Goal: Complete application form

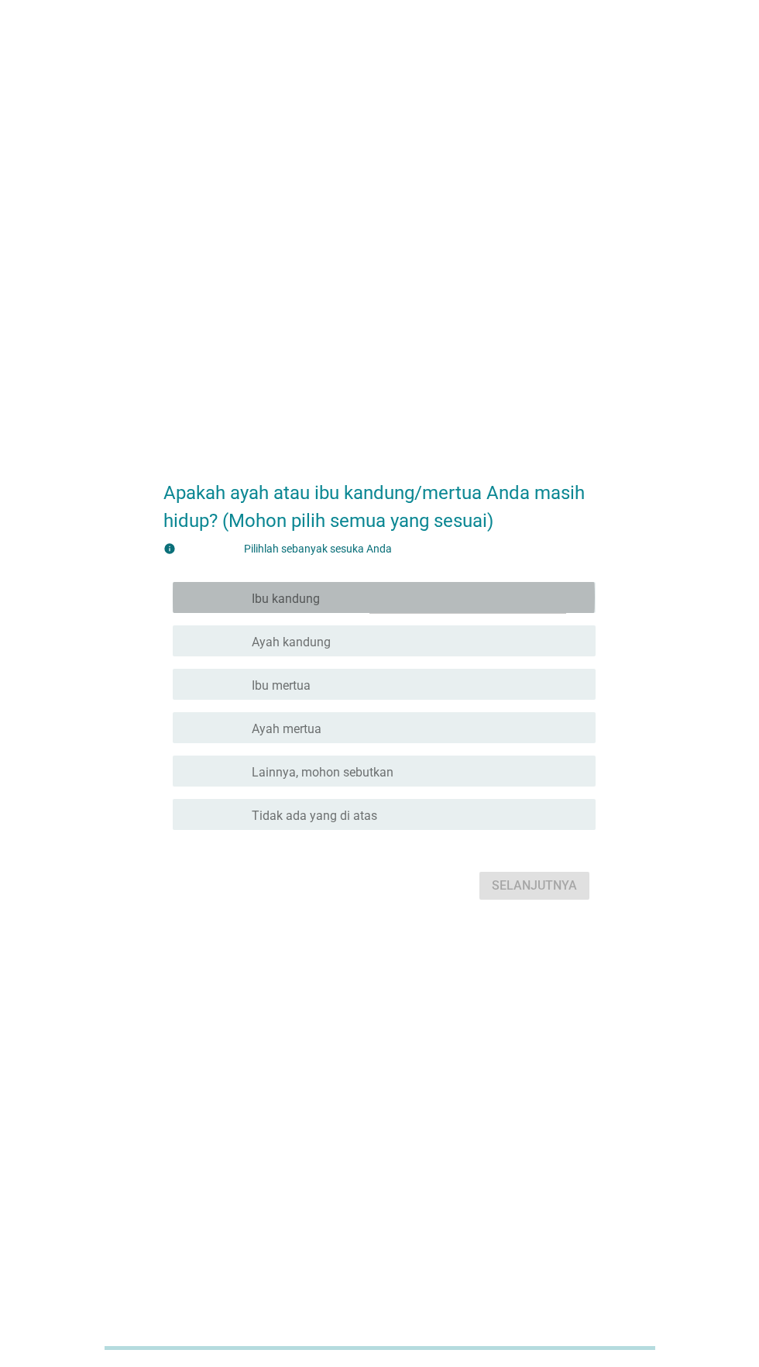
click at [483, 607] on div "garis besar kotak centang kosong Ibu kandung" at bounding box center [418, 597] width 332 height 19
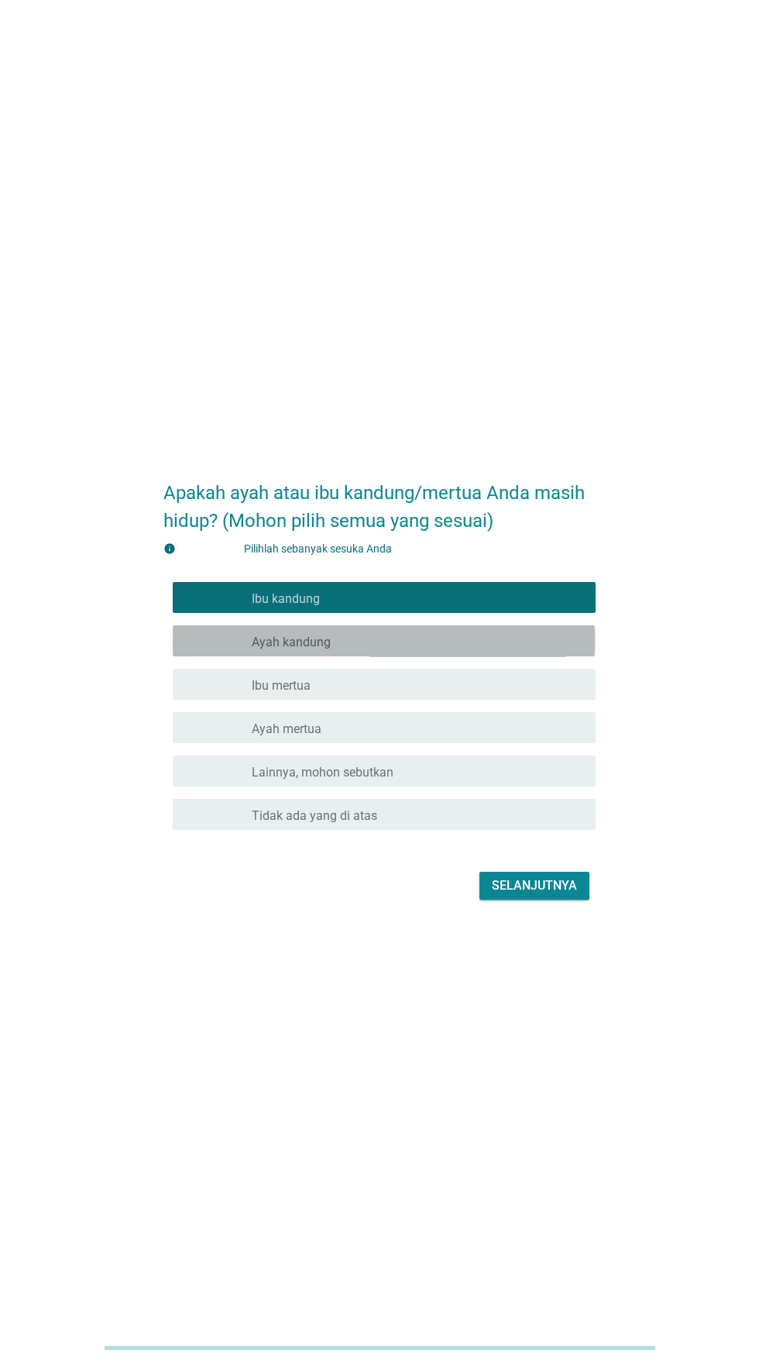
click at [456, 650] on div "garis besar kotak centang kosong Ayah kandung" at bounding box center [418, 640] width 332 height 19
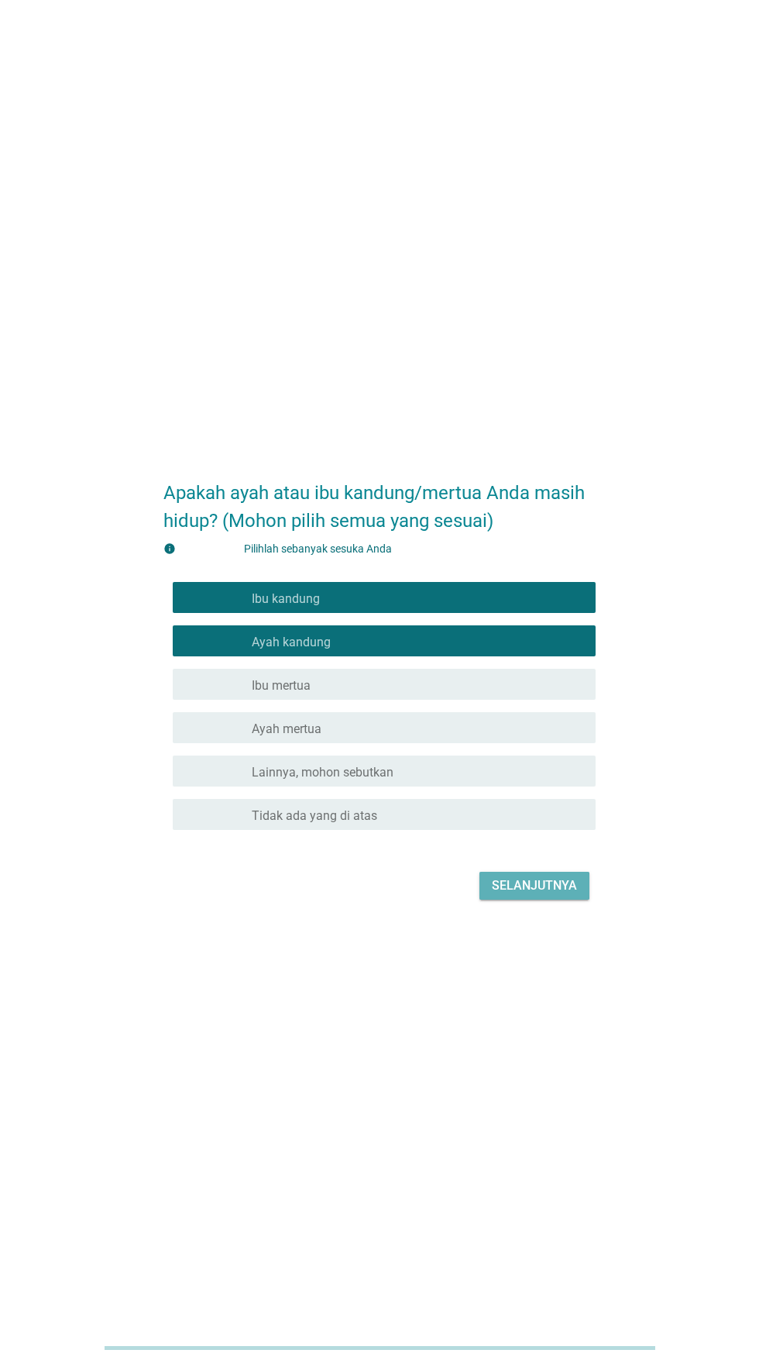
click at [528, 899] on button "Selanjutnya" at bounding box center [535, 886] width 110 height 28
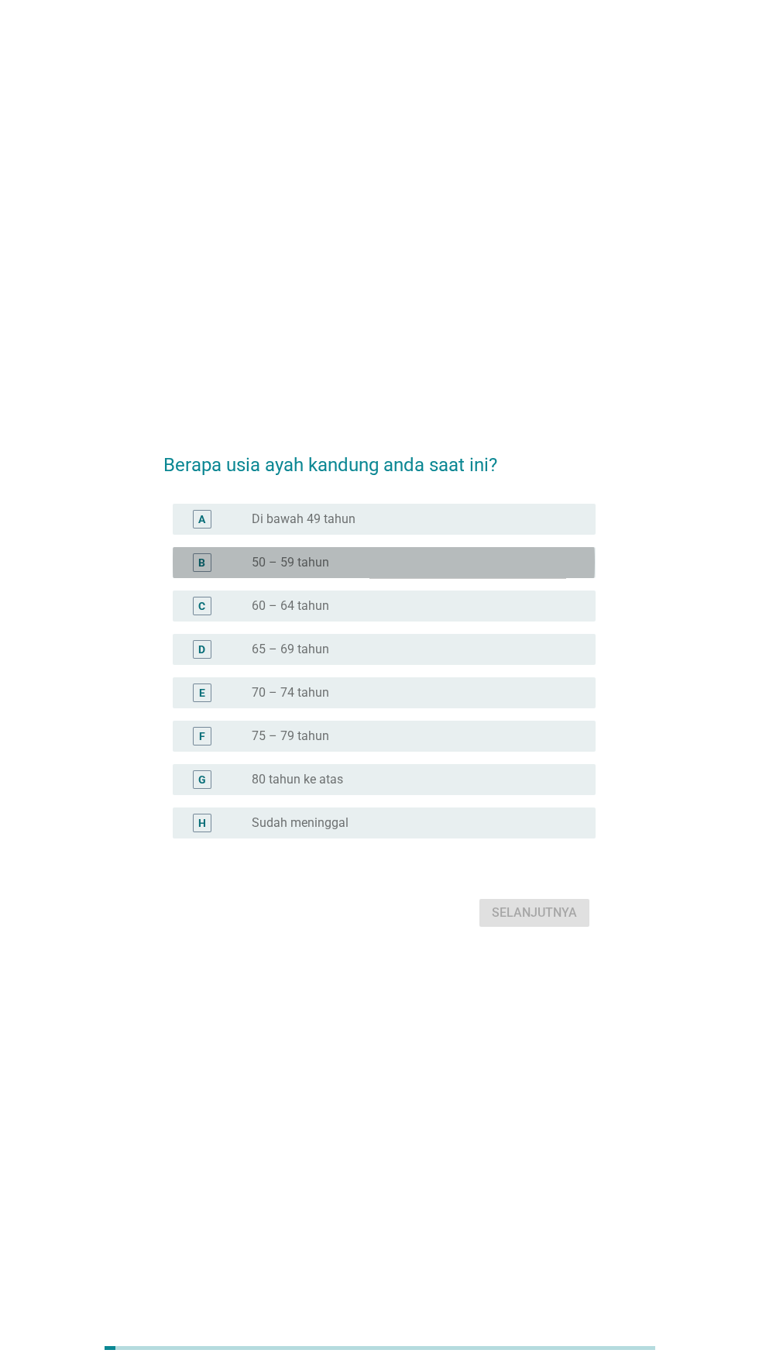
click at [462, 570] on div "tombol radio tidak dicentang 50 – 59 tahun" at bounding box center [411, 562] width 319 height 15
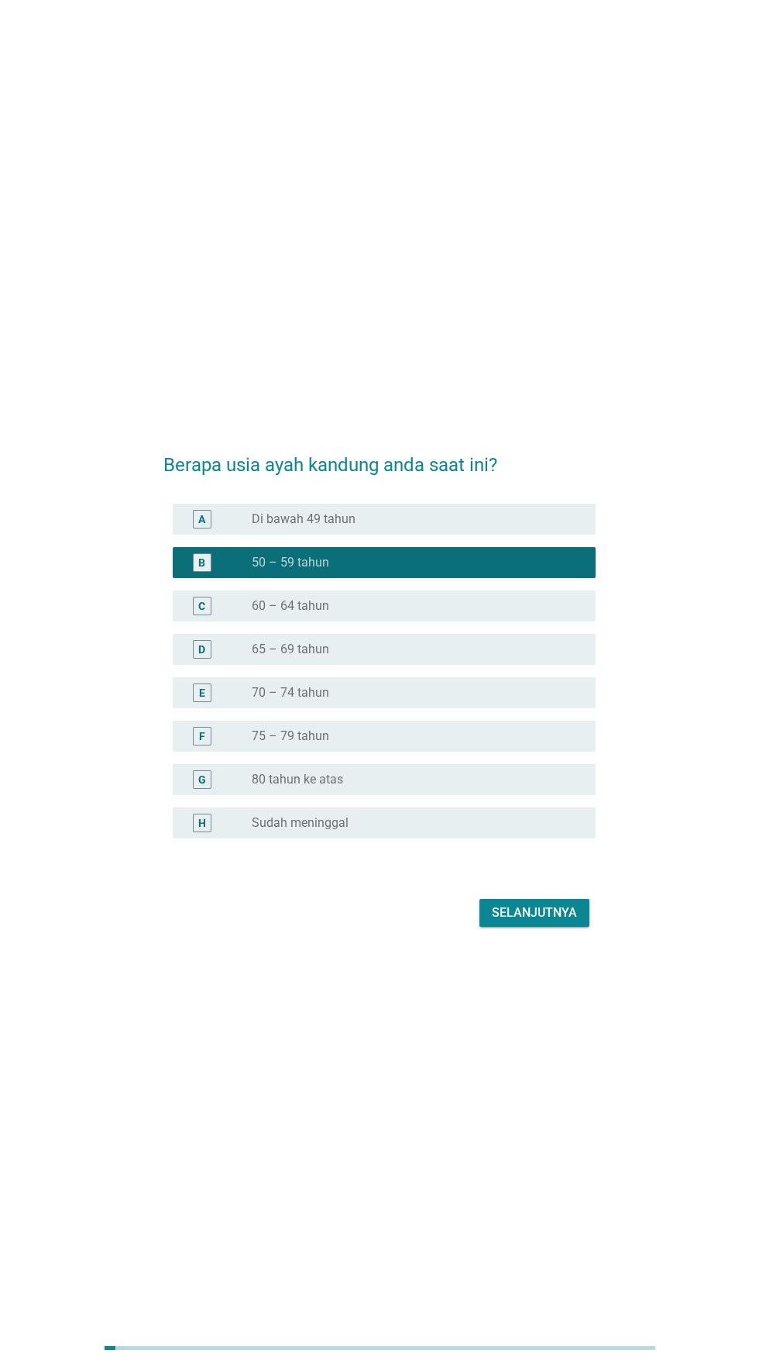
click at [456, 614] on div "tombol radio tidak dicentang 60 – 64 tahun" at bounding box center [411, 605] width 319 height 15
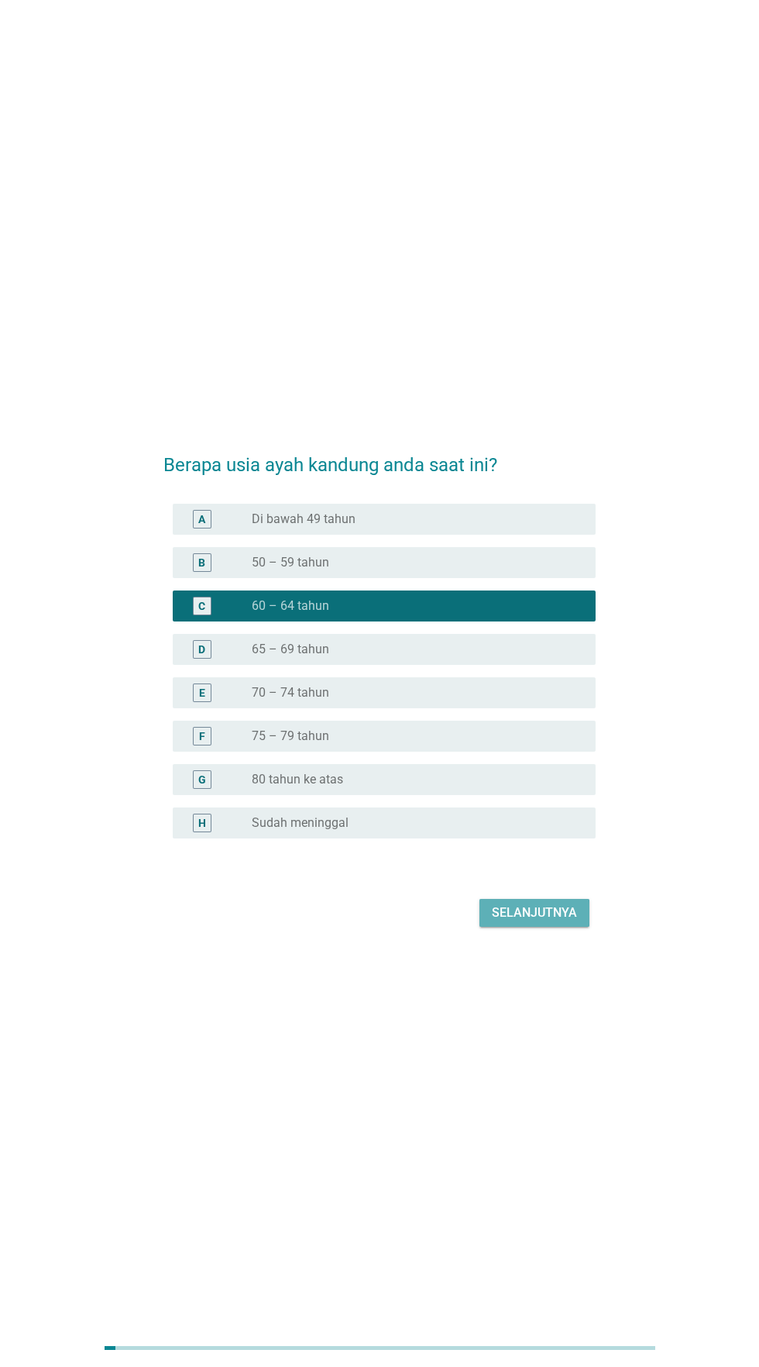
click at [533, 927] on button "Selanjutnya" at bounding box center [535, 913] width 110 height 28
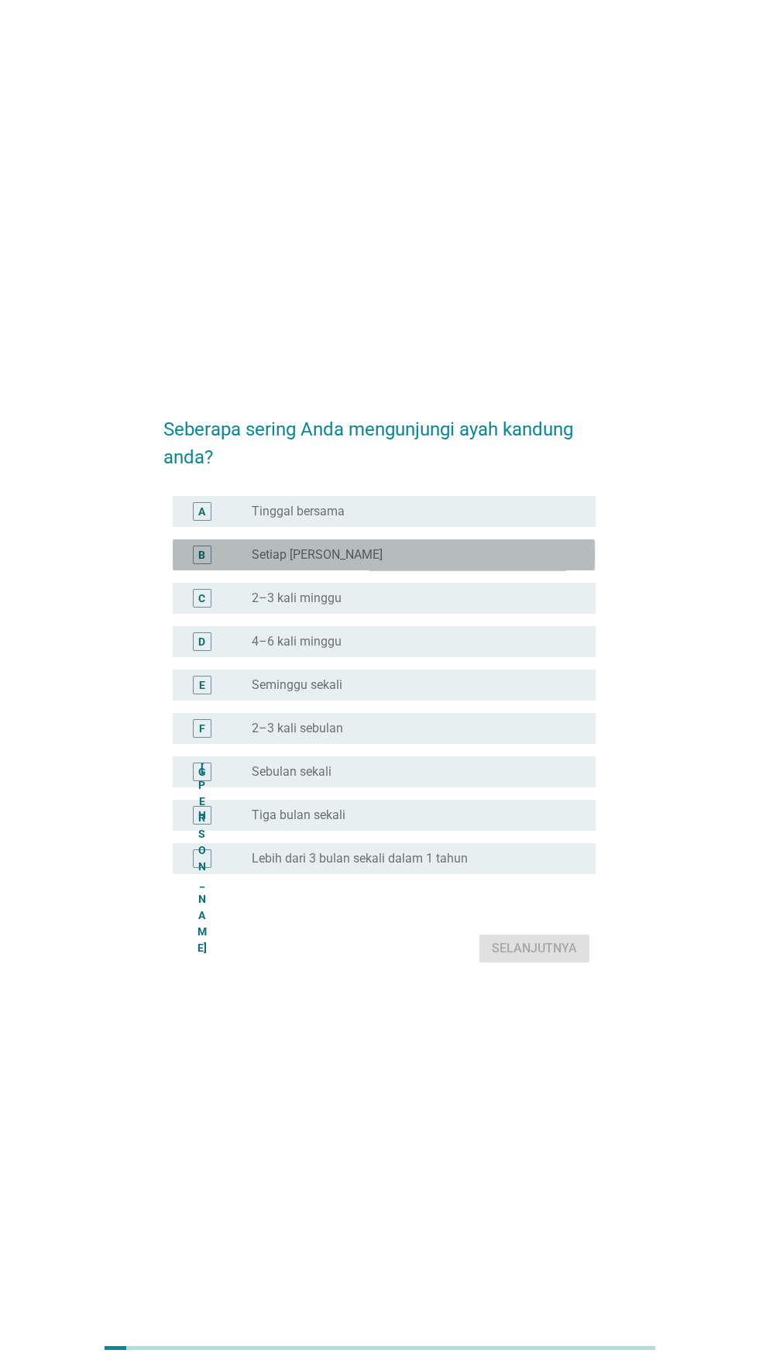
click at [487, 562] on div "tombol radio tidak dicentang Setiap Hari" at bounding box center [411, 554] width 319 height 15
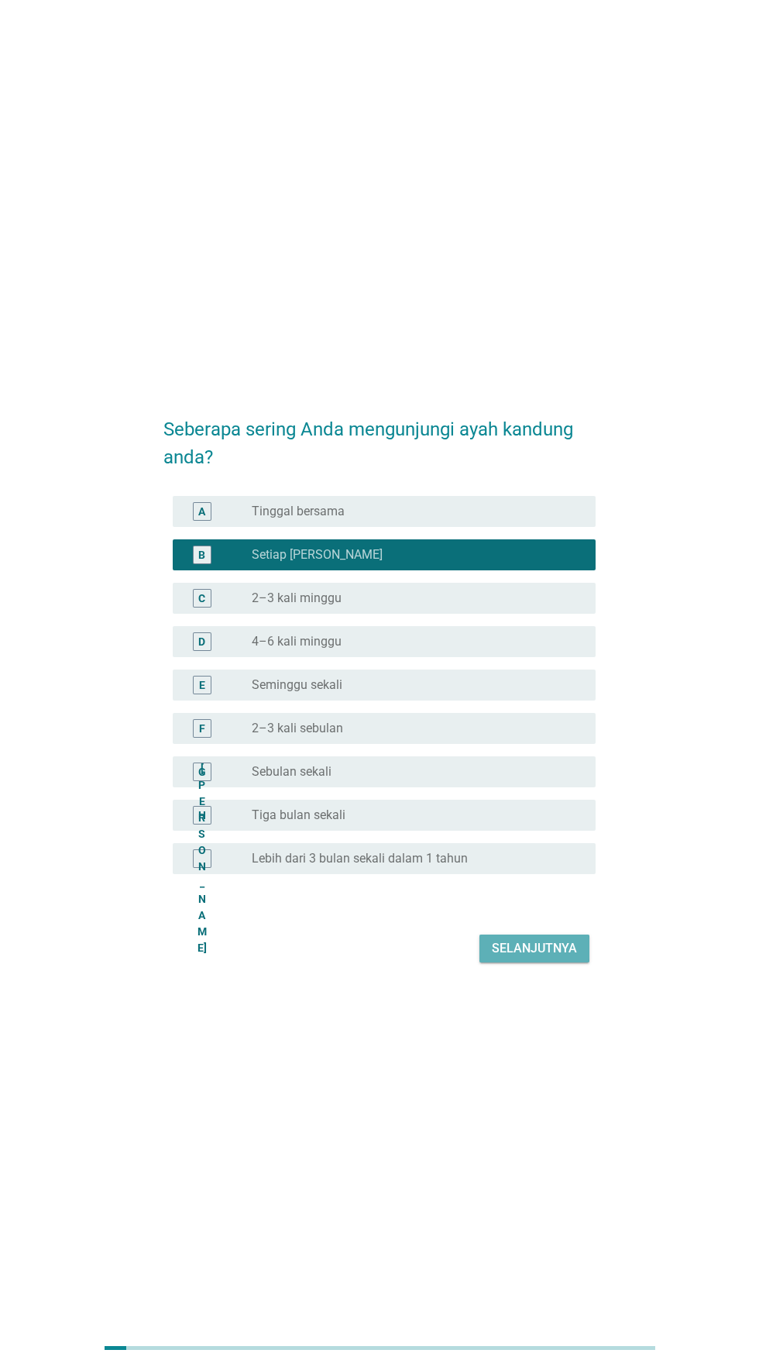
click at [533, 958] on font "Selanjutnya" at bounding box center [534, 948] width 85 height 19
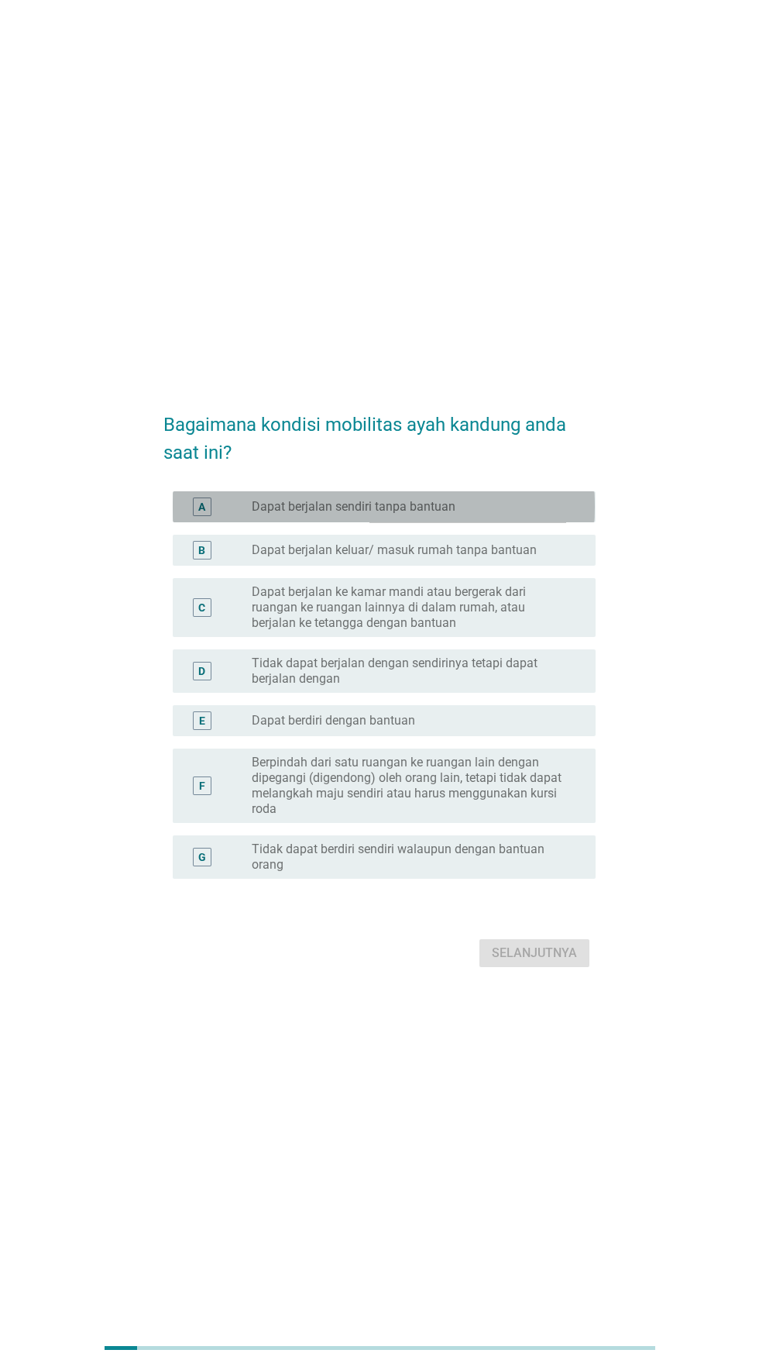
click at [539, 514] on div "tombol radio tidak dicentang Dapat berjalan sendiri tanpa bantuan" at bounding box center [411, 506] width 319 height 15
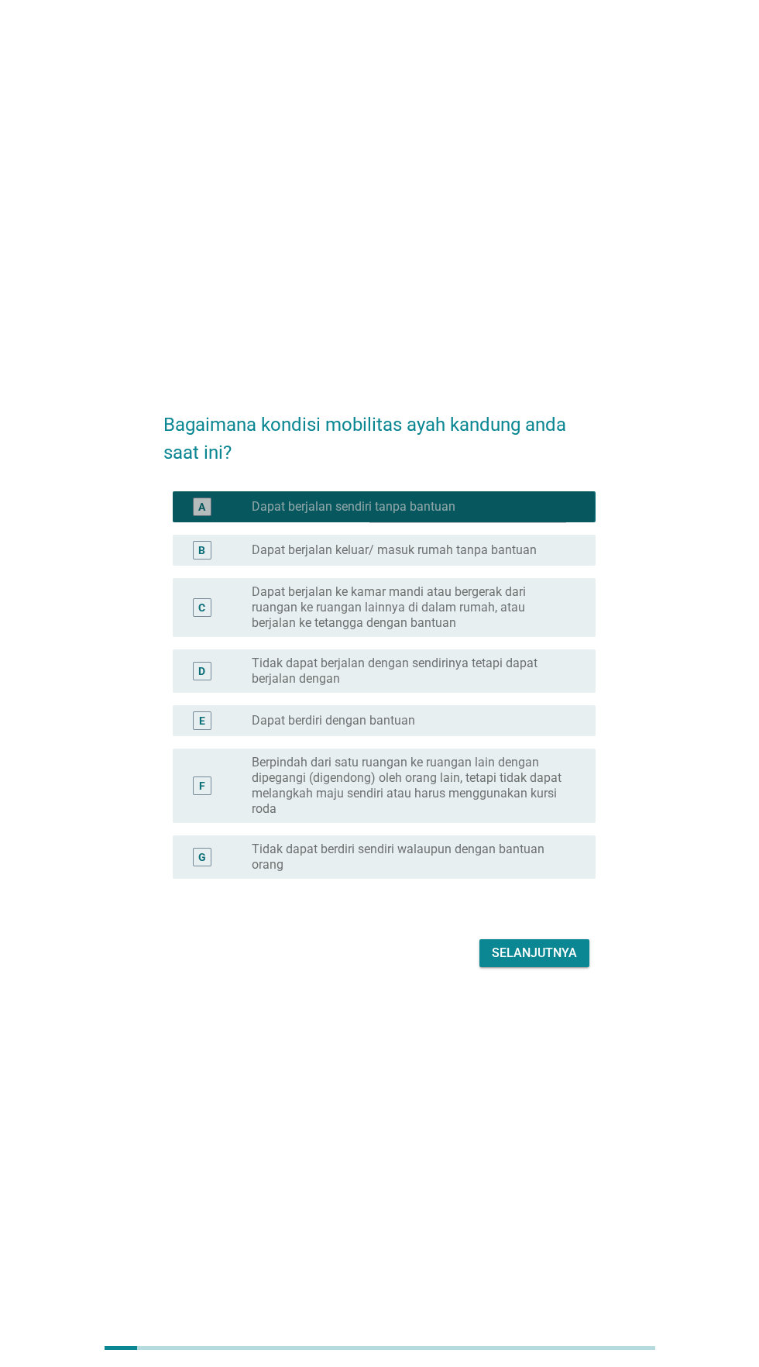
click at [528, 514] on div "tombol radio tidak dicentang Dapat berjalan sendiri tanpa bantuan" at bounding box center [411, 506] width 319 height 15
click at [535, 514] on div "tombol radio tidak dicentang Dapat berjalan sendiri tanpa bantuan" at bounding box center [411, 506] width 319 height 15
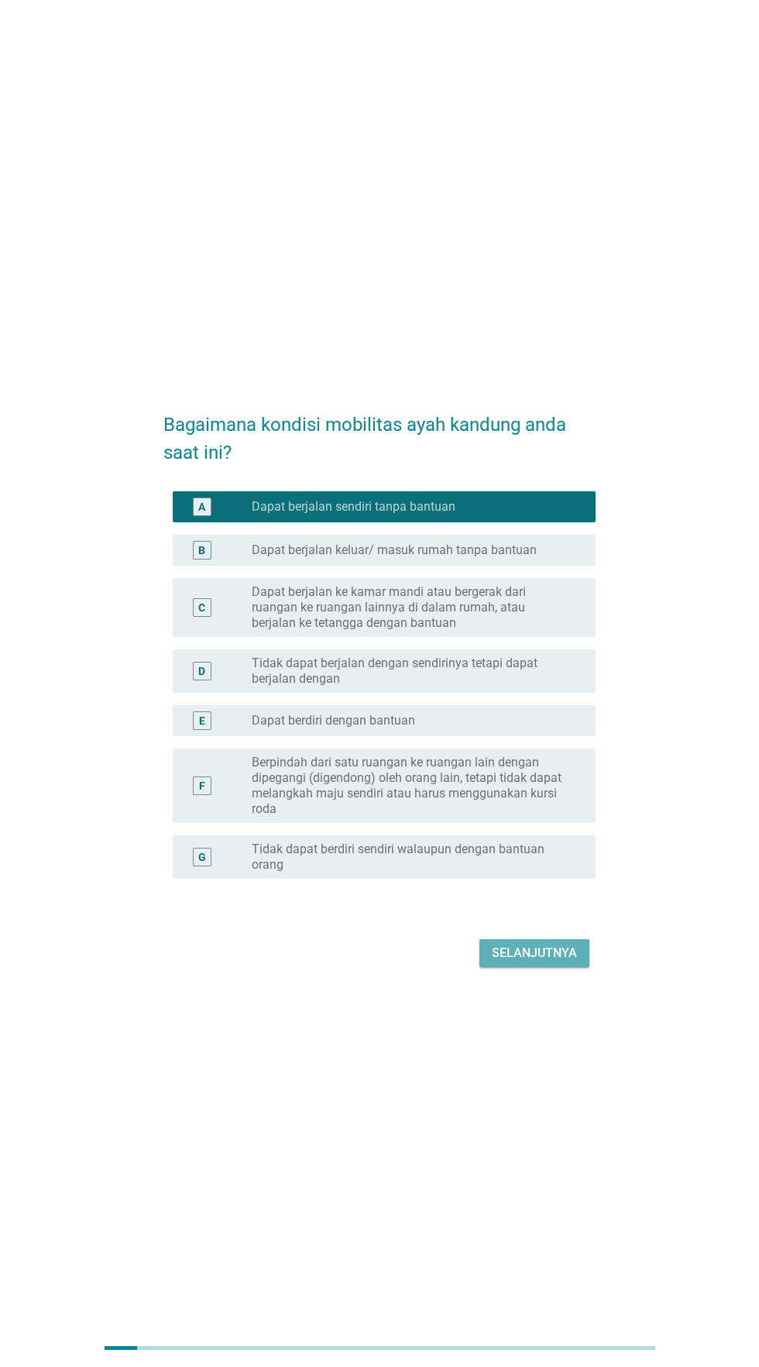
click at [538, 960] on font "Selanjutnya" at bounding box center [534, 952] width 85 height 15
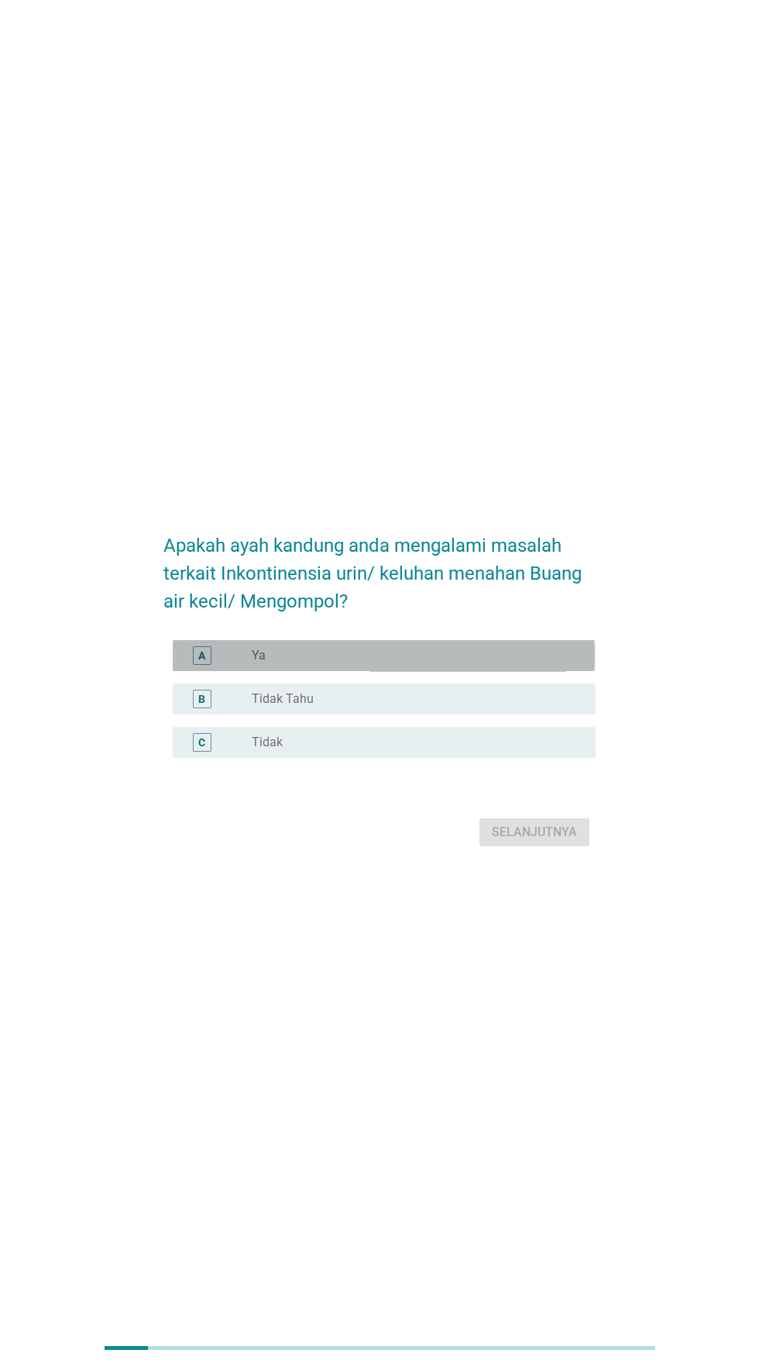
click at [505, 663] on div "tombol radio tidak dicentang Ya" at bounding box center [411, 655] width 319 height 15
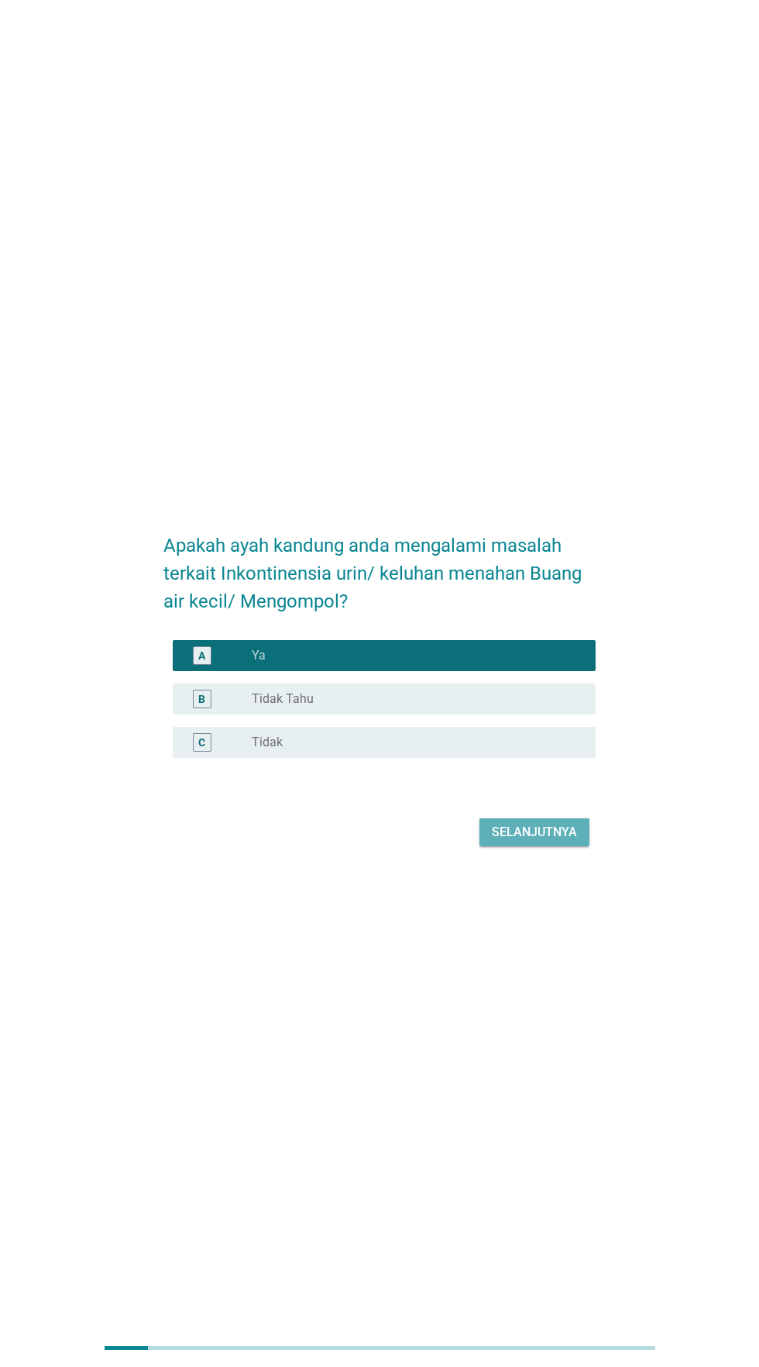
click at [537, 839] on font "Selanjutnya" at bounding box center [534, 831] width 85 height 15
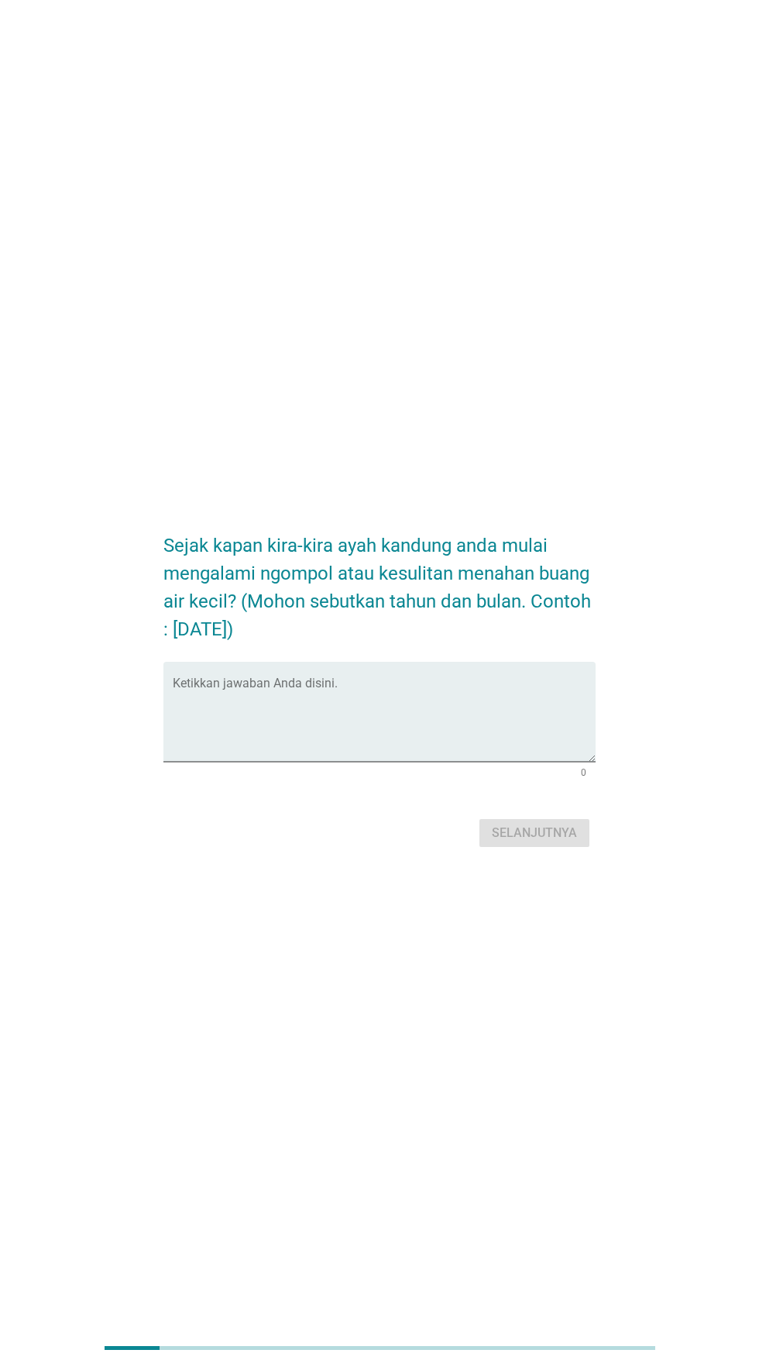
click at [466, 747] on textarea "Ketikkan jawaban Anda disini." at bounding box center [384, 720] width 422 height 81
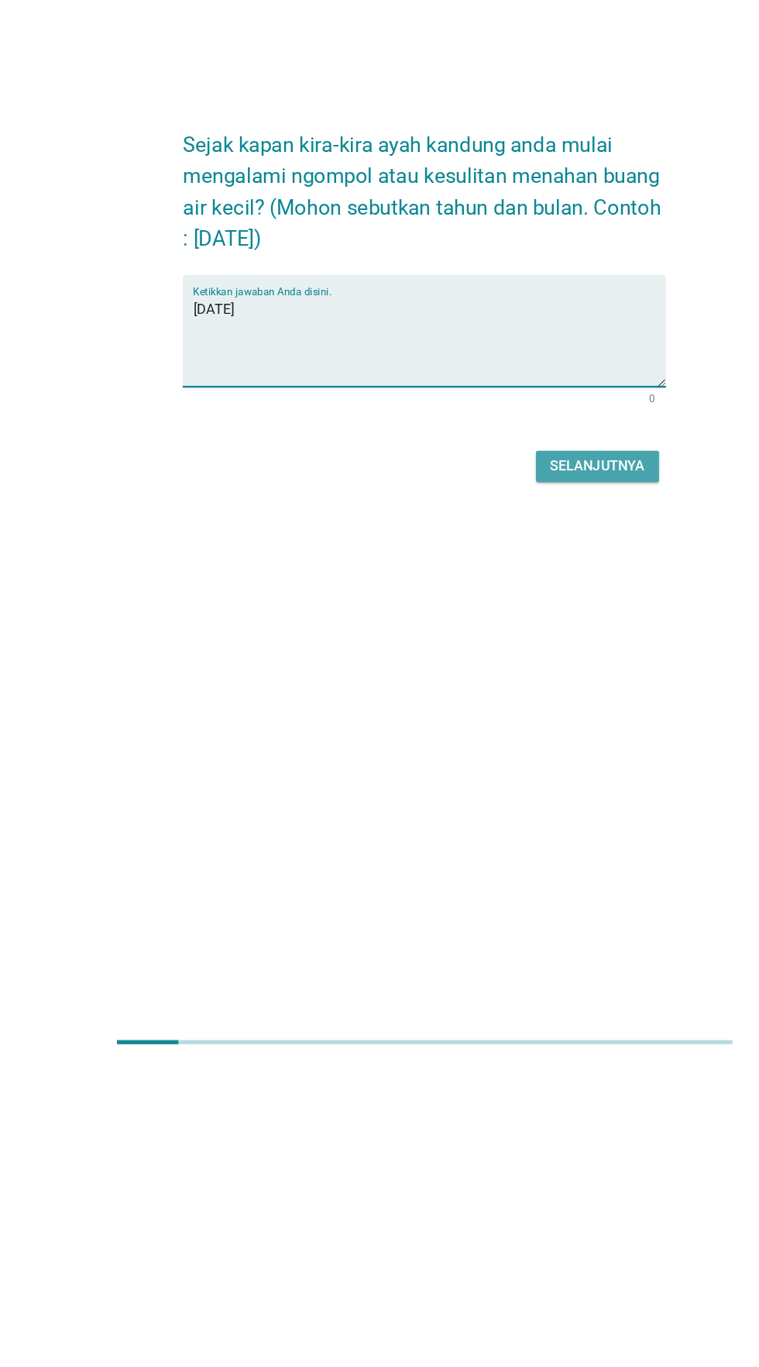
type textarea "[DATE]"
click at [544, 840] on font "Selanjutnya" at bounding box center [534, 832] width 85 height 15
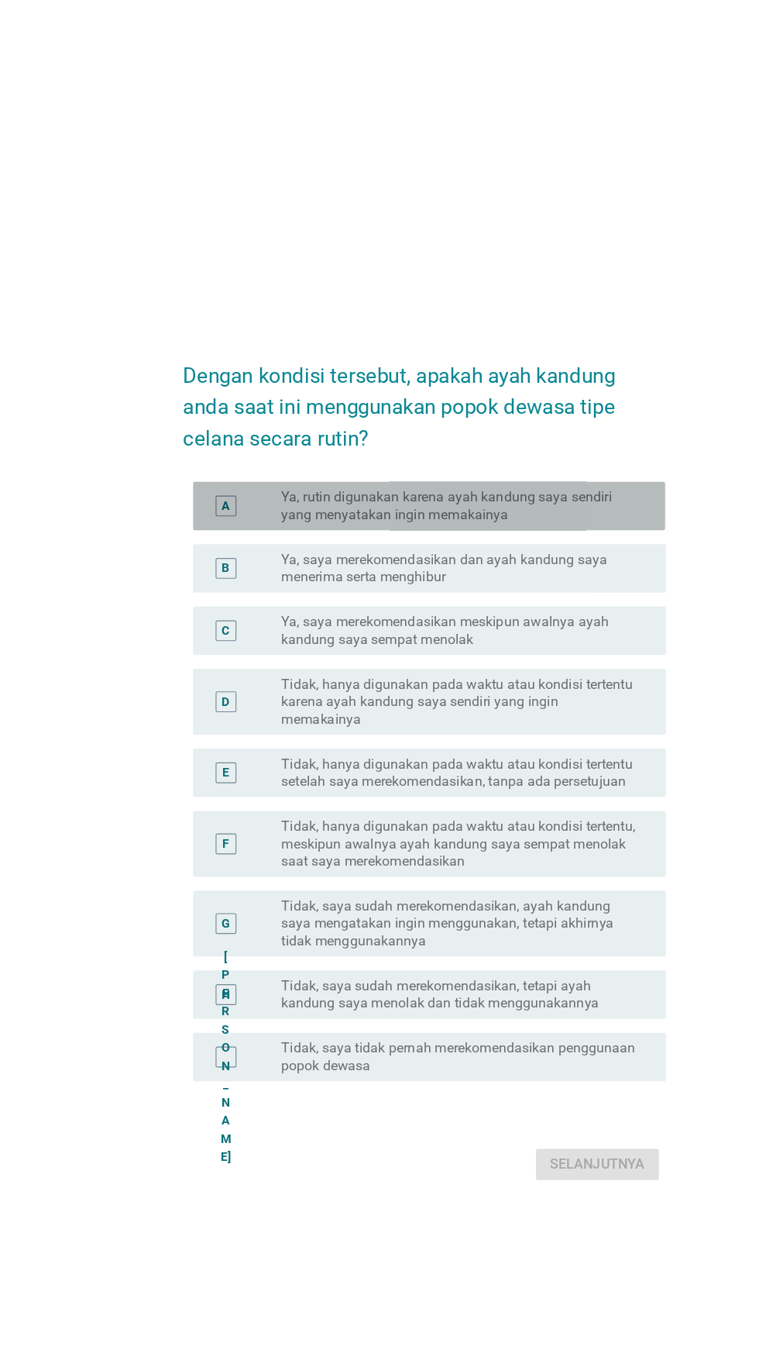
click at [526, 468] on font "Ya, rutin digunakan karena ayah kandung saya sendiri yang menyatakan ingin mema…" at bounding box center [411, 452] width 319 height 31
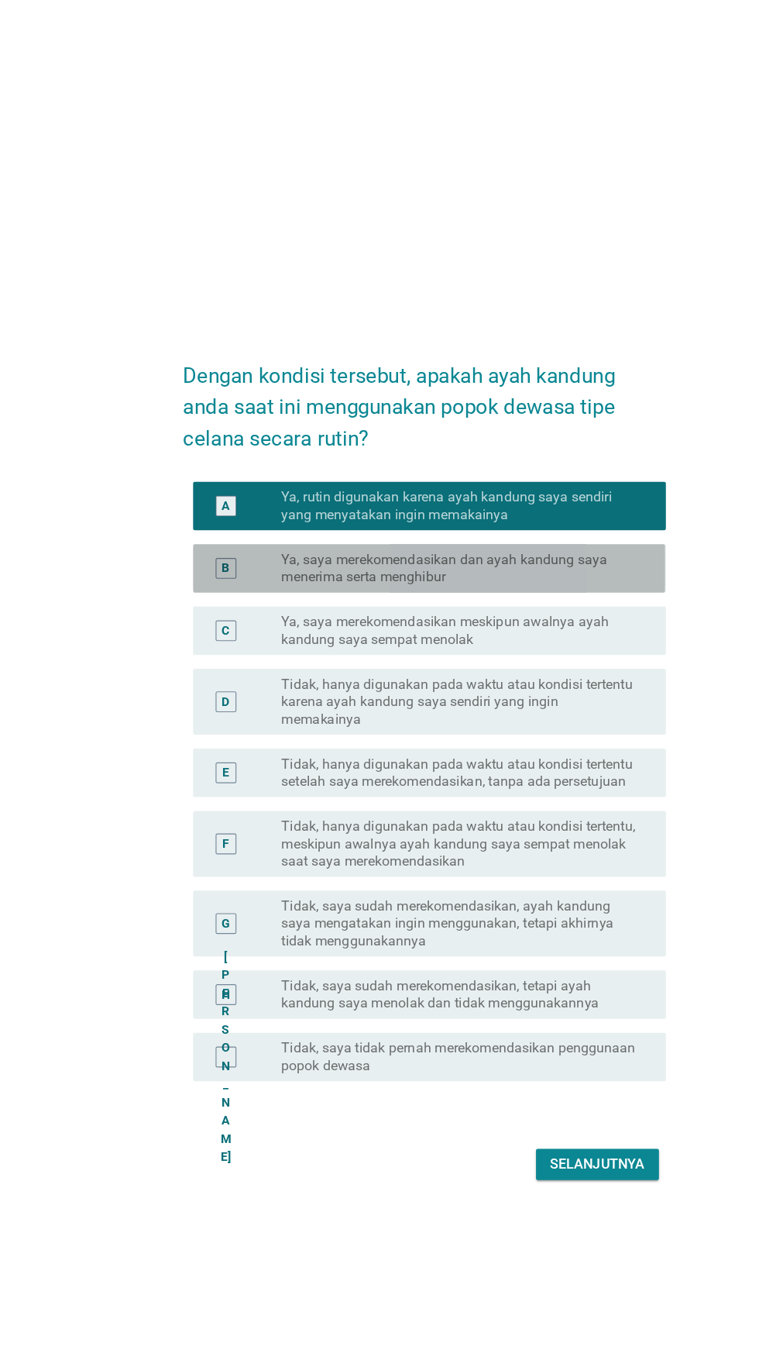
click at [529, 524] on font "Ya, saya merekomendasikan dan ayah kandung saya menerima serta menghibur" at bounding box center [411, 508] width 319 height 31
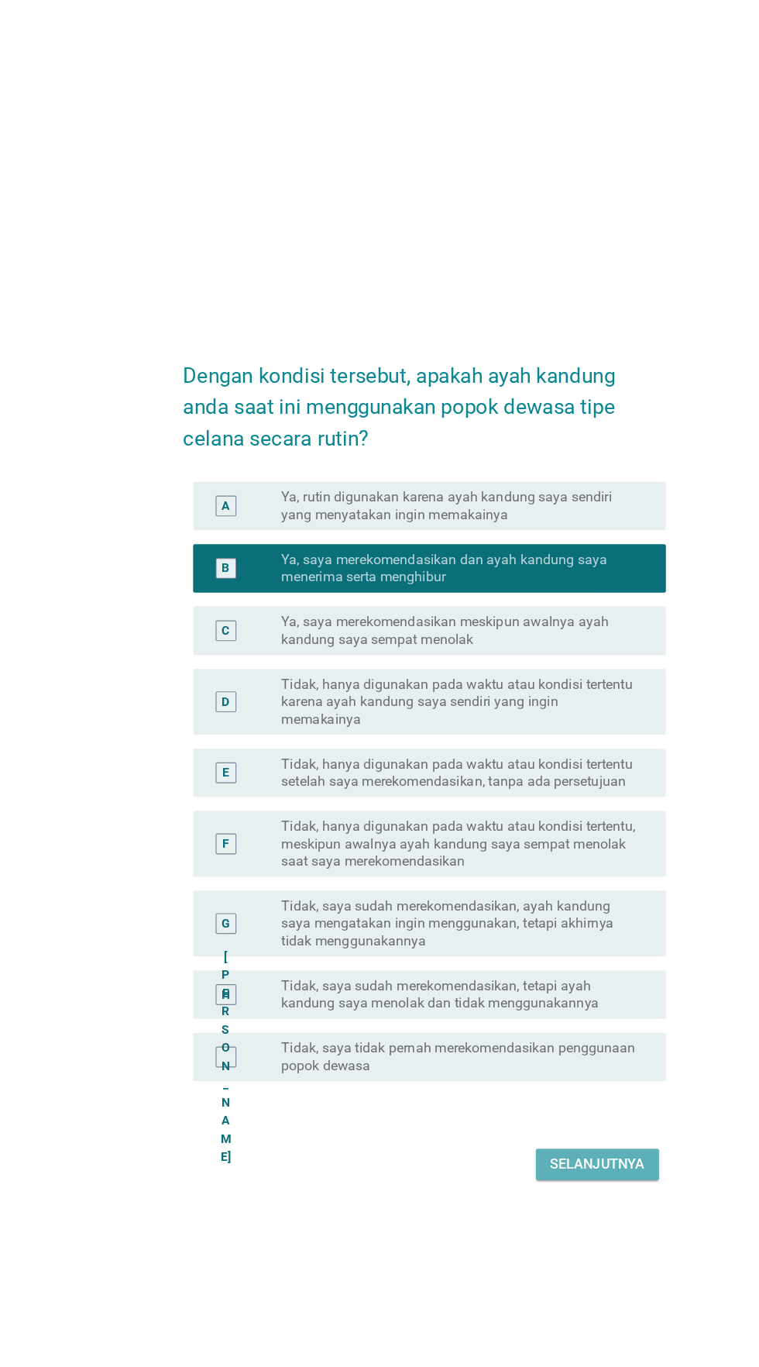
click at [521, 1055] on button "Selanjutnya" at bounding box center [535, 1041] width 110 height 28
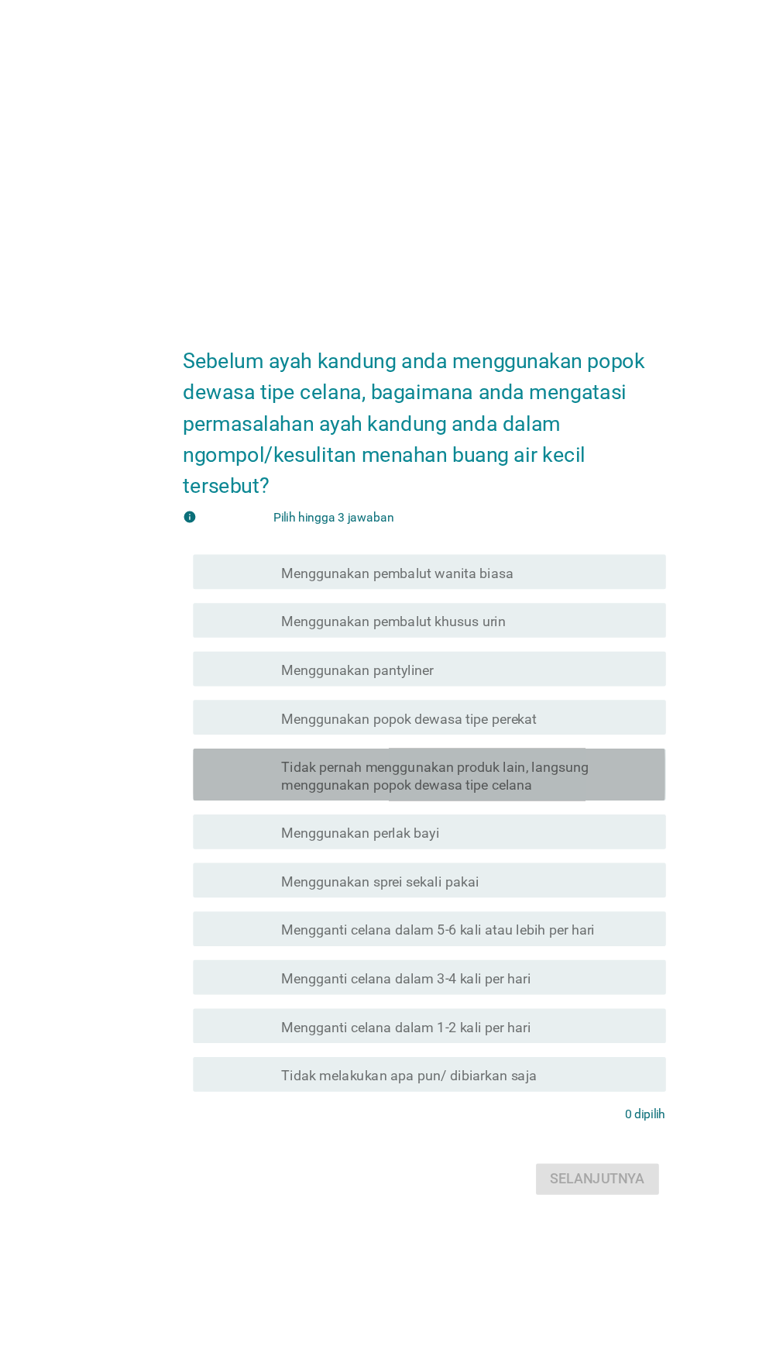
click at [514, 709] on font "Tidak pernah menggunakan produk lain, langsung menggunakan popok dewasa tipe ce…" at bounding box center [389, 694] width 275 height 30
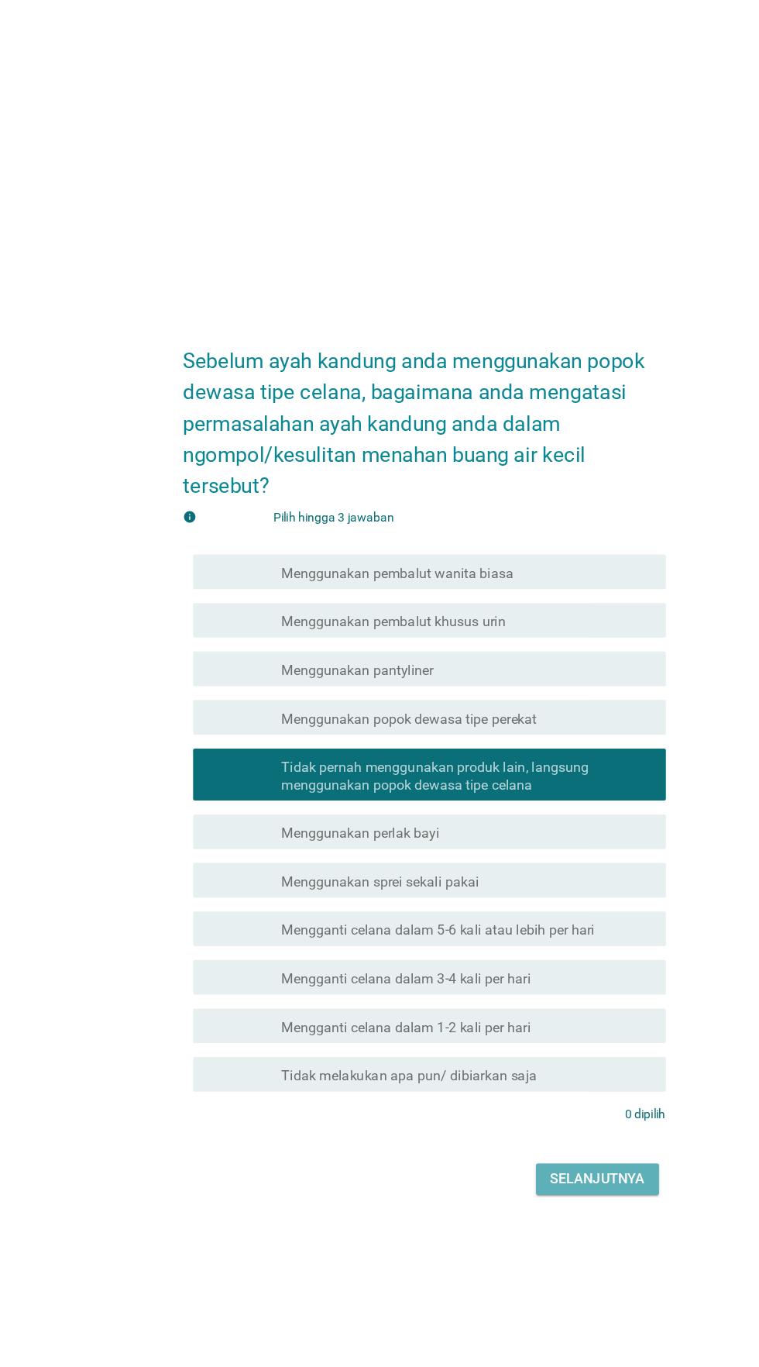
click at [533, 1064] on font "Selanjutnya" at bounding box center [534, 1054] width 85 height 19
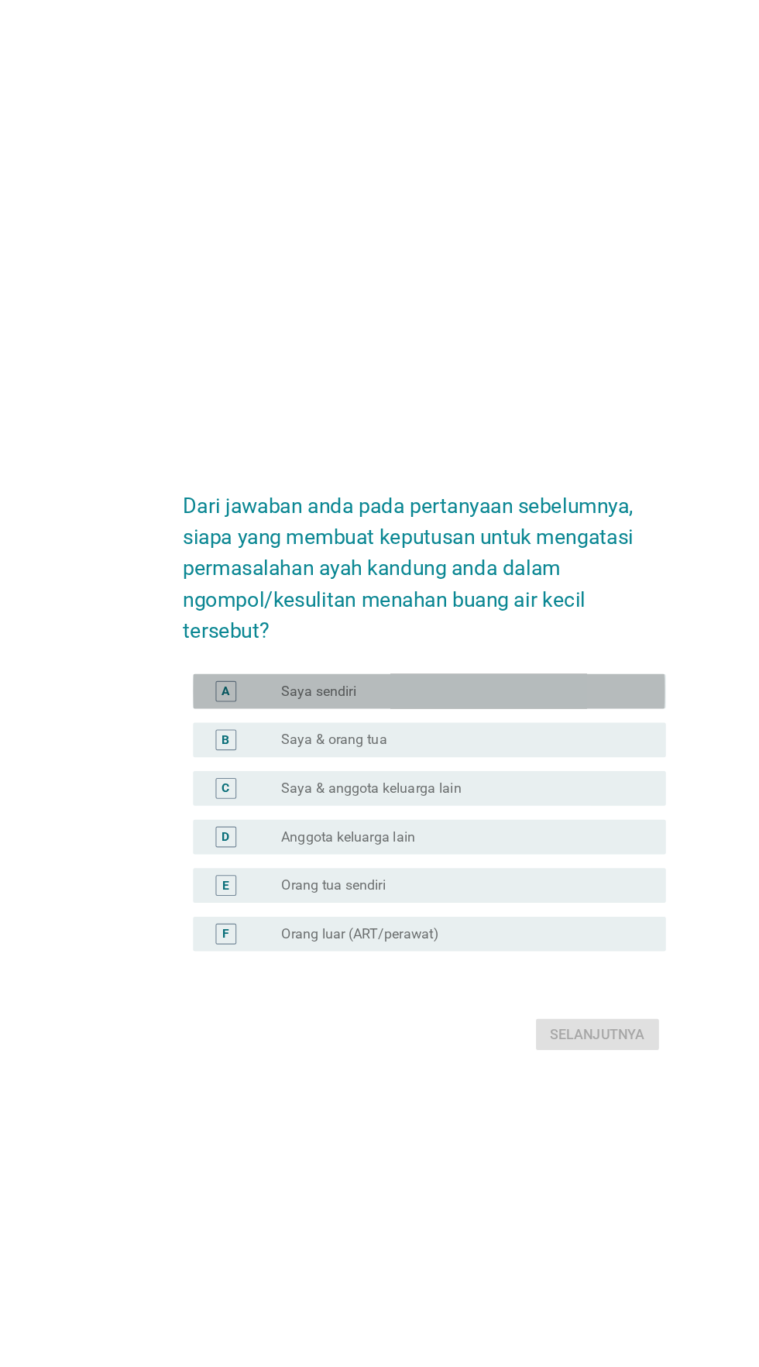
click at [487, 626] on div "tombol radio tidak dicentang Saya sendiri" at bounding box center [411, 617] width 319 height 15
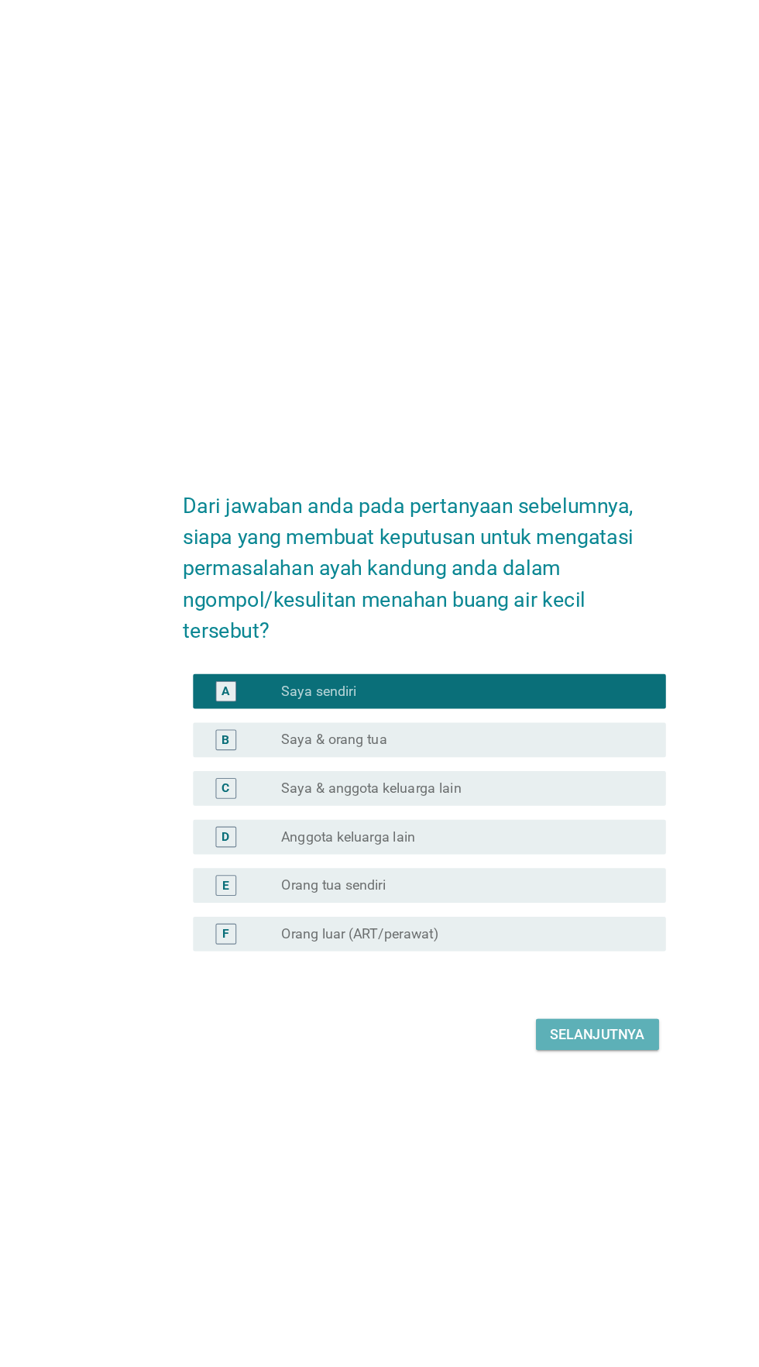
click at [520, 939] on button "Selanjutnya" at bounding box center [535, 925] width 110 height 28
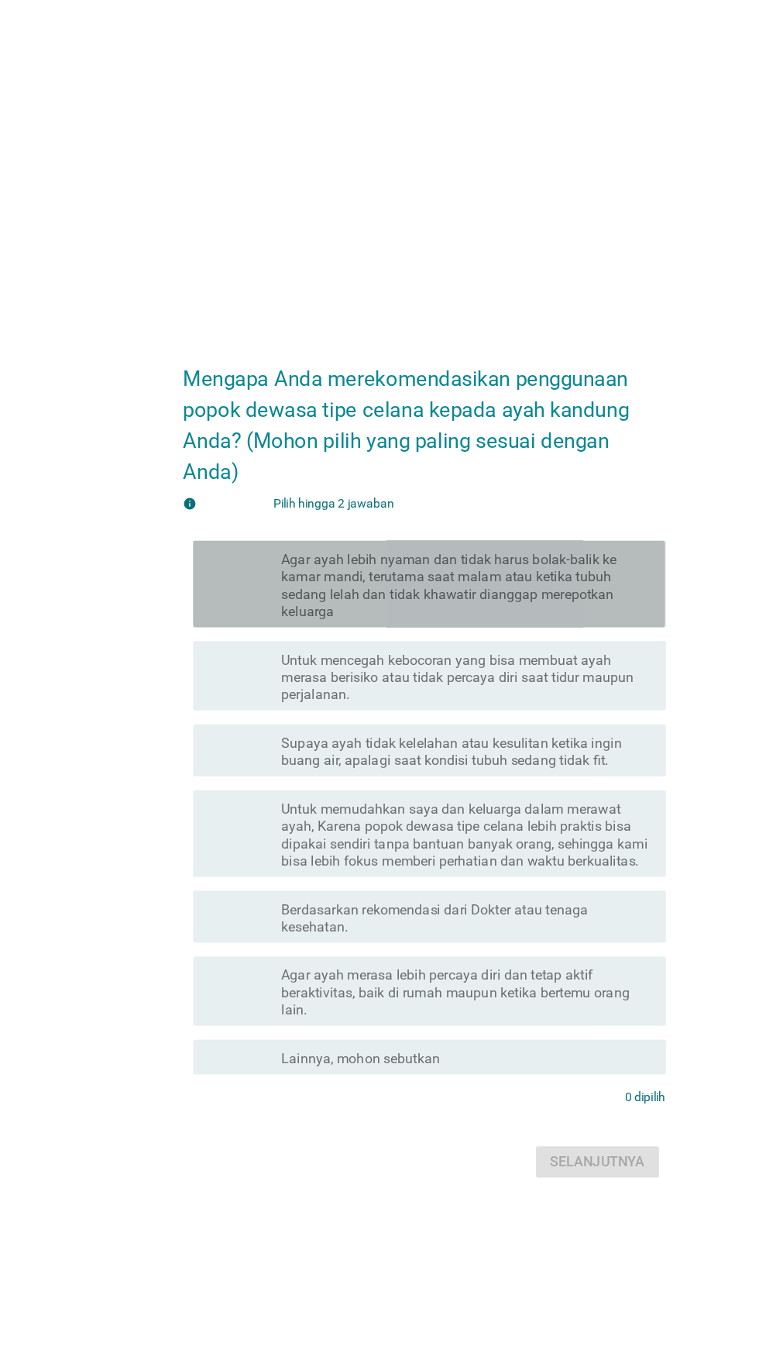
click at [512, 554] on font "Agar ayah lebih nyaman dan tidak harus bolak-balik ke kamar mandi, terutama saa…" at bounding box center [402, 523] width 300 height 61
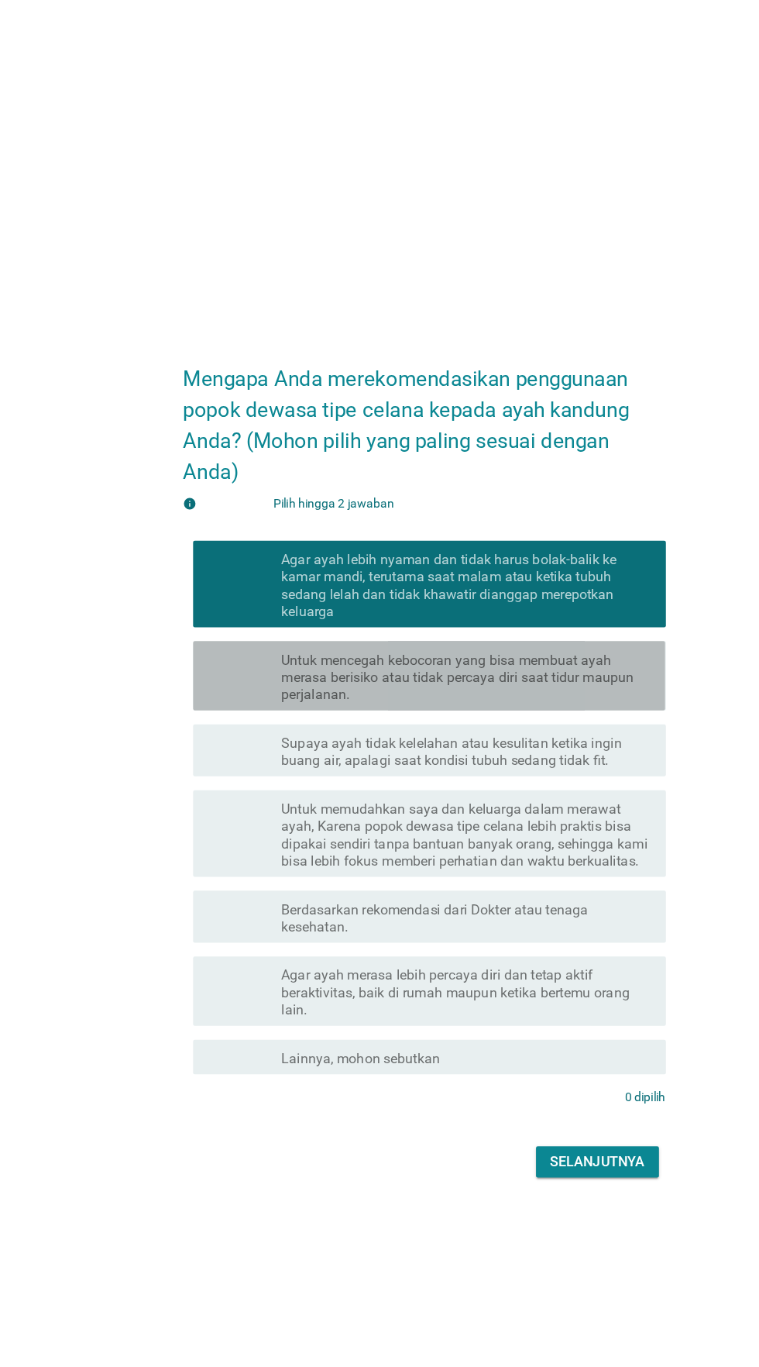
click at [496, 628] on font "Untuk mencegah kebocoran yang bisa membuat ayah merasa berisiko atau tidak perc…" at bounding box center [409, 606] width 315 height 46
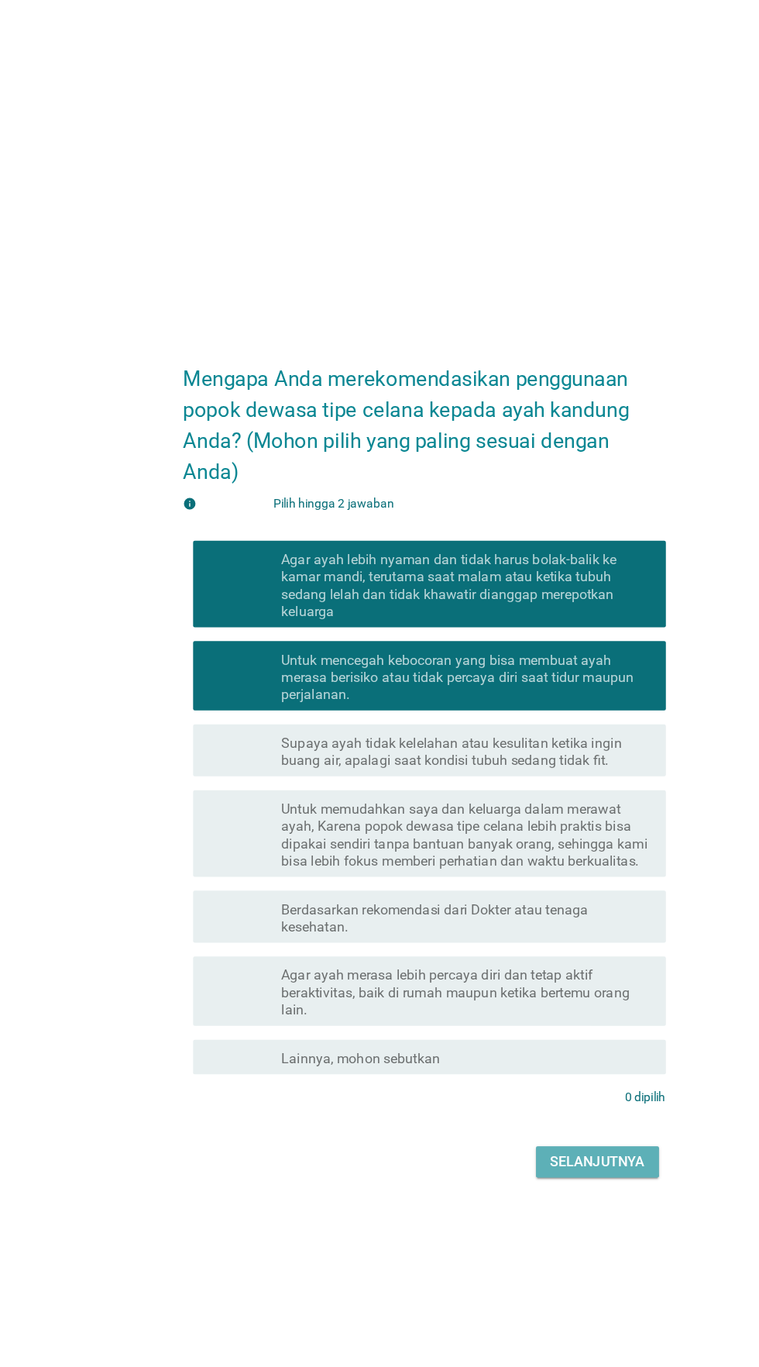
click at [535, 1053] on button "Selanjutnya" at bounding box center [535, 1039] width 110 height 28
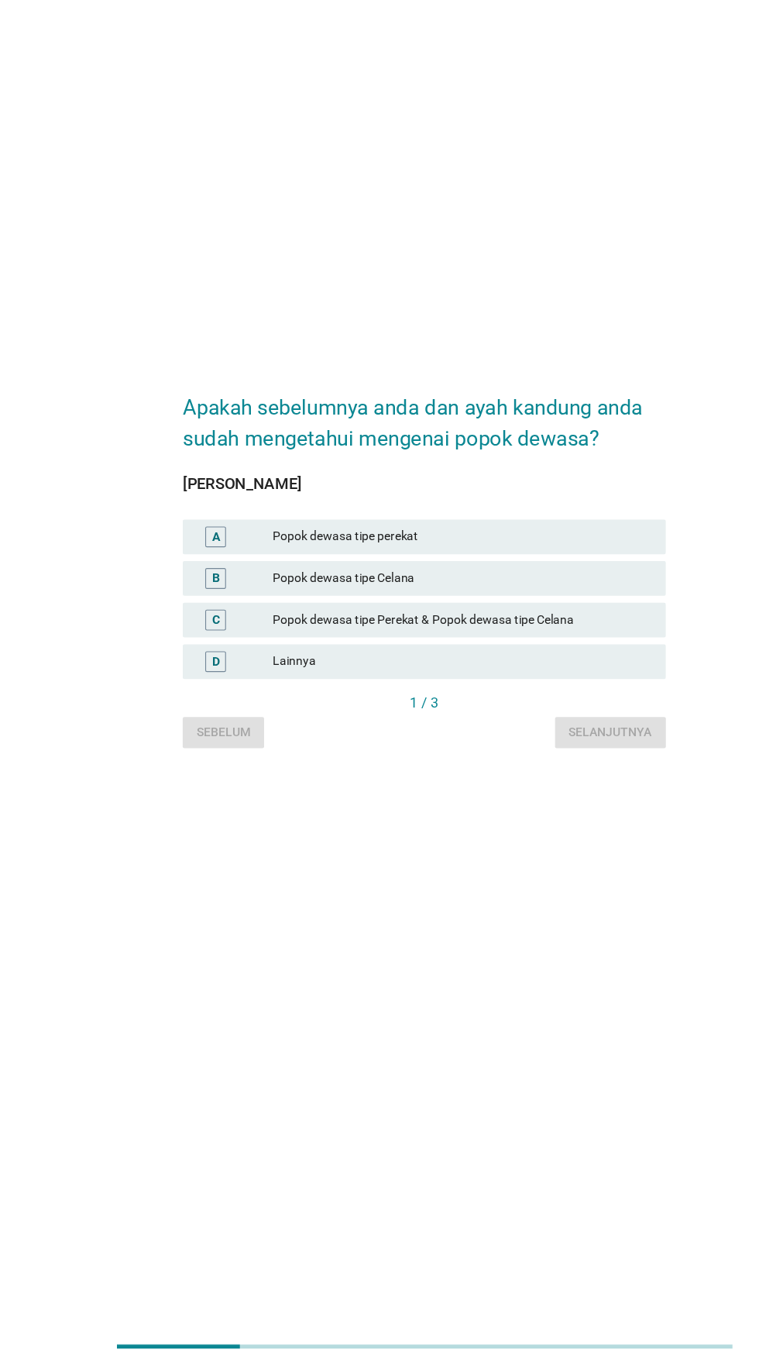
scroll to position [156, 0]
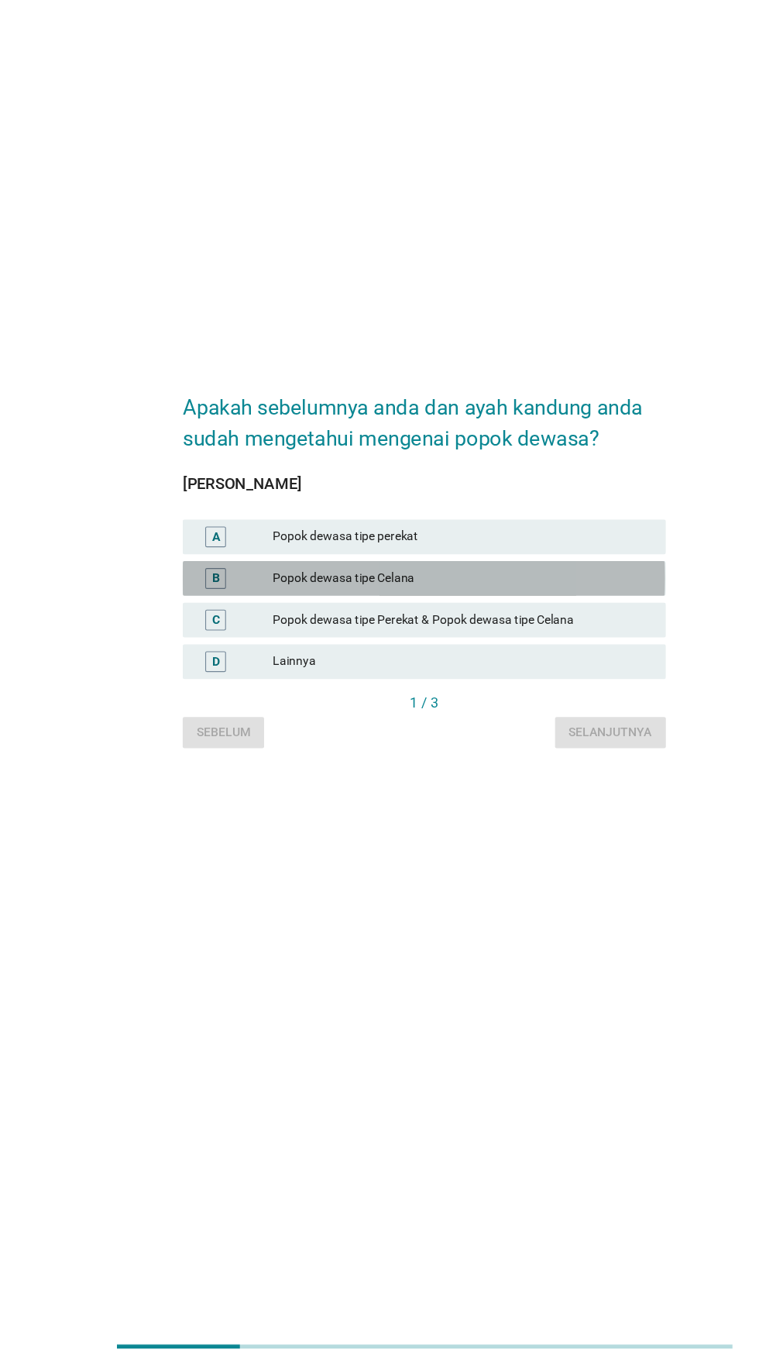
click at [489, 652] on font "Popok dewasa tipe Celana" at bounding box center [413, 660] width 339 height 16
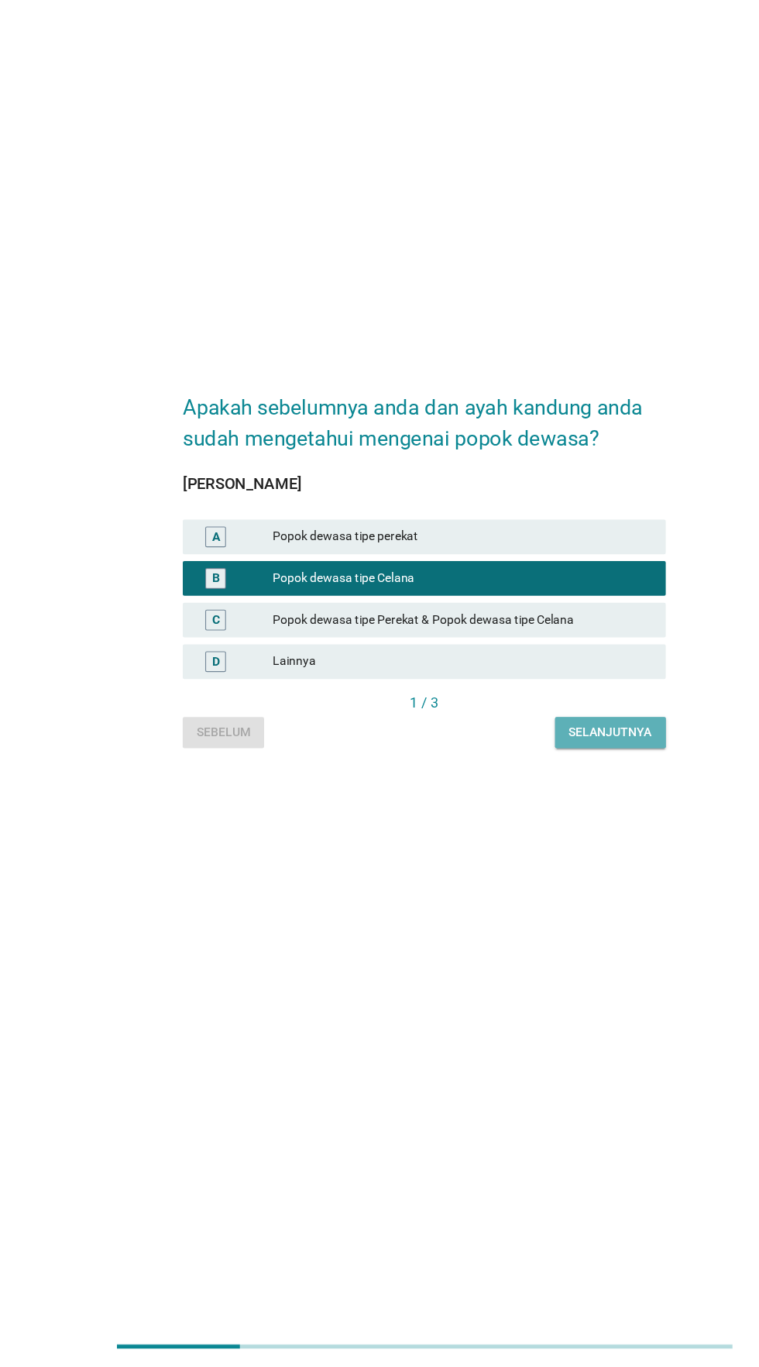
click at [570, 792] on font "Selanjutnya" at bounding box center [546, 798] width 74 height 12
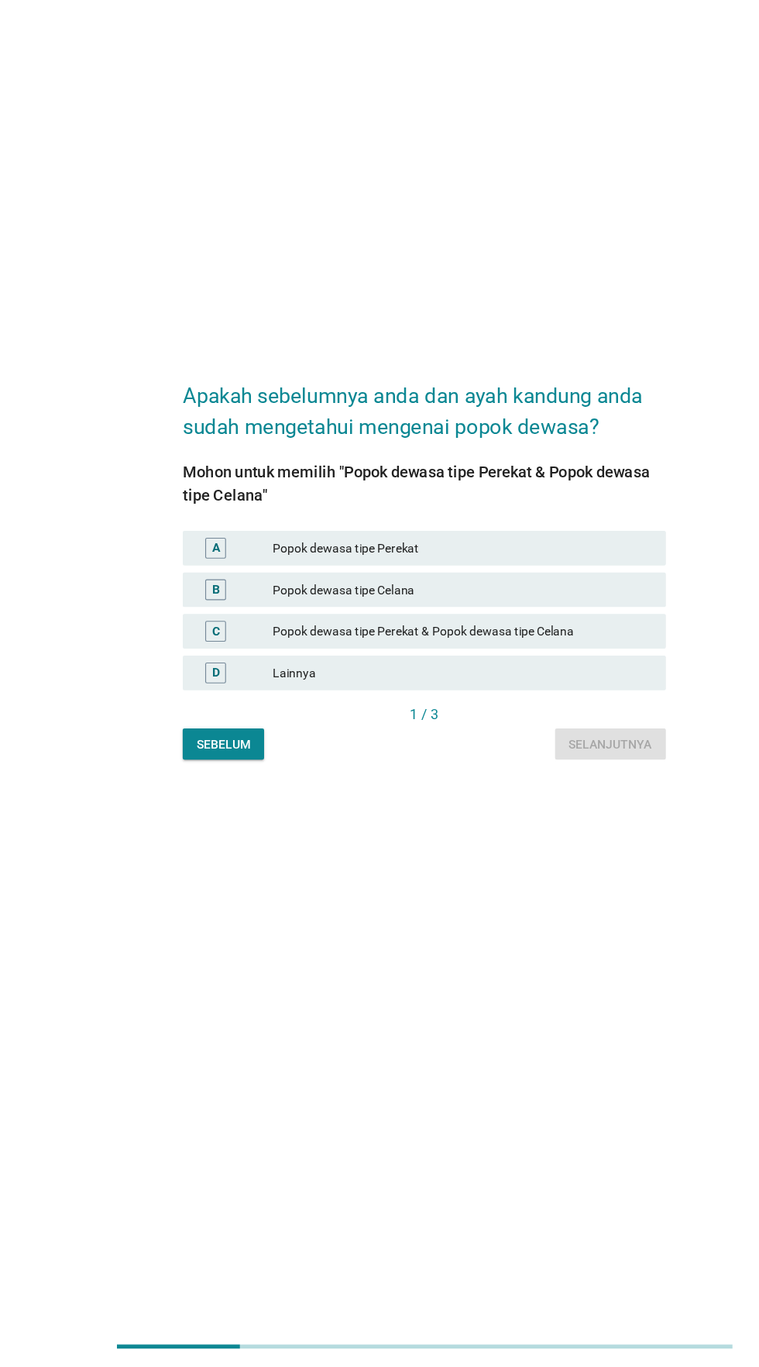
scroll to position [0, 0]
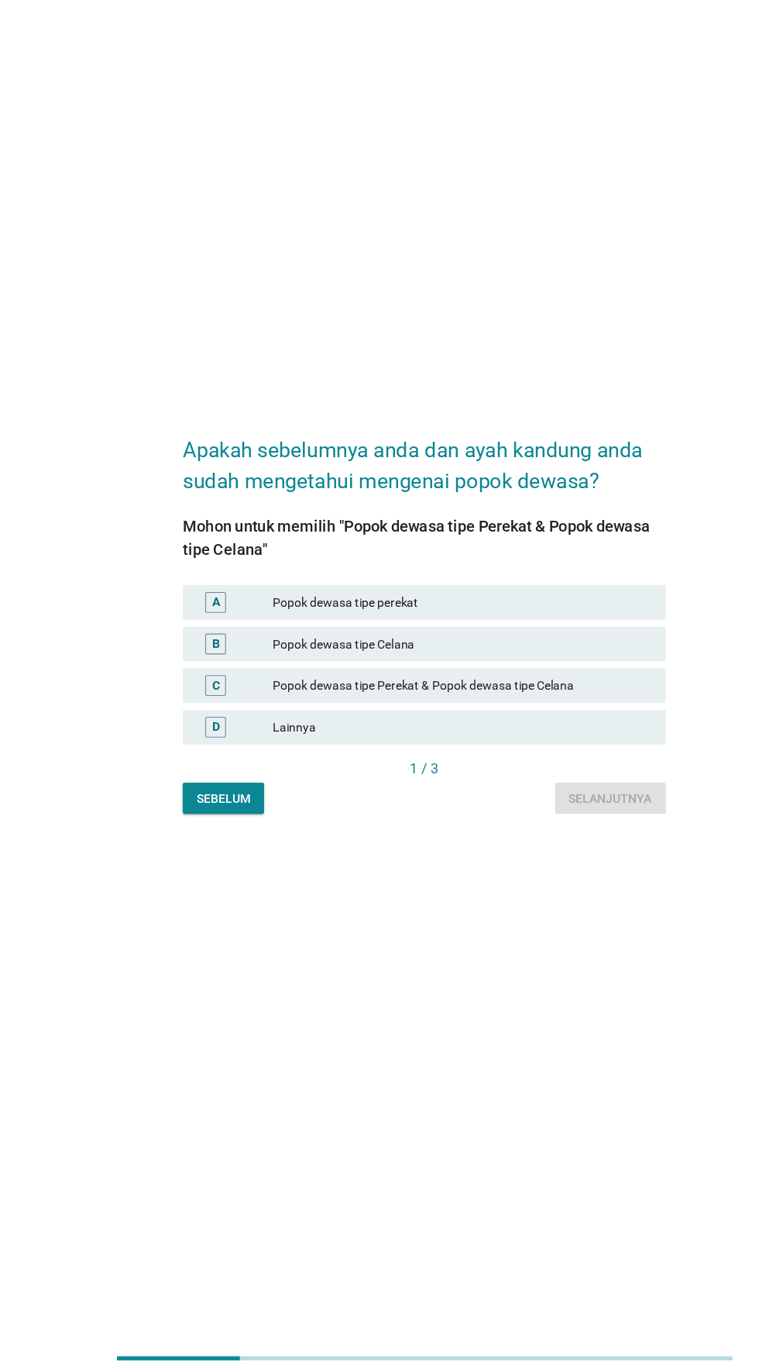
click at [477, 717] on font "Popok dewasa tipe Celana" at bounding box center [413, 709] width 339 height 16
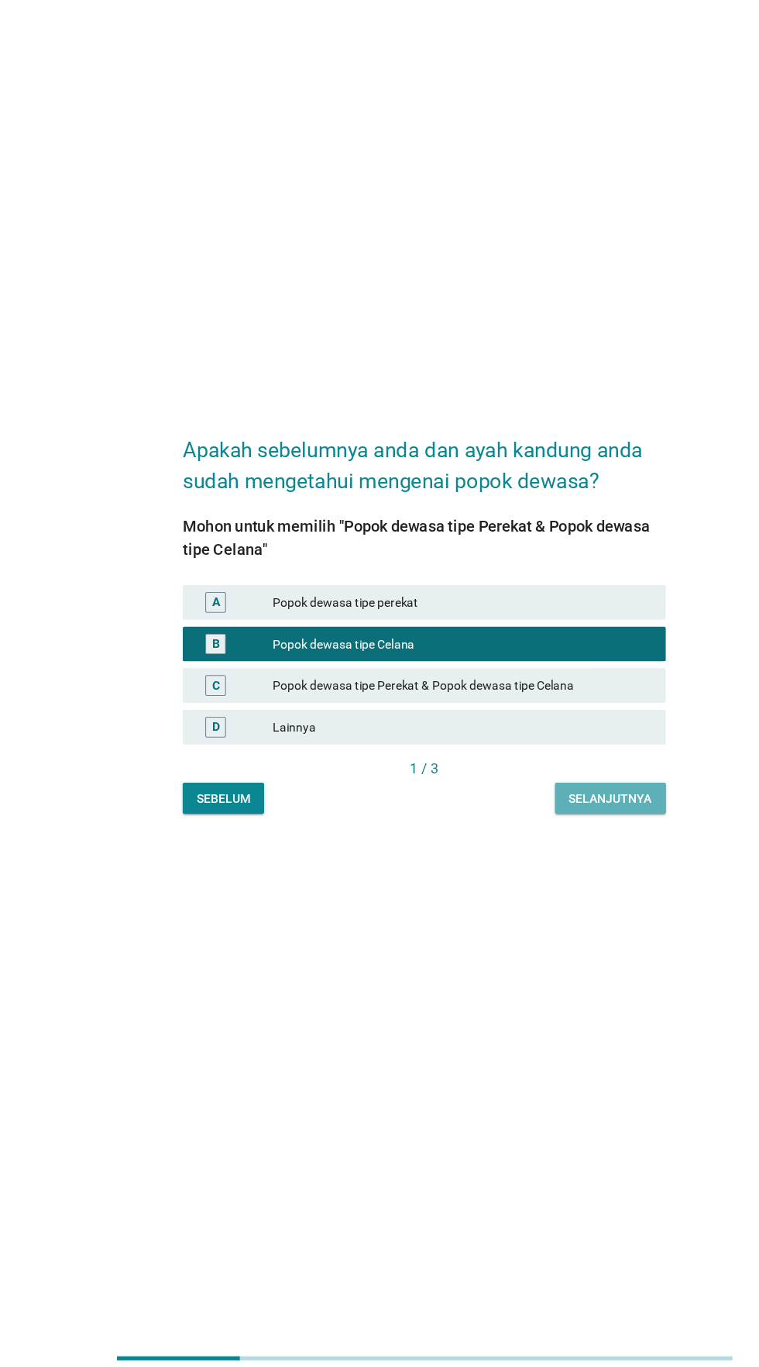
click at [537, 853] on font "Selanjutnya" at bounding box center [546, 847] width 74 height 12
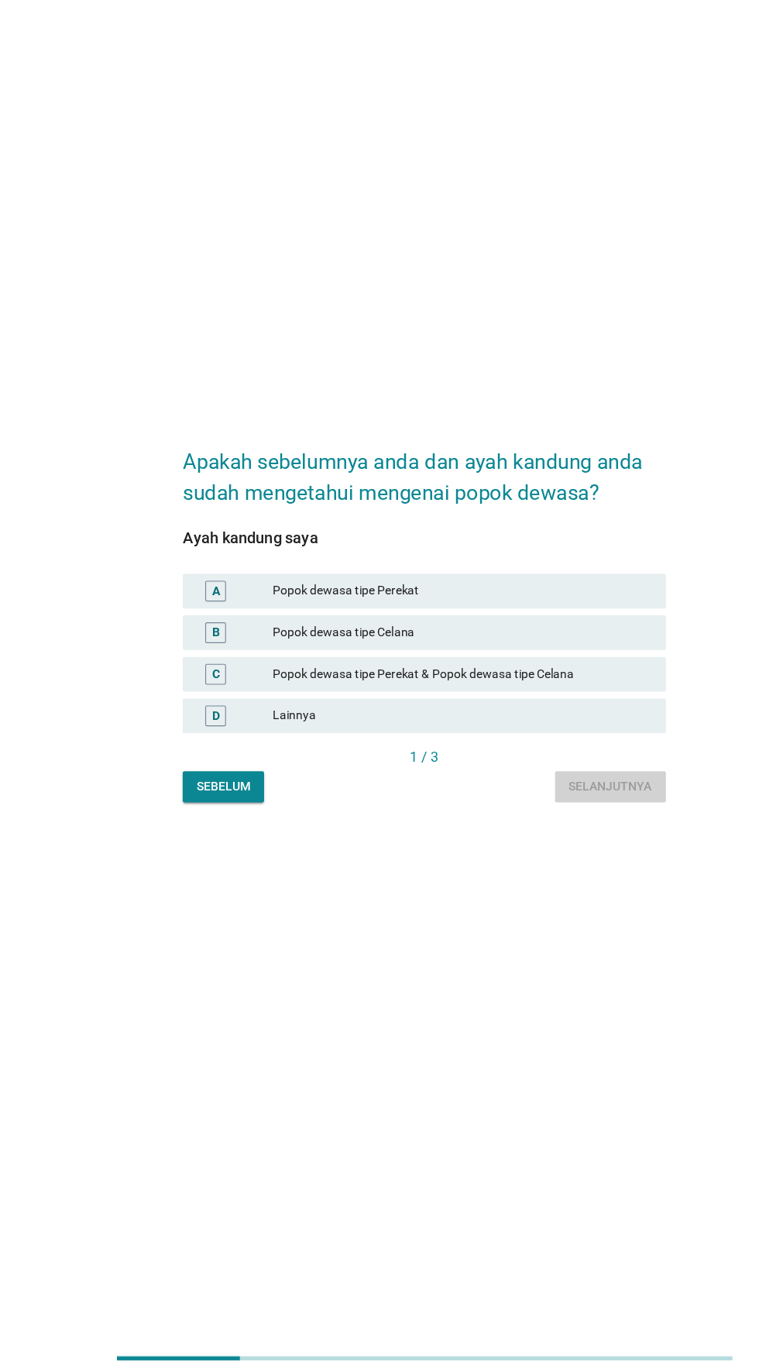
scroll to position [10, 0]
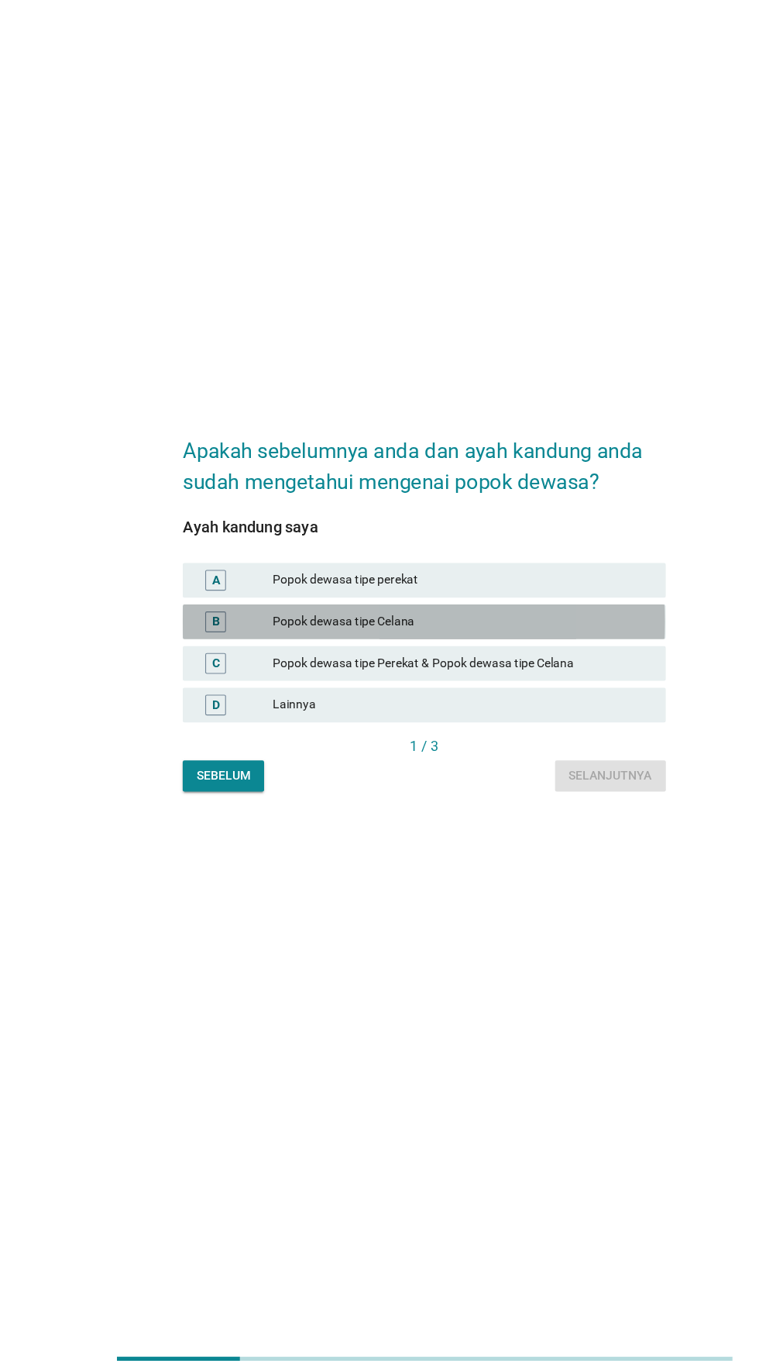
click at [468, 696] on font "Popok dewasa tipe Celana" at bounding box center [413, 688] width 339 height 16
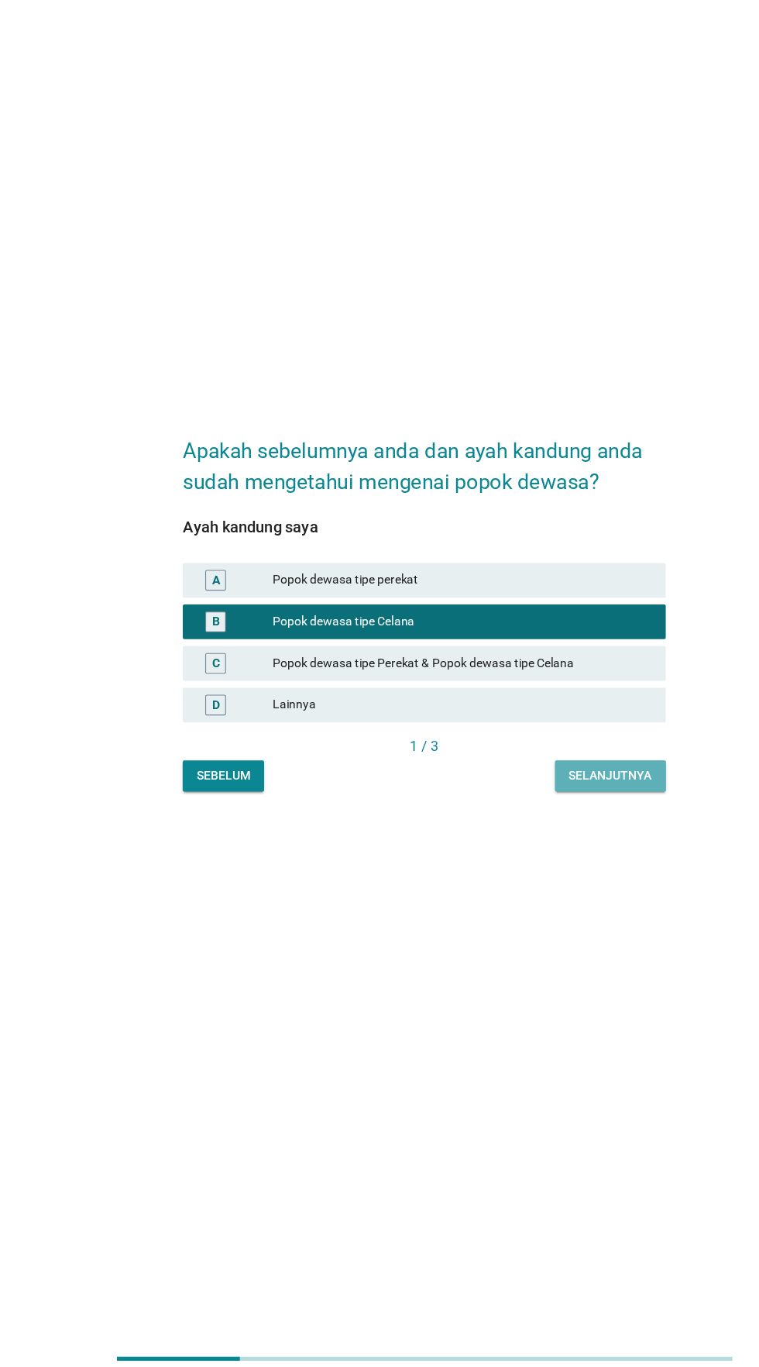
click at [550, 832] on font "Selanjutnya" at bounding box center [546, 826] width 74 height 12
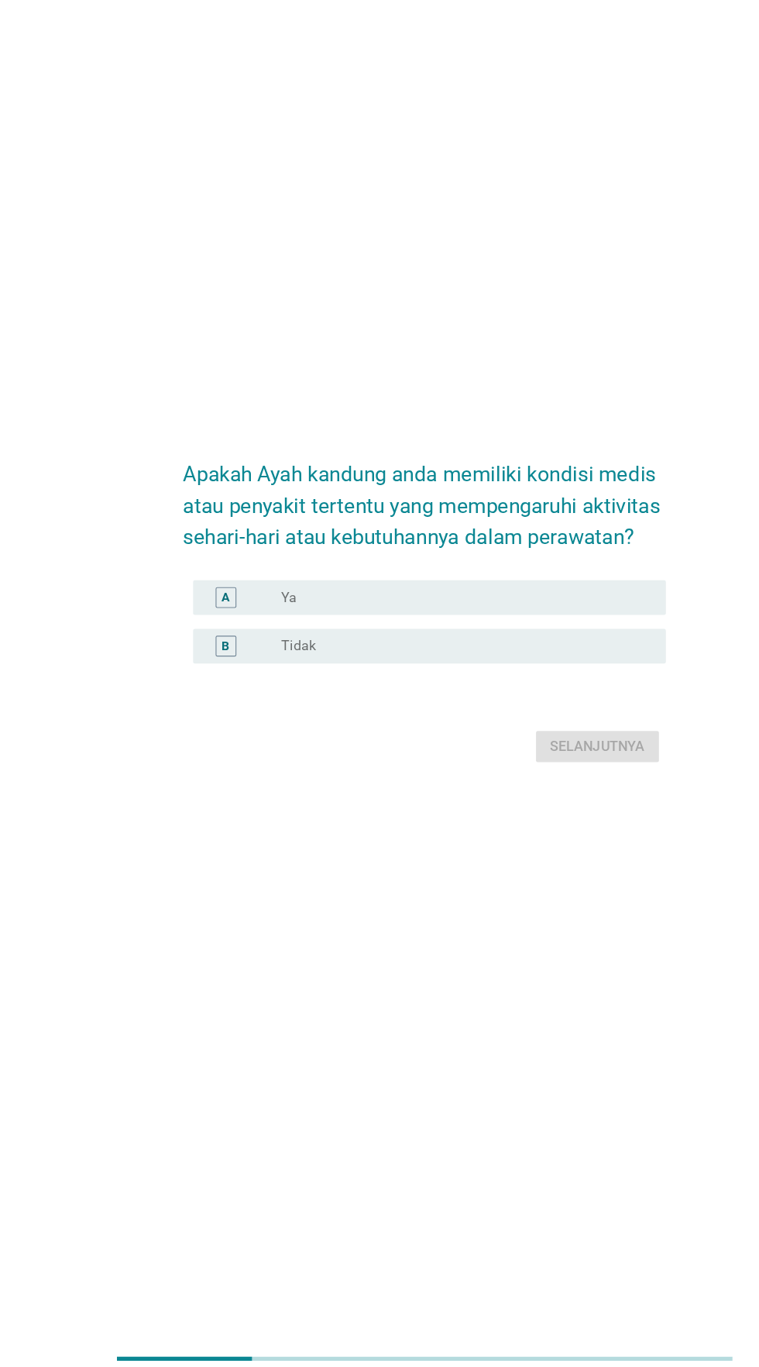
scroll to position [21, 0]
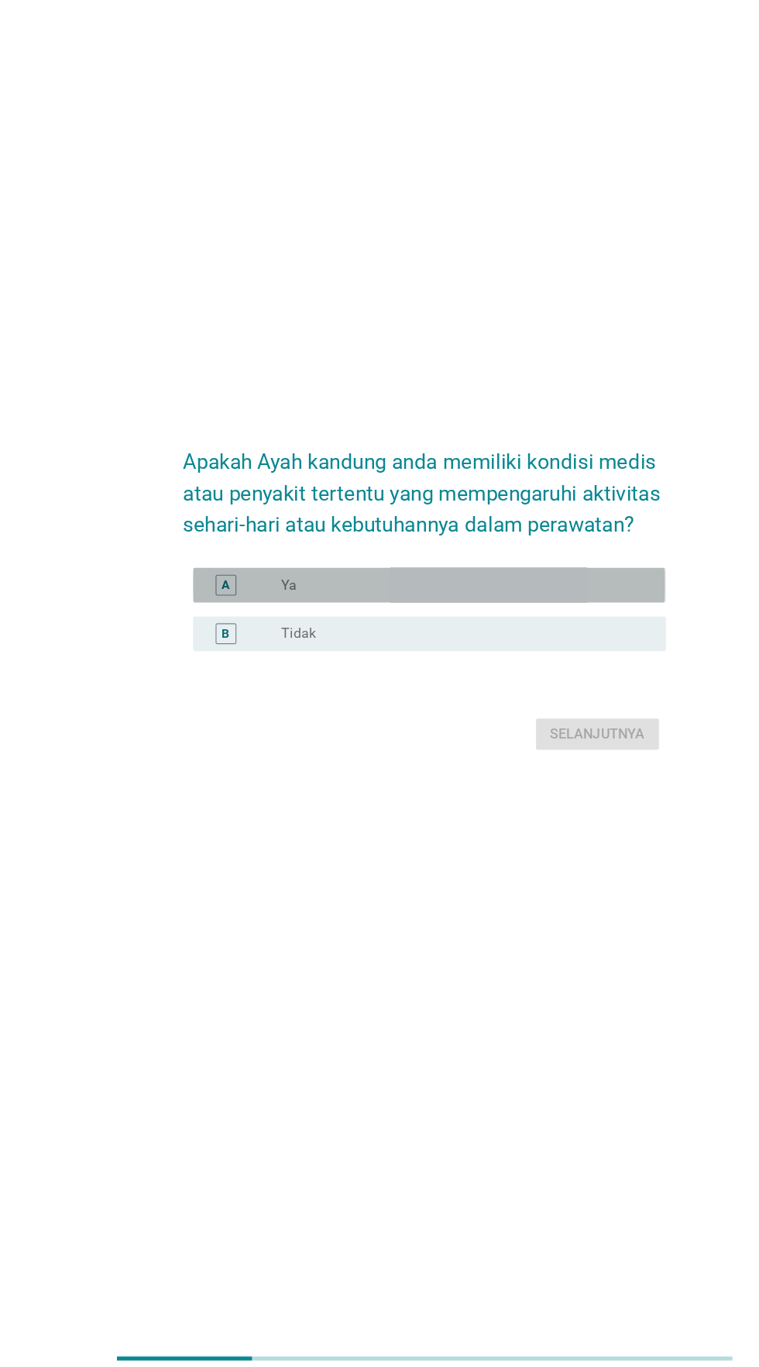
click at [504, 664] on div "tombol radio tidak dicentang Ya" at bounding box center [411, 655] width 319 height 15
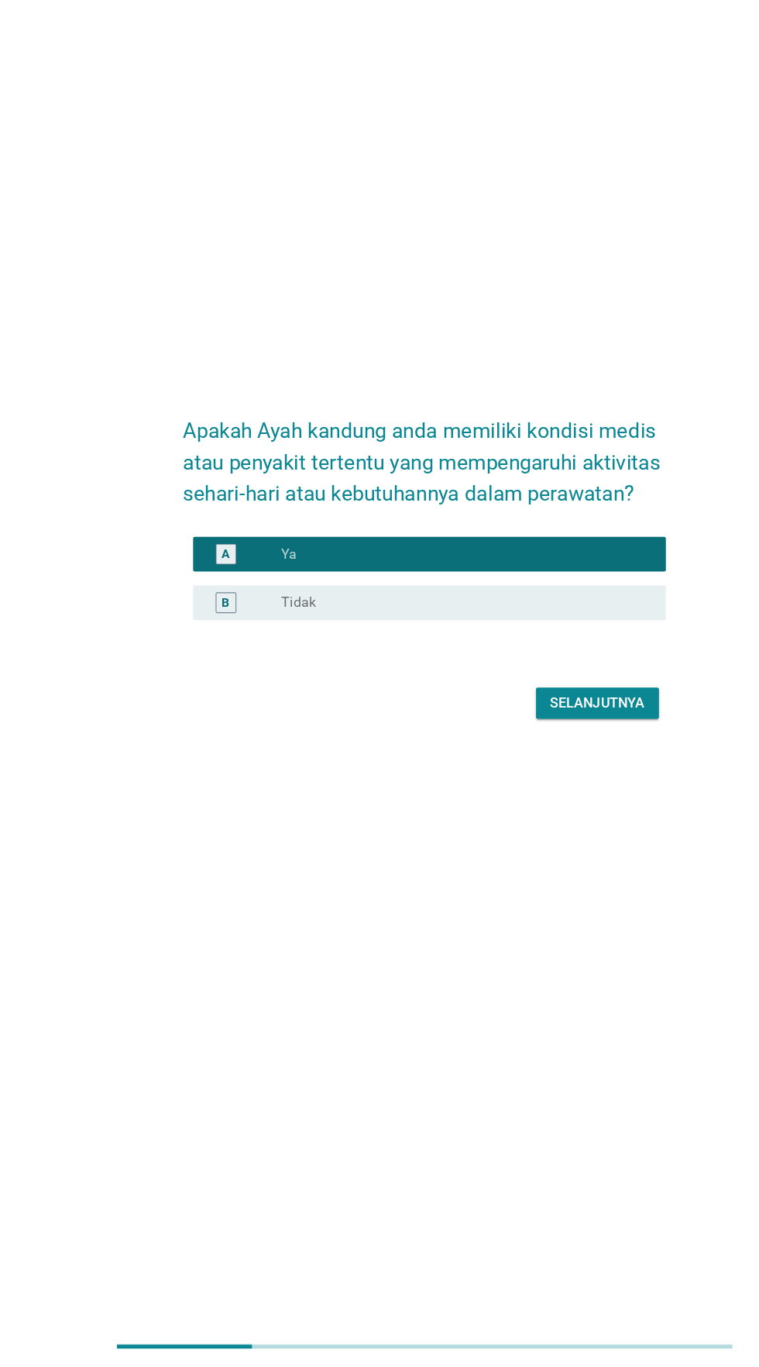
scroll to position [156, 0]
click at [534, 765] on font "Selanjutnya" at bounding box center [534, 772] width 85 height 15
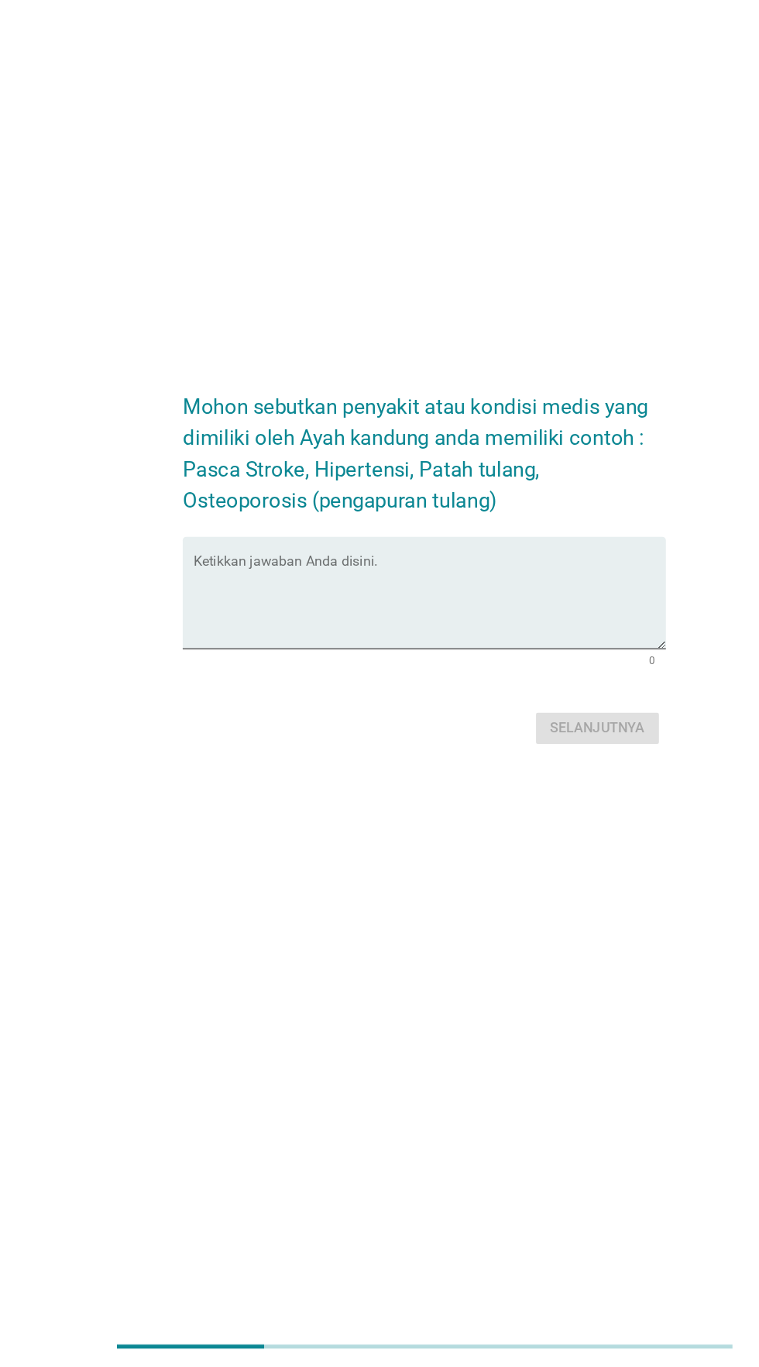
click at [463, 642] on textarea "Ketikkan jawaban Anda disini." at bounding box center [384, 682] width 422 height 81
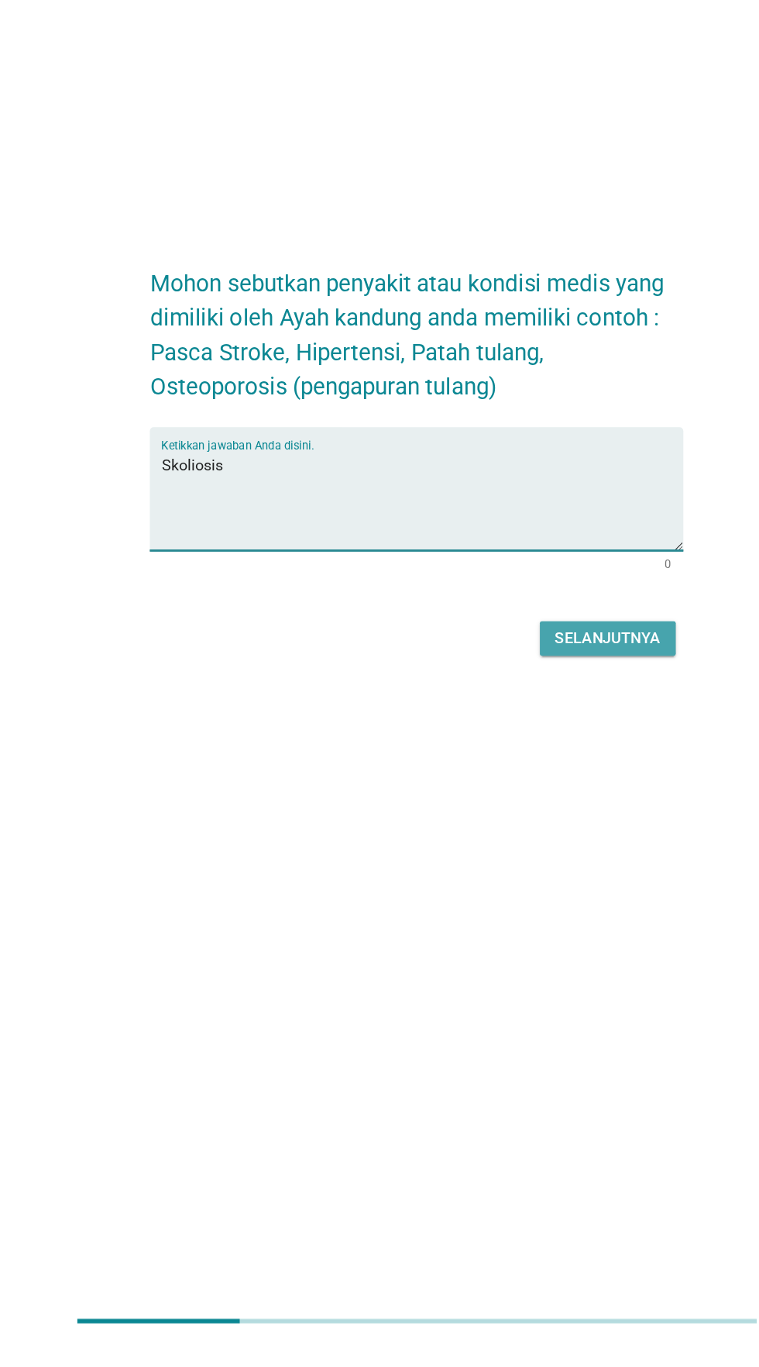
type textarea "Skoliosis"
click at [535, 787] on font "Selanjutnya" at bounding box center [534, 794] width 85 height 15
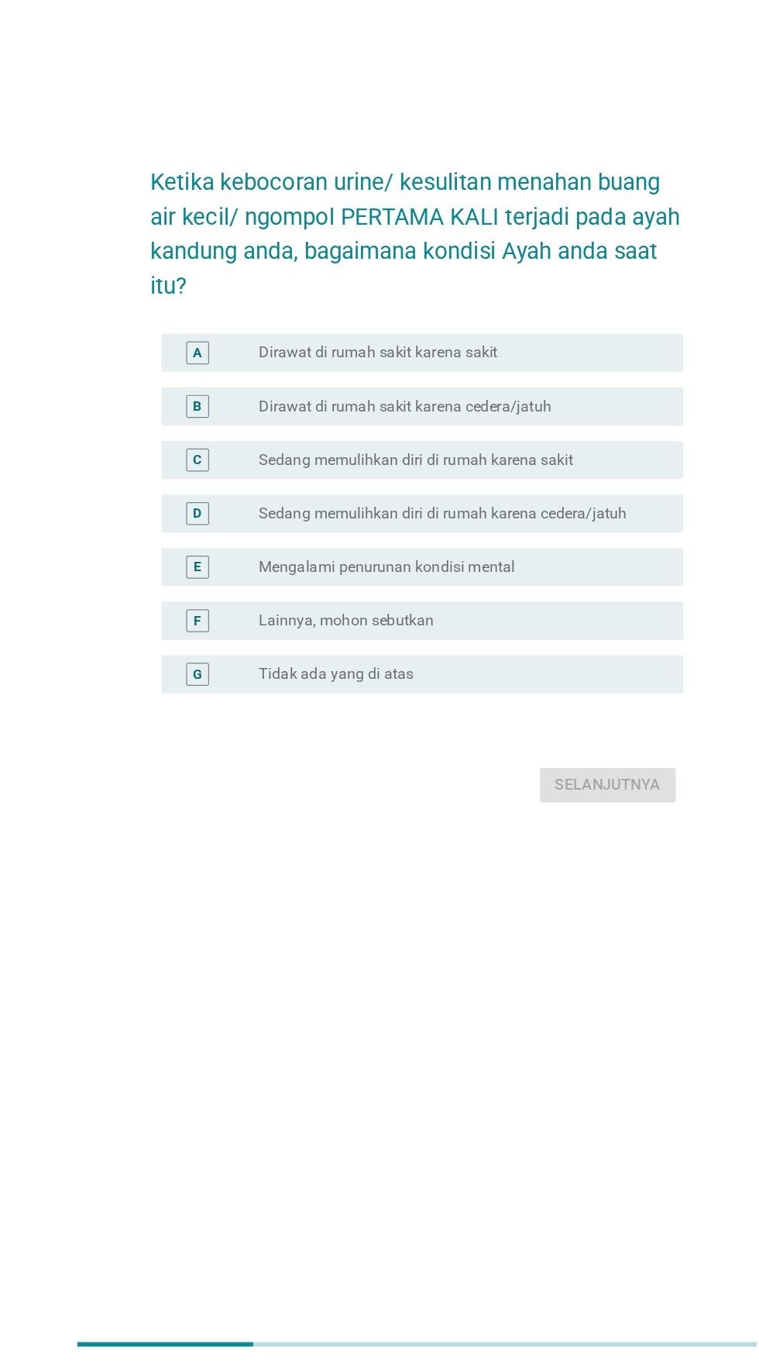
scroll to position [0, 0]
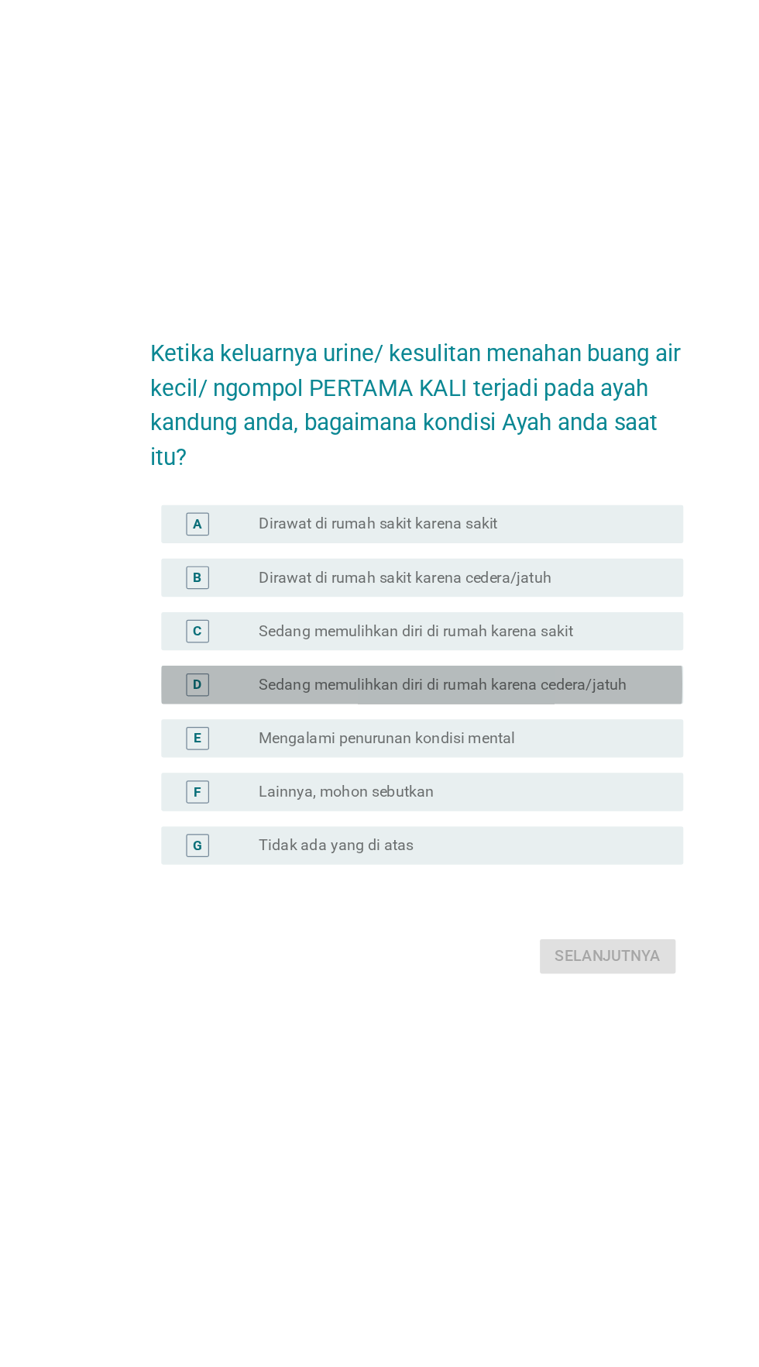
click at [526, 720] on font "Sedang memulihkan diri di rumah karena cedera/jatuh" at bounding box center [401, 712] width 298 height 15
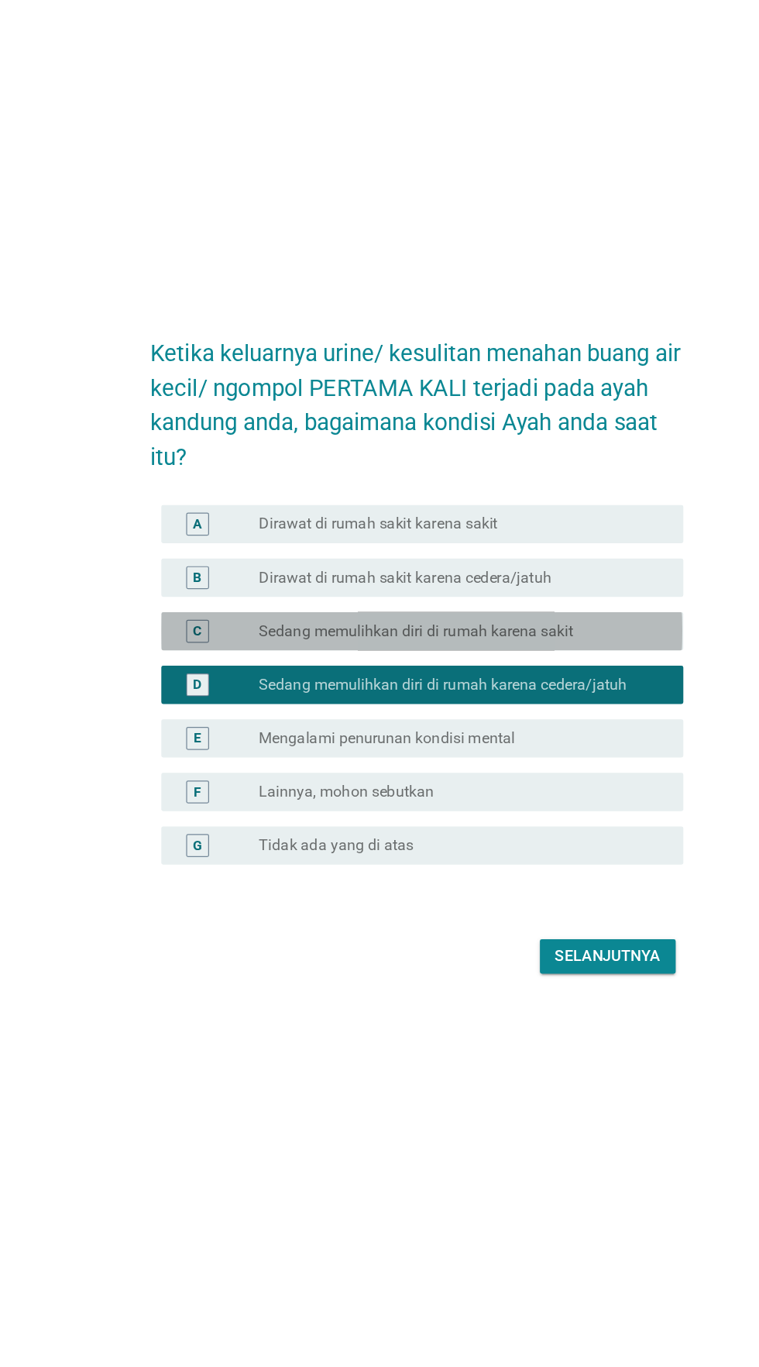
click at [540, 677] on div "tombol radio tidak dicentang Sedang memulihkan diri di rumah karena sakit" at bounding box center [411, 669] width 319 height 15
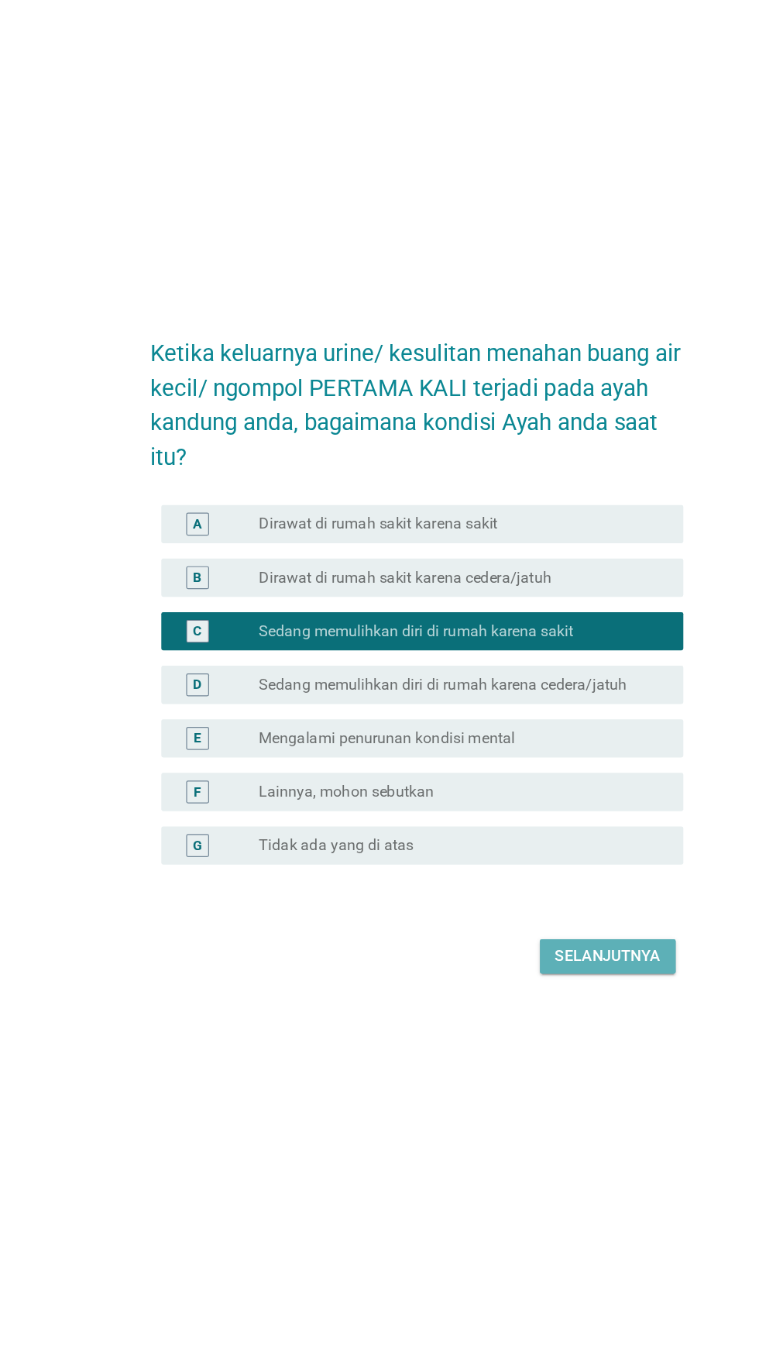
click at [530, 940] on font "Selanjutnya" at bounding box center [534, 932] width 85 height 15
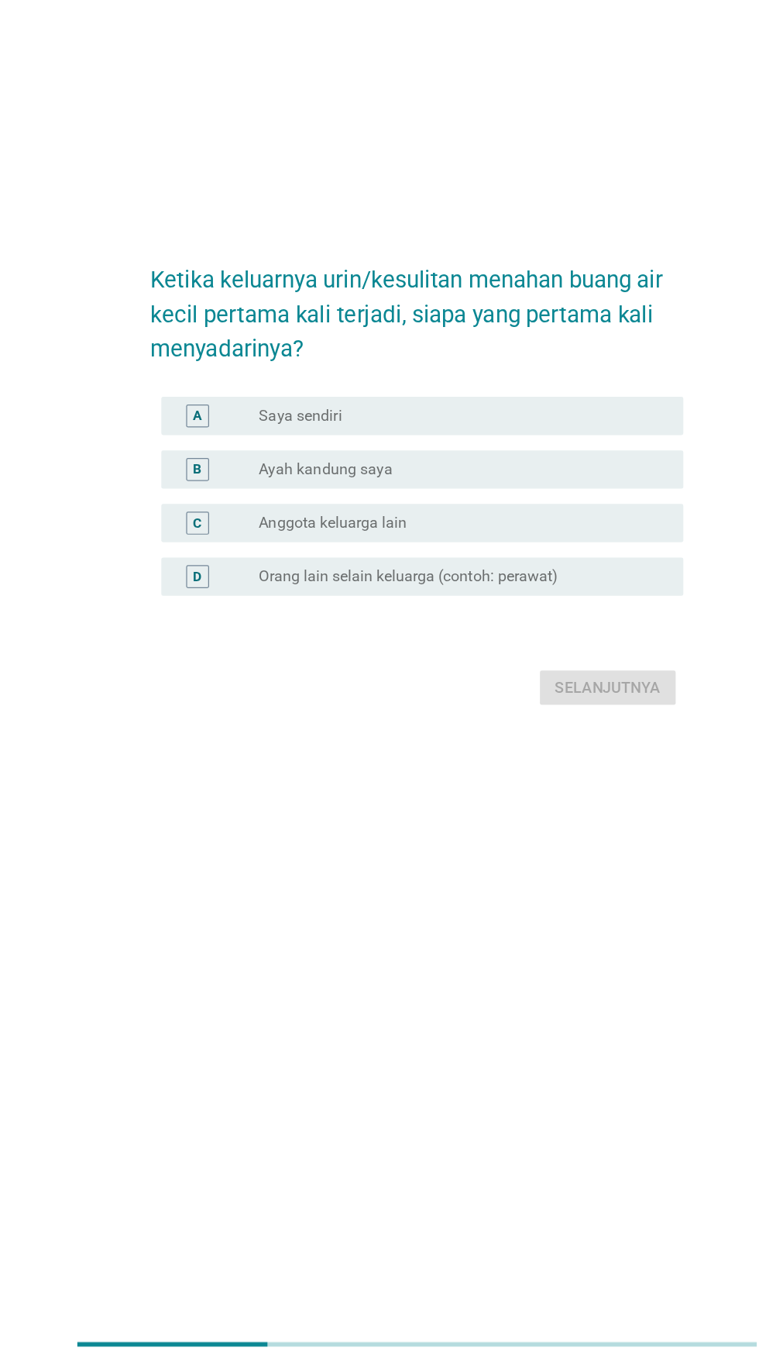
scroll to position [111, 0]
click at [526, 588] on div "tombol radio tidak dicentang Saya sendiri" at bounding box center [411, 595] width 319 height 15
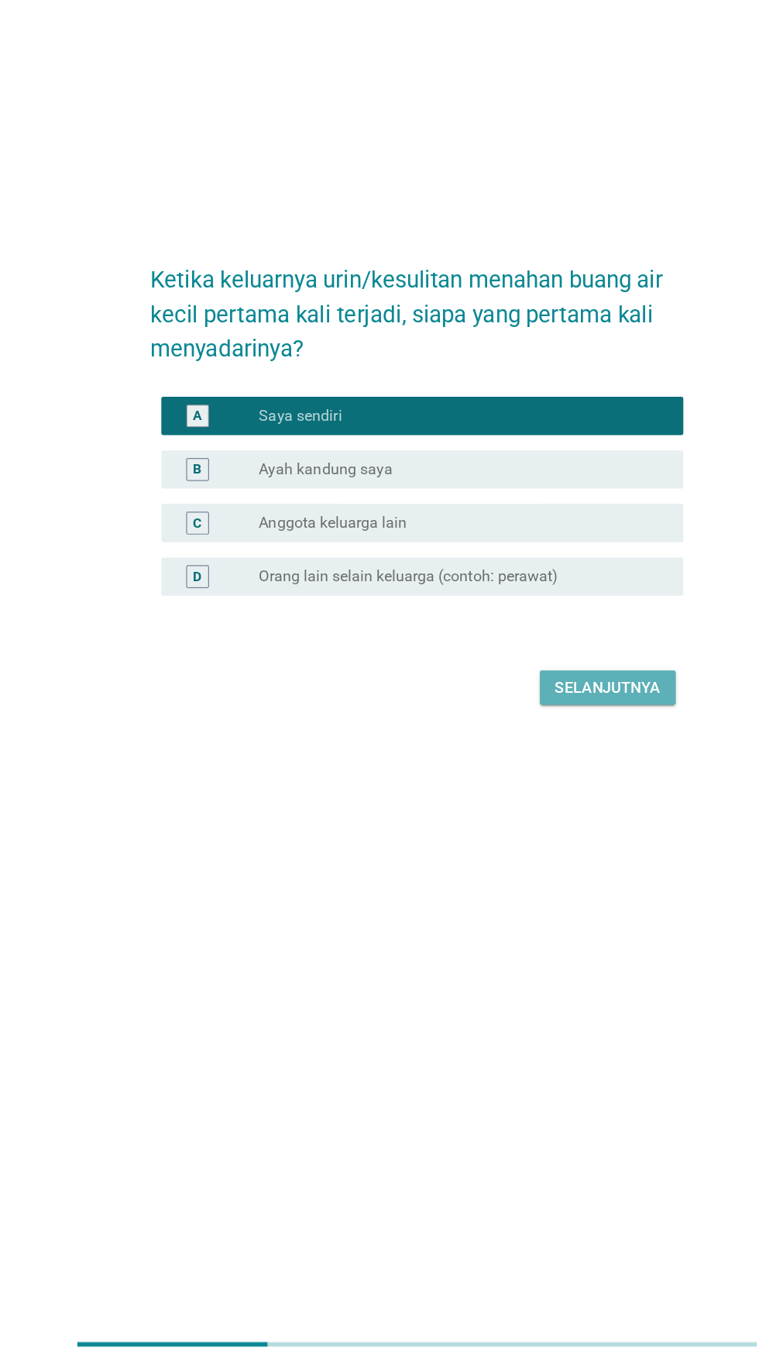
click at [536, 808] on font "Selanjutnya" at bounding box center [534, 815] width 85 height 15
click at [531, 801] on div "Selanjutnya" at bounding box center [379, 815] width 432 height 37
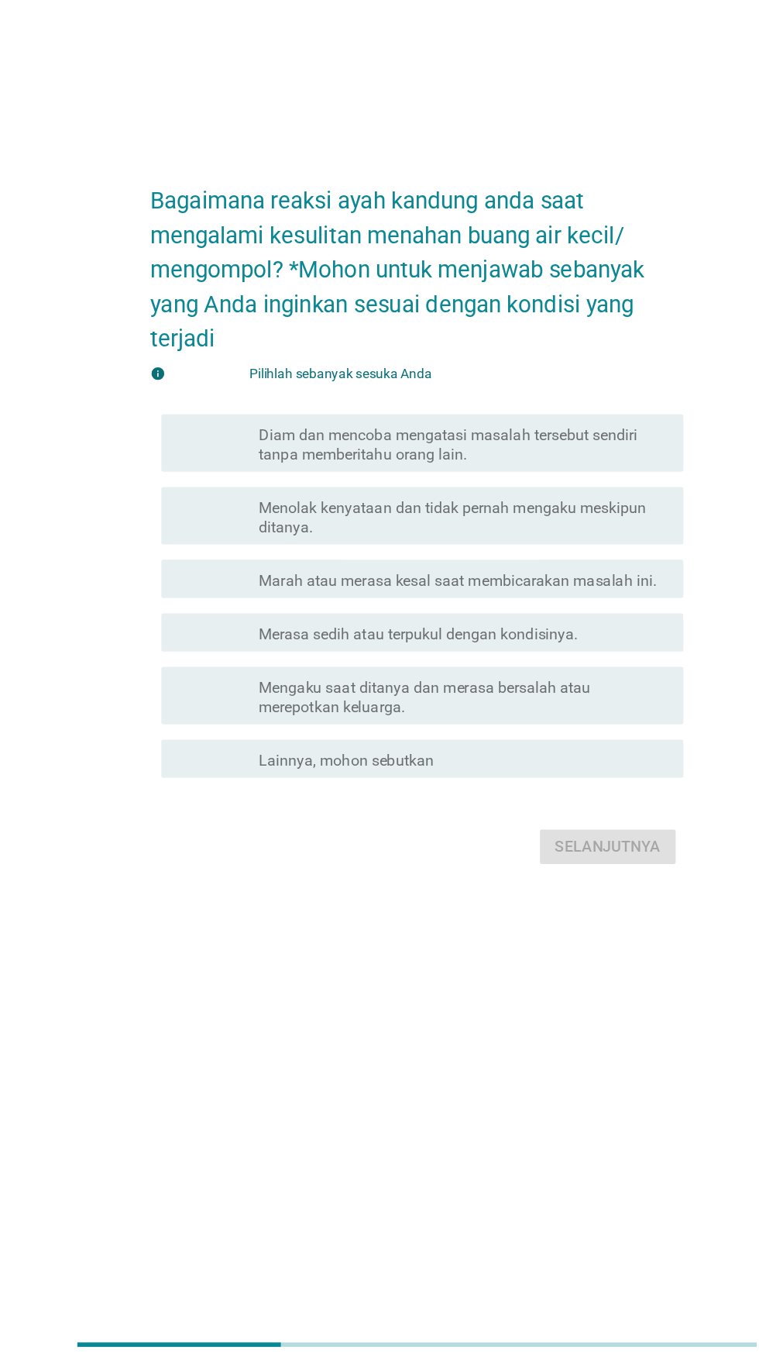
scroll to position [13, 0]
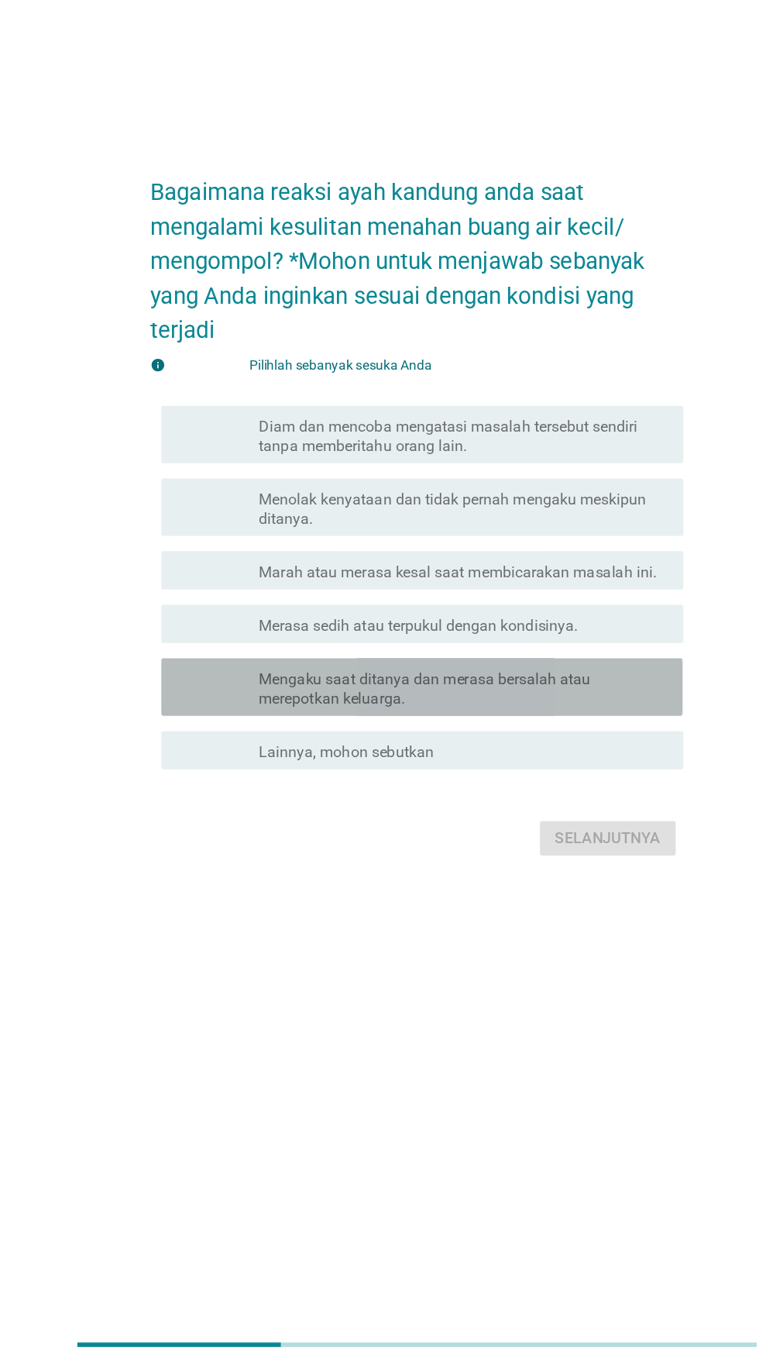
click at [483, 831] on font "Mengaku saat ditanya dan merasa bersalah atau merepotkan keluarga." at bounding box center [386, 816] width 269 height 30
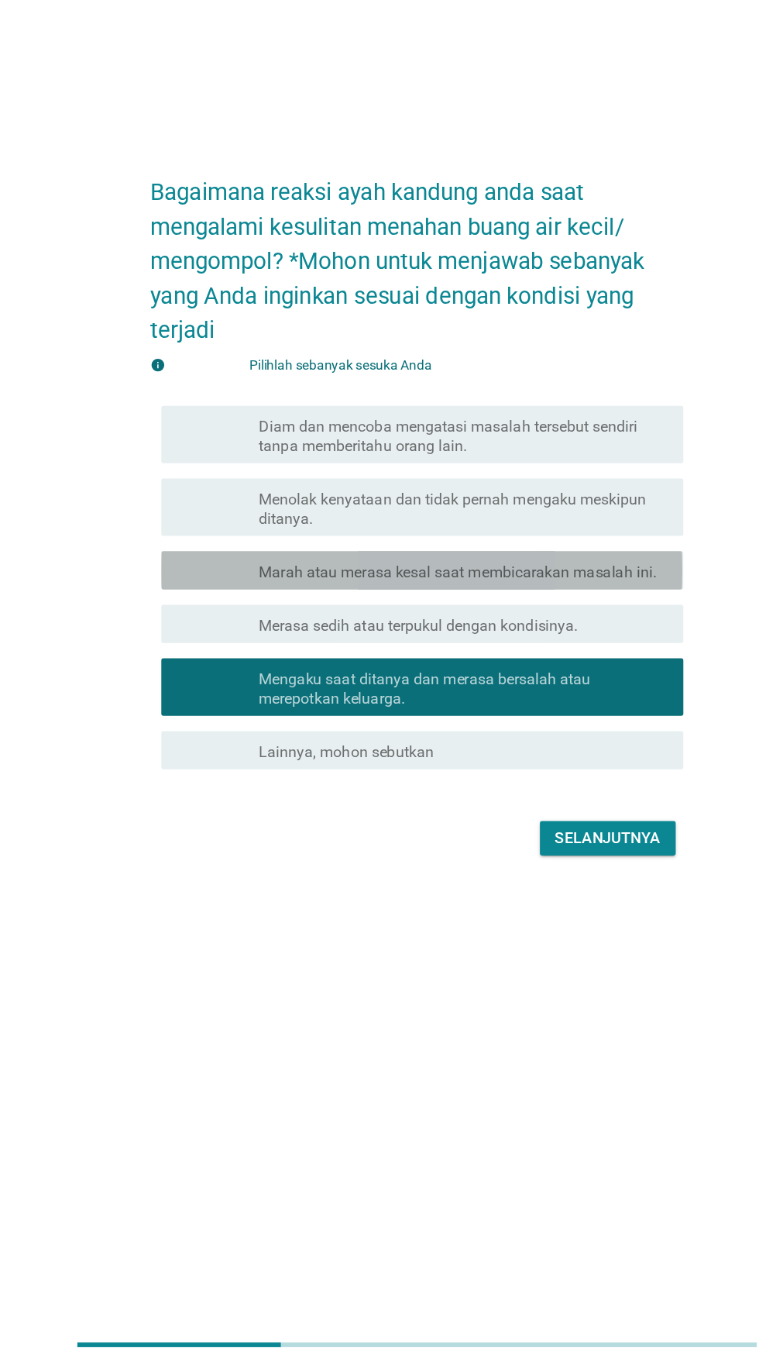
click at [488, 729] on font "Marah atau merasa kesal saat membicarakan masalah ini." at bounding box center [413, 721] width 322 height 15
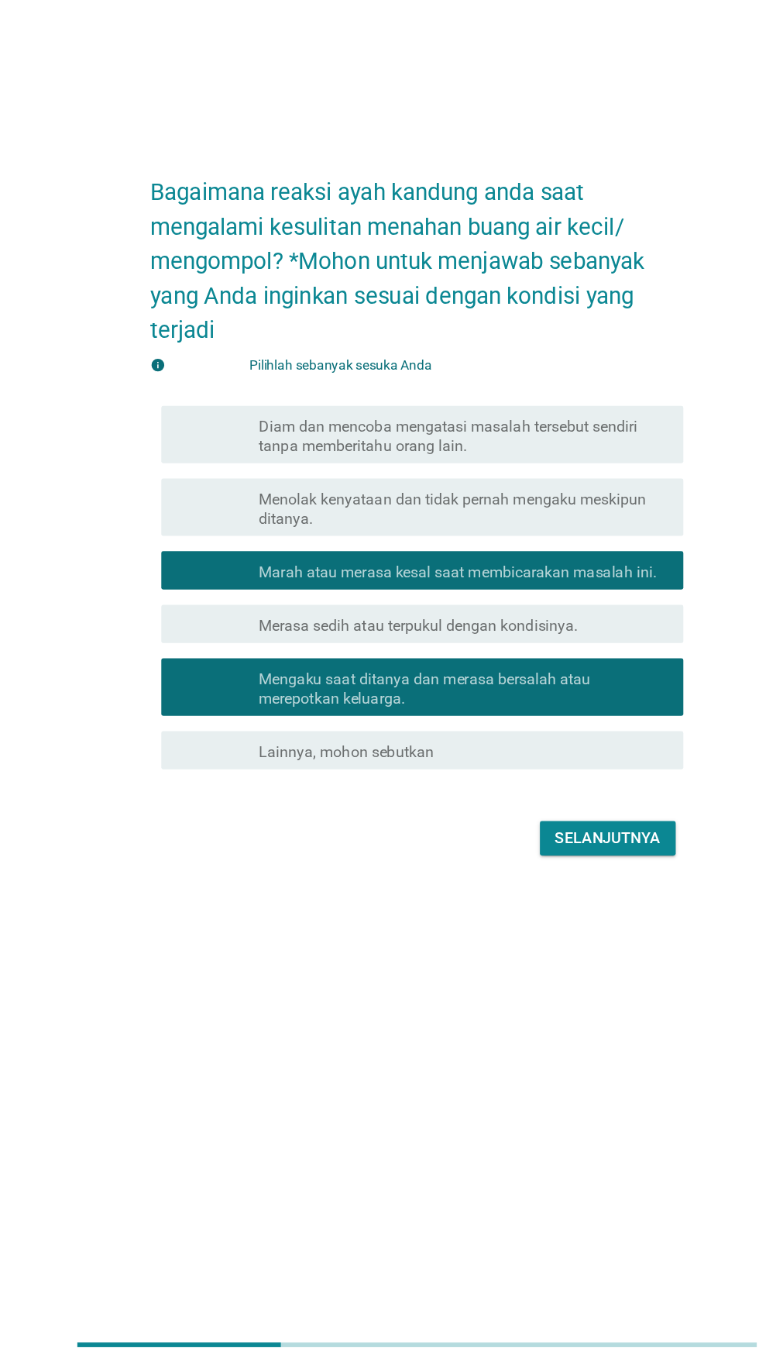
click at [493, 686] on font "Menolak kenyataan dan tidak pernah mengaku meskipun ditanya." at bounding box center [418, 670] width 332 height 31
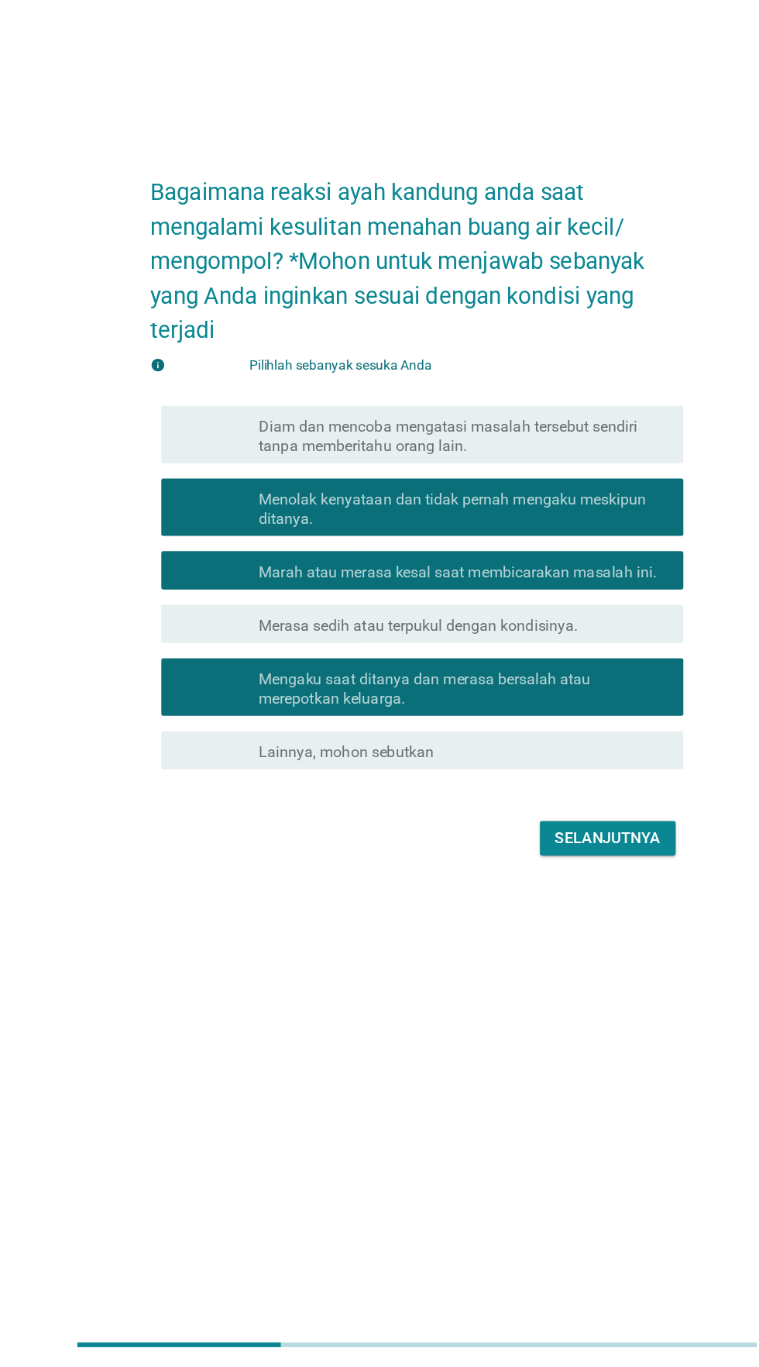
click at [516, 627] on font "Diam dan mencoba mengatasi masalah tersebut sendiri tanpa memberitahu orang lai…" at bounding box center [405, 612] width 307 height 30
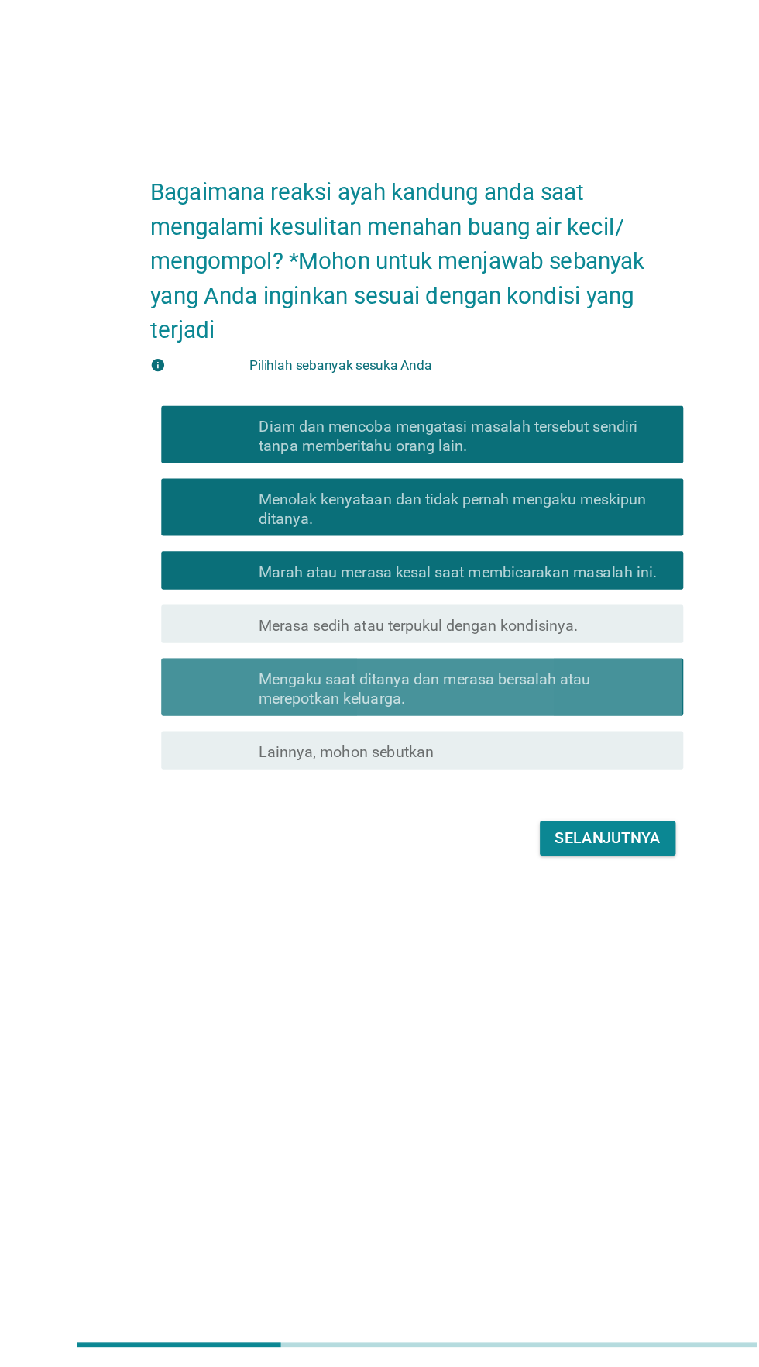
click at [491, 831] on font "Mengaku saat ditanya dan merasa bersalah atau merepotkan keluarga." at bounding box center [386, 816] width 269 height 30
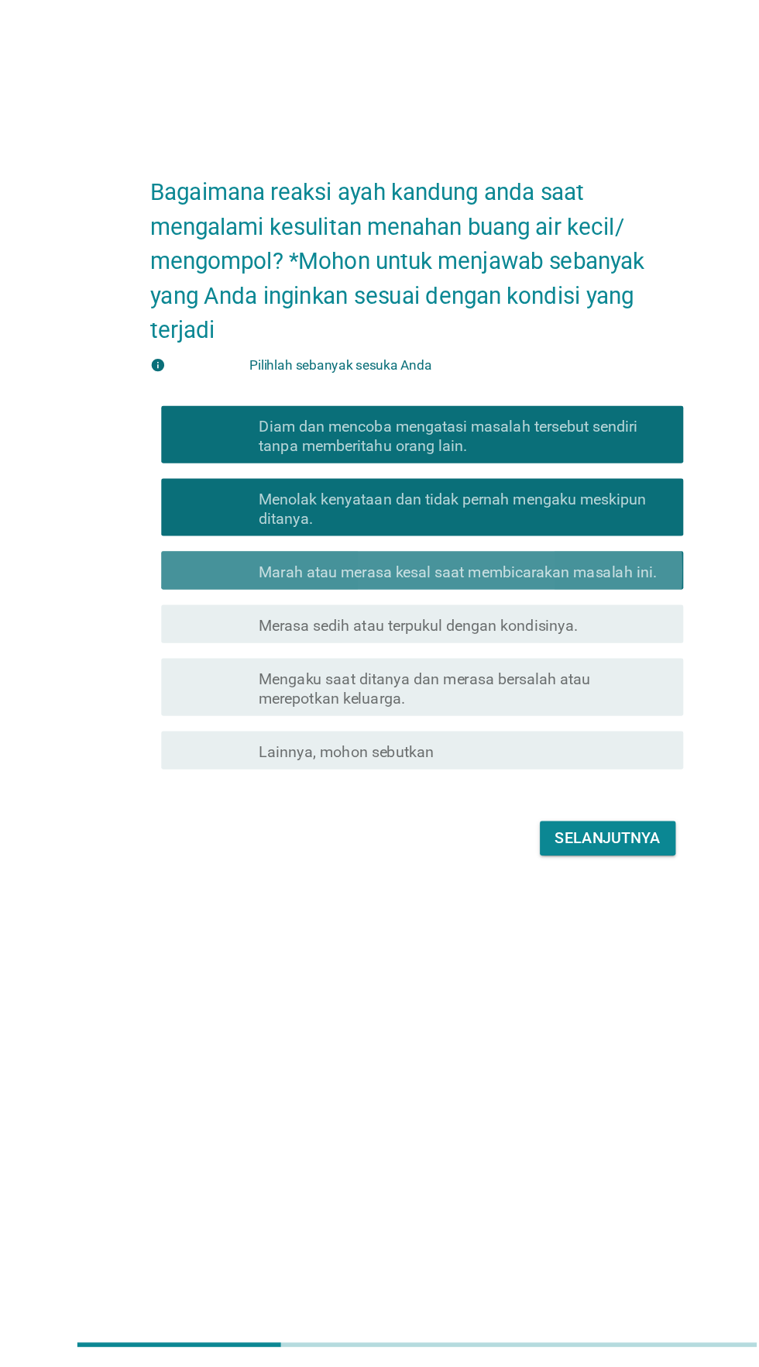
click at [507, 729] on font "Marah atau merasa kesal saat membicarakan masalah ini." at bounding box center [413, 721] width 322 height 15
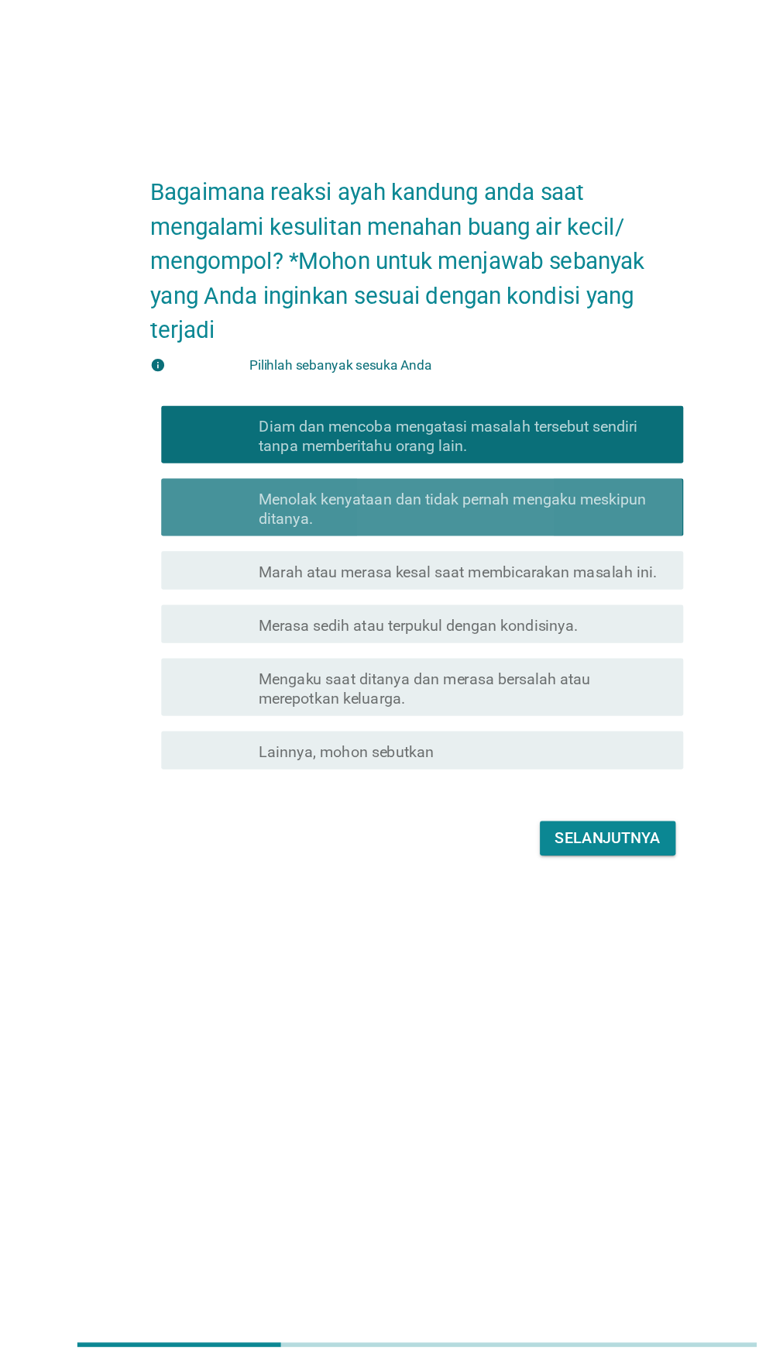
click at [525, 686] on font "Menolak kenyataan dan tidak pernah mengaku meskipun ditanya." at bounding box center [409, 670] width 314 height 30
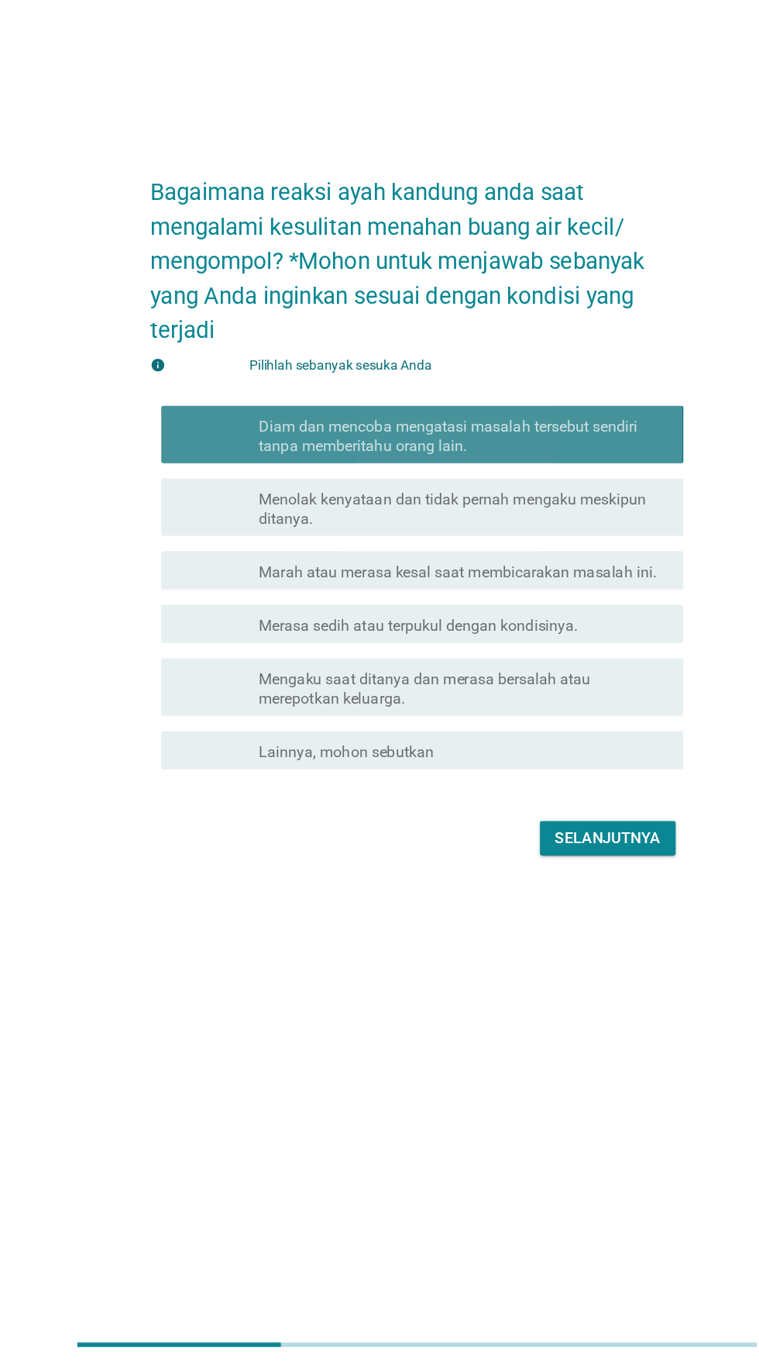
click at [550, 627] on font "Diam dan mencoba mengatasi masalah tersebut sendiri tanpa memberitahu orang lai…" at bounding box center [405, 612] width 307 height 30
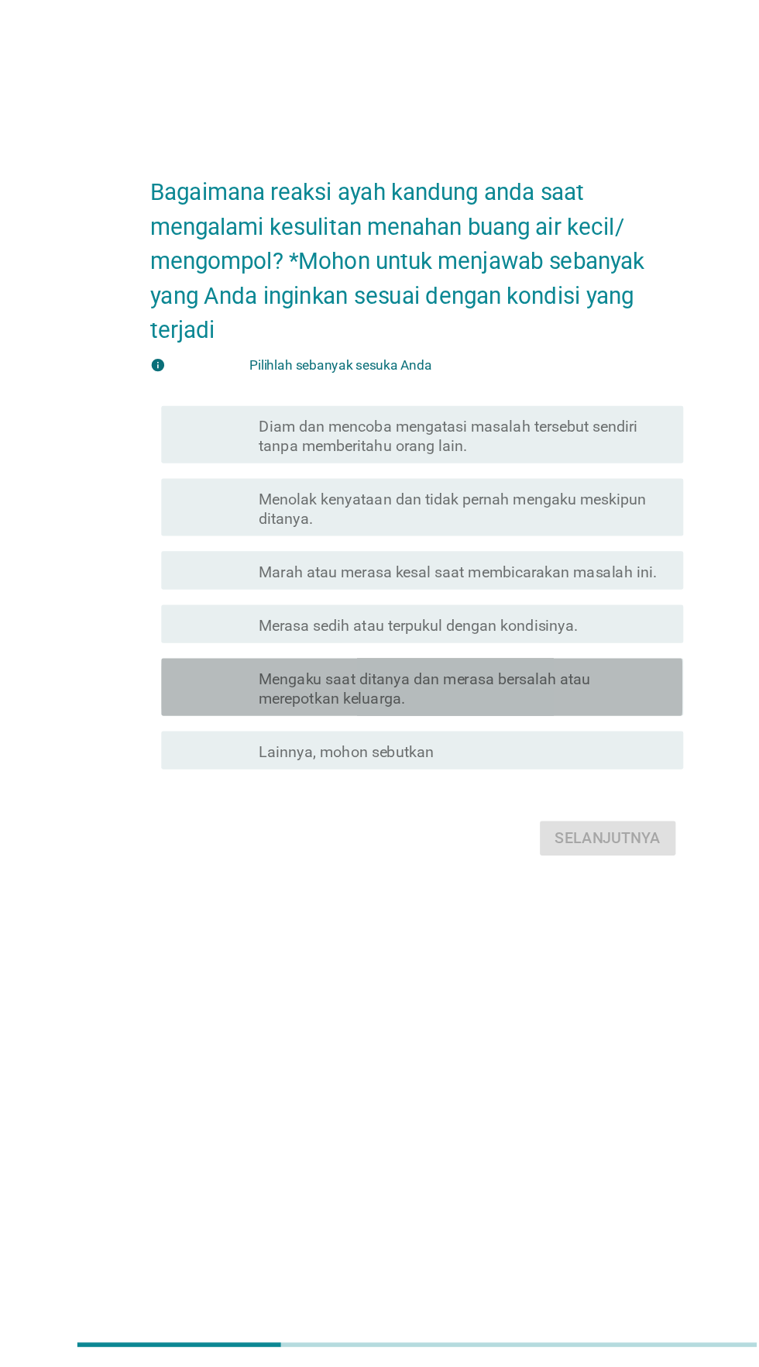
click at [500, 831] on font "Mengaku saat ditanya dan merasa bersalah atau merepotkan keluarga." at bounding box center [386, 816] width 269 height 30
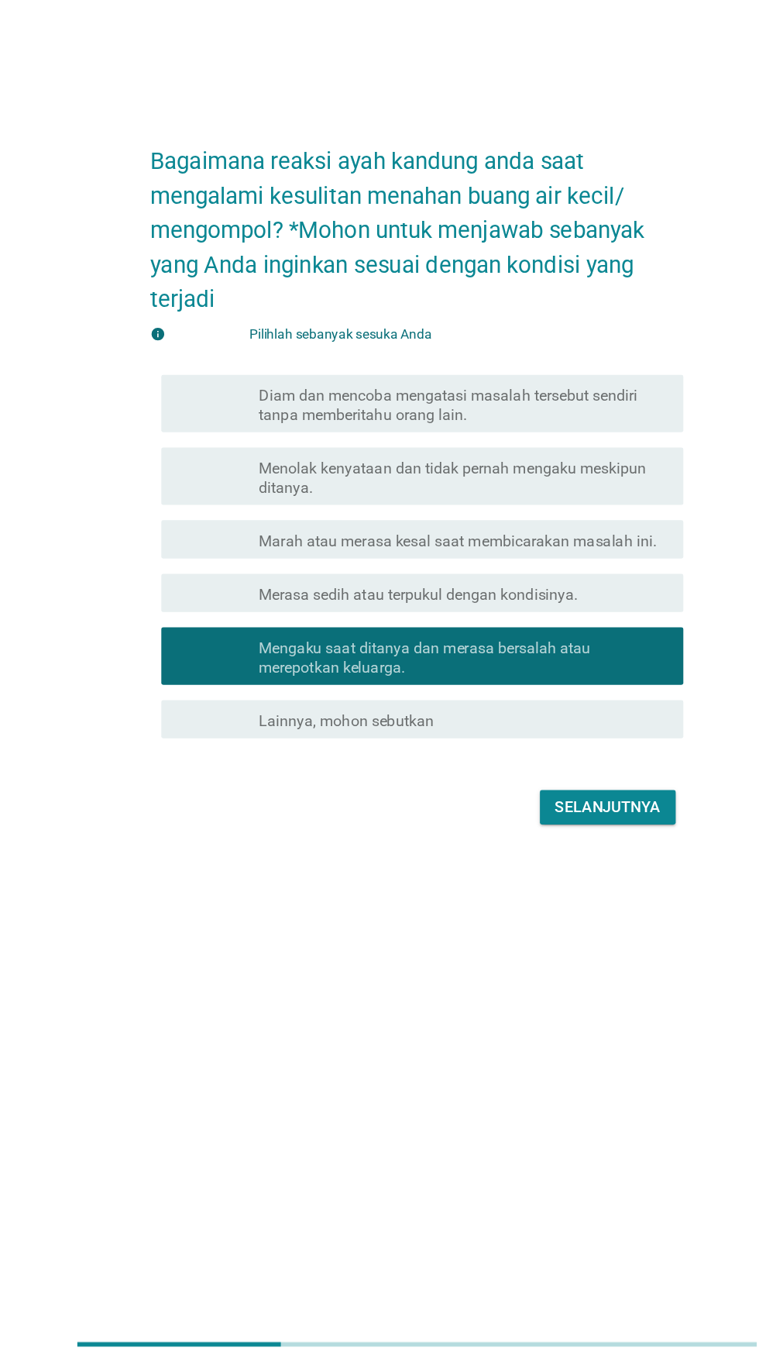
scroll to position [156, 0]
click at [537, 905] on font "Selanjutnya" at bounding box center [534, 912] width 85 height 15
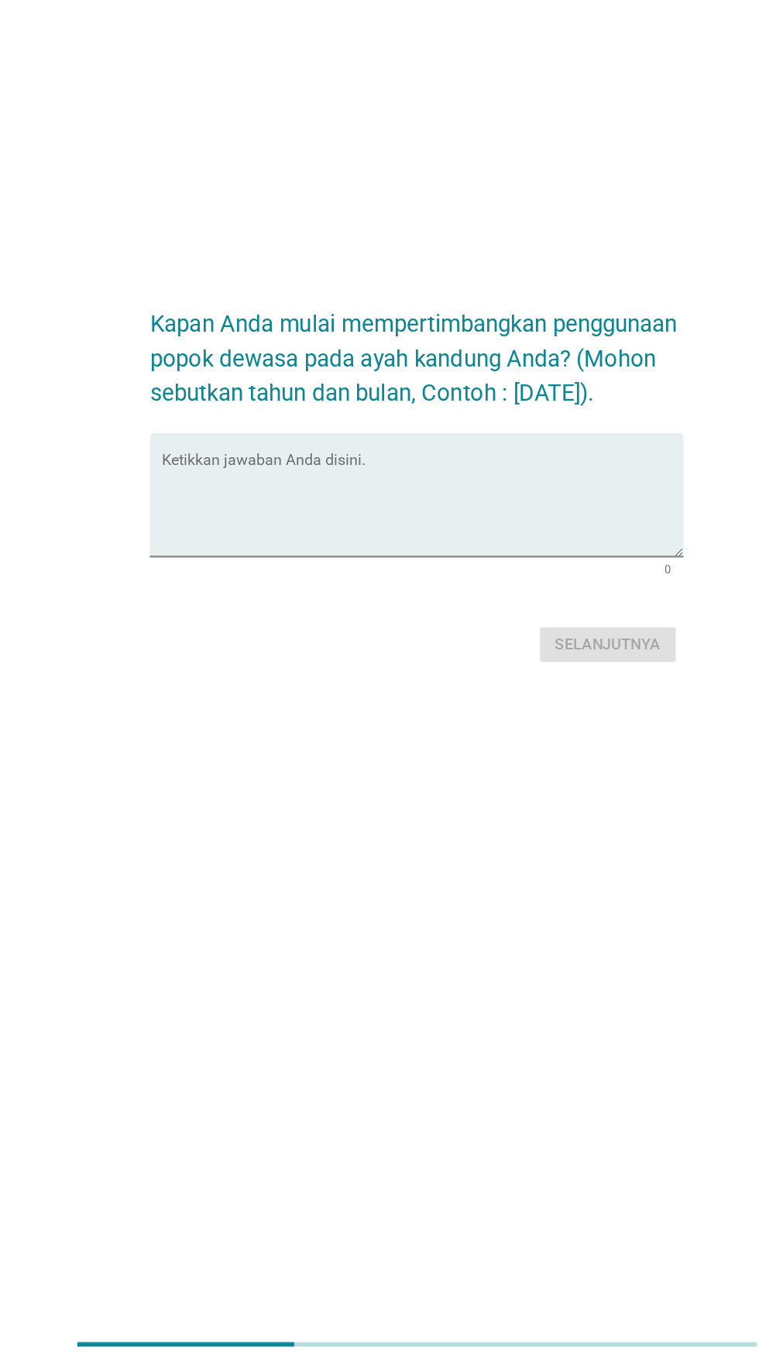
scroll to position [132, 0]
click at [505, 628] on textarea "Ketikkan jawaban Anda disini." at bounding box center [384, 668] width 422 height 81
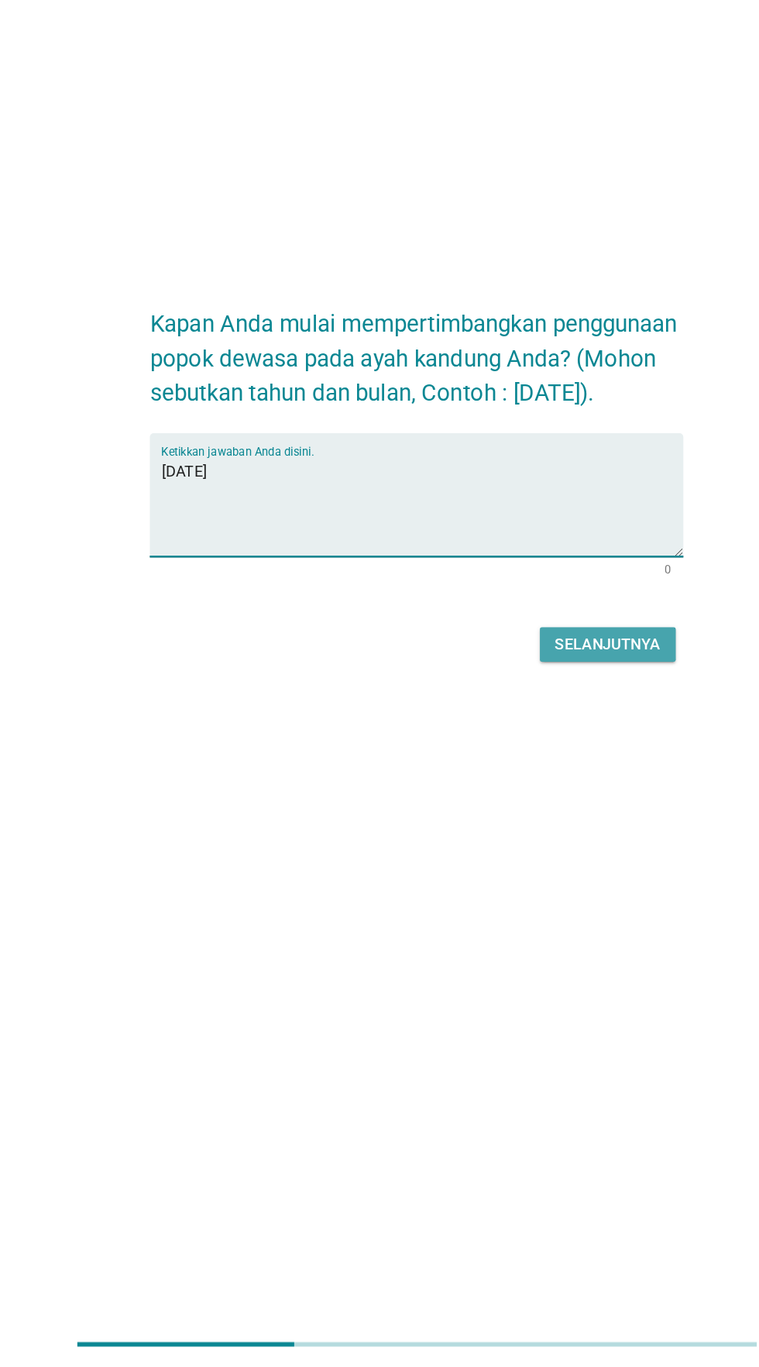
type textarea "[DATE]"
click at [544, 772] on font "Selanjutnya" at bounding box center [534, 781] width 85 height 19
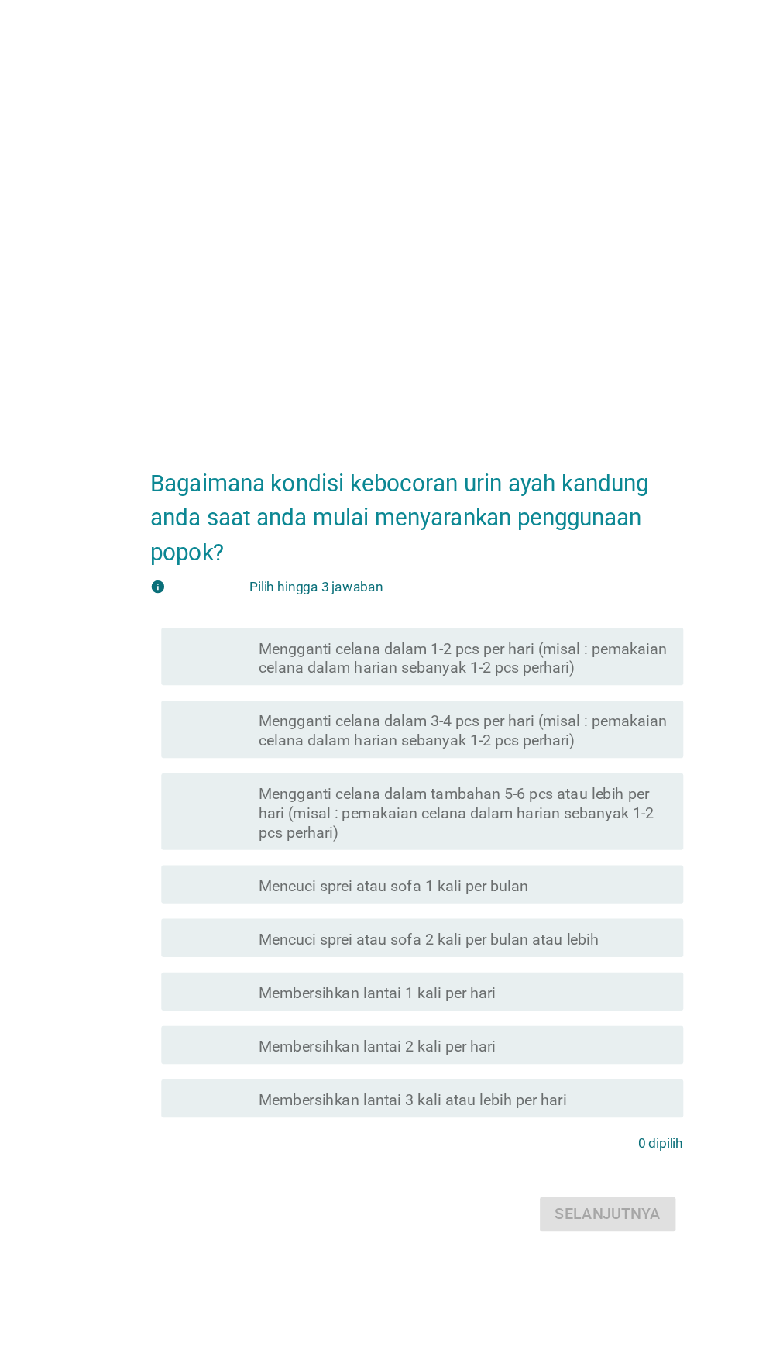
scroll to position [0, 0]
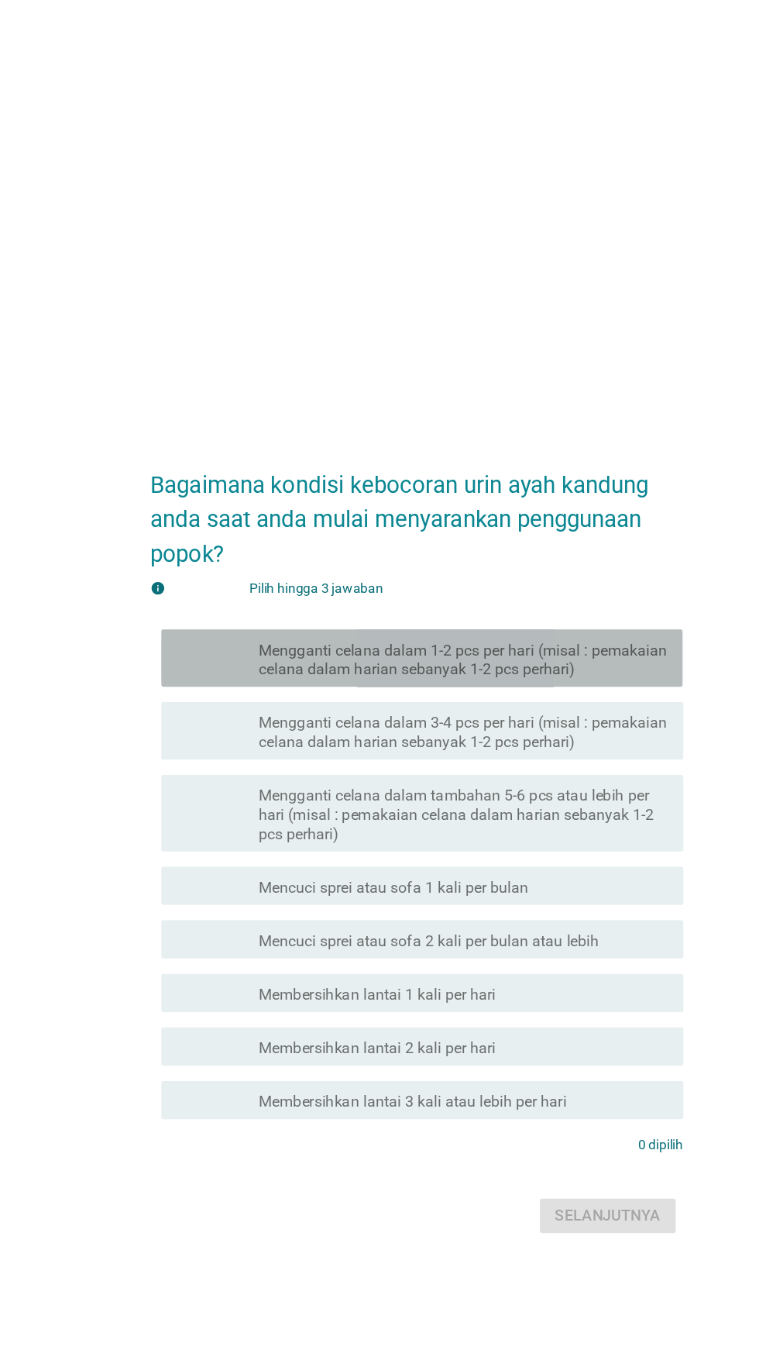
click at [493, 549] on font "Mengganti celana dalam 1-2 pcs per hari (misal : pemakaian celana dalam harian …" at bounding box center [417, 534] width 331 height 30
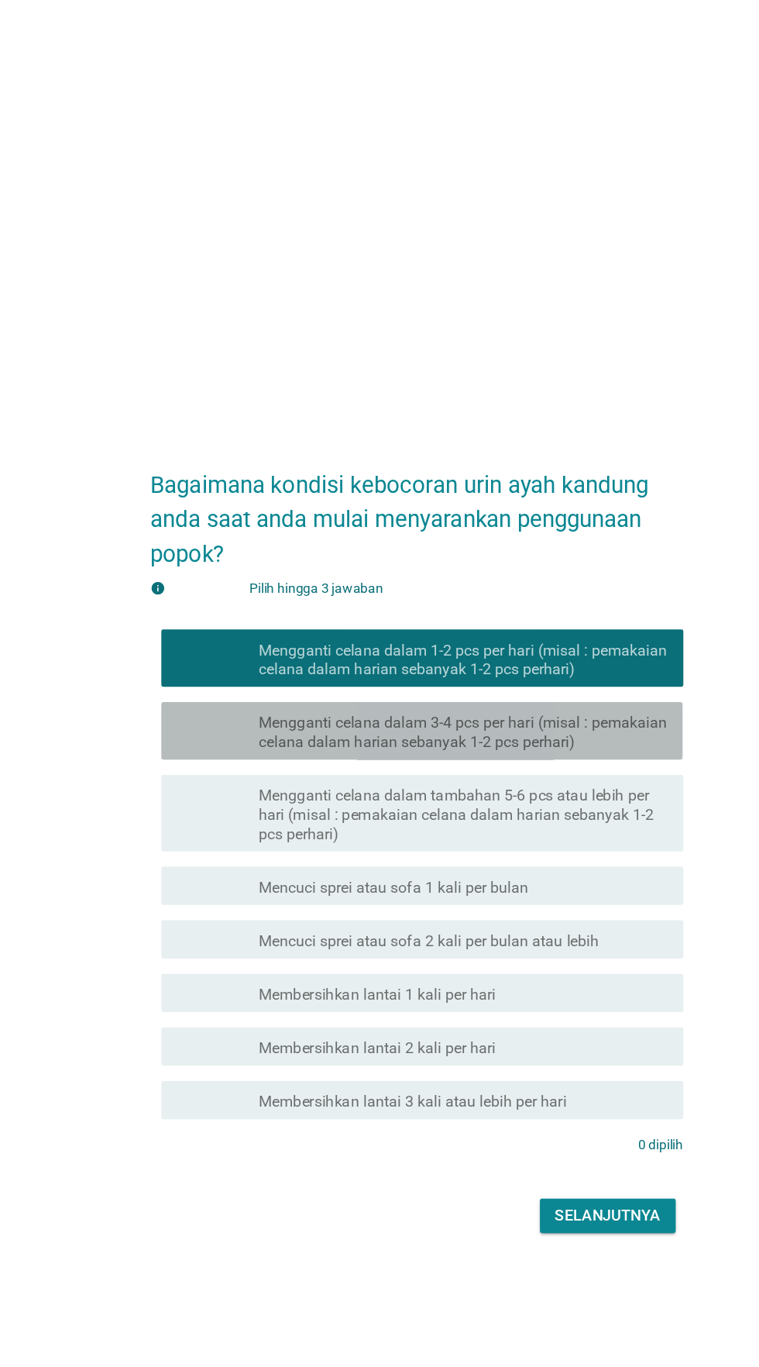
click at [515, 609] on font "Mengganti celana dalam 3-4 pcs per hari (misal : pemakaian celana dalam harian …" at bounding box center [418, 593] width 332 height 31
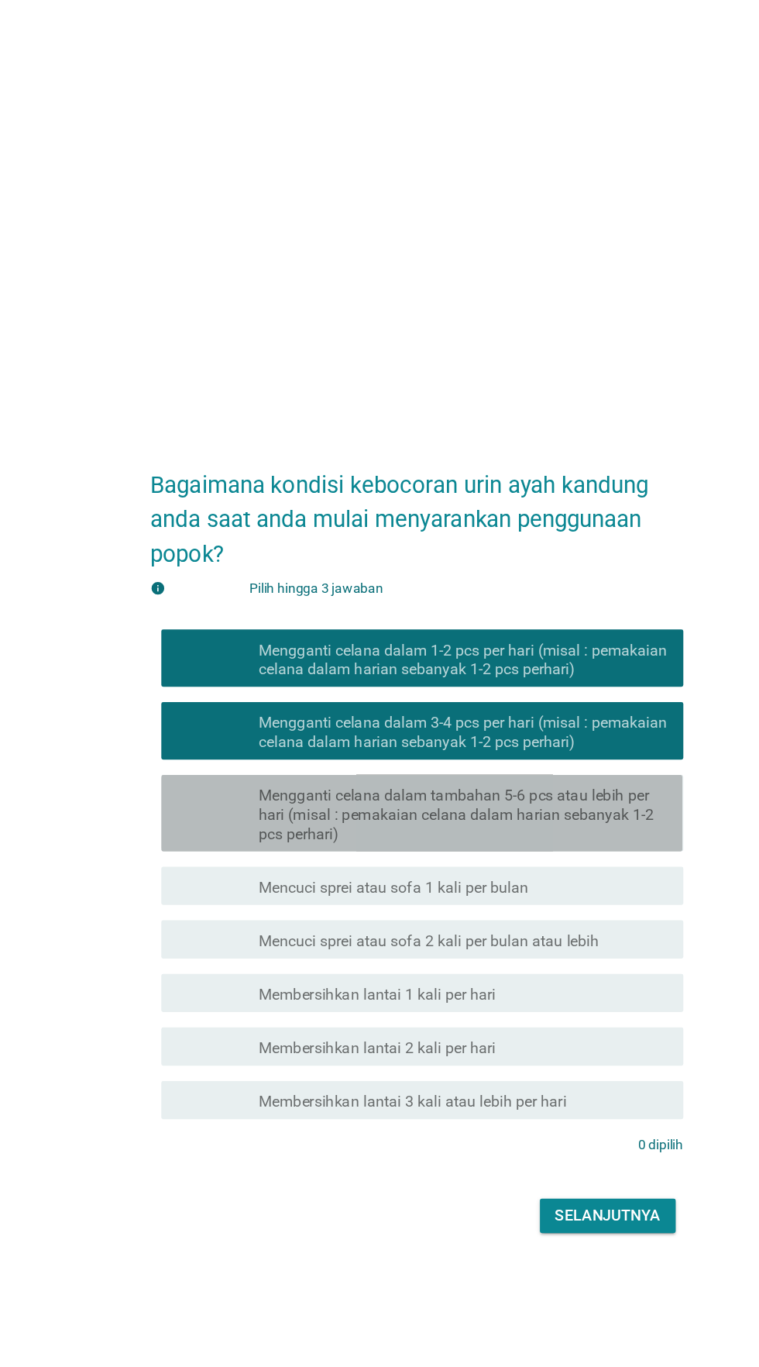
click at [503, 683] on font "Mengganti celana dalam tambahan 5-6 pcs atau lebih per hari (misal : pemakaian …" at bounding box center [412, 660] width 320 height 46
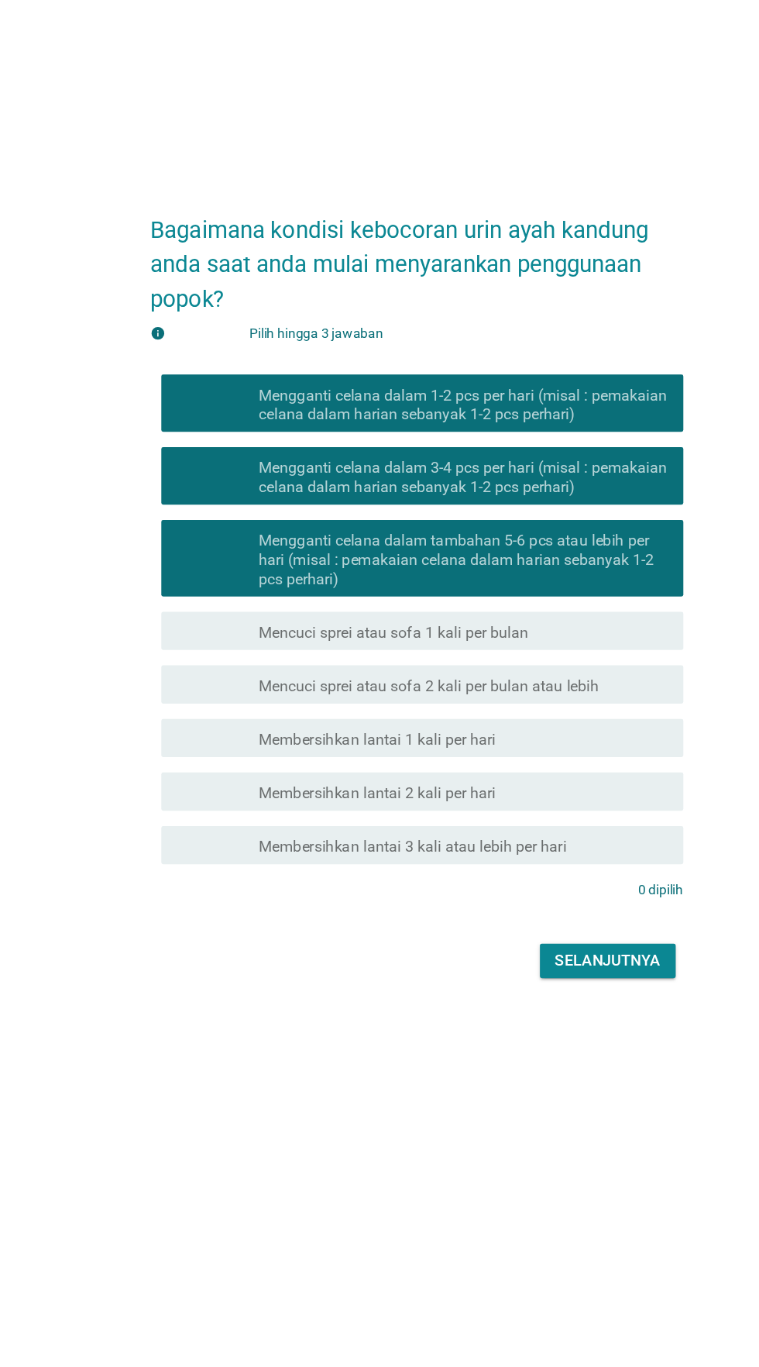
scroll to position [156, 0]
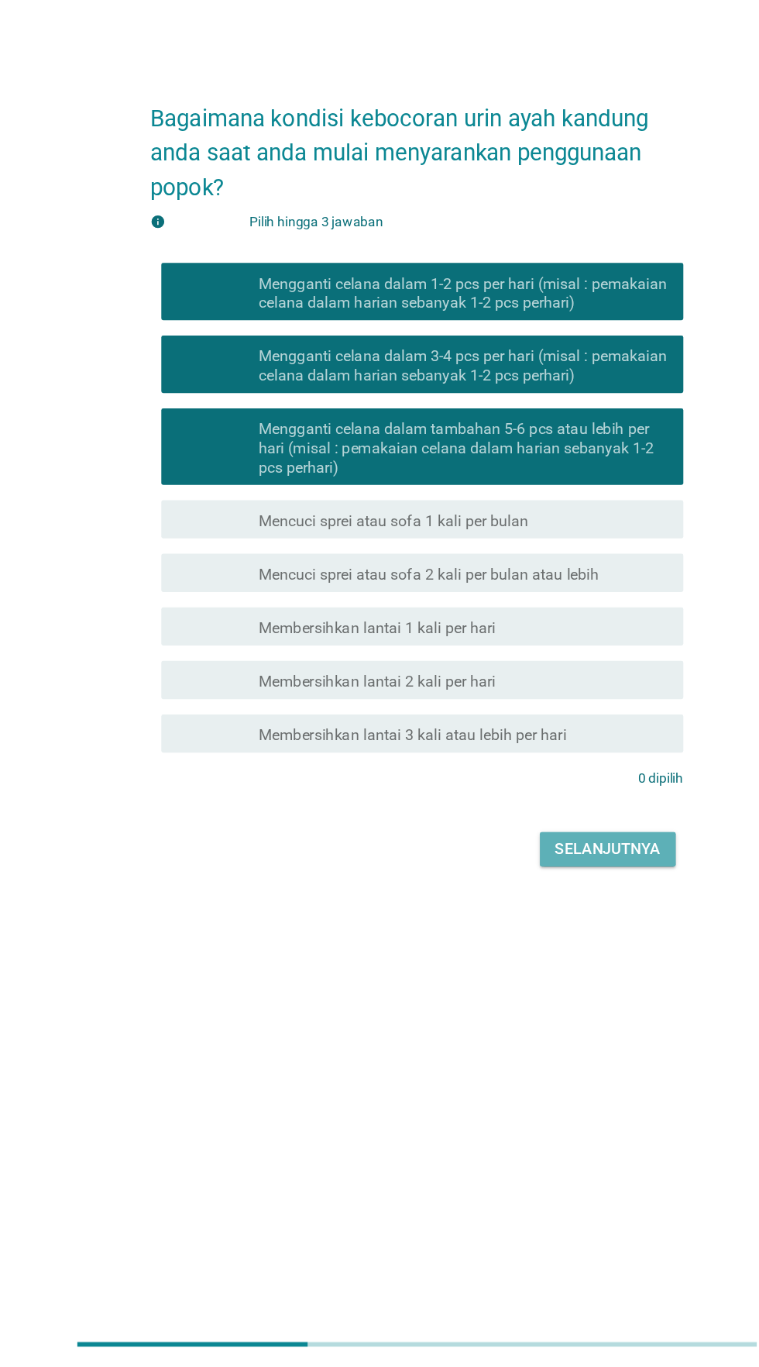
click at [535, 937] on font "Selanjutnya" at bounding box center [534, 946] width 85 height 19
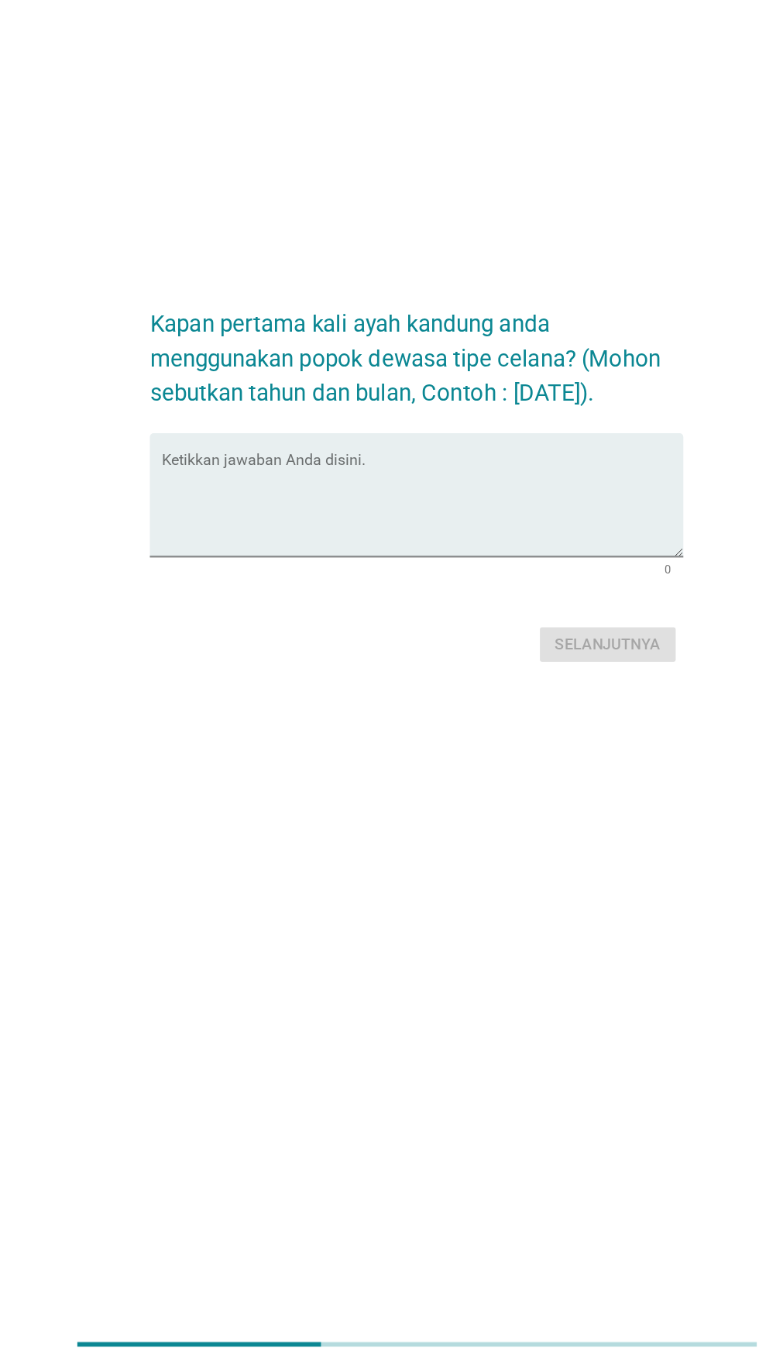
click at [469, 628] on textarea "Ketikkan jawaban Anda disini." at bounding box center [384, 668] width 422 height 81
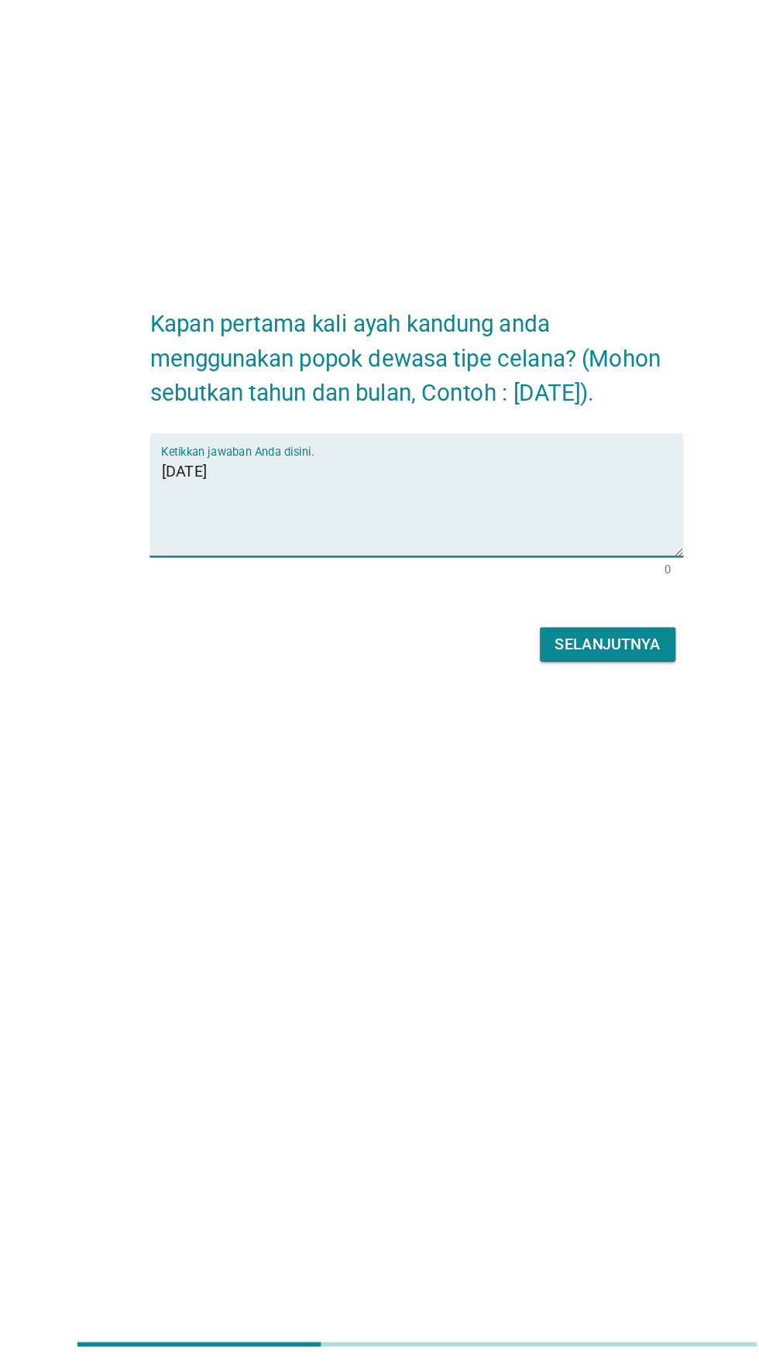
type textarea "[DATE]"
click at [534, 772] on font "Selanjutnya" at bounding box center [534, 781] width 85 height 19
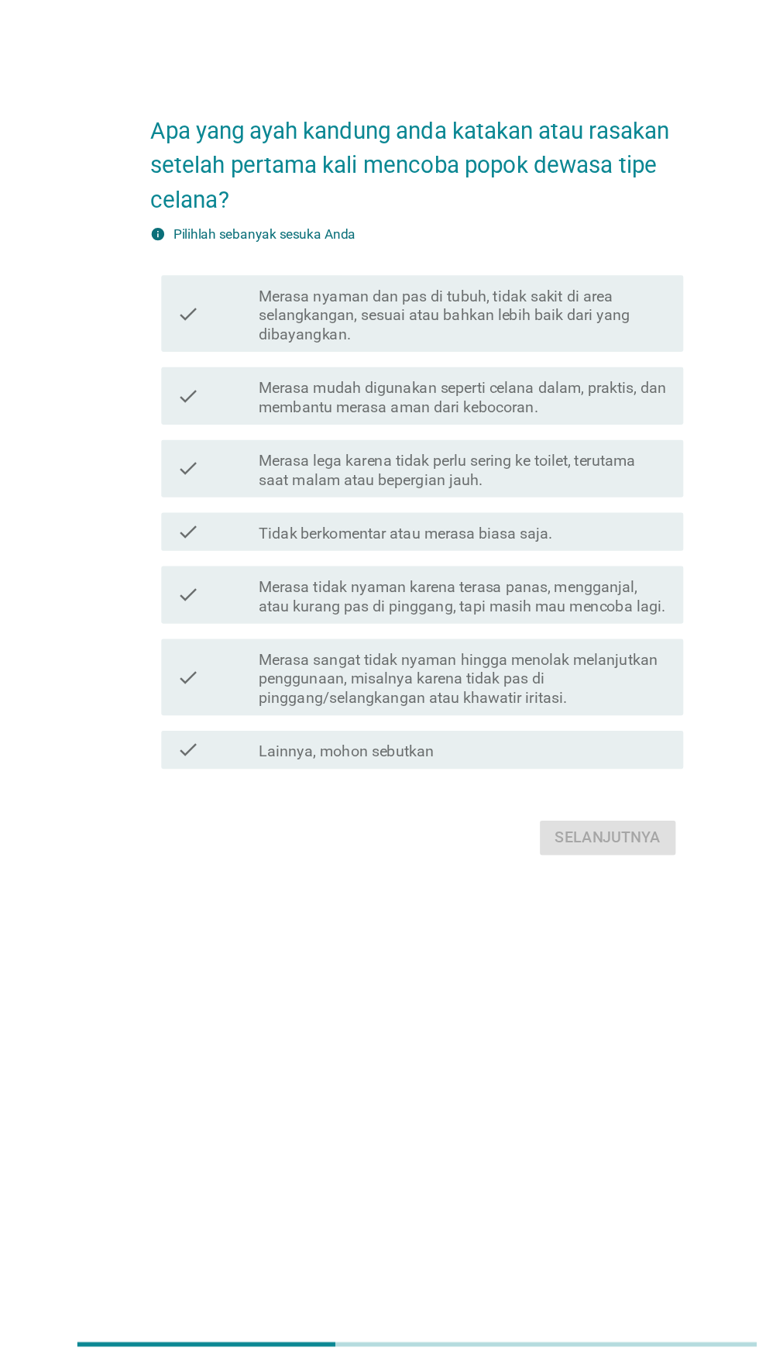
scroll to position [0, 0]
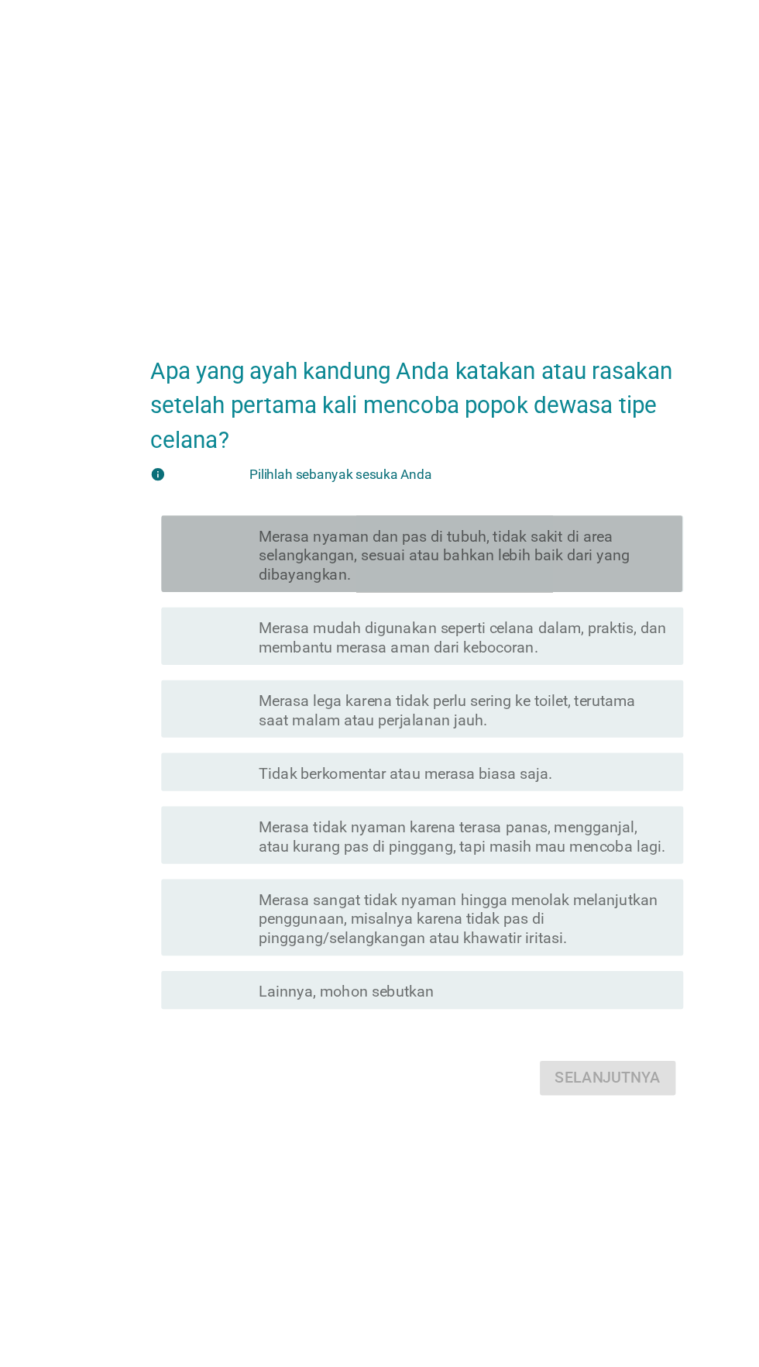
click at [500, 575] on font "Merasa nyaman dan pas di tubuh, tidak sakit di area selangkangan, sesuai atau b…" at bounding box center [402, 552] width 301 height 46
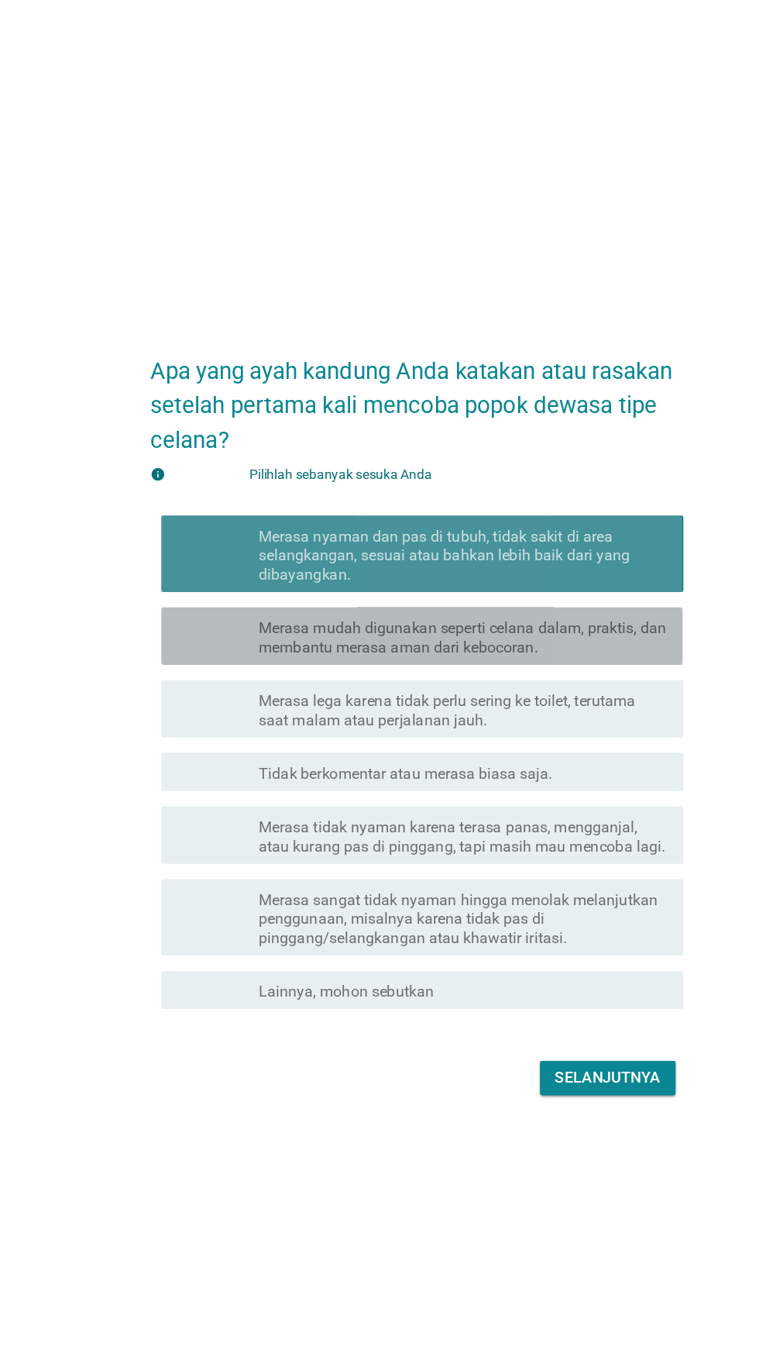
click at [482, 634] on font "Merasa mudah digunakan seperti celana dalam, praktis, dan membantu merasa aman …" at bounding box center [418, 618] width 332 height 31
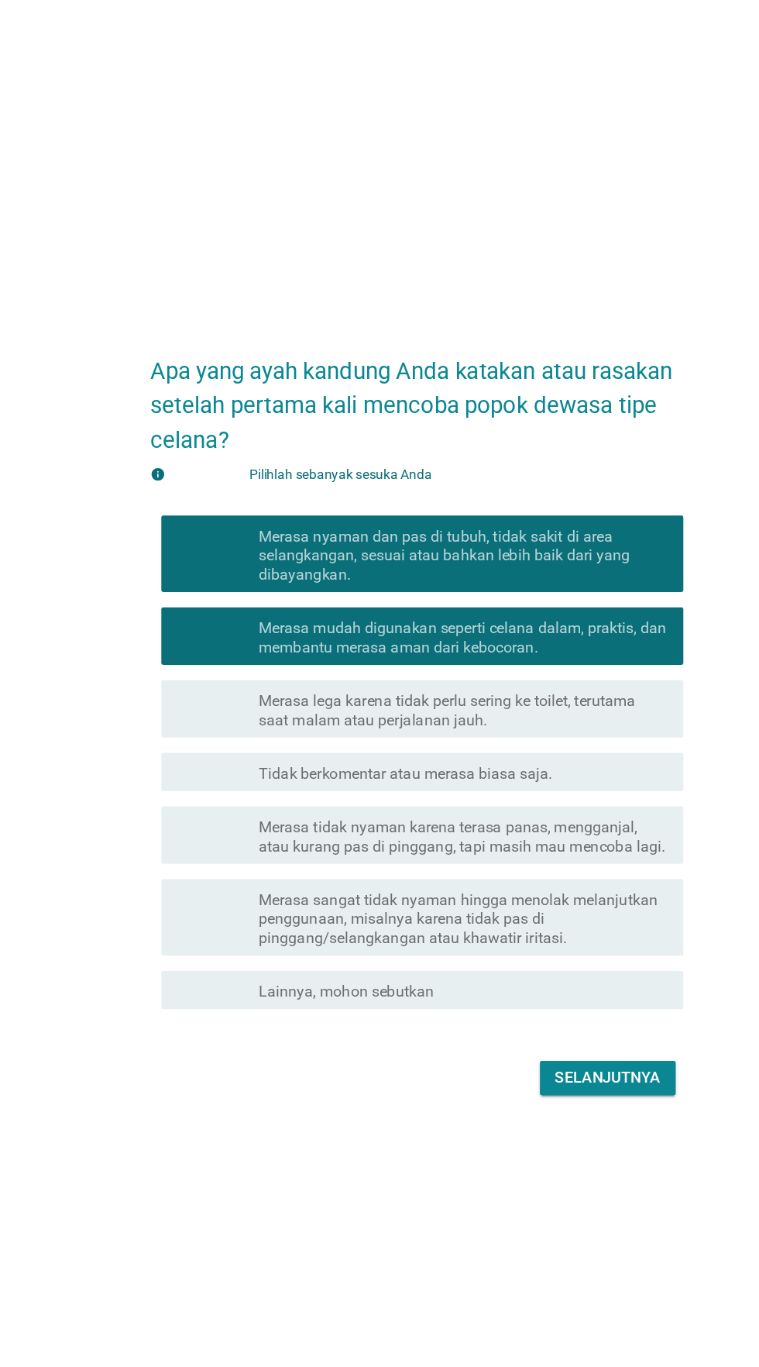
click at [458, 736] on font "Tidak berkomentar atau merasa biasa saja." at bounding box center [371, 728] width 238 height 15
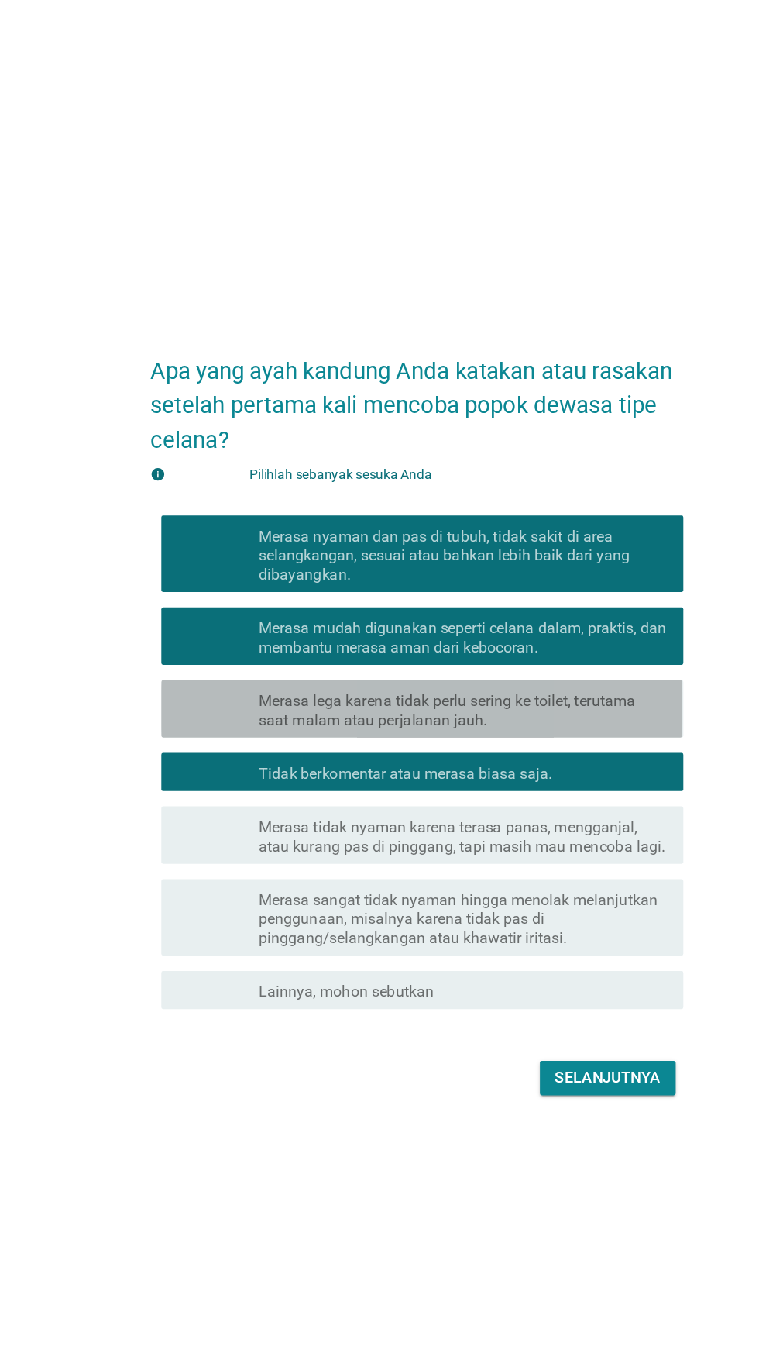
click at [498, 693] on font "Merasa lega karena tidak perlu sering ke toilet, terutama saat malam atau perja…" at bounding box center [418, 677] width 332 height 31
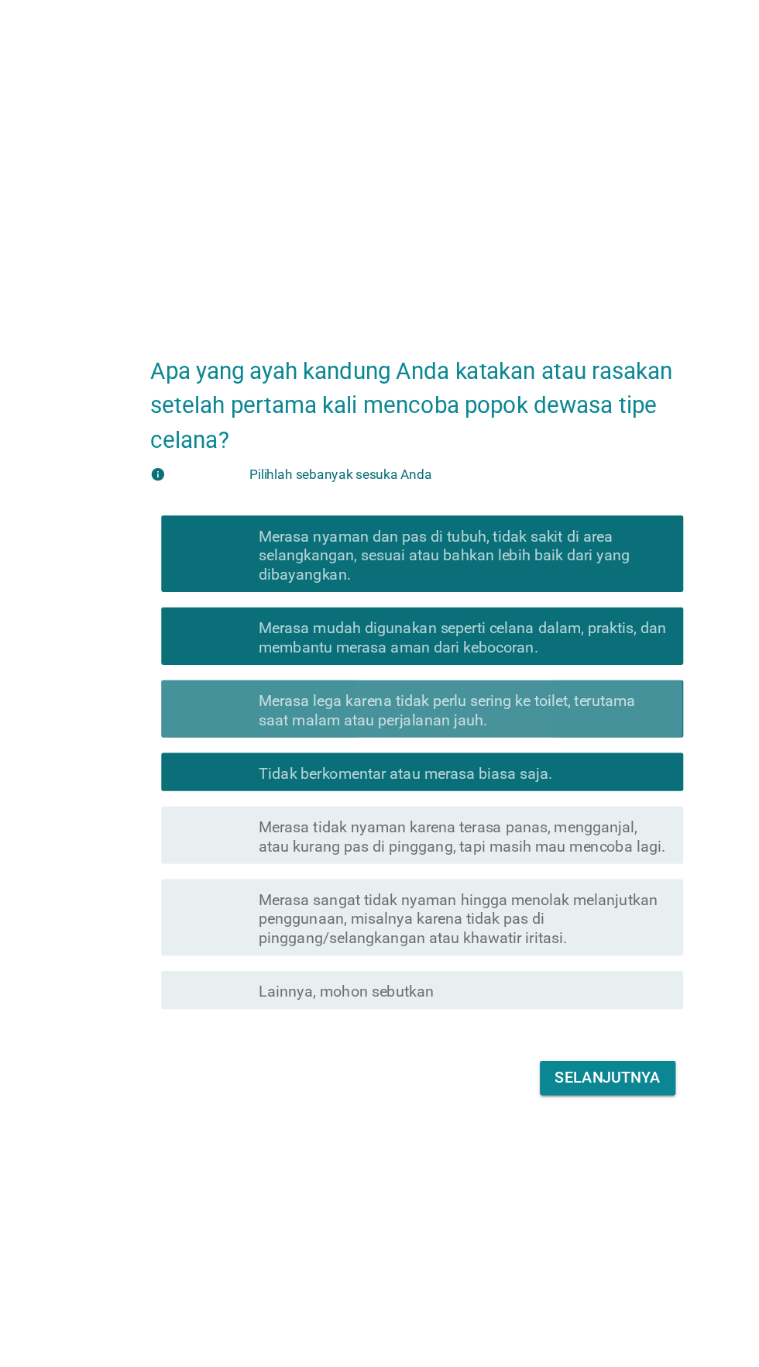
click at [473, 795] on font "Merasa tidak nyaman karena terasa panas, mengganjal, atau kurang pas di pinggan…" at bounding box center [416, 780] width 329 height 30
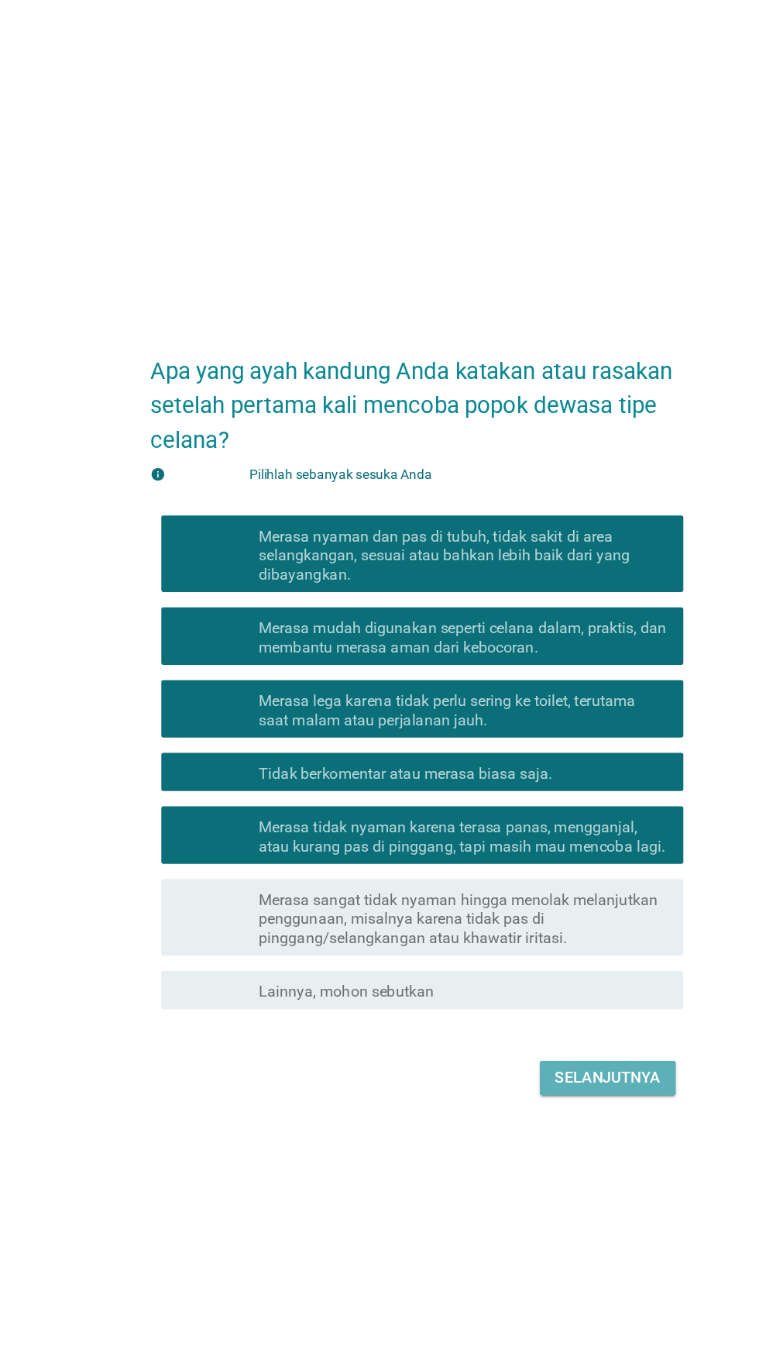
click at [537, 985] on font "Selanjutnya" at bounding box center [534, 975] width 85 height 19
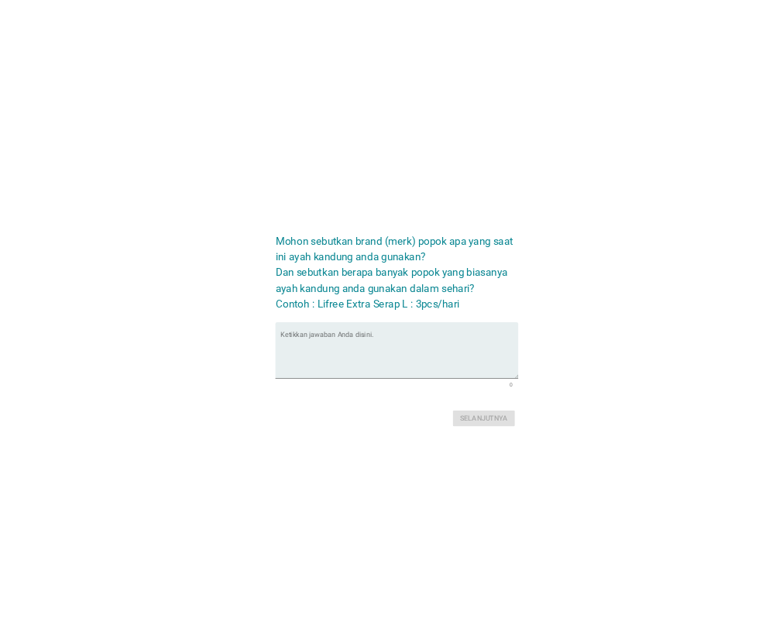
scroll to position [129, 0]
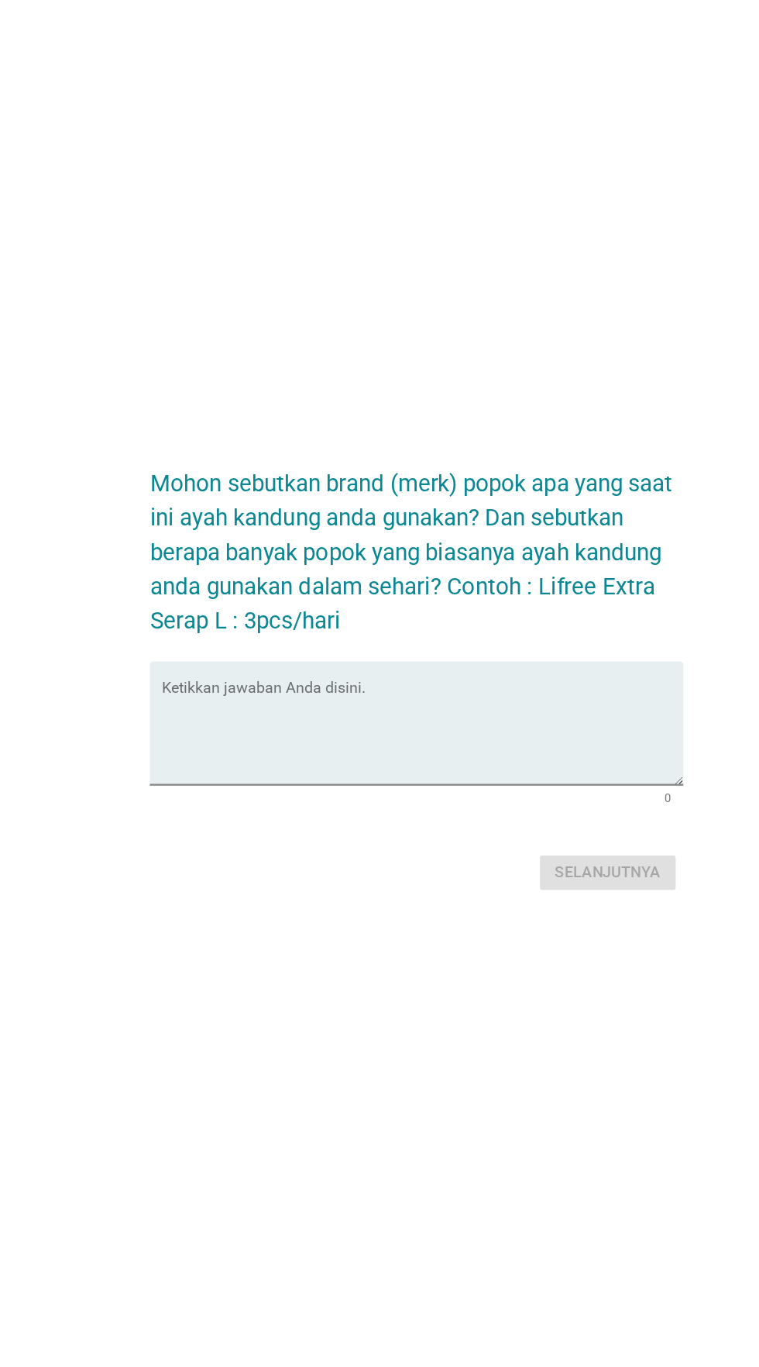
click at [466, 656] on textarea "Ketikkan jawaban Anda disini." at bounding box center [384, 696] width 422 height 81
type textarea "K"
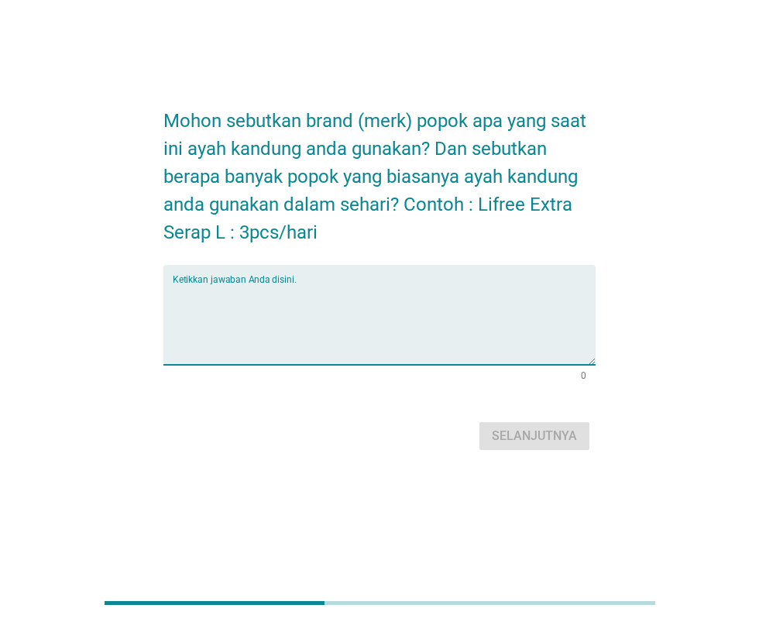
scroll to position [0, 0]
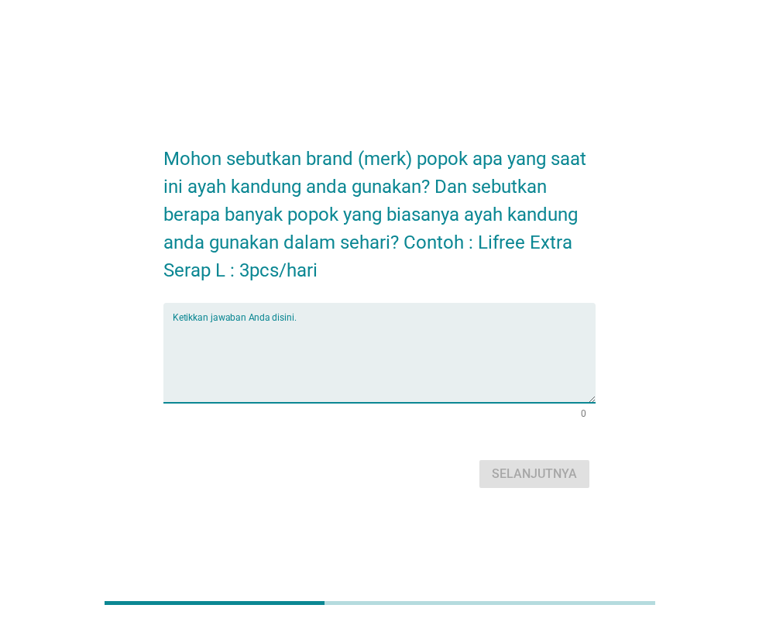
click at [450, 395] on textarea "Ketikkan jawaban Anda disini." at bounding box center [384, 362] width 422 height 81
click at [686, 452] on div "Mohon sebutkan brand (merk) popok apa yang saat ini ayah kandung anda gunakan? …" at bounding box center [379, 311] width 685 height 388
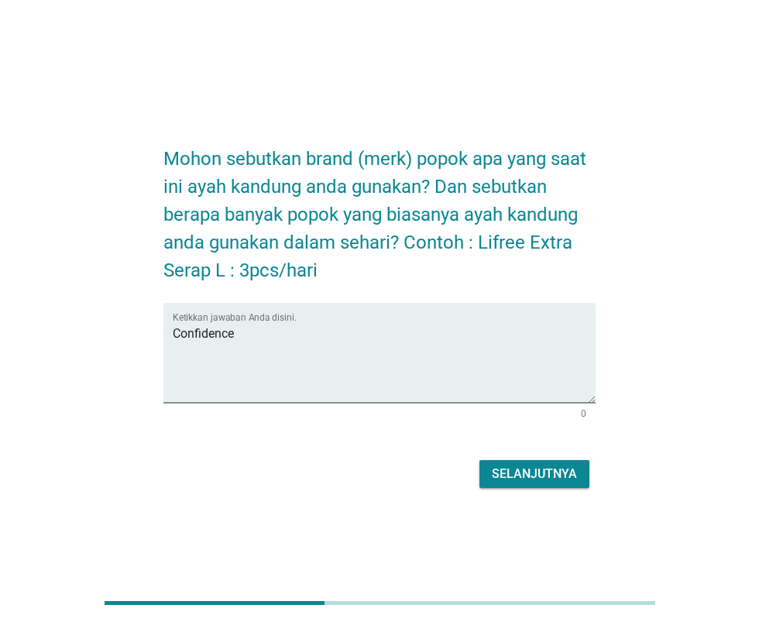
click at [429, 394] on textarea "Confidence" at bounding box center [384, 362] width 422 height 81
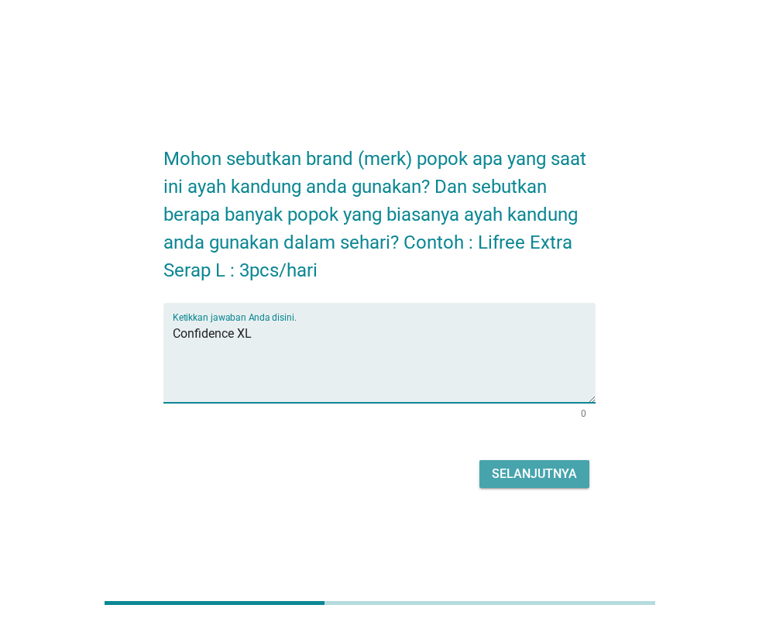
type textarea "Confidence XL"
click at [549, 481] on font "Selanjutnya" at bounding box center [534, 473] width 85 height 15
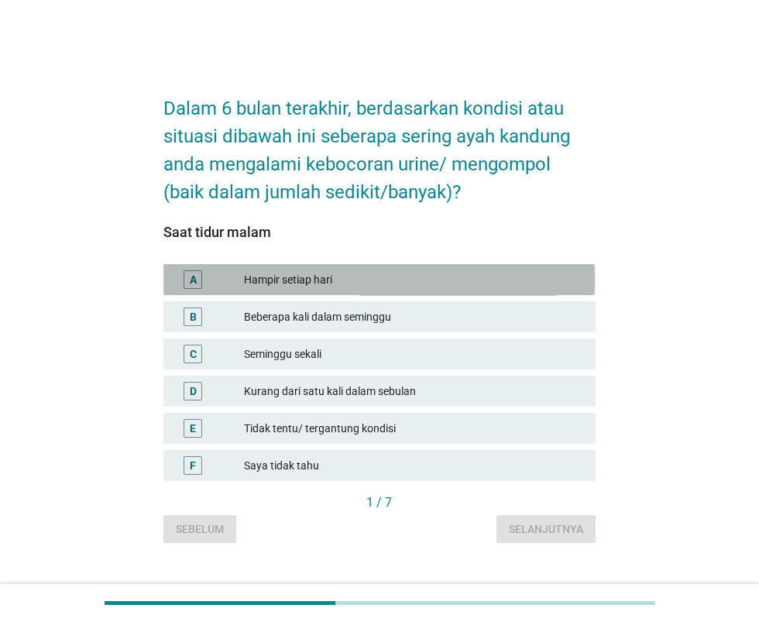
click at [479, 288] on font "Hampir setiap hari" at bounding box center [413, 280] width 339 height 16
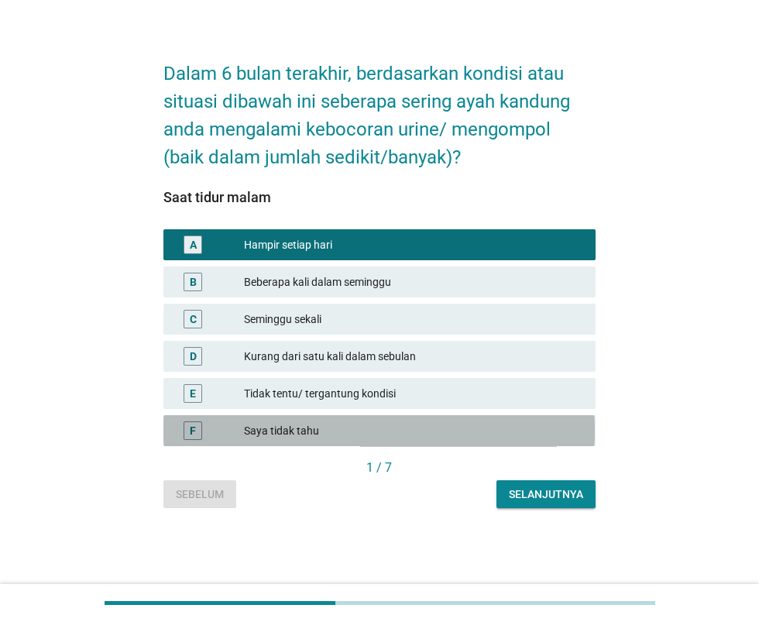
scroll to position [156, 0]
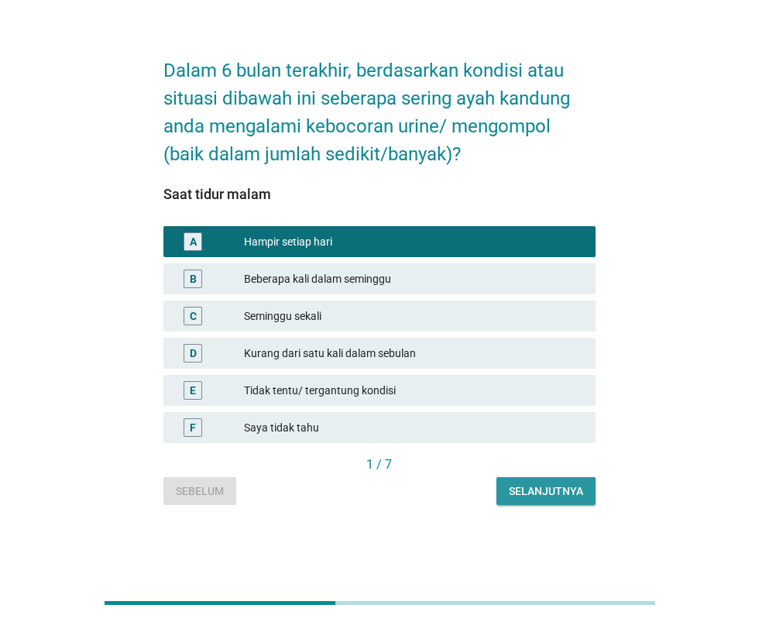
click at [544, 485] on font "Selanjutnya" at bounding box center [546, 491] width 74 height 12
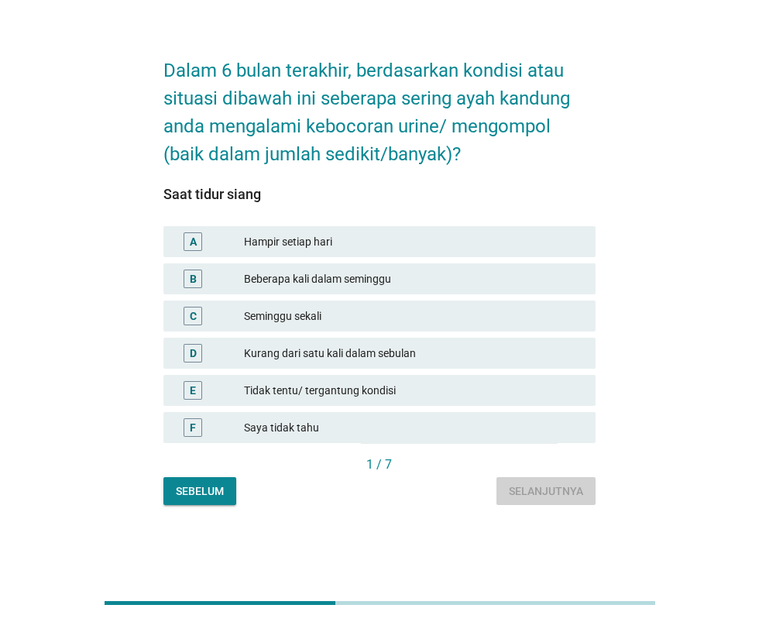
scroll to position [0, 0]
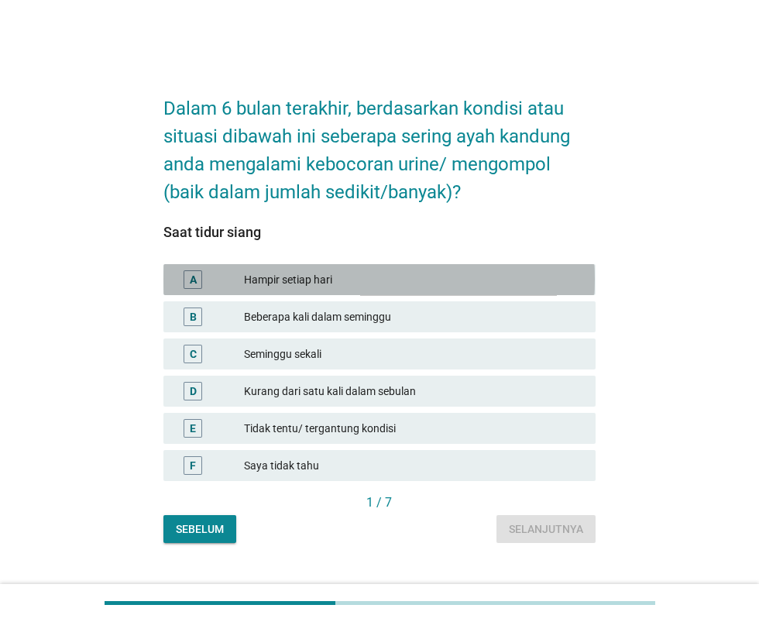
click at [496, 288] on font "Hampir setiap hari" at bounding box center [413, 280] width 339 height 16
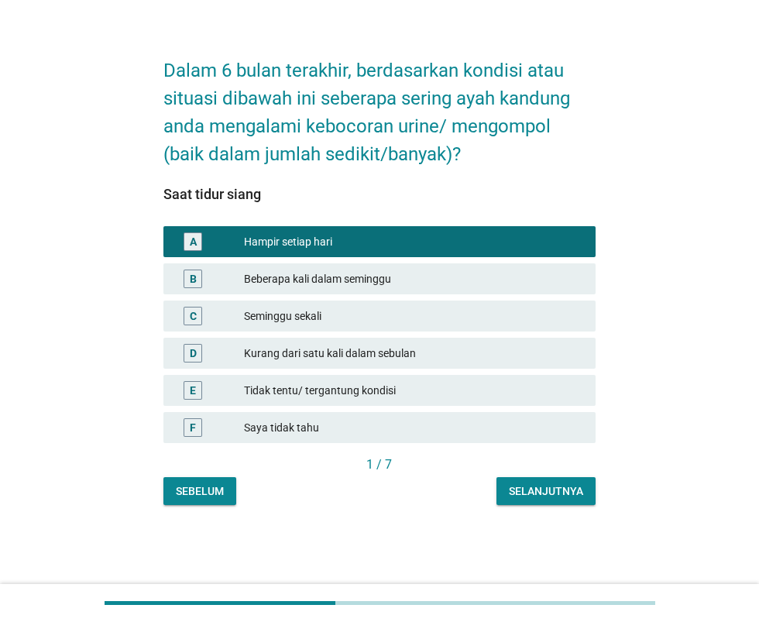
scroll to position [129, 0]
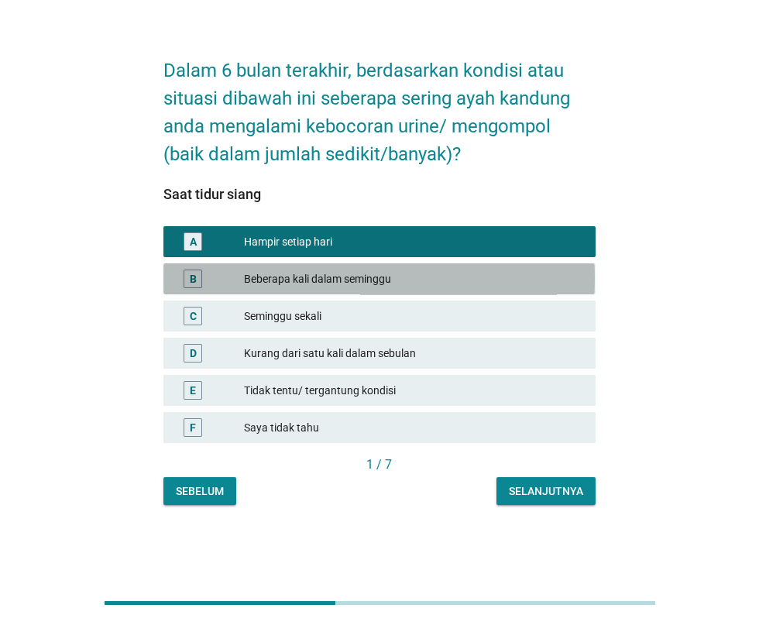
click at [481, 271] on font "Beberapa kali dalam seminggu" at bounding box center [413, 279] width 339 height 16
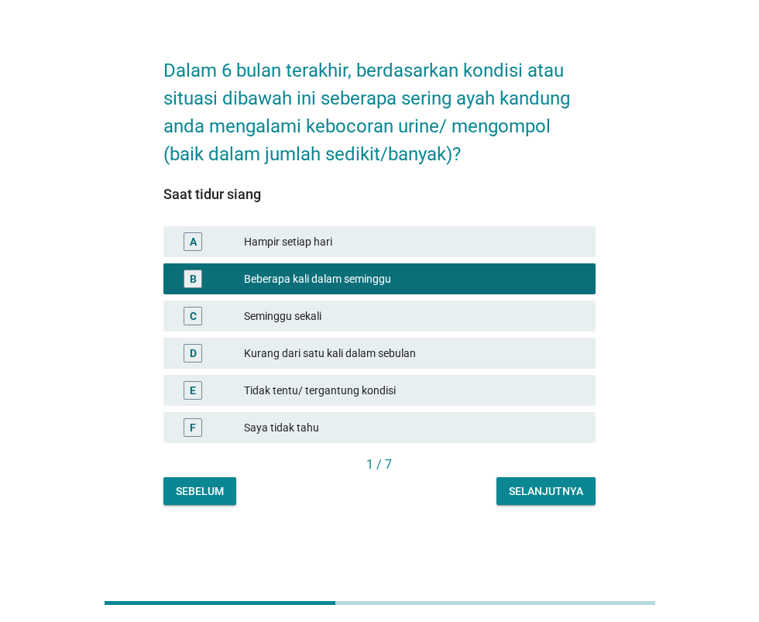
click at [442, 234] on font "Hampir setiap hari" at bounding box center [413, 242] width 339 height 16
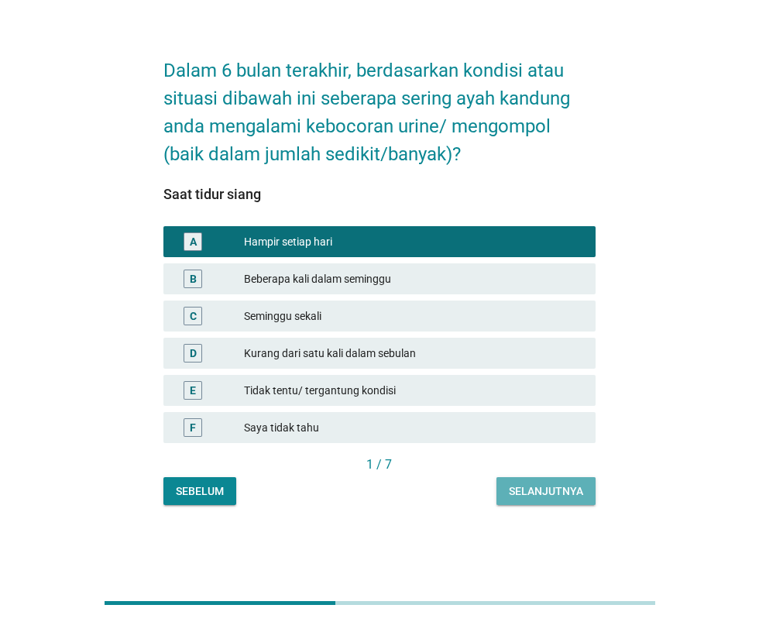
click at [552, 485] on font "Selanjutnya" at bounding box center [546, 491] width 74 height 12
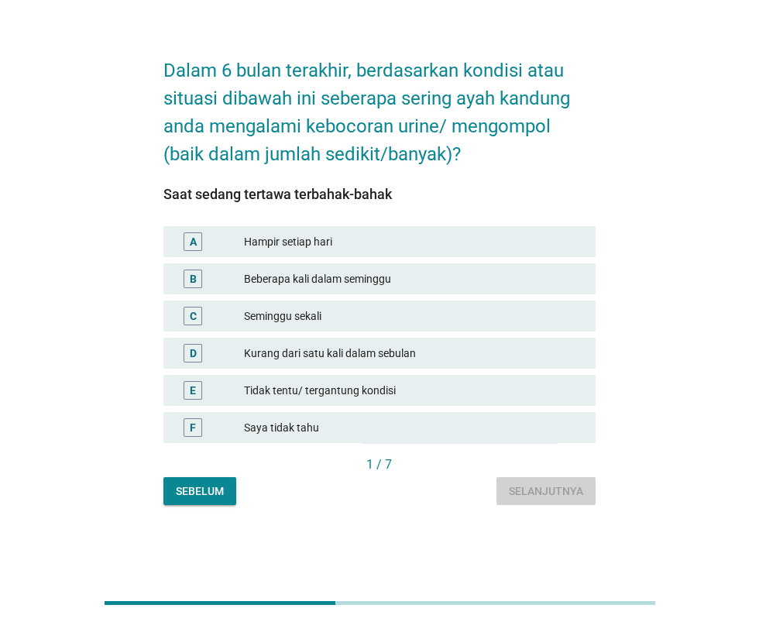
scroll to position [0, 0]
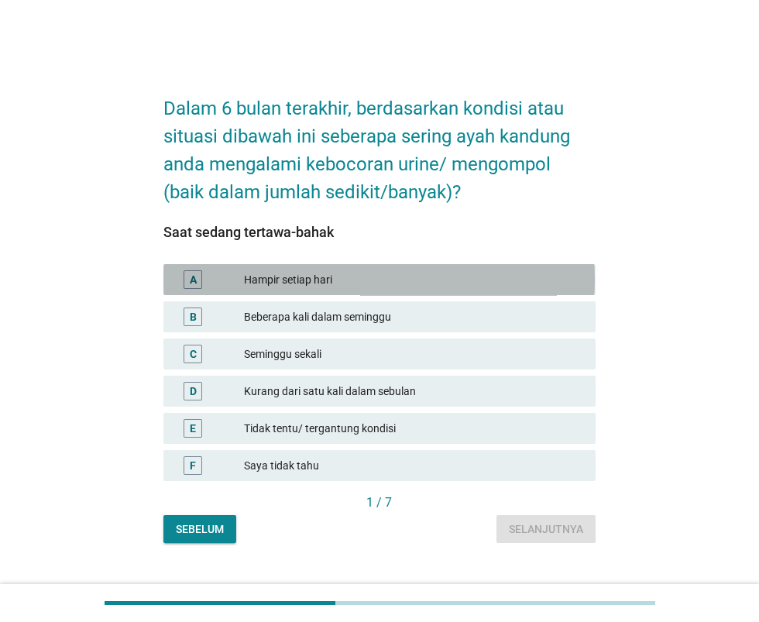
click at [476, 288] on font "Hampir setiap hari" at bounding box center [413, 280] width 339 height 16
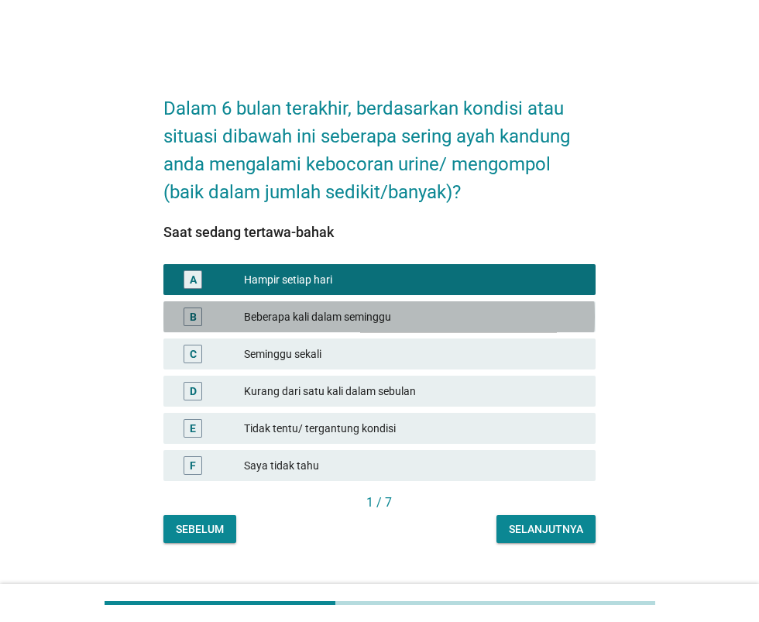
click at [475, 325] on font "Beberapa kali dalam seminggu" at bounding box center [413, 317] width 339 height 16
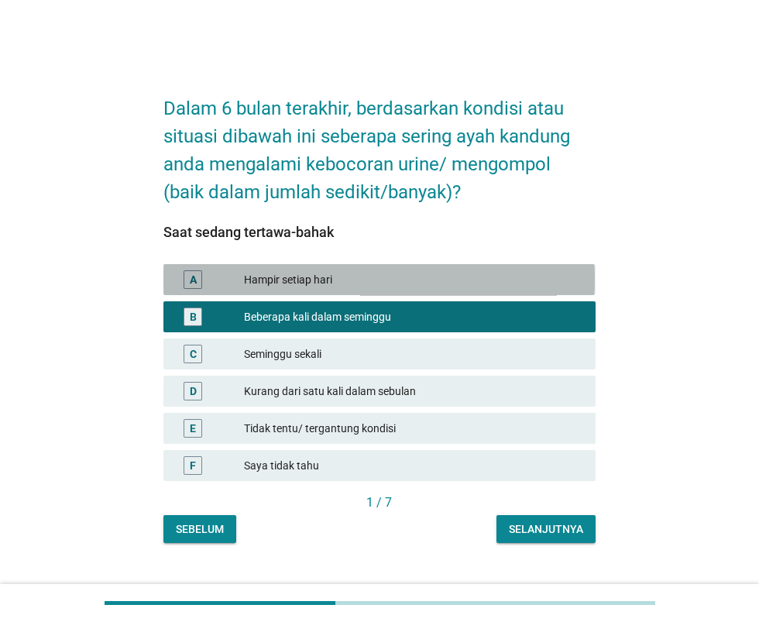
click at [488, 288] on font "Hampir setiap hari" at bounding box center [413, 280] width 339 height 16
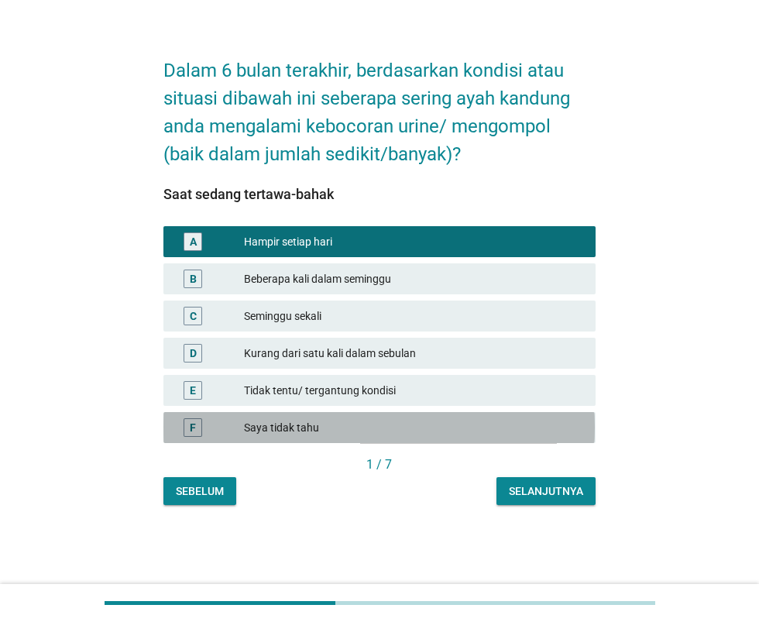
scroll to position [146, 0]
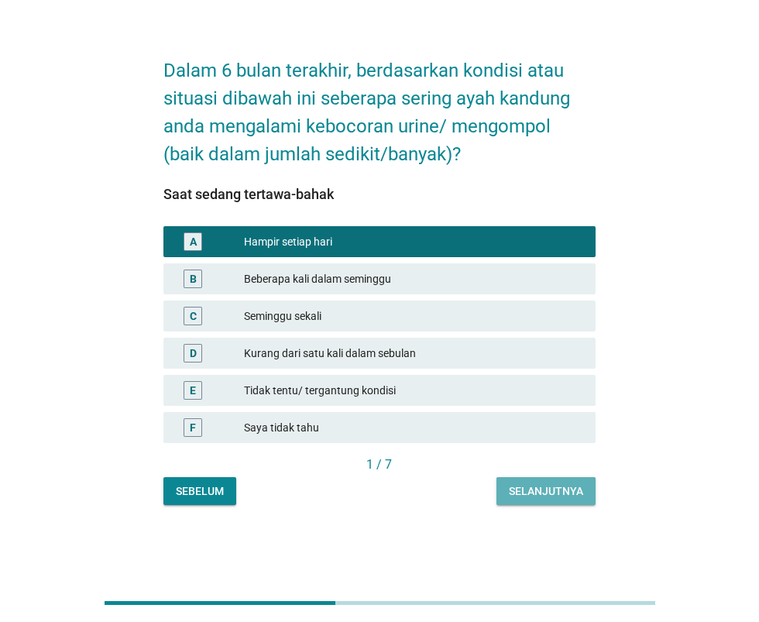
click at [544, 477] on button "Selanjutnya" at bounding box center [546, 491] width 99 height 28
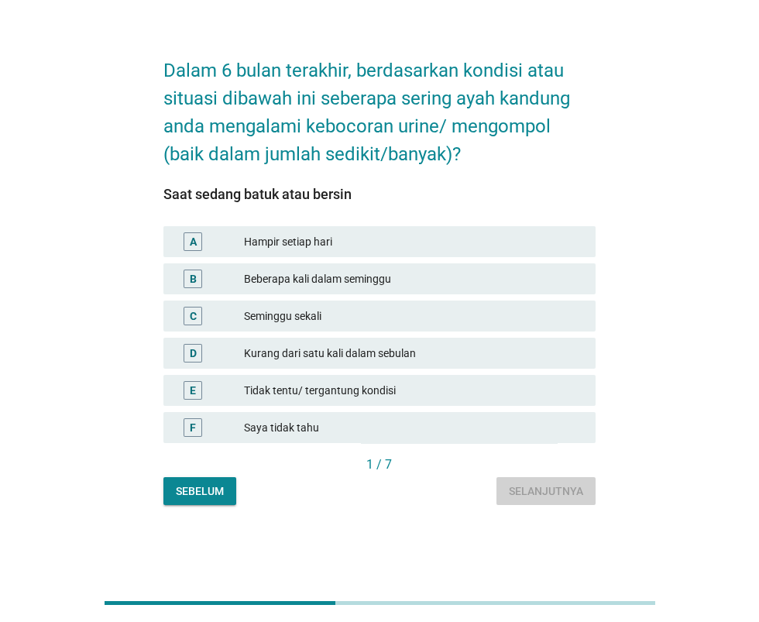
scroll to position [0, 0]
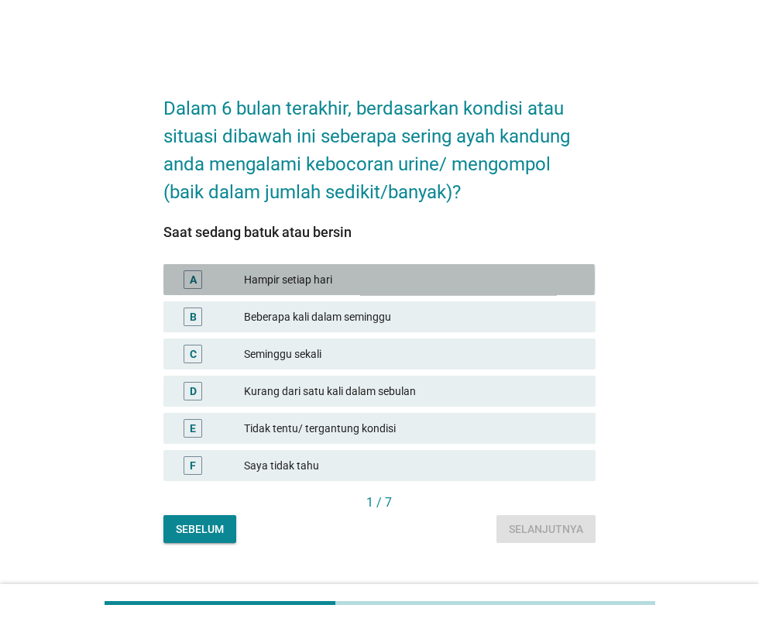
click at [475, 288] on font "Hampir setiap hari" at bounding box center [413, 280] width 339 height 16
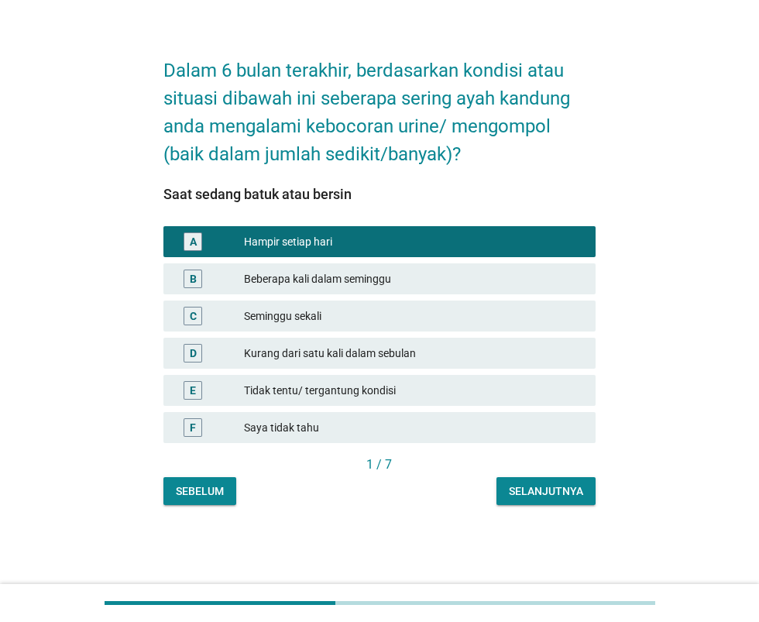
scroll to position [135, 0]
click at [543, 485] on font "Selanjutnya" at bounding box center [546, 491] width 74 height 12
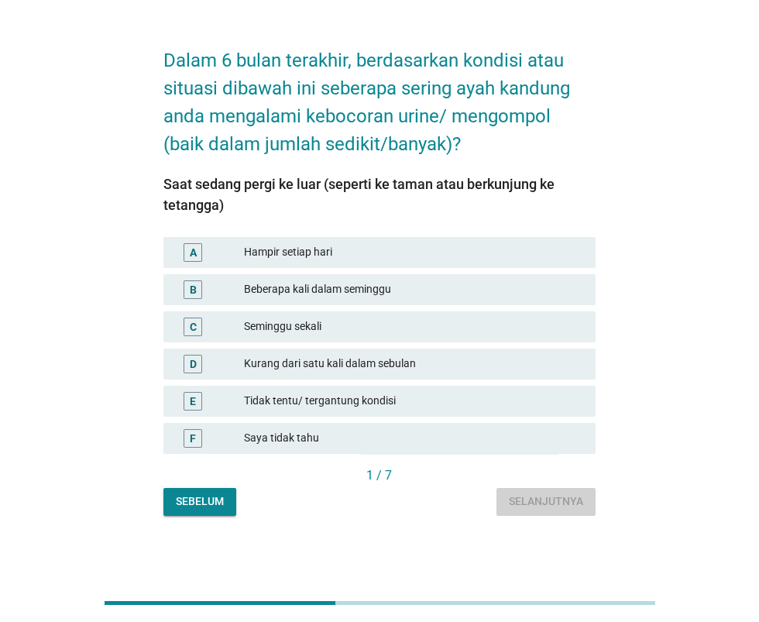
scroll to position [0, 0]
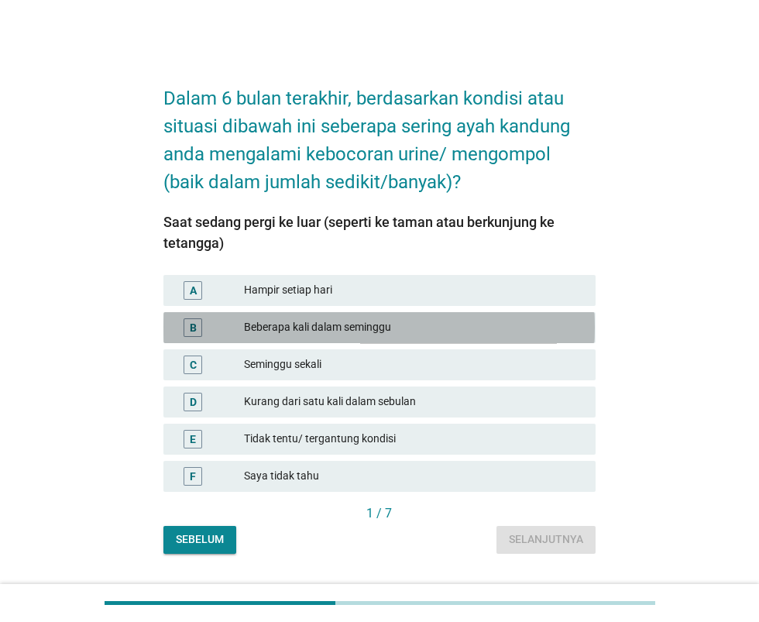
click at [463, 335] on font "Beberapa kali dalam seminggu" at bounding box center [413, 327] width 339 height 16
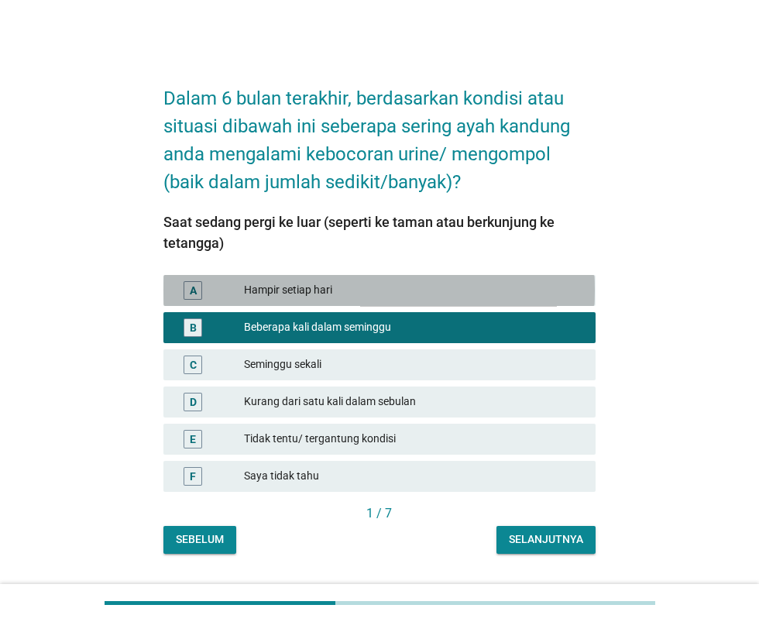
click at [490, 298] on font "Hampir setiap hari" at bounding box center [413, 290] width 339 height 16
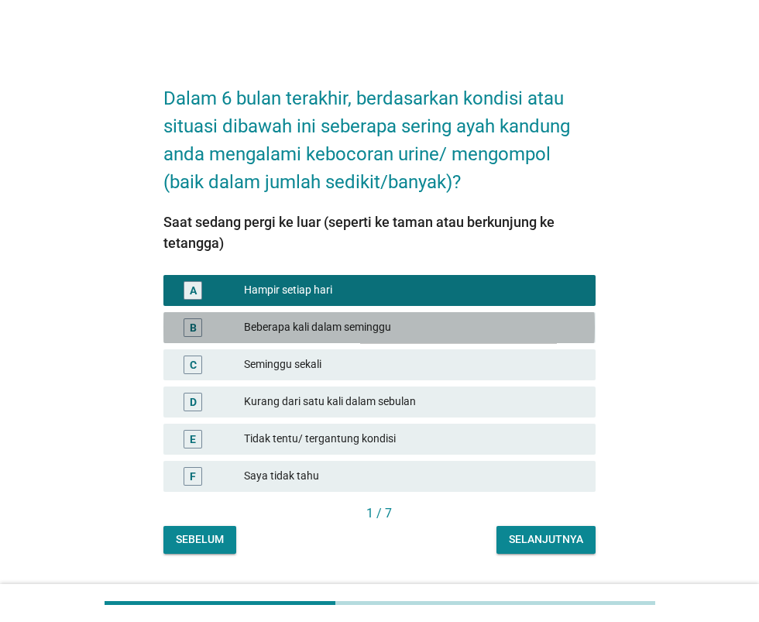
click at [478, 335] on font "Beberapa kali dalam seminggu" at bounding box center [413, 327] width 339 height 16
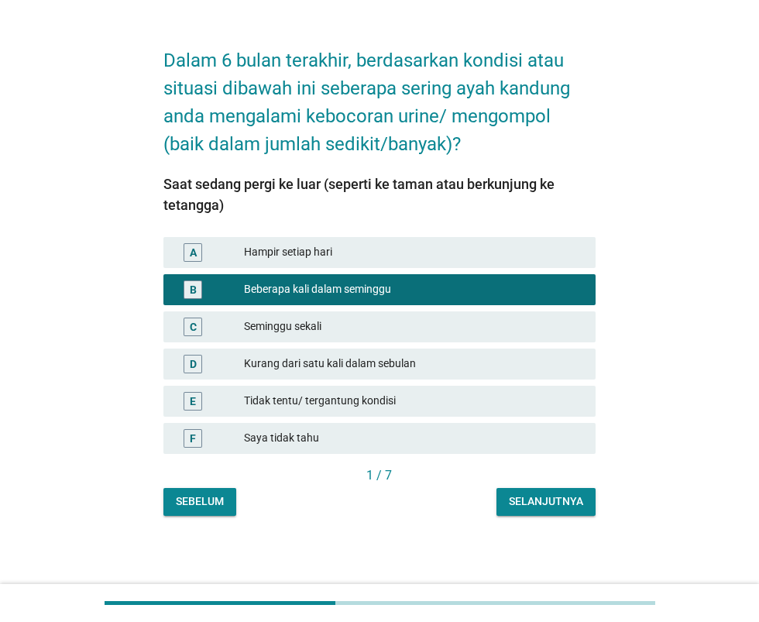
scroll to position [143, 0]
click at [543, 495] on font "Selanjutnya" at bounding box center [546, 501] width 74 height 12
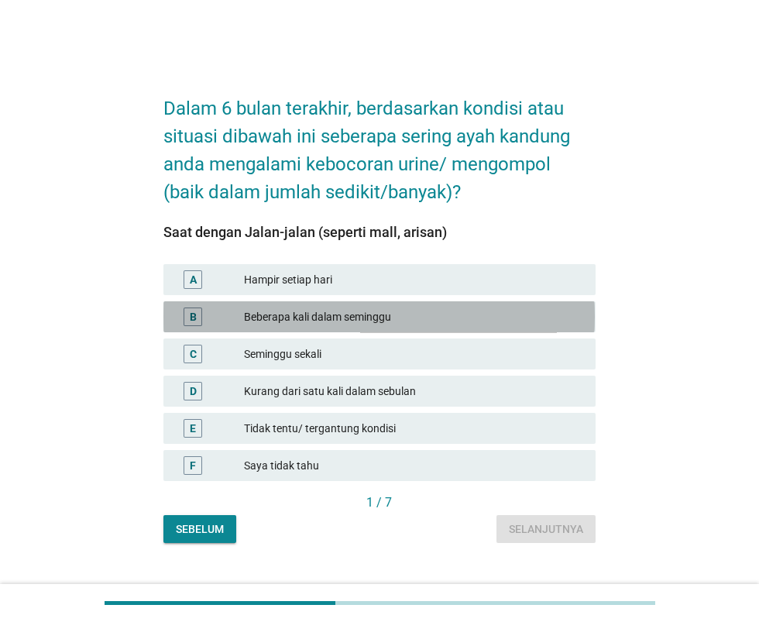
click at [504, 325] on font "Beberapa kali dalam seminggu" at bounding box center [413, 317] width 339 height 16
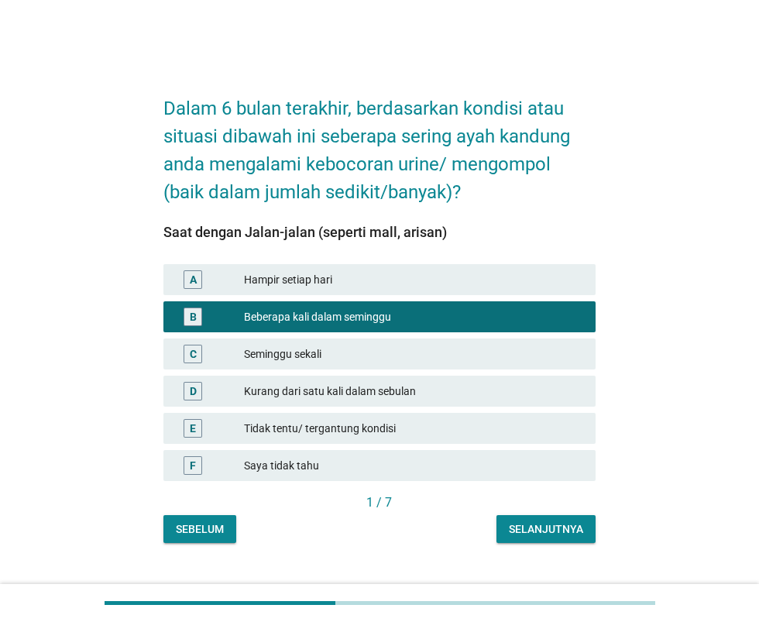
scroll to position [156, 0]
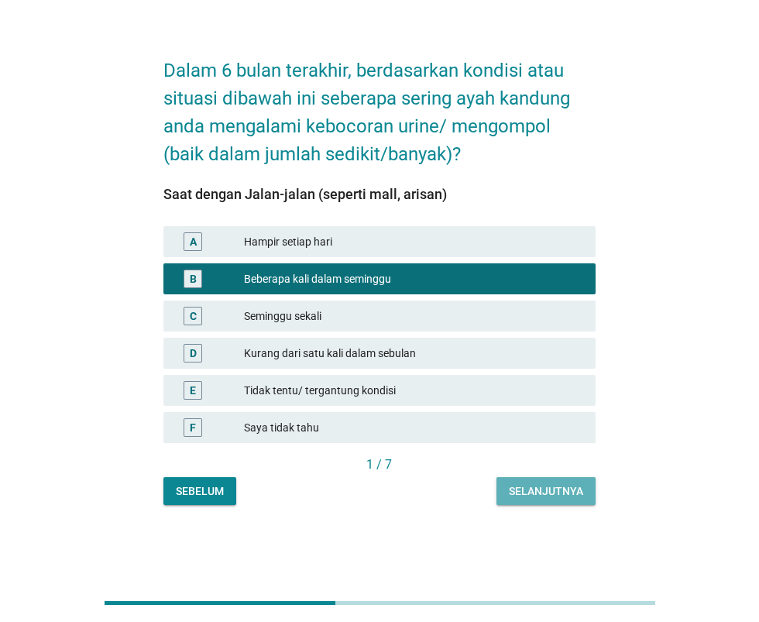
click at [555, 485] on font "Selanjutnya" at bounding box center [546, 491] width 74 height 12
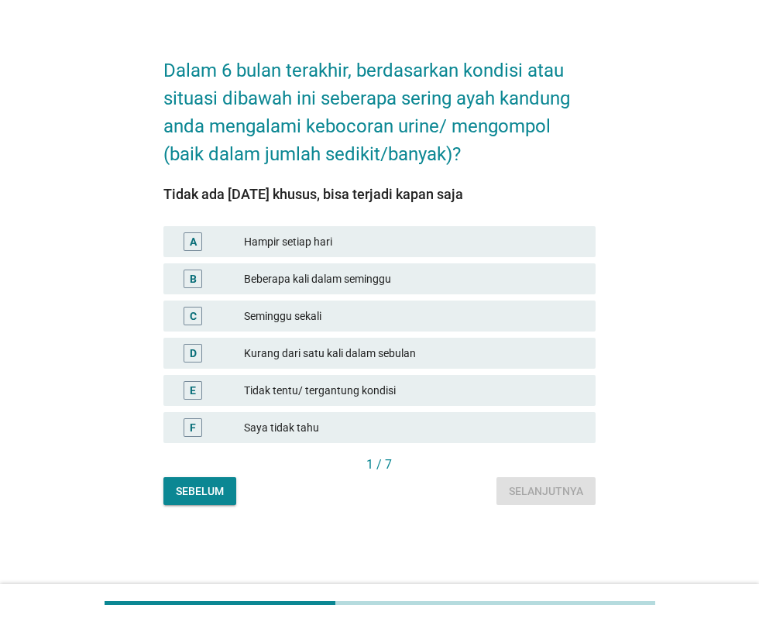
scroll to position [113, 0]
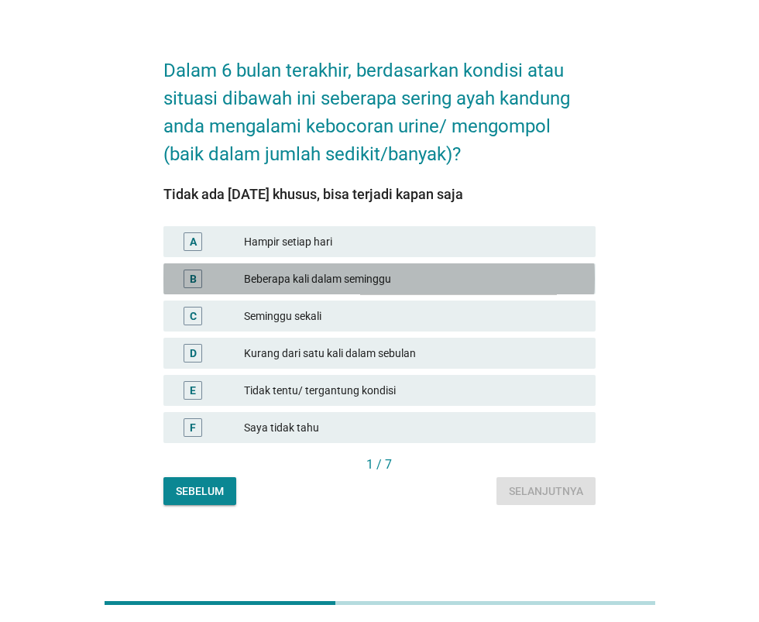
click at [476, 272] on div "Beberapa kali dalam seminggu" at bounding box center [413, 279] width 339 height 19
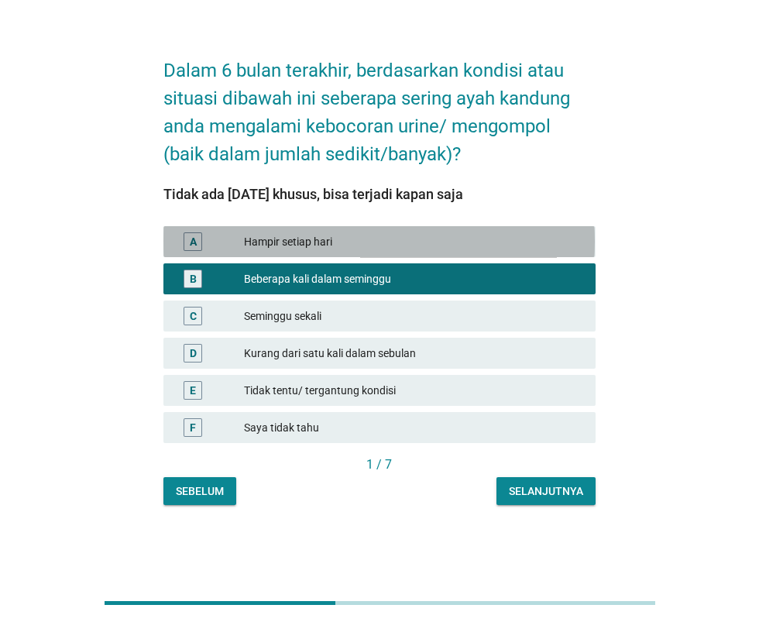
click at [516, 234] on font "Hampir setiap hari" at bounding box center [413, 242] width 339 height 16
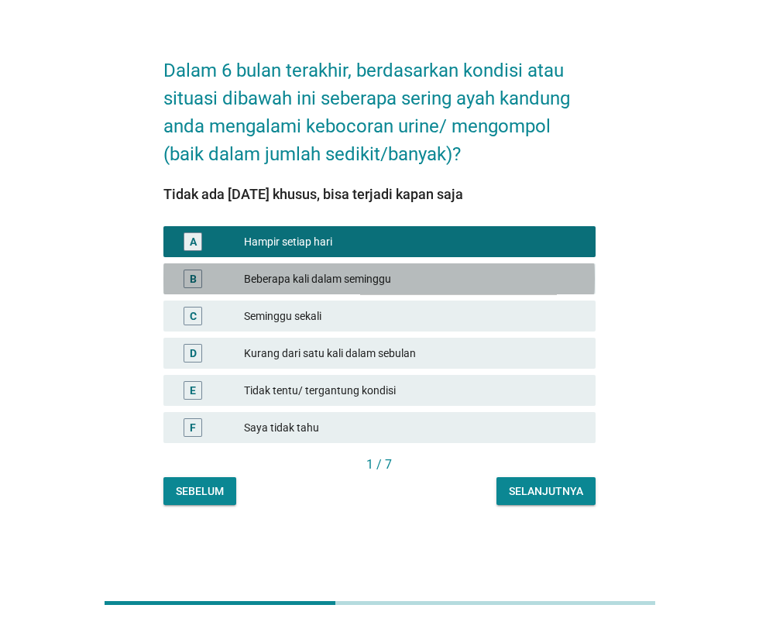
click at [499, 271] on font "Beberapa kali dalam seminggu" at bounding box center [413, 279] width 339 height 16
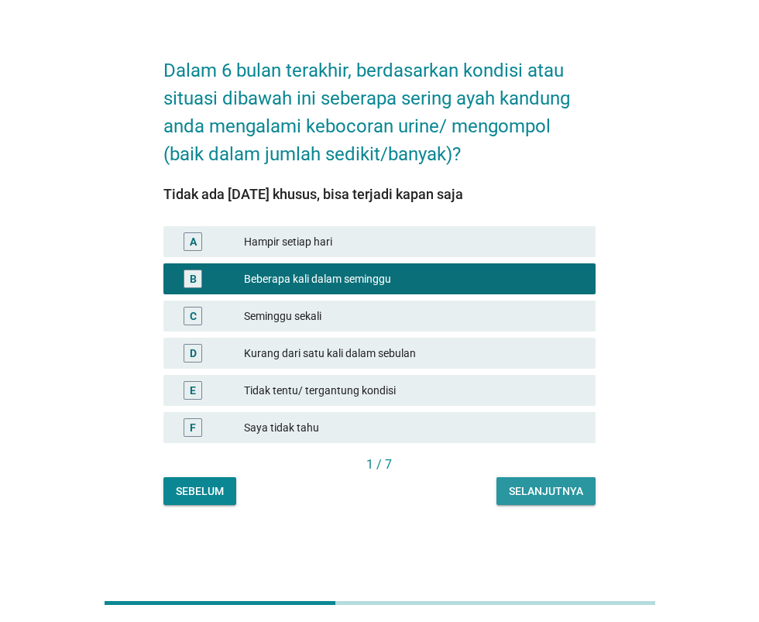
click at [538, 483] on font "Selanjutnya" at bounding box center [546, 491] width 74 height 16
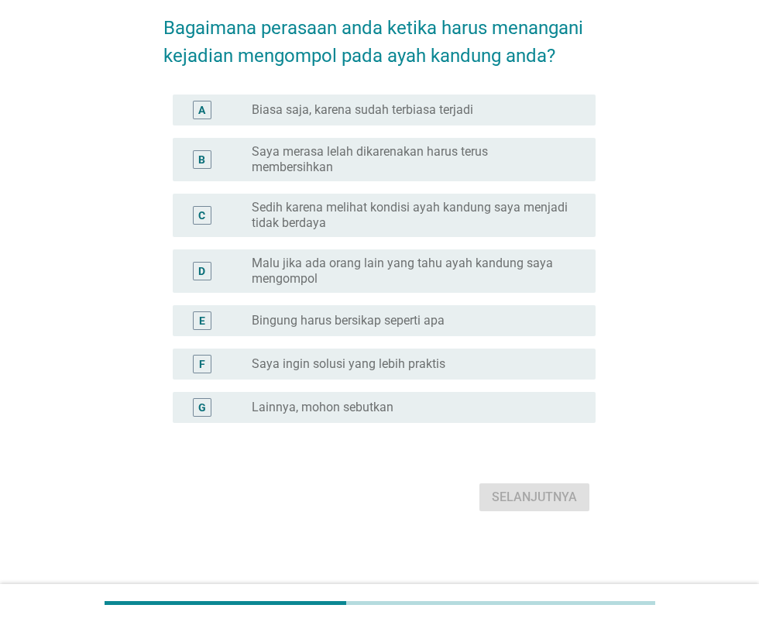
scroll to position [0, 0]
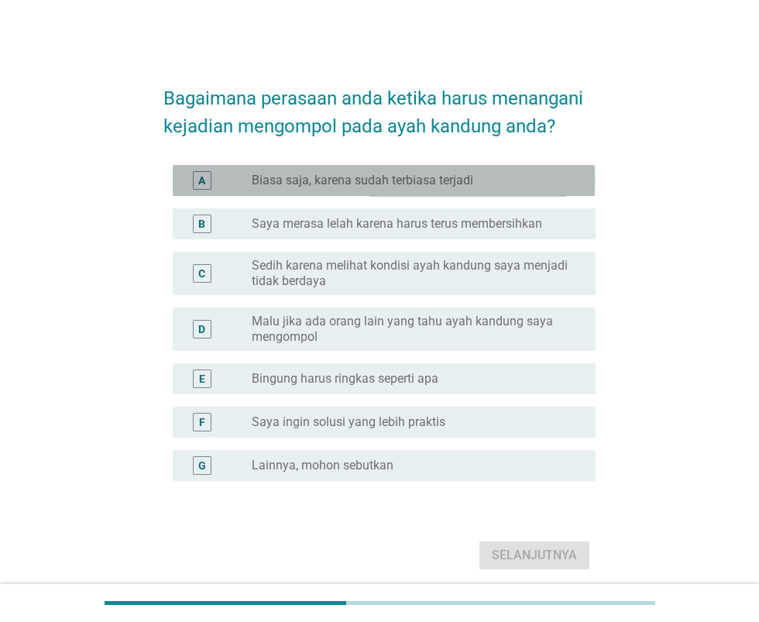
click at [528, 188] on div "tombol radio tidak dicentang Biasa saja, karena sudah terbiasa terjadi" at bounding box center [411, 180] width 319 height 15
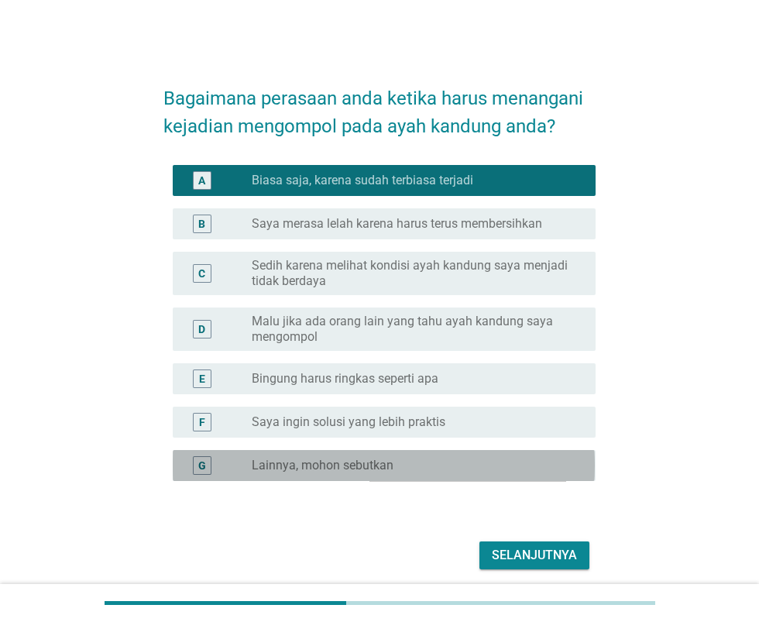
scroll to position [156, 0]
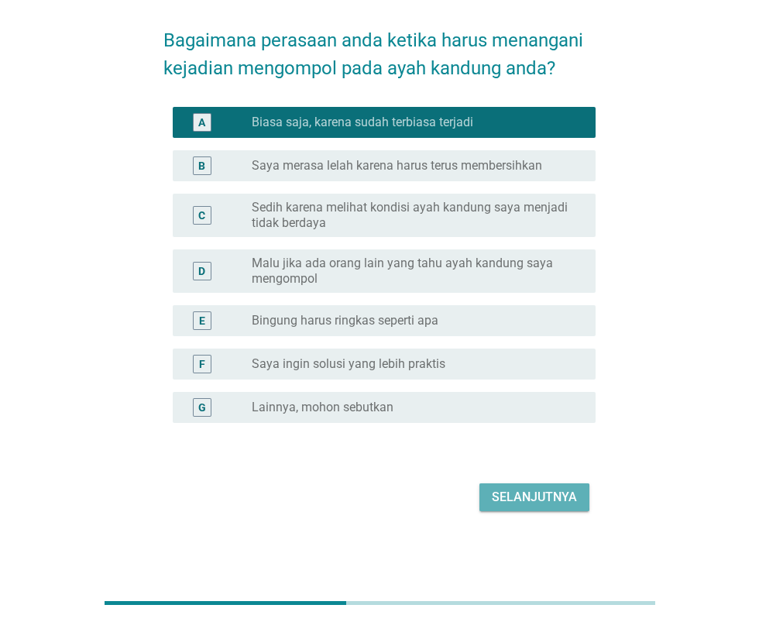
click at [552, 490] on font "Selanjutnya" at bounding box center [534, 497] width 85 height 15
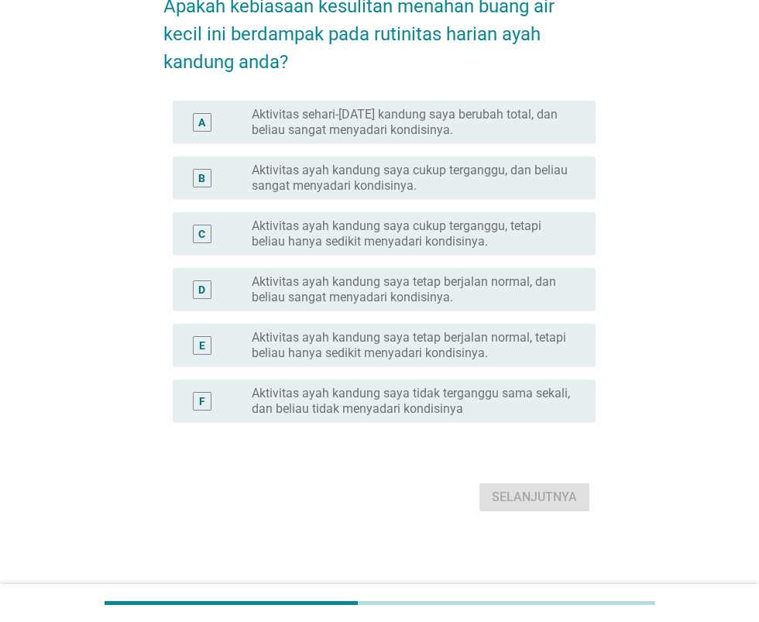
scroll to position [0, 0]
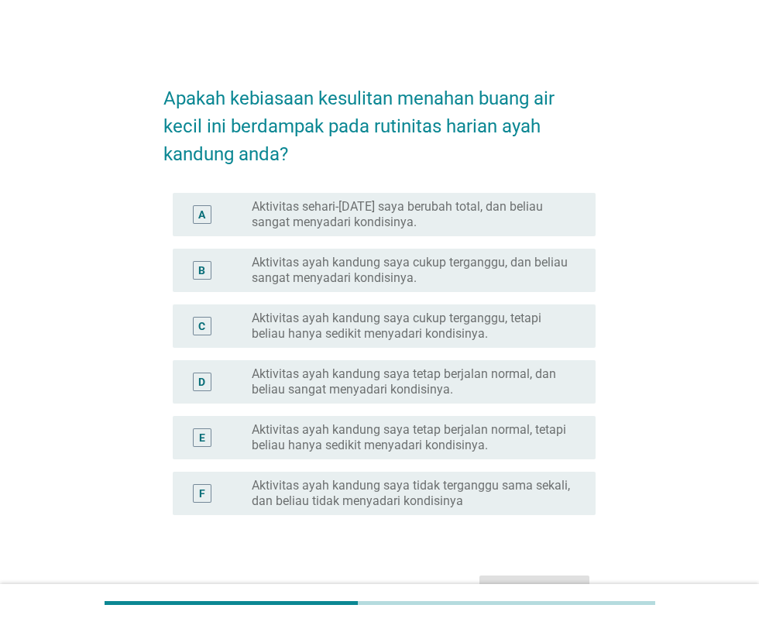
click at [498, 230] on font "Aktivitas sehari-[DATE] saya berubah total, dan beliau sangat menyadari kondisi…" at bounding box center [411, 214] width 319 height 31
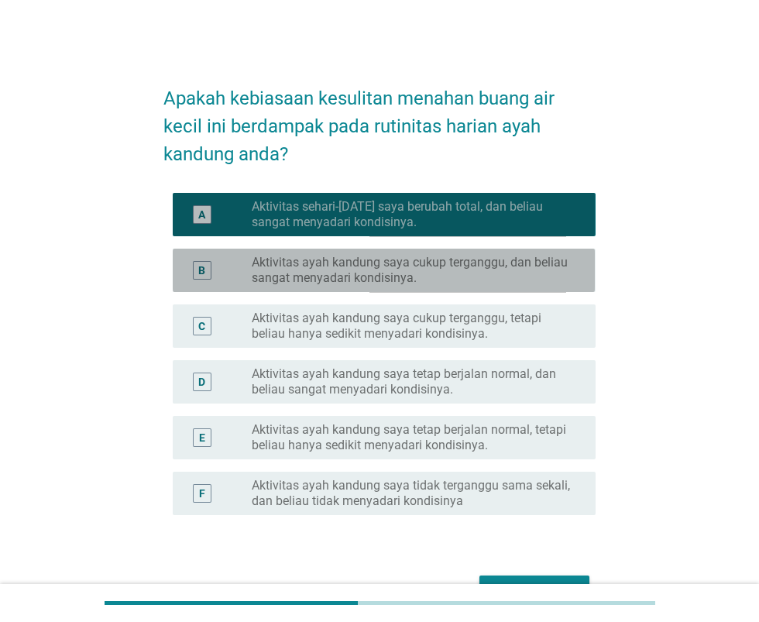
click at [469, 286] on font "Aktivitas ayah kandung saya cukup terganggu, dan beliau sangat menyadari kondis…" at bounding box center [411, 270] width 319 height 31
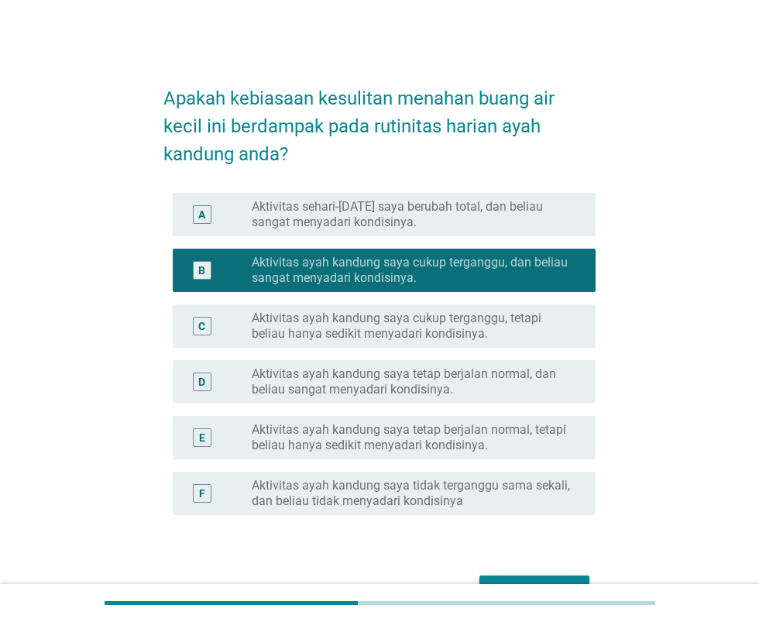
click at [454, 341] on font "Aktivitas ayah kandung saya cukup terganggu, tetapi beliau hanya sedikit menyad…" at bounding box center [397, 326] width 290 height 30
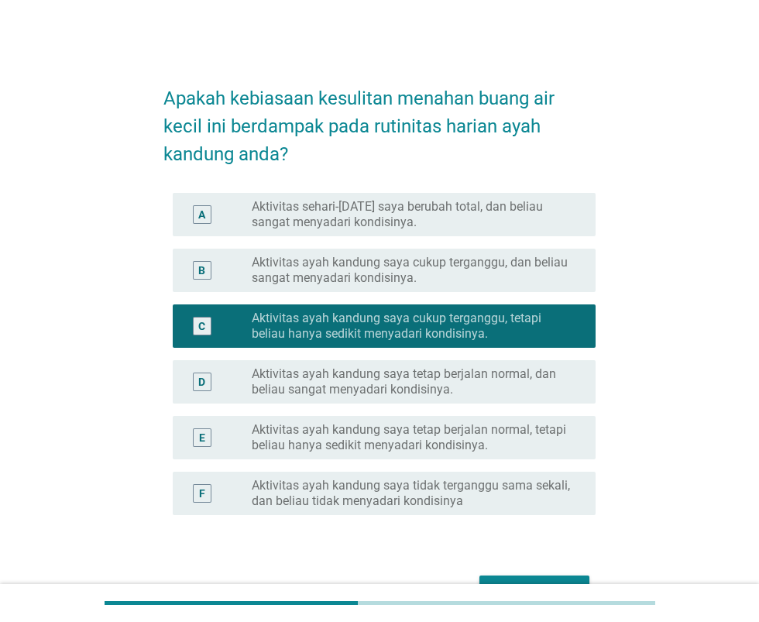
click at [446, 397] on font "Aktivitas ayah kandung saya tetap berjalan normal, dan beliau sangat menyadari …" at bounding box center [404, 381] width 304 height 30
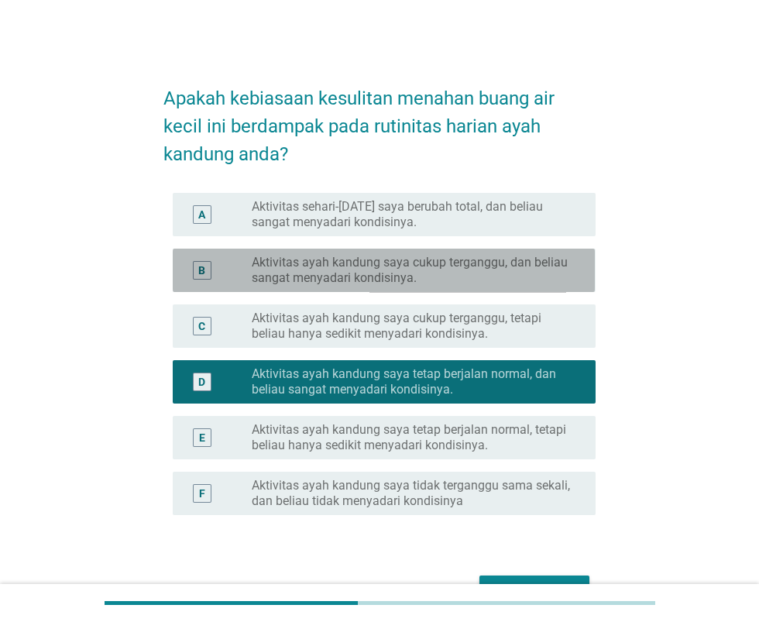
click at [458, 286] on font "Aktivitas ayah kandung saya cukup terganggu, dan beliau sangat menyadari kondis…" at bounding box center [411, 270] width 319 height 31
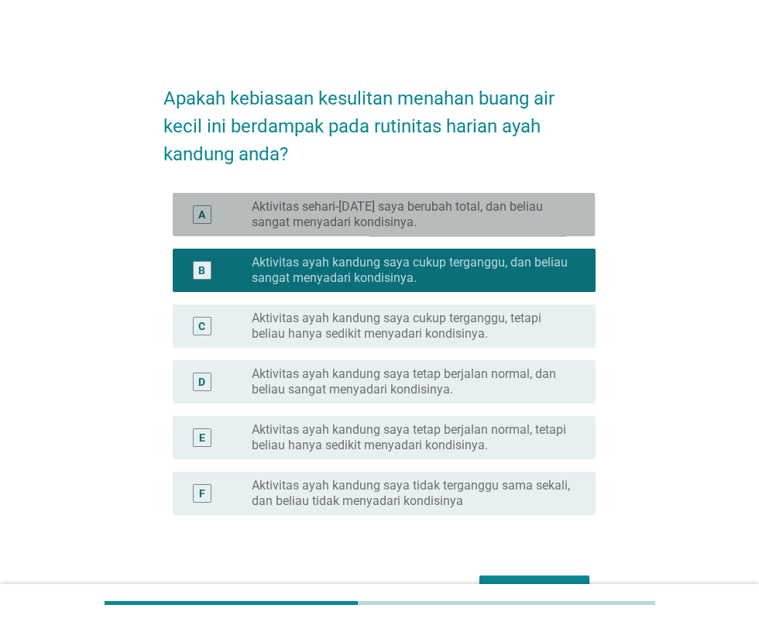
click at [483, 230] on font "Aktivitas sehari-[DATE] saya berubah total, dan beliau sangat menyadari kondisi…" at bounding box center [411, 214] width 319 height 31
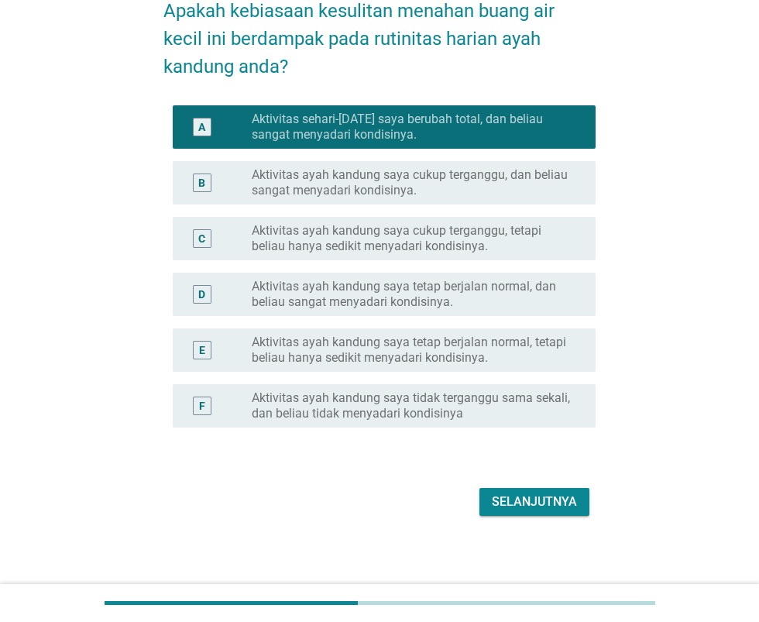
scroll to position [156, 0]
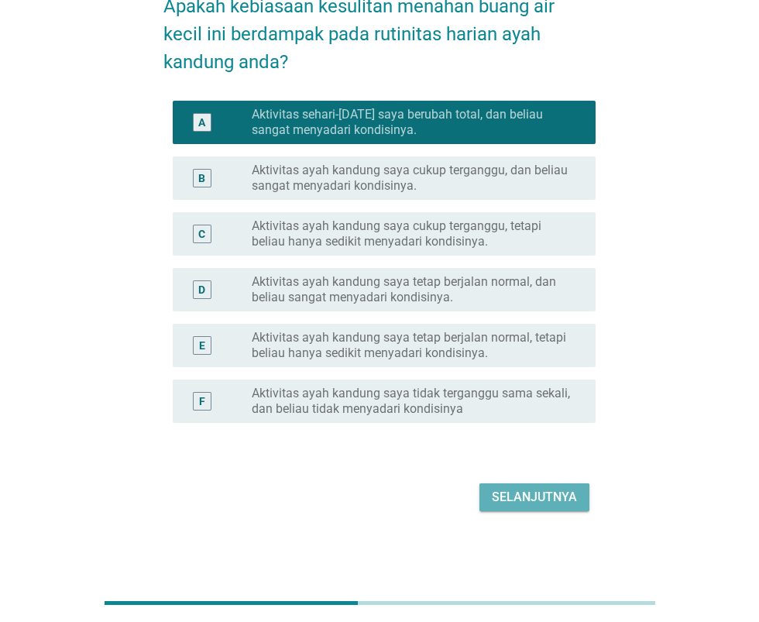
click at [531, 490] on font "Selanjutnya" at bounding box center [534, 497] width 85 height 15
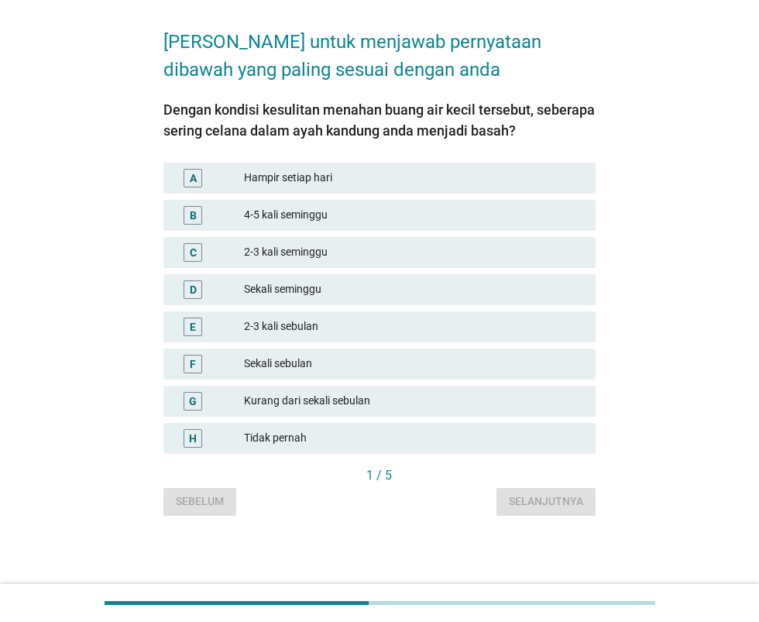
scroll to position [0, 0]
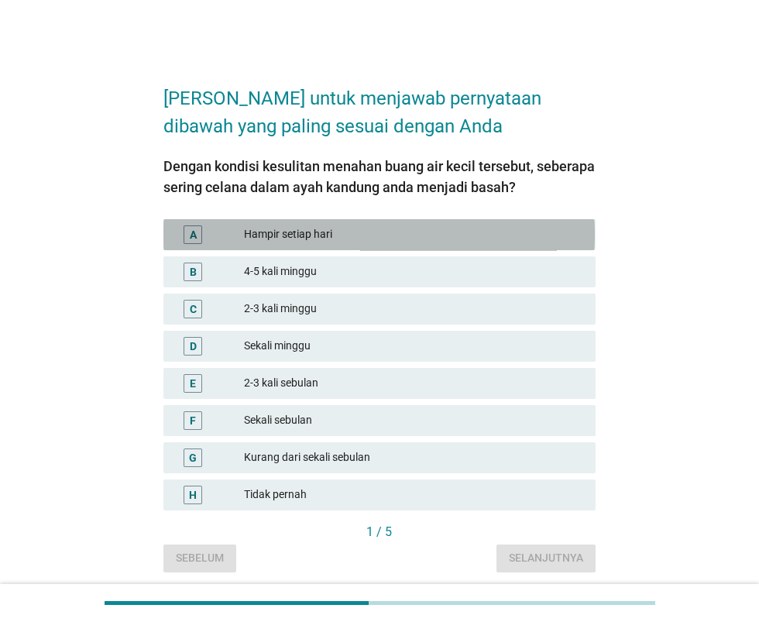
click at [487, 242] on font "Hampir setiap hari" at bounding box center [413, 234] width 339 height 16
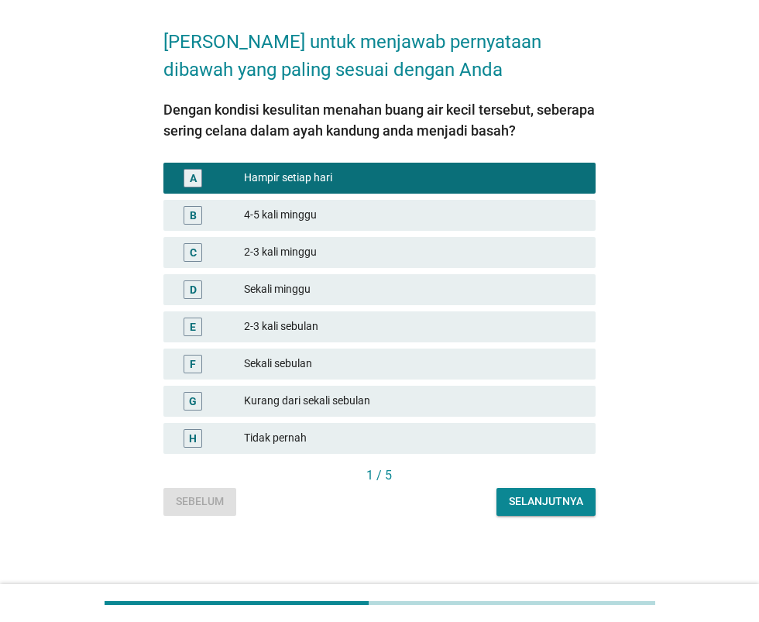
scroll to position [144, 0]
click at [548, 495] on font "Selanjutnya" at bounding box center [546, 501] width 74 height 12
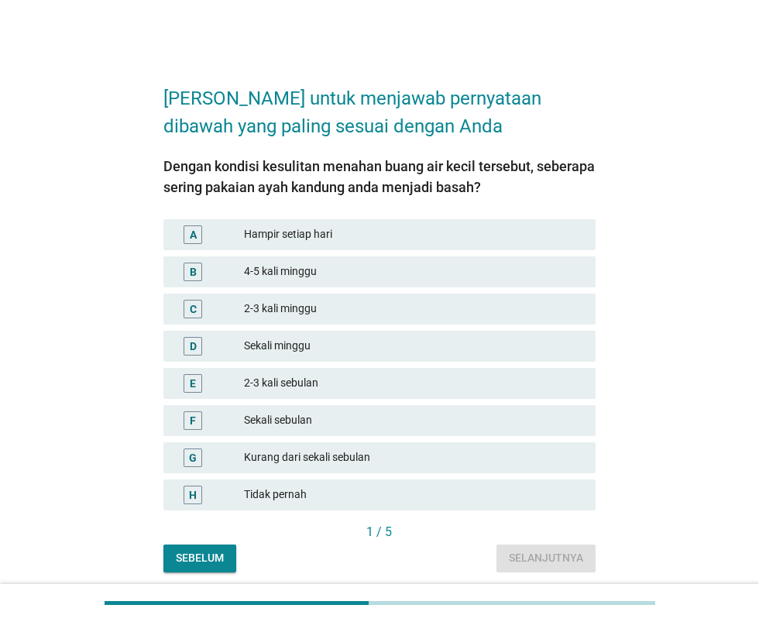
click at [493, 242] on font "Hampir setiap hari" at bounding box center [413, 234] width 339 height 16
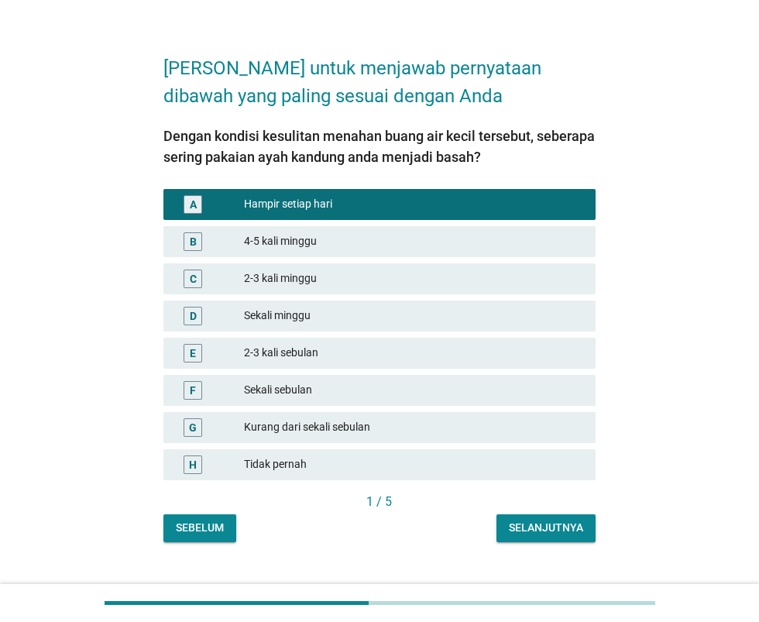
scroll to position [156, 0]
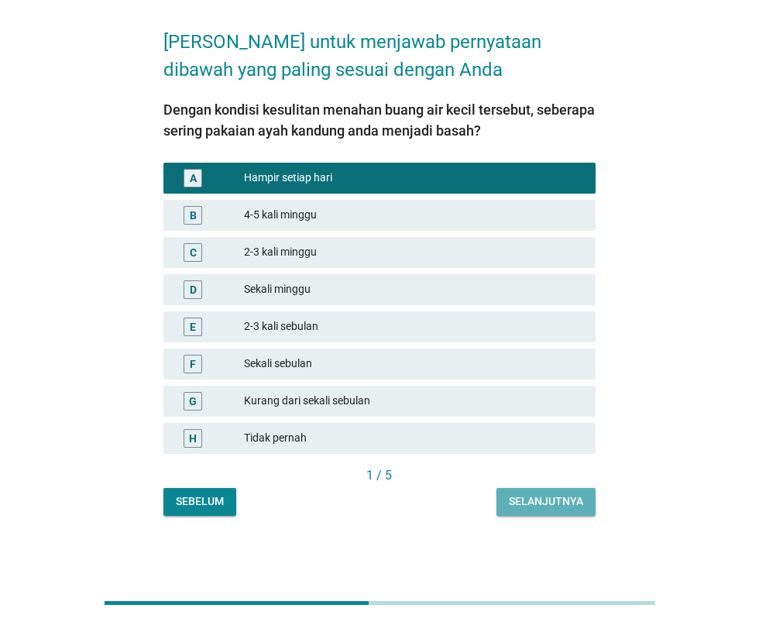
click at [536, 488] on button "Selanjutnya" at bounding box center [546, 502] width 99 height 28
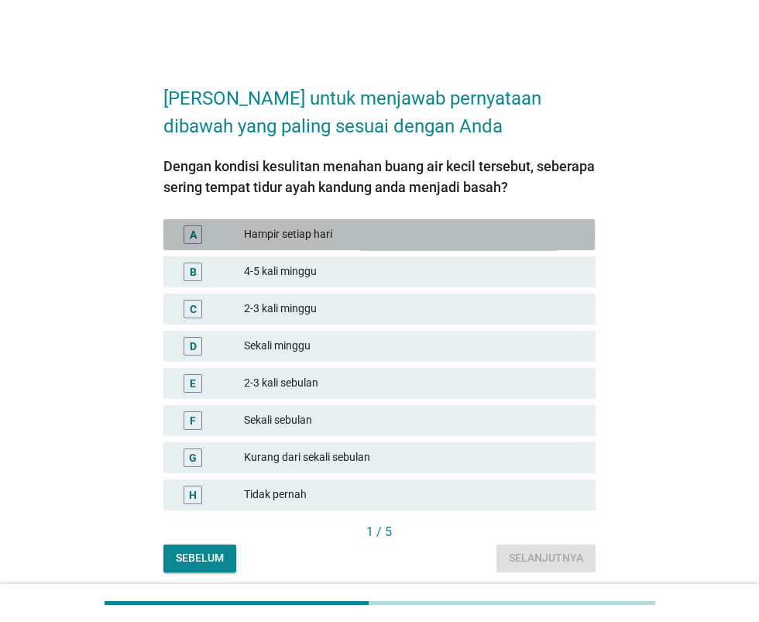
click at [497, 242] on font "Hampir setiap hari" at bounding box center [413, 234] width 339 height 16
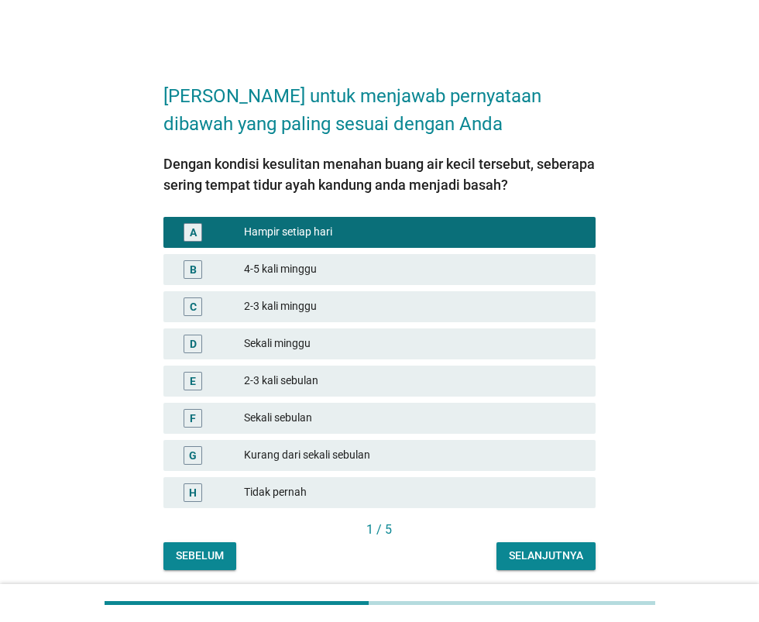
scroll to position [156, 0]
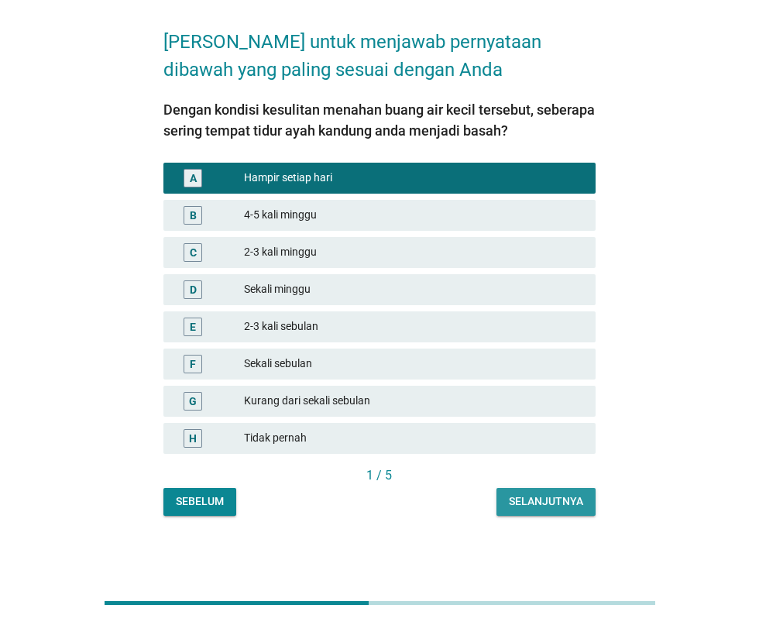
click at [566, 495] on font "Selanjutnya" at bounding box center [546, 501] width 74 height 12
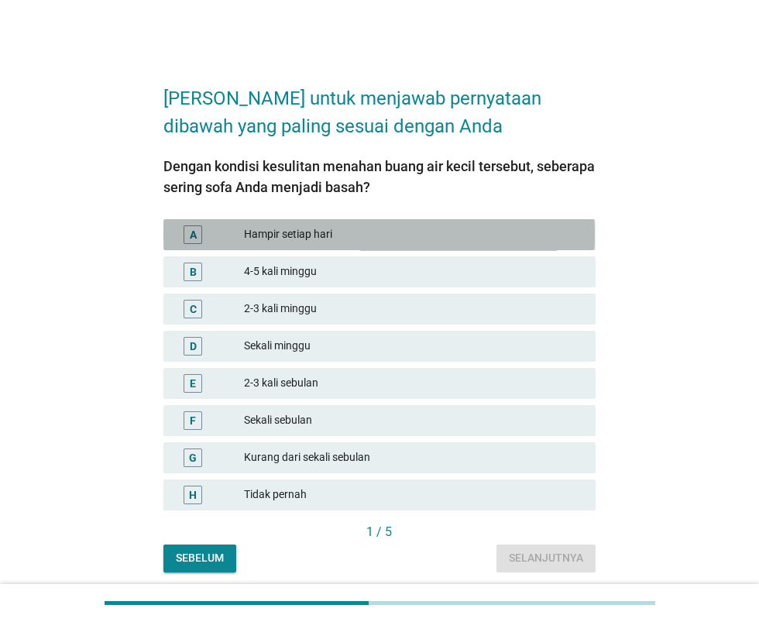
click at [517, 242] on font "Hampir setiap hari" at bounding box center [413, 234] width 339 height 16
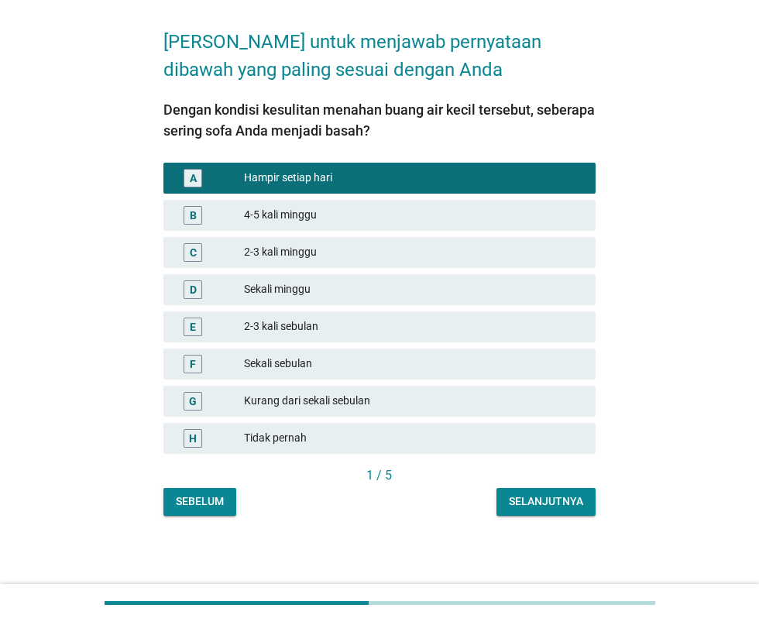
scroll to position [156, 0]
click at [559, 495] on font "Selanjutnya" at bounding box center [546, 501] width 74 height 12
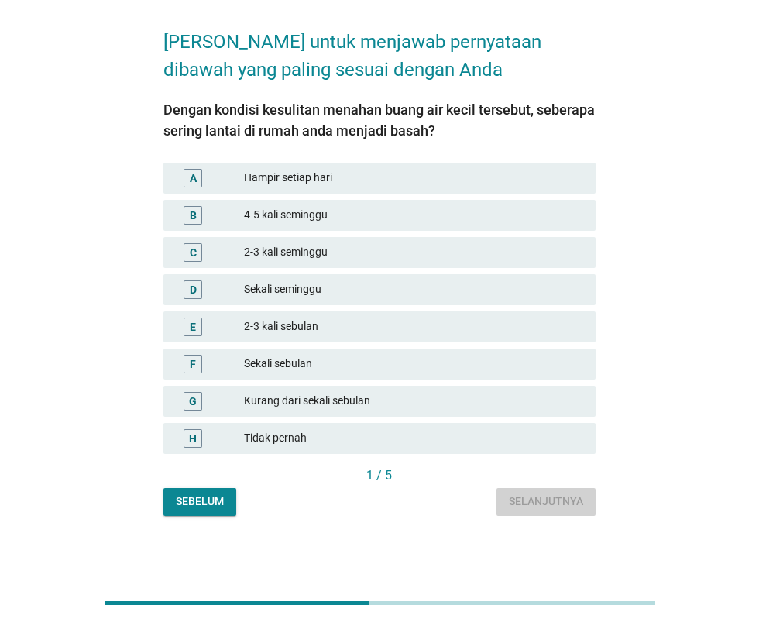
scroll to position [0, 0]
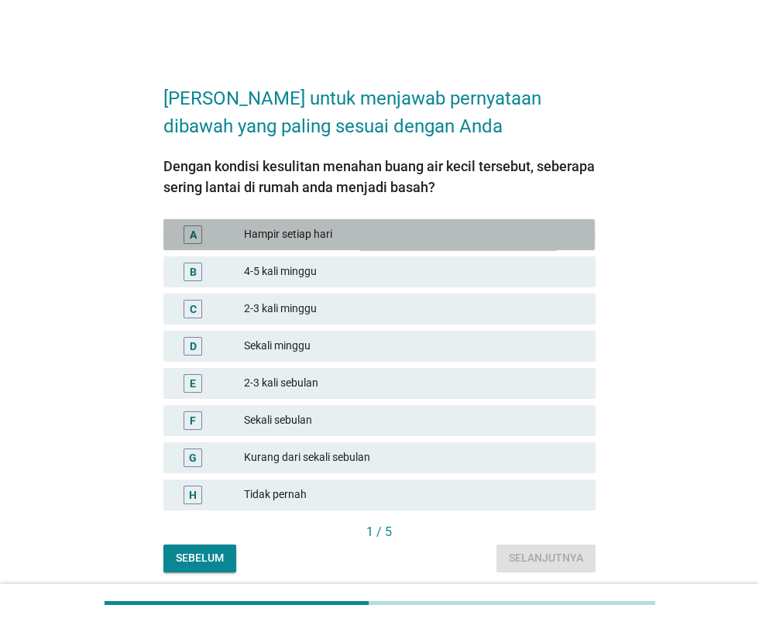
click at [511, 242] on font "Hampir setiap hari" at bounding box center [413, 234] width 339 height 16
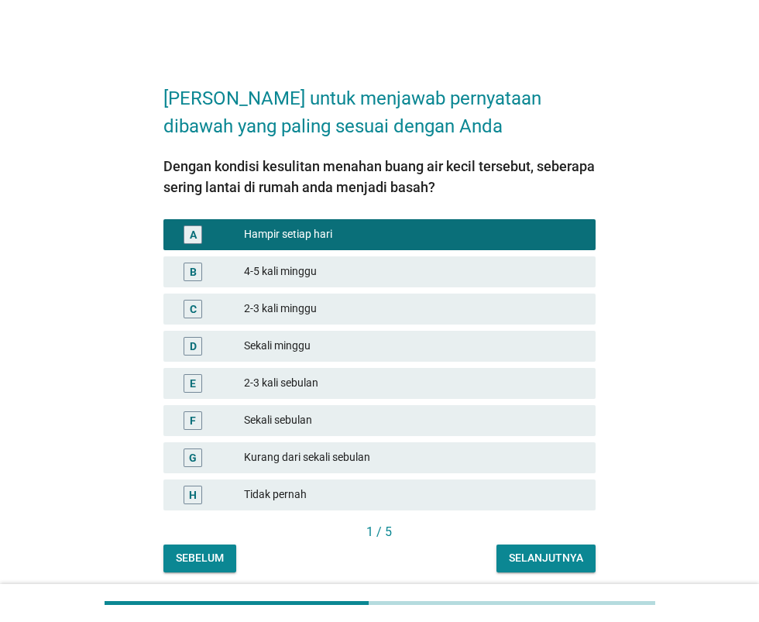
scroll to position [156, 0]
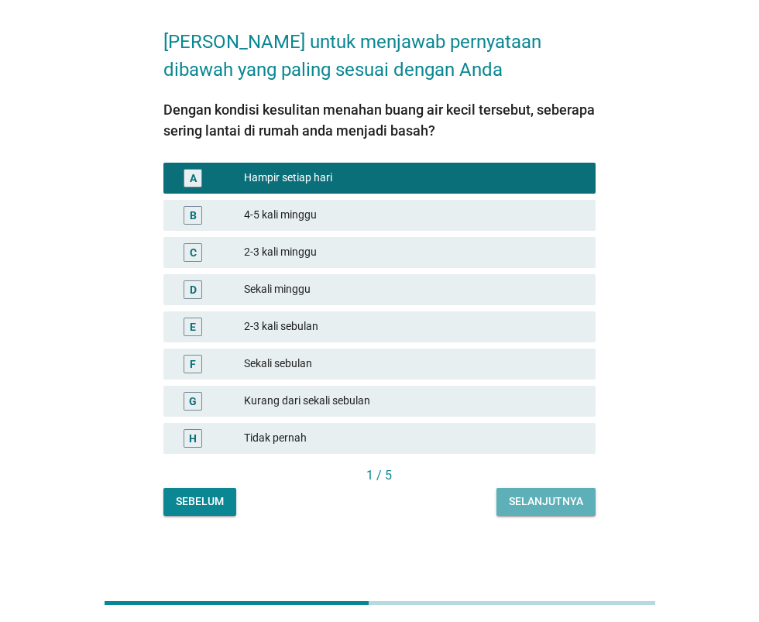
click at [561, 495] on font "Selanjutnya" at bounding box center [546, 501] width 74 height 12
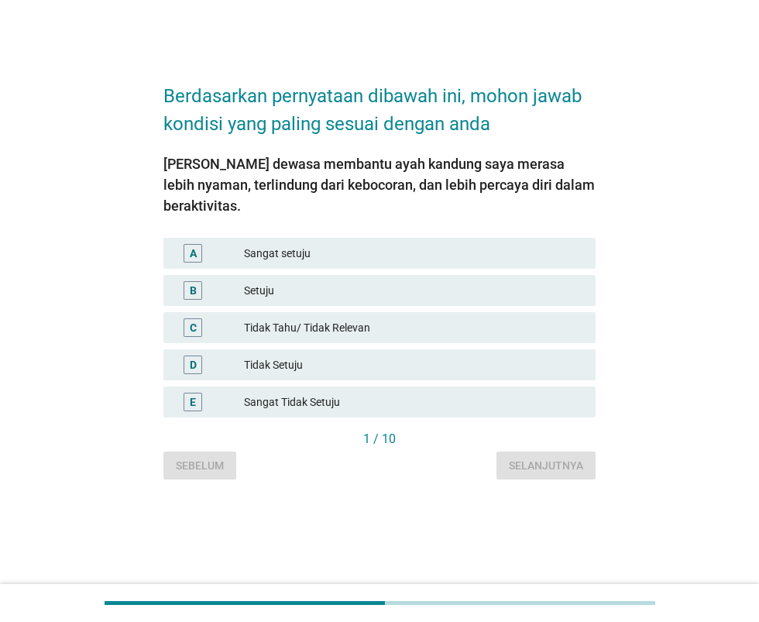
scroll to position [0, 0]
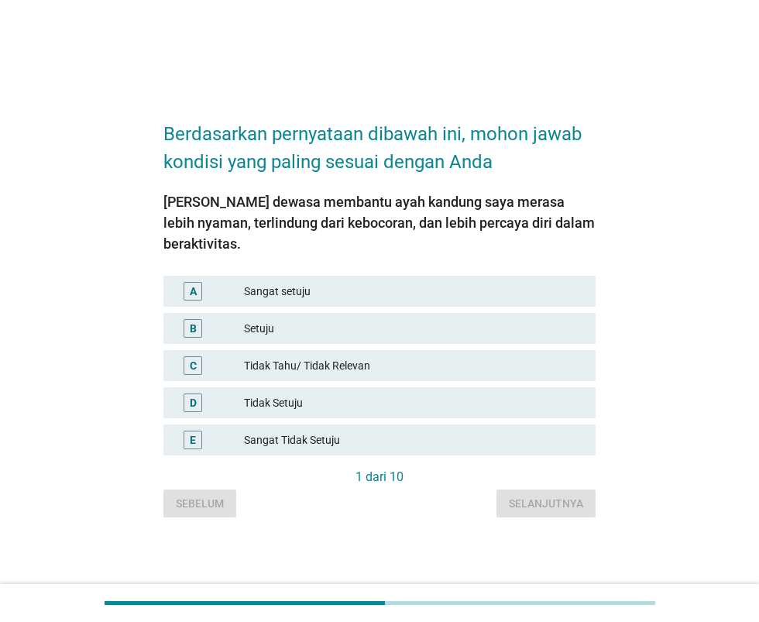
click at [511, 300] on font "Sangat setuju" at bounding box center [413, 292] width 339 height 16
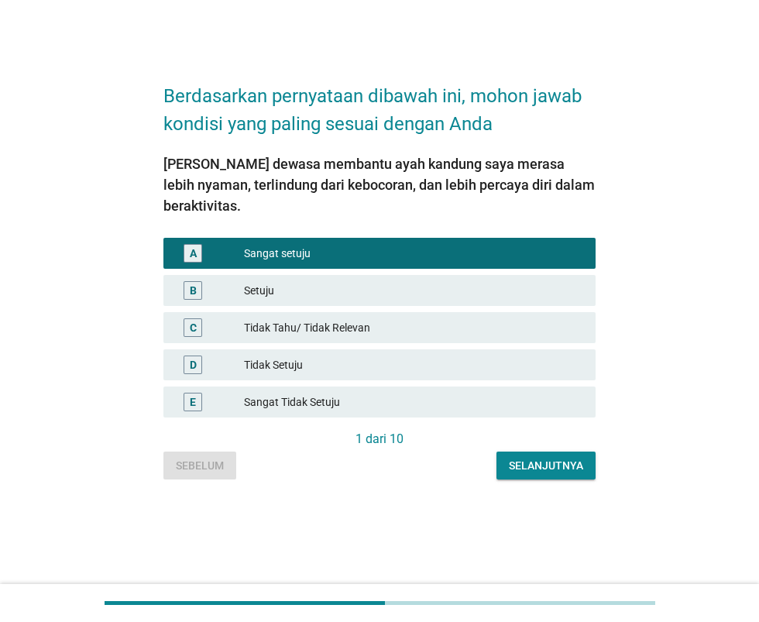
scroll to position [156, 0]
click at [559, 452] on button "Selanjutnya" at bounding box center [546, 466] width 99 height 28
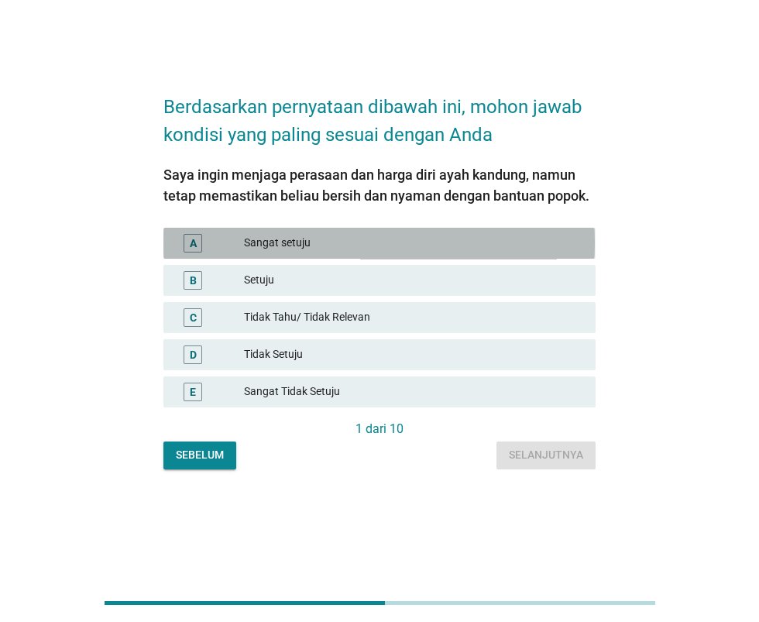
click at [478, 235] on font "Sangat setuju" at bounding box center [413, 243] width 339 height 16
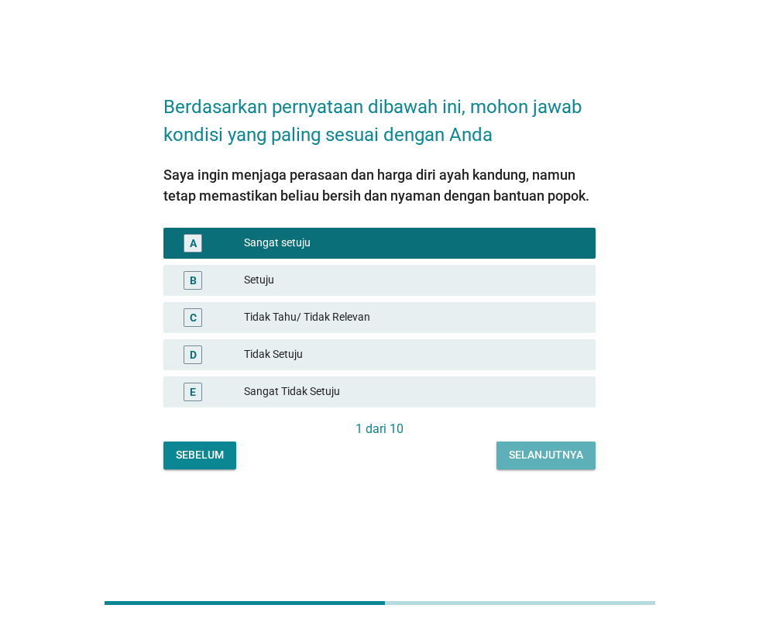
click at [535, 442] on button "Selanjutnya" at bounding box center [546, 456] width 99 height 28
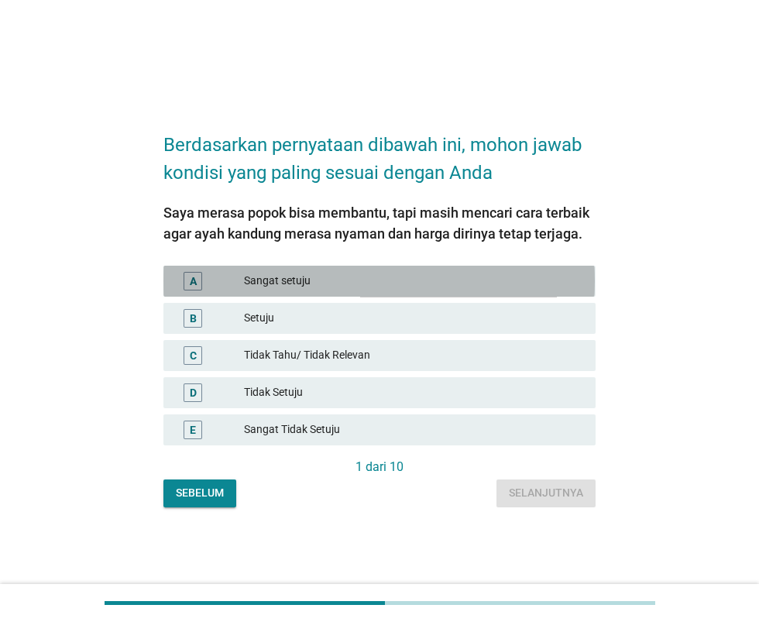
click at [488, 289] on font "Sangat setuju" at bounding box center [413, 281] width 339 height 16
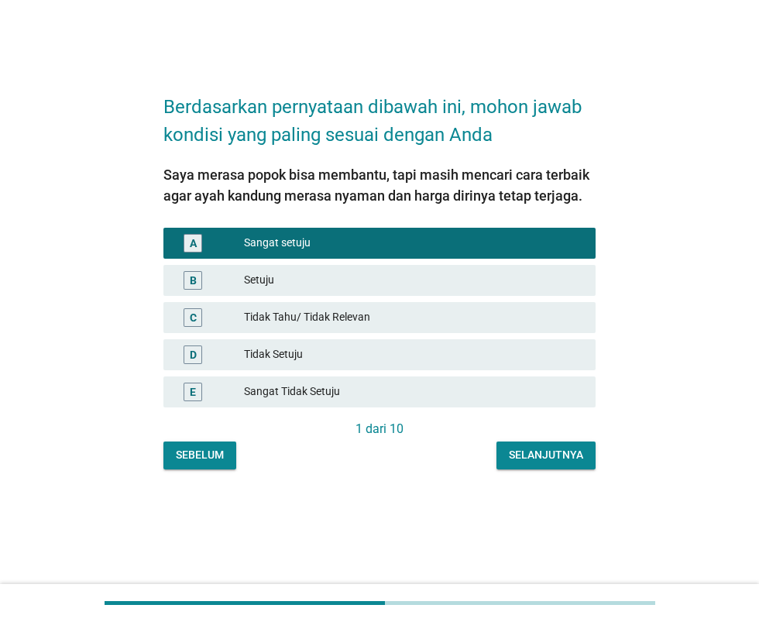
scroll to position [156, 0]
click at [554, 449] on font "Selanjutnya" at bounding box center [546, 455] width 74 height 12
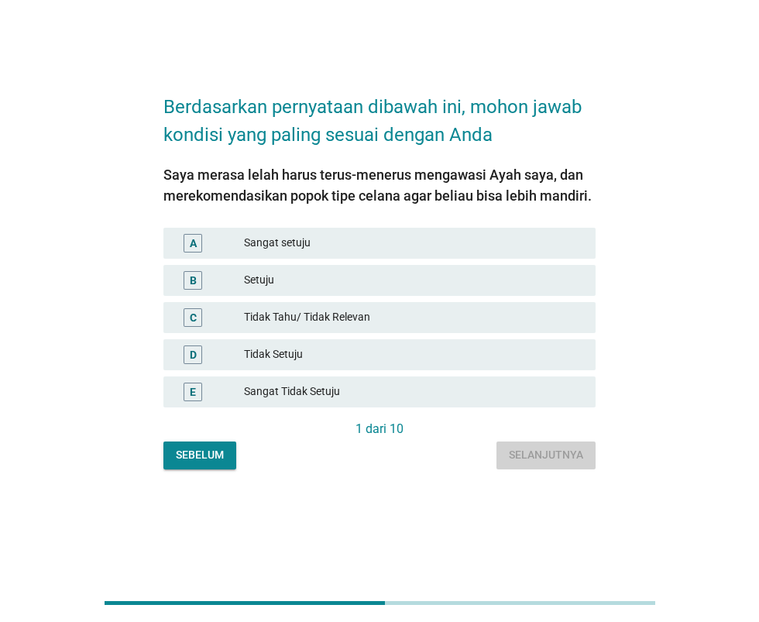
scroll to position [0, 0]
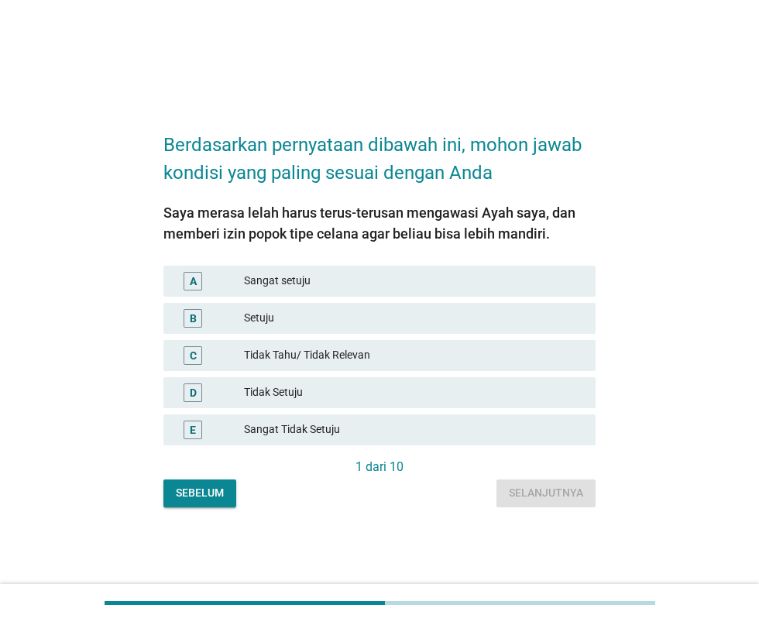
click at [487, 326] on font "Setuju" at bounding box center [413, 318] width 339 height 16
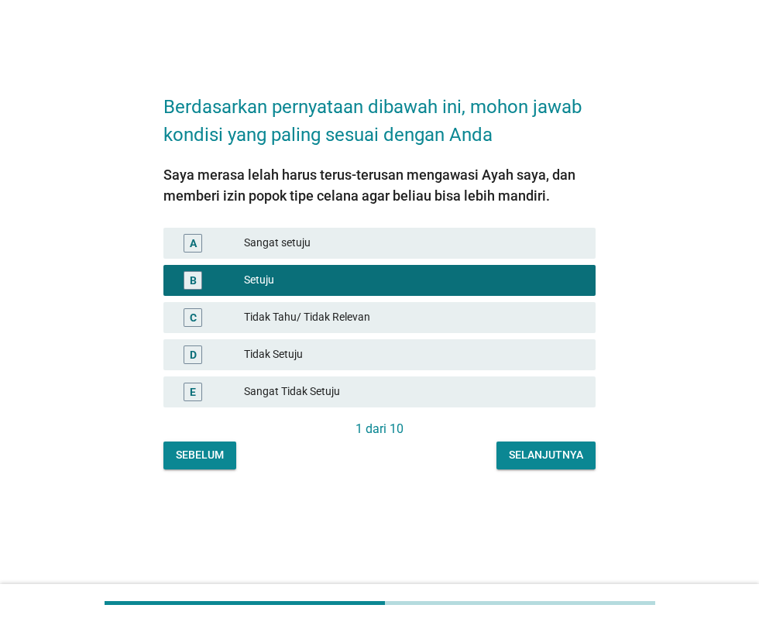
scroll to position [136, 0]
click at [548, 449] on font "Selanjutnya" at bounding box center [546, 455] width 74 height 12
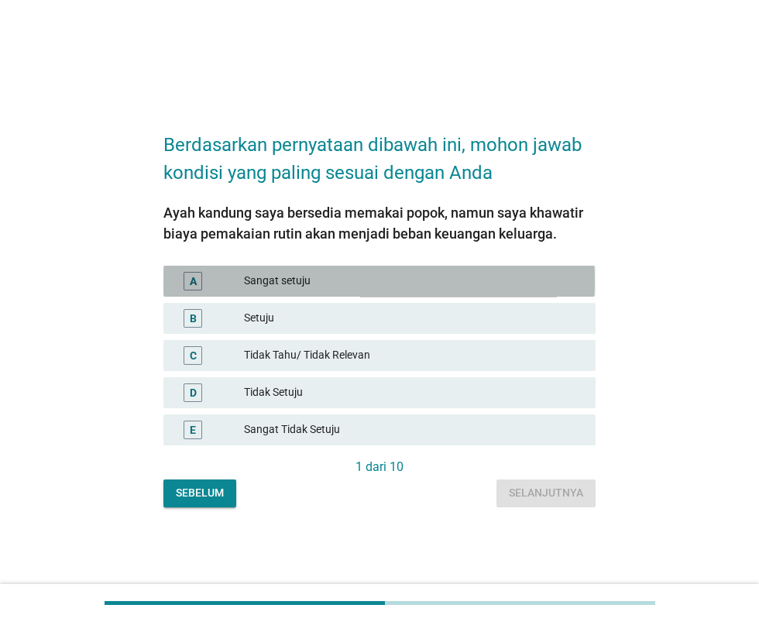
click at [487, 289] on font "Sangat setuju" at bounding box center [413, 281] width 339 height 16
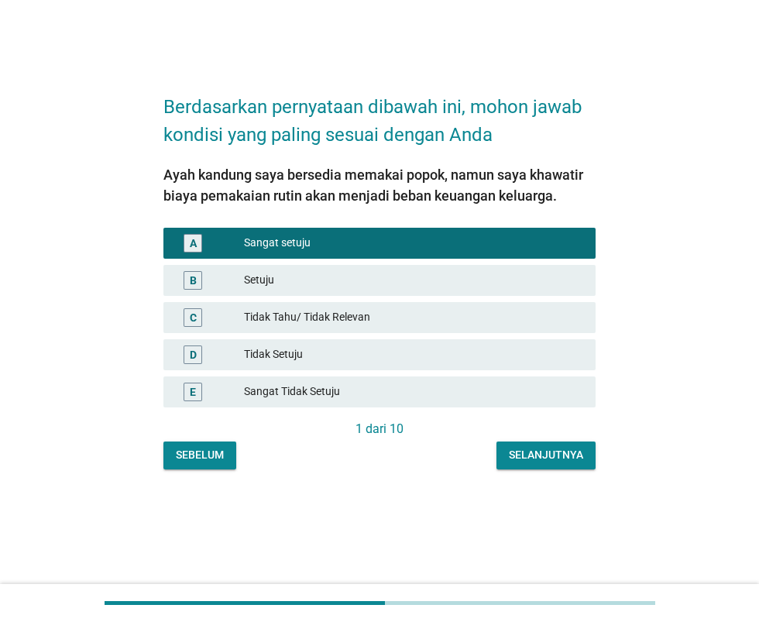
scroll to position [156, 0]
click at [552, 449] on font "Selanjutnya" at bounding box center [546, 455] width 74 height 12
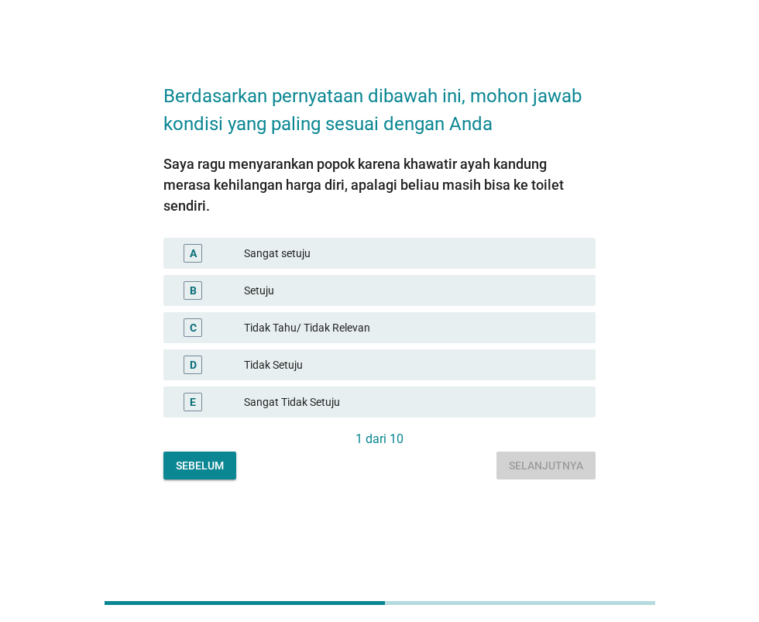
scroll to position [0, 0]
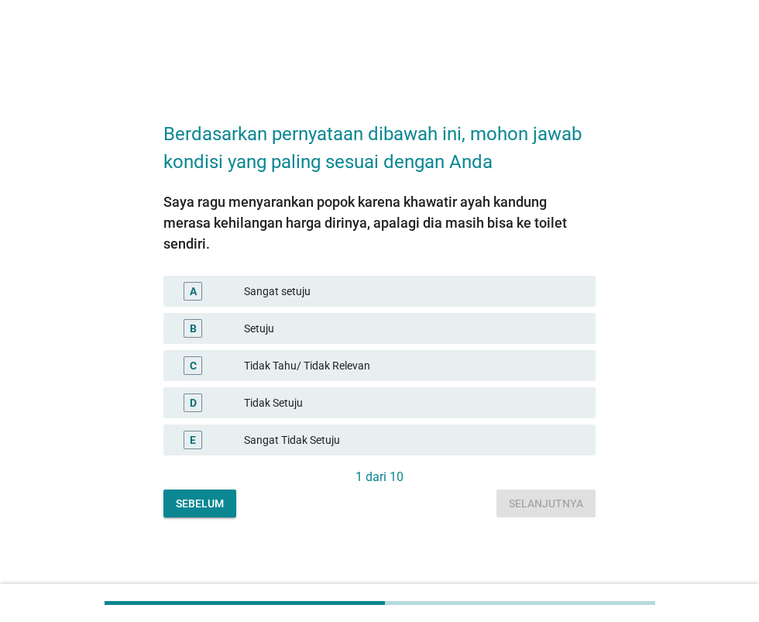
click at [497, 300] on font "Sangat setuju" at bounding box center [413, 292] width 339 height 16
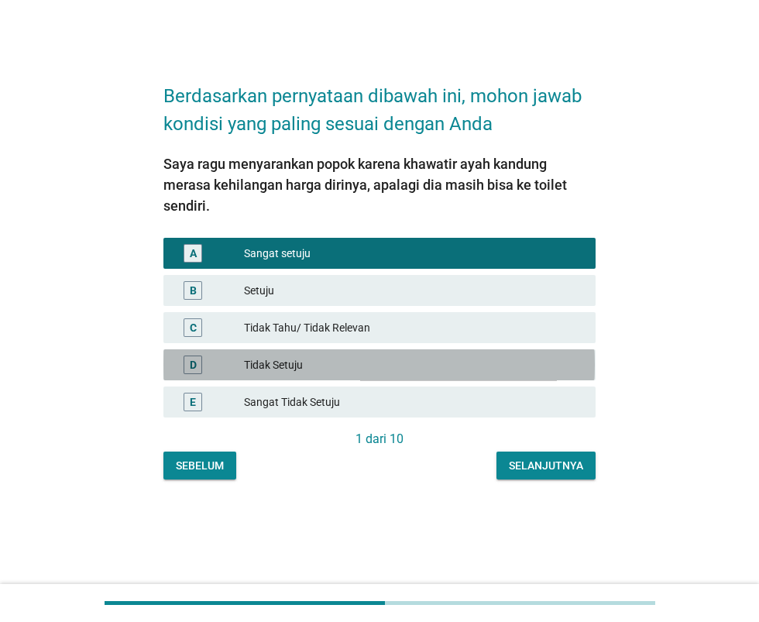
scroll to position [156, 0]
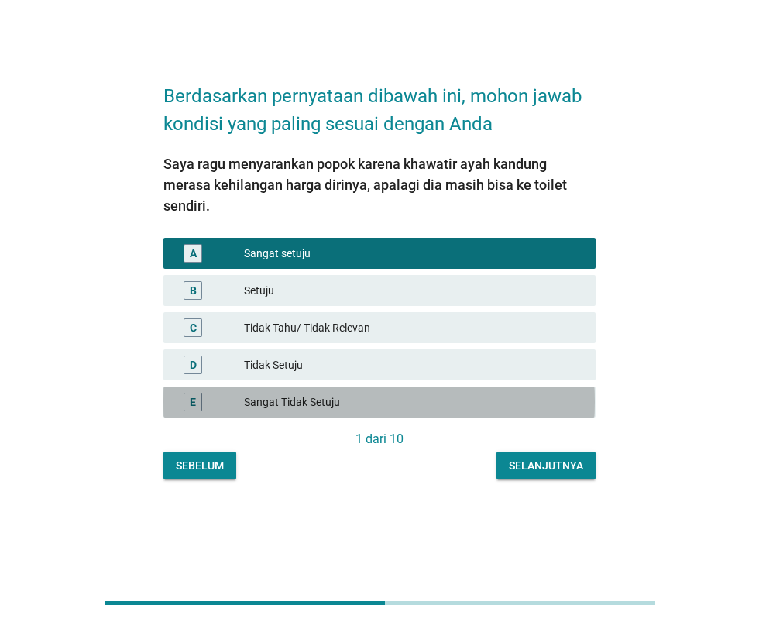
click at [425, 394] on font "Sangat Tidak Setuju" at bounding box center [413, 402] width 339 height 16
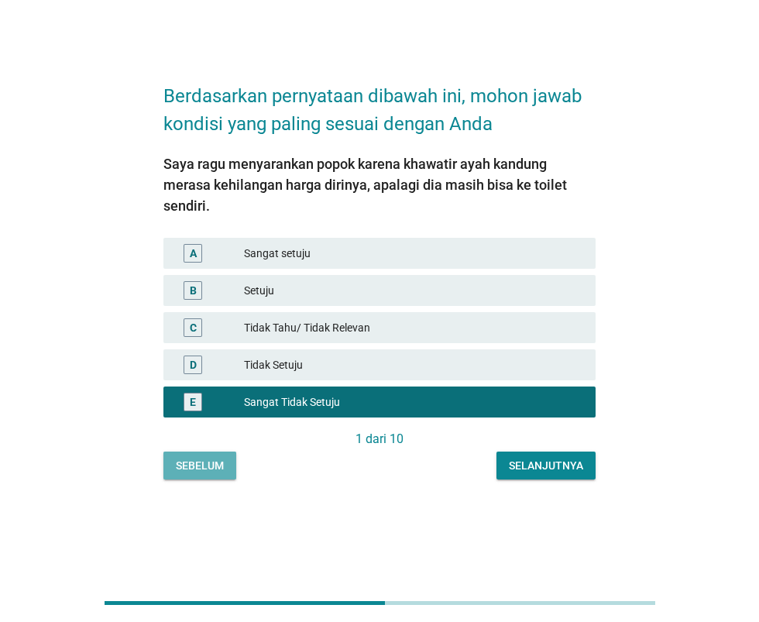
click at [194, 452] on button "Sebelum" at bounding box center [199, 466] width 73 height 28
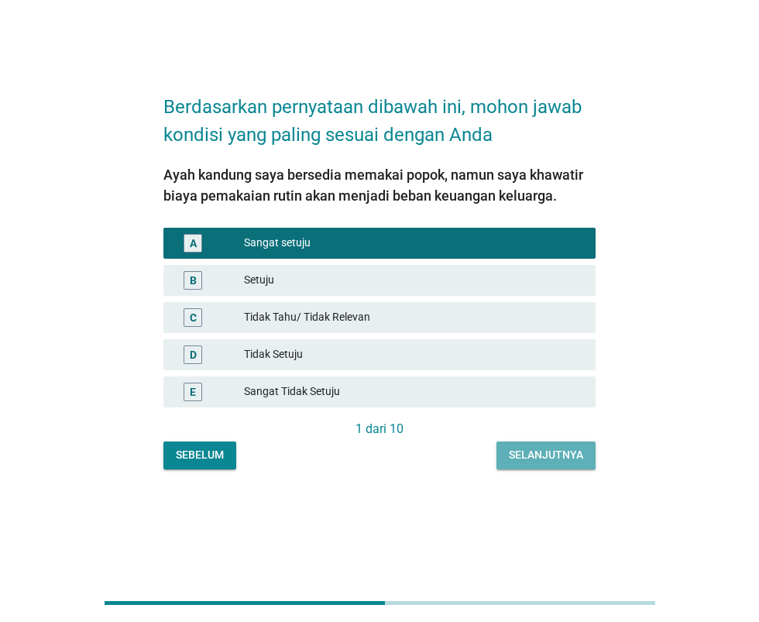
click at [546, 447] on font "Selanjutnya" at bounding box center [546, 455] width 74 height 16
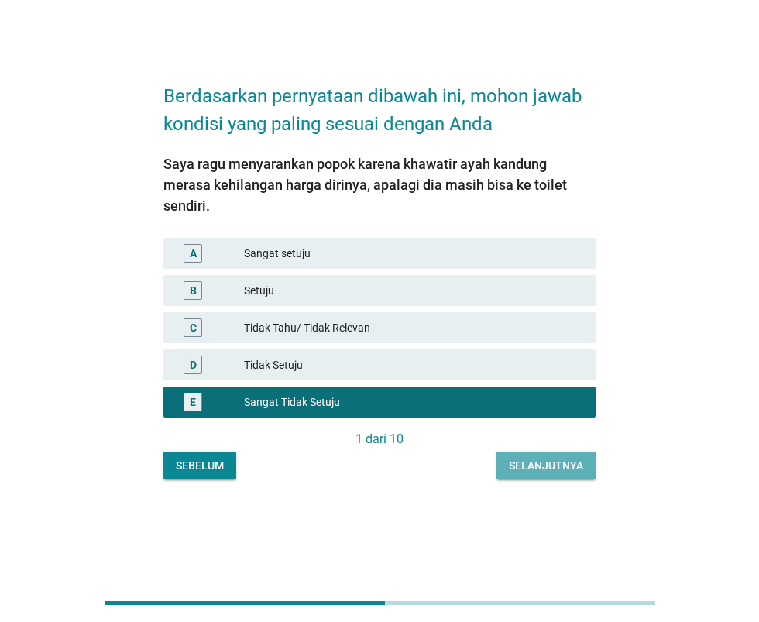
click at [548, 458] on font "Selanjutnya" at bounding box center [546, 466] width 74 height 16
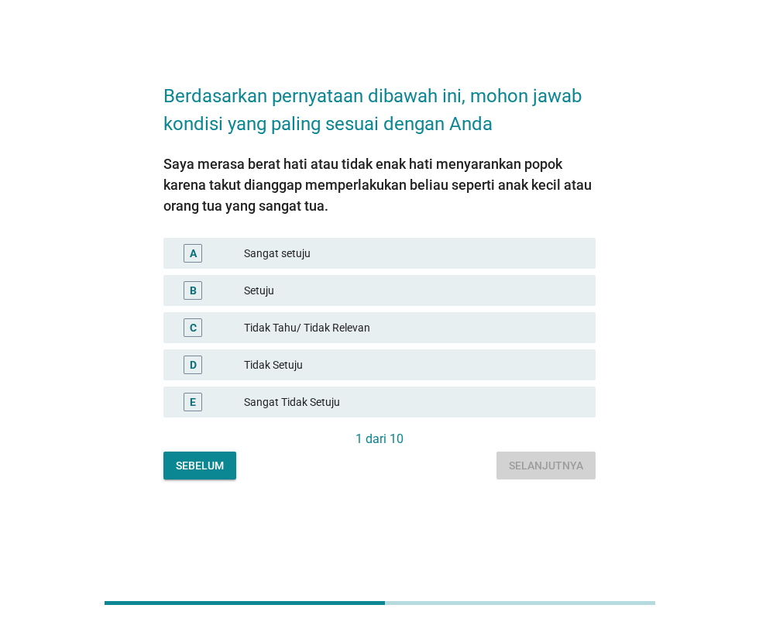
scroll to position [0, 0]
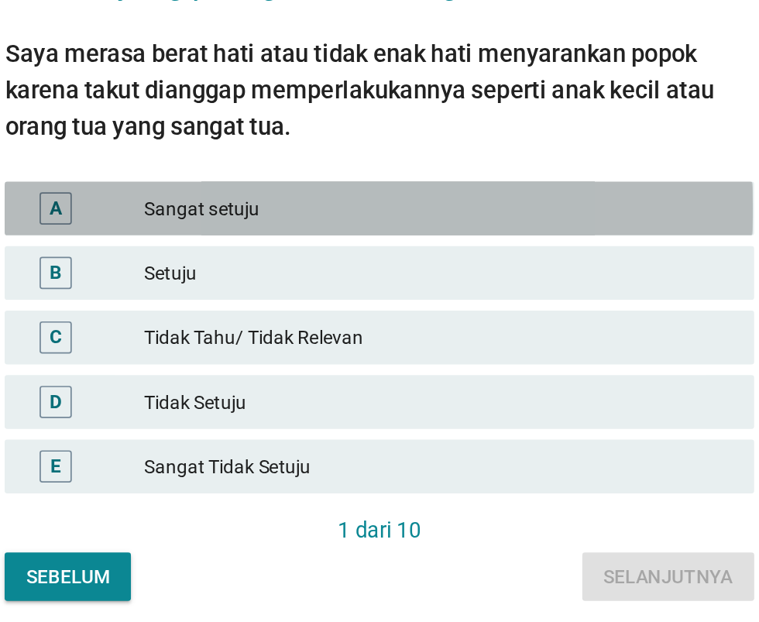
click at [468, 300] on font "Sangat setuju" at bounding box center [413, 292] width 339 height 16
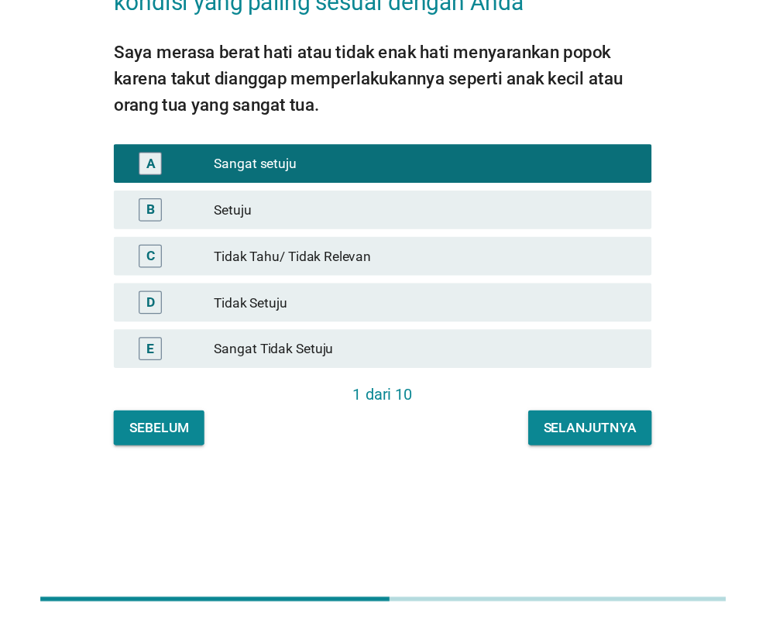
scroll to position [79, 0]
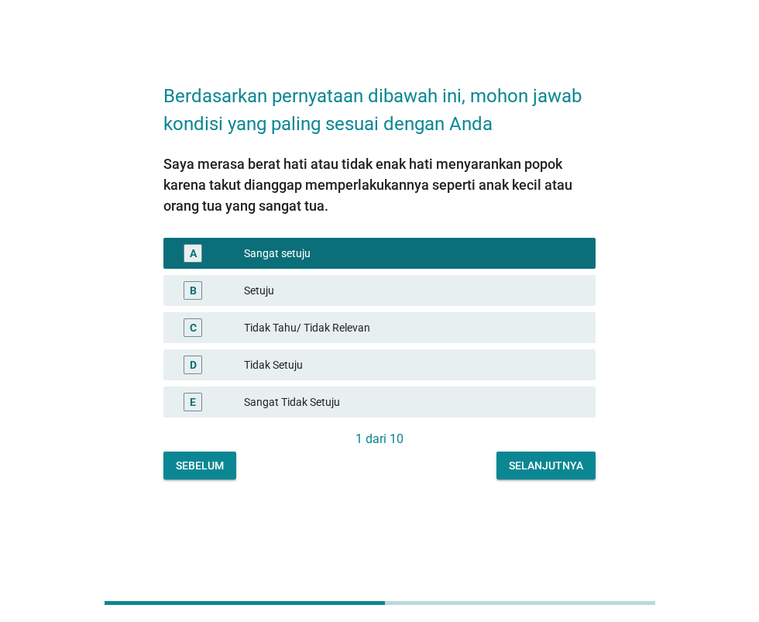
click at [482, 411] on font "Sangat Tidak Setuju" at bounding box center [413, 402] width 339 height 16
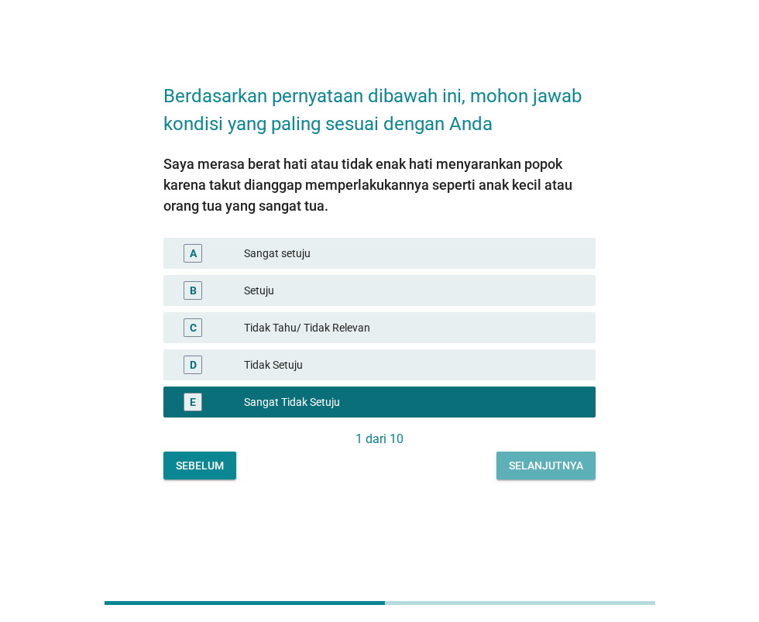
click at [548, 472] on font "Selanjutnya" at bounding box center [546, 465] width 74 height 12
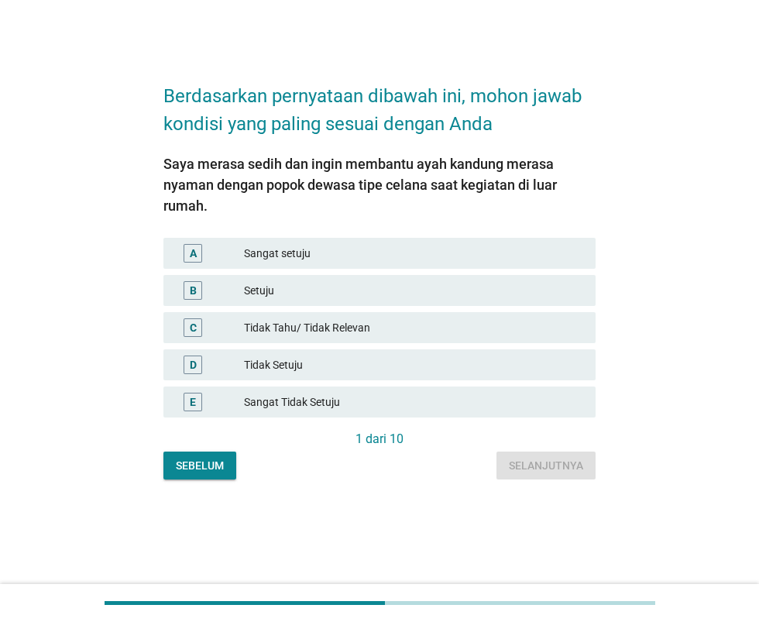
scroll to position [76, 0]
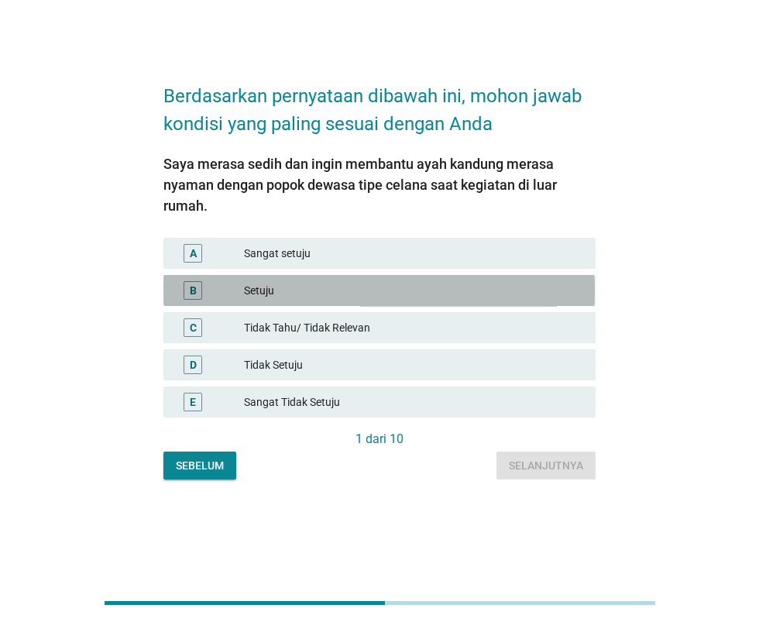
click at [479, 299] on font "Setuju" at bounding box center [413, 291] width 339 height 16
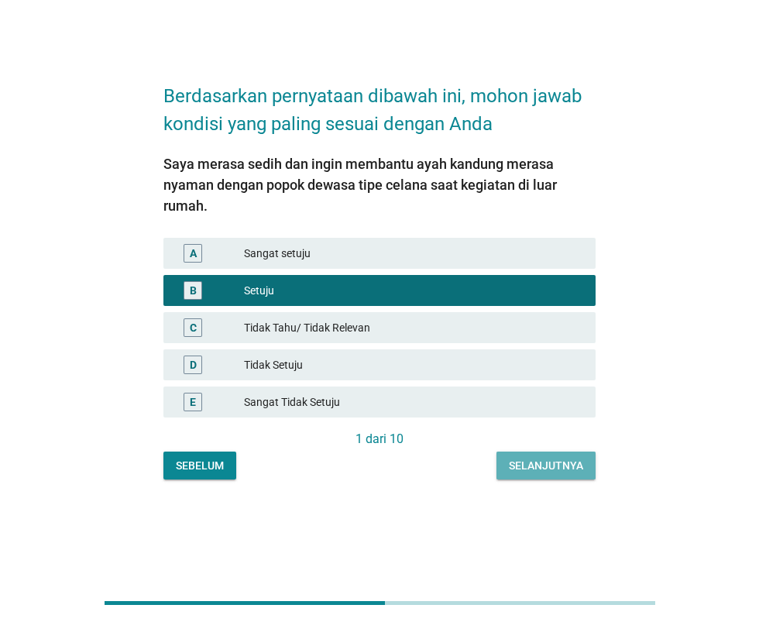
click at [554, 472] on font "Selanjutnya" at bounding box center [546, 465] width 74 height 12
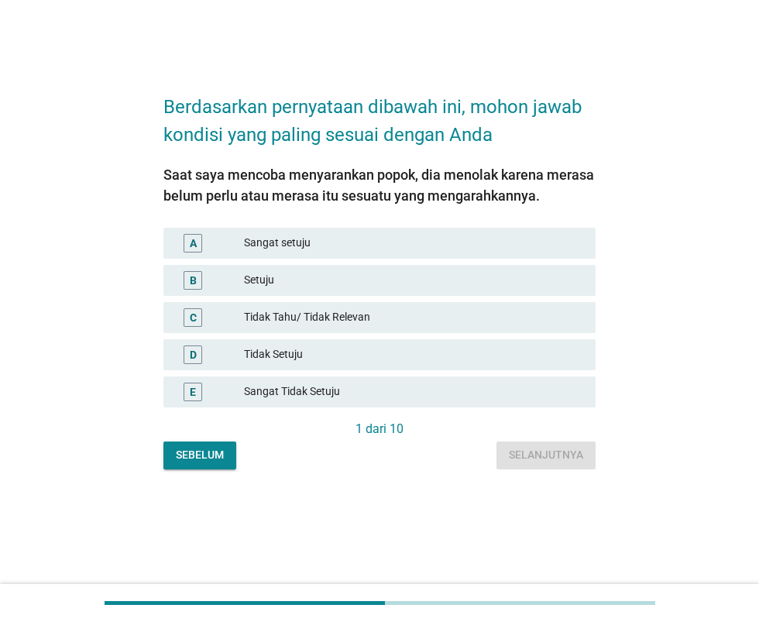
scroll to position [102, 0]
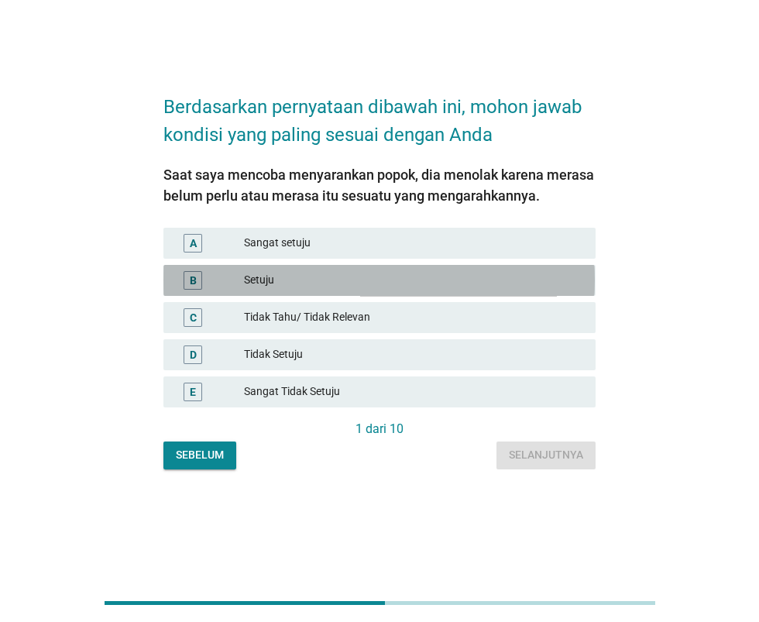
click at [514, 273] on font "Setuju" at bounding box center [413, 280] width 339 height 16
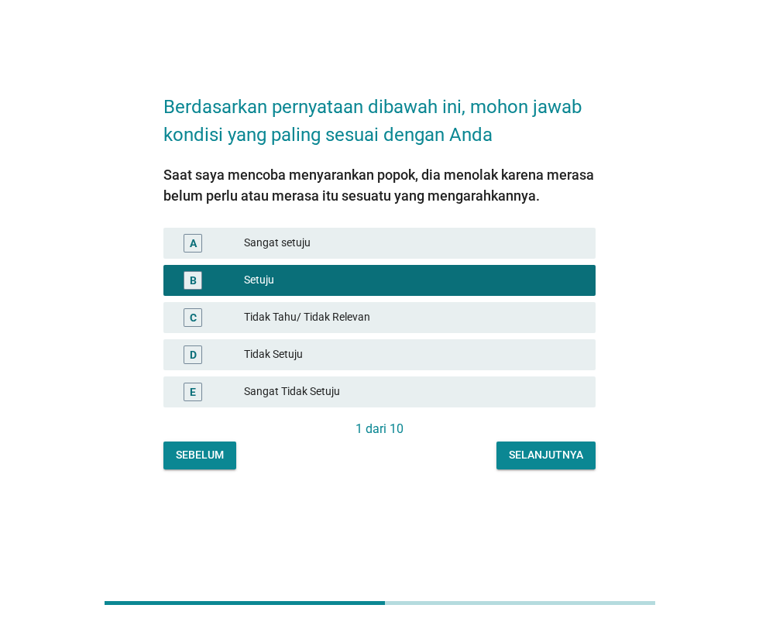
click at [478, 390] on font "Sangat Tidak Setuju" at bounding box center [413, 391] width 339 height 16
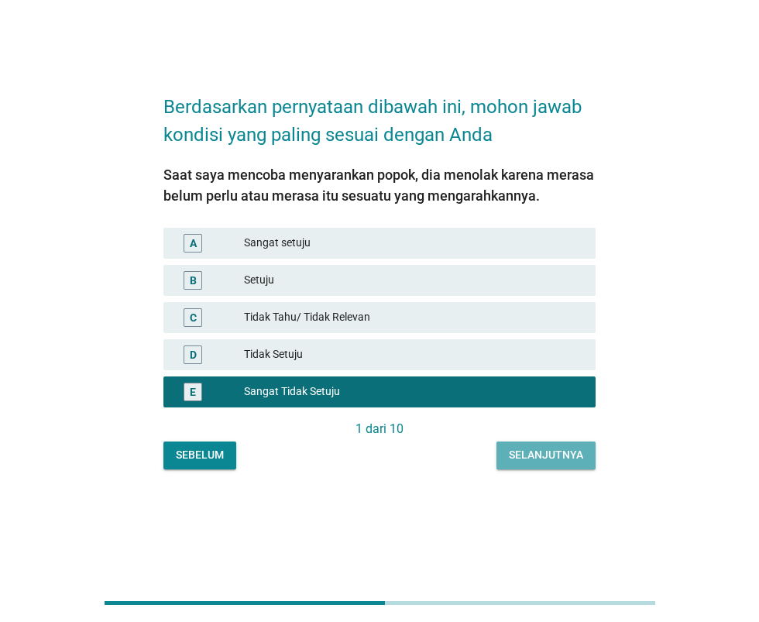
click at [540, 451] on font "Selanjutnya" at bounding box center [546, 455] width 74 height 12
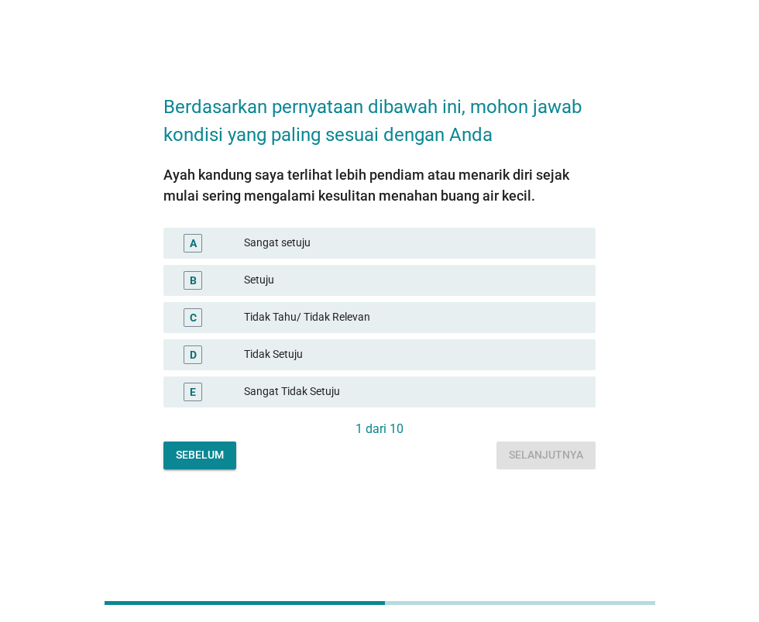
scroll to position [0, 0]
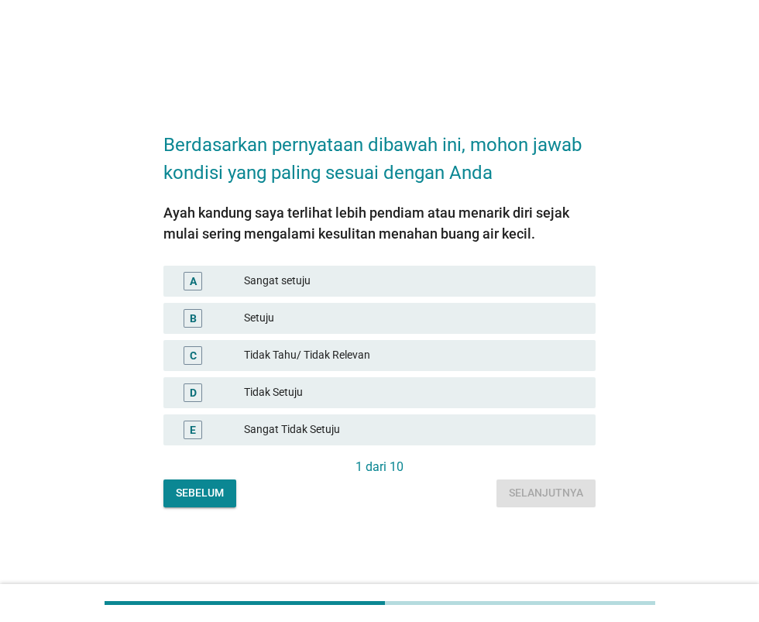
click at [473, 326] on font "Setuju" at bounding box center [413, 318] width 339 height 16
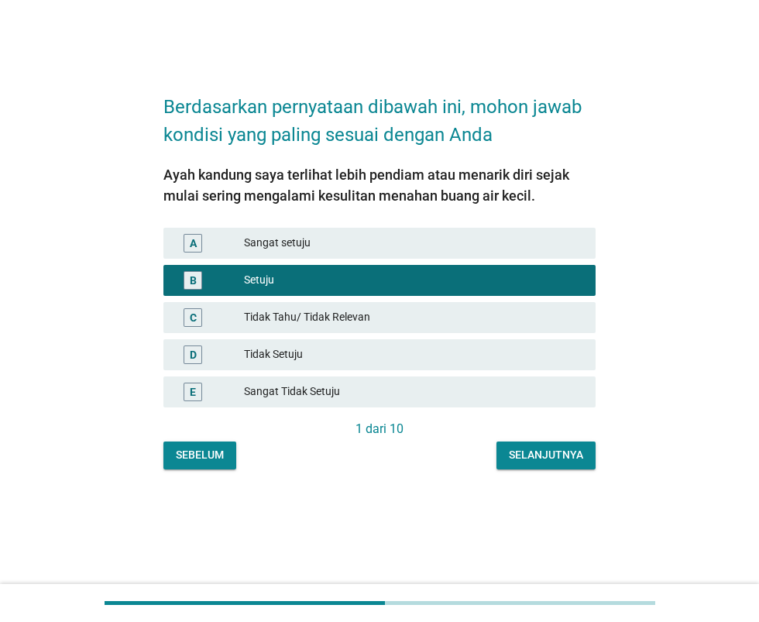
scroll to position [146, 0]
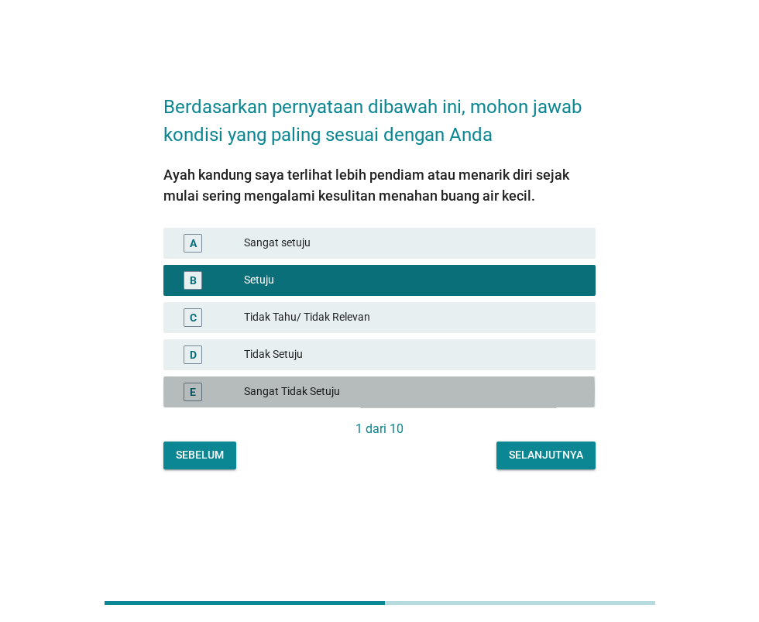
click at [487, 383] on font "Sangat Tidak Setuju" at bounding box center [413, 391] width 339 height 16
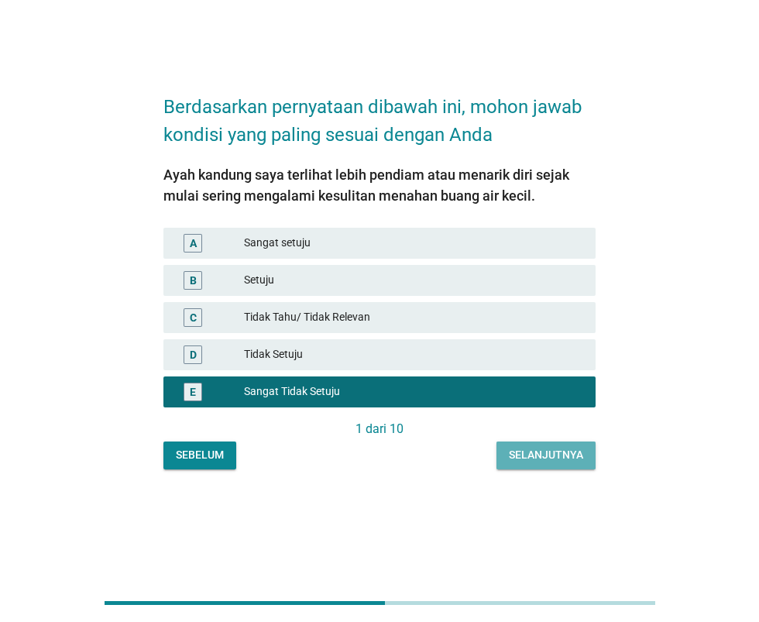
click at [549, 449] on font "Selanjutnya" at bounding box center [546, 455] width 74 height 12
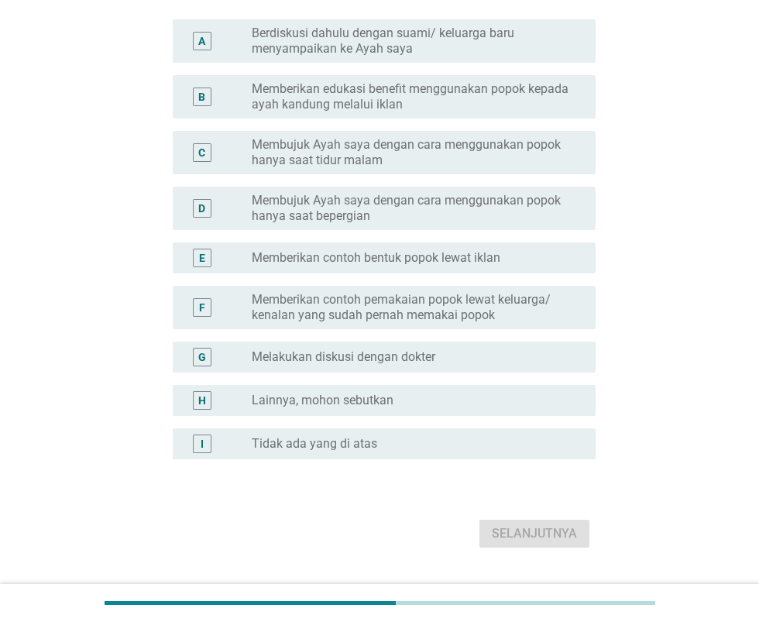
scroll to position [0, 0]
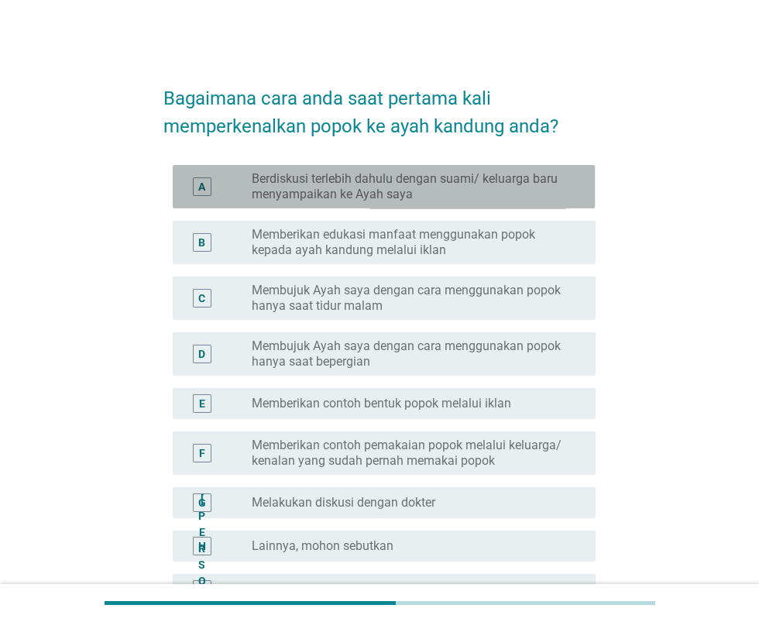
click at [529, 193] on font "Berdiskusi terlebih dahulu dengan suami/ keluarga baru menyampaikan ke Ayah saya" at bounding box center [411, 186] width 319 height 31
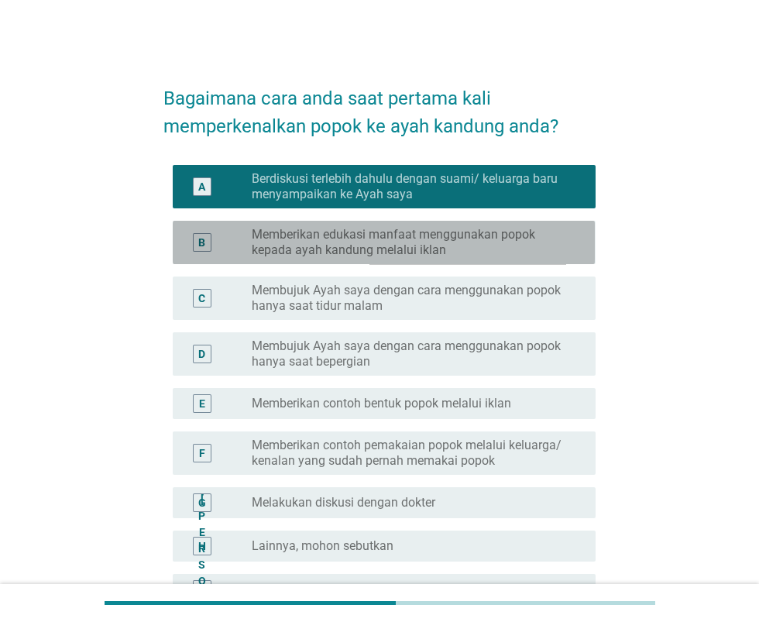
click at [514, 251] on font "Memberikan edukasi manfaat menggunakan popok kepada ayah kandung melalui iklan" at bounding box center [411, 242] width 319 height 31
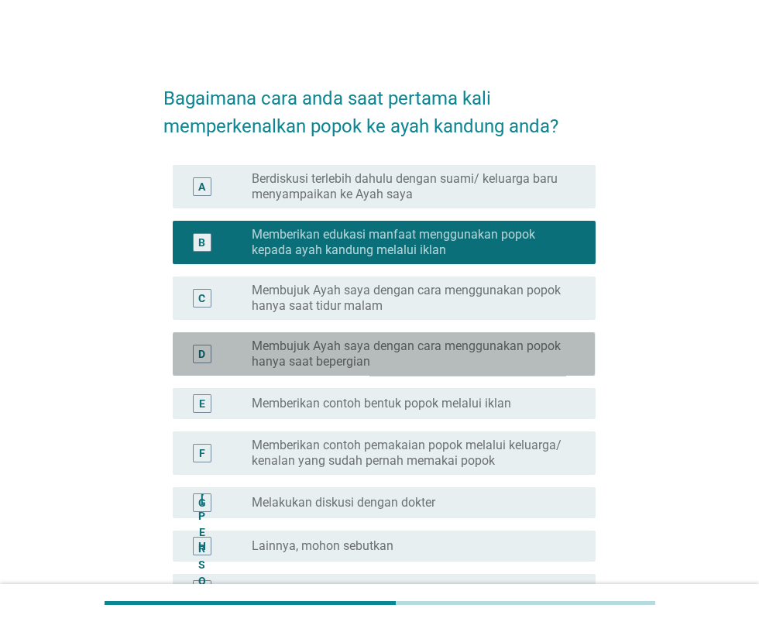
click at [490, 342] on font "Membujuk Ayah saya dengan cara menggunakan popok hanya saat bepergian" at bounding box center [406, 354] width 309 height 30
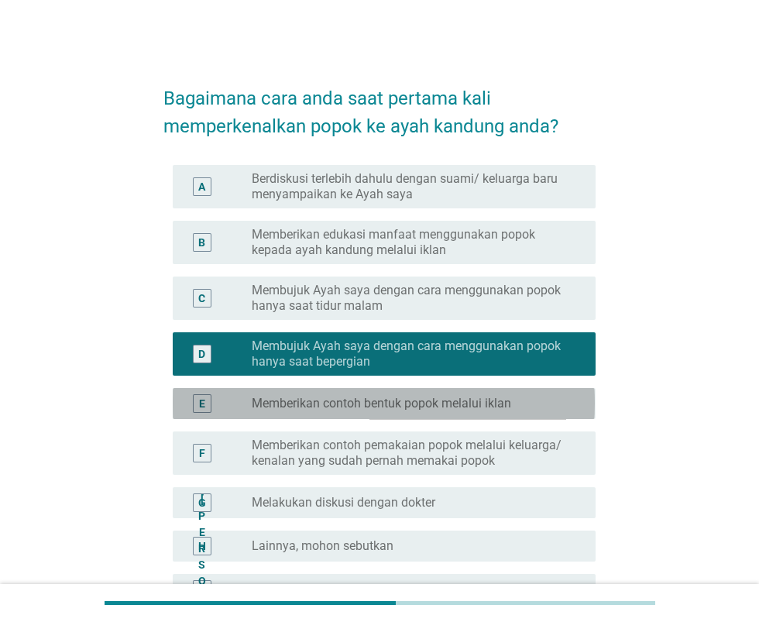
click at [476, 402] on font "Memberikan contoh bentuk popok melalui iklan" at bounding box center [382, 403] width 260 height 15
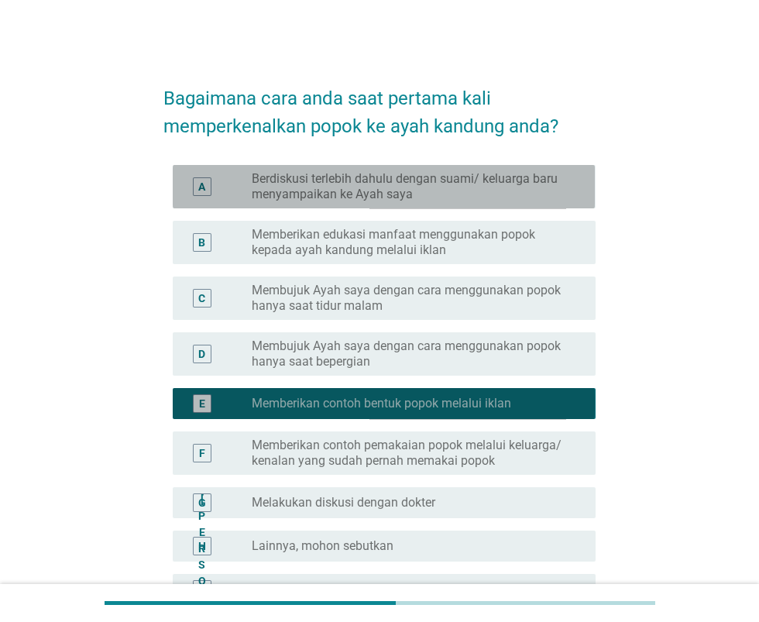
click at [529, 199] on font "Berdiskusi terlebih dahulu dengan suami/ keluarga baru menyampaikan ke Ayah saya" at bounding box center [411, 186] width 319 height 31
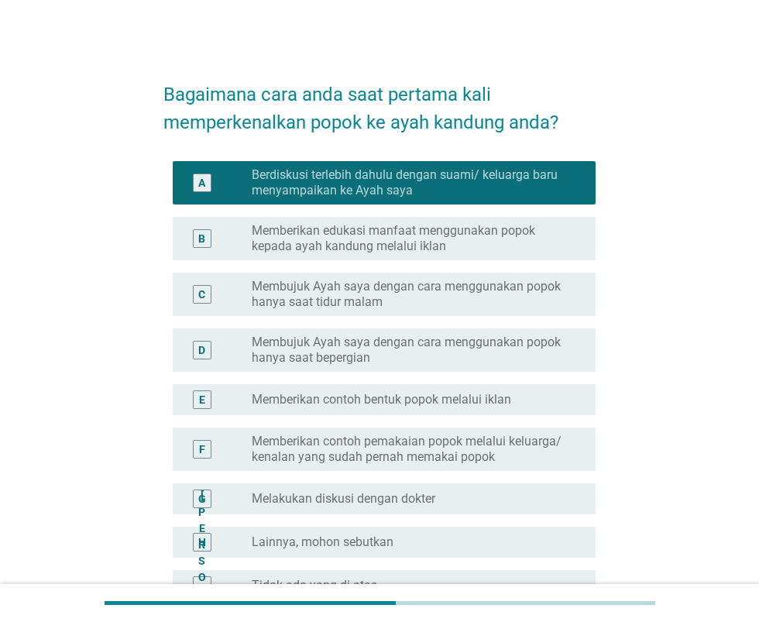
scroll to position [181, 0]
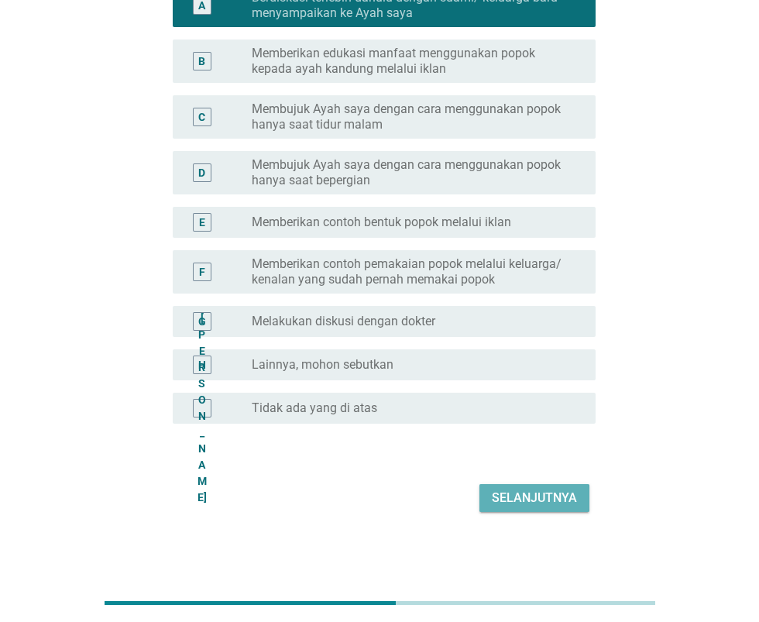
click at [514, 489] on font "Selanjutnya" at bounding box center [534, 498] width 85 height 19
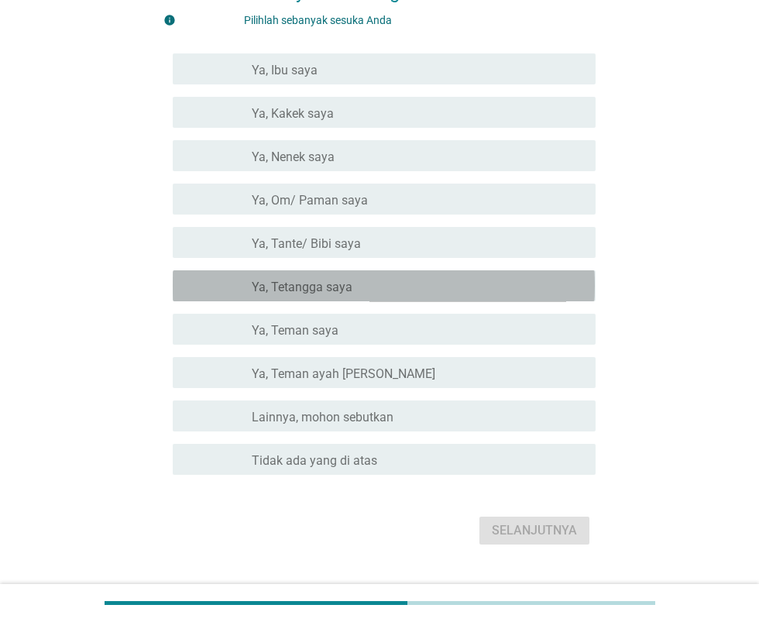
scroll to position [194, 0]
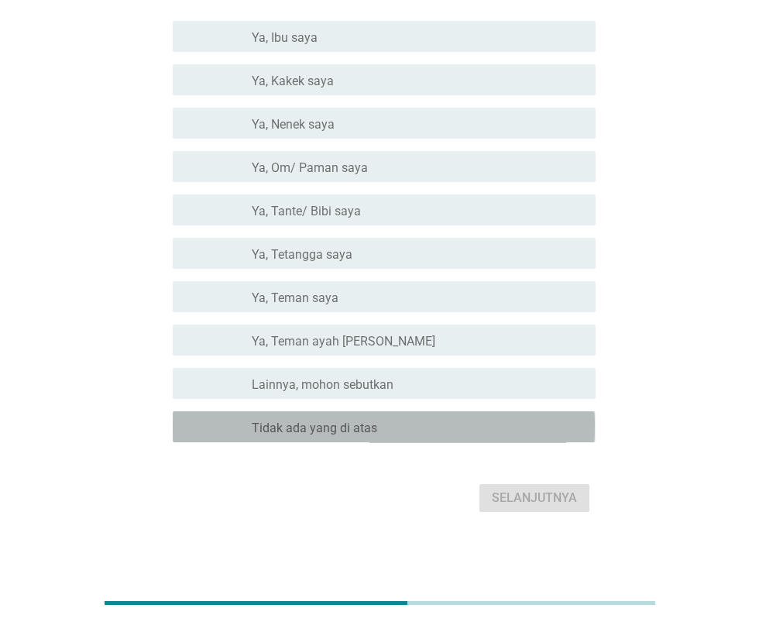
click at [464, 432] on div "garis besar kotak centang kosong Tidak ada yang di atas" at bounding box center [418, 427] width 332 height 19
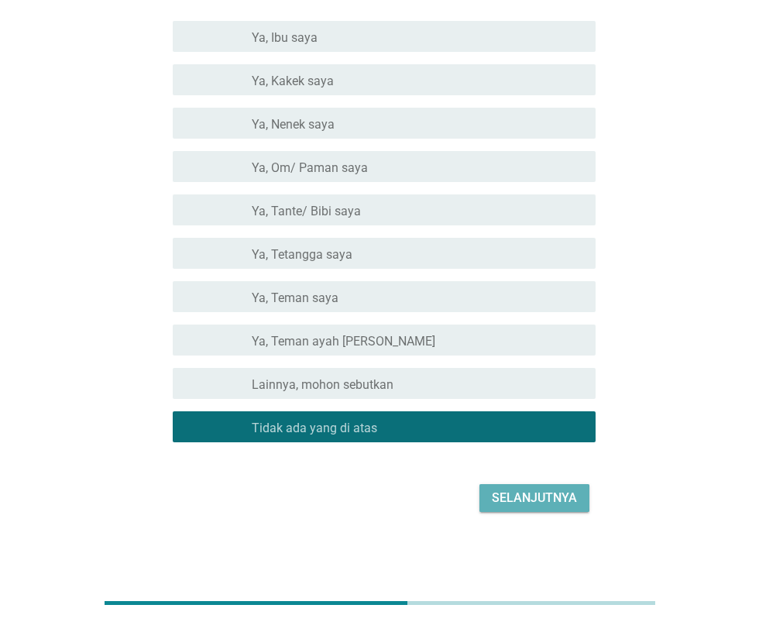
click at [544, 506] on font "Selanjutnya" at bounding box center [534, 498] width 85 height 19
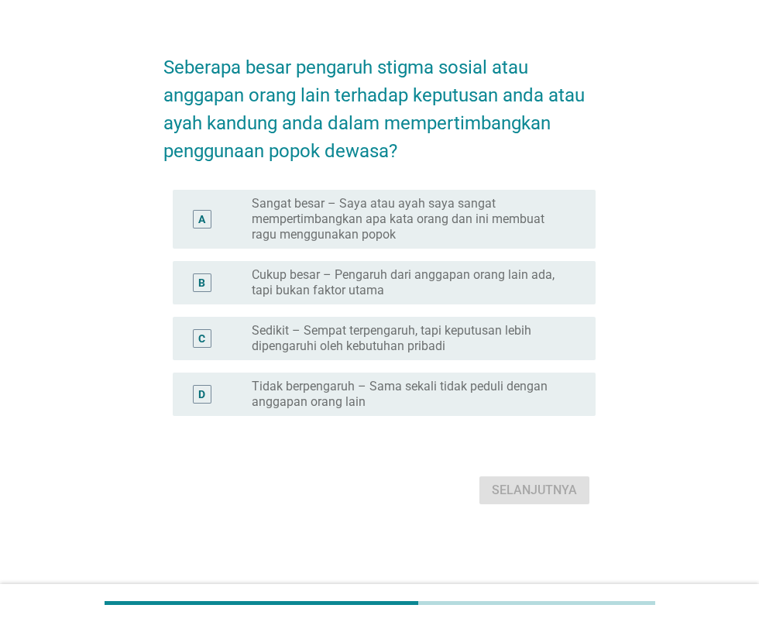
scroll to position [0, 0]
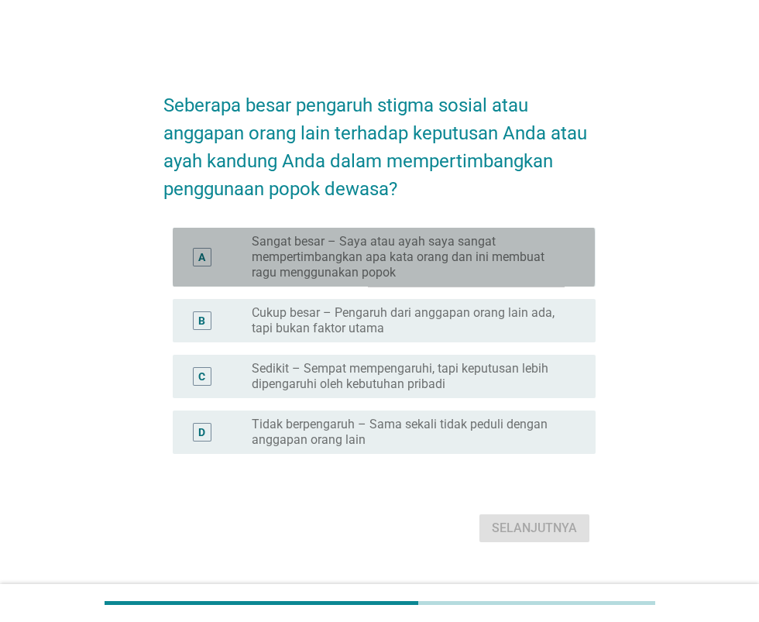
click at [516, 280] on font "Sangat besar – Saya atau ayah saya sangat mempertimbangkan apa kata orang dan i…" at bounding box center [398, 257] width 293 height 46
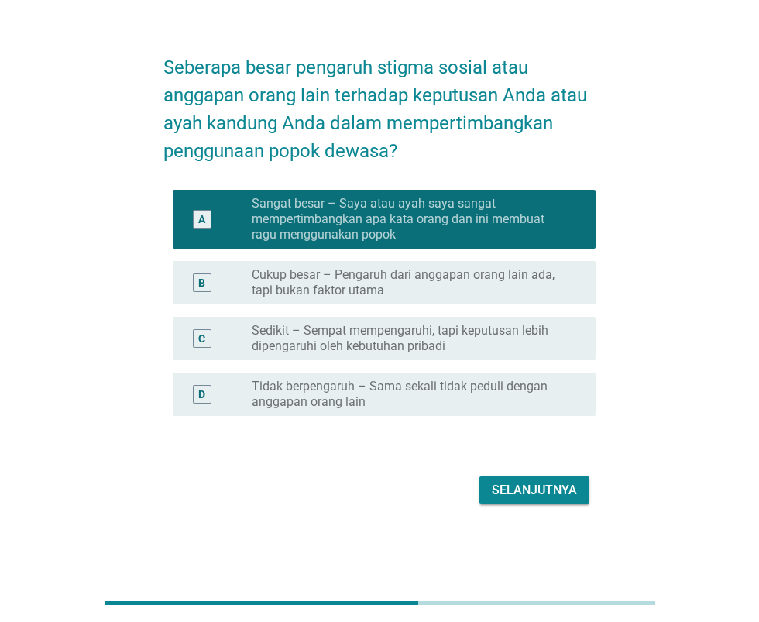
scroll to position [136, 0]
click at [545, 483] on font "Selanjutnya" at bounding box center [534, 490] width 85 height 15
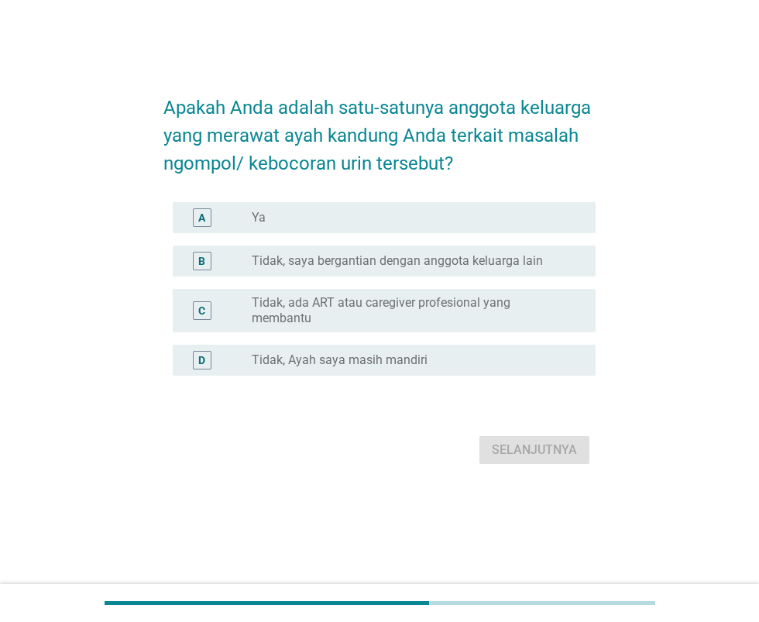
scroll to position [67, 0]
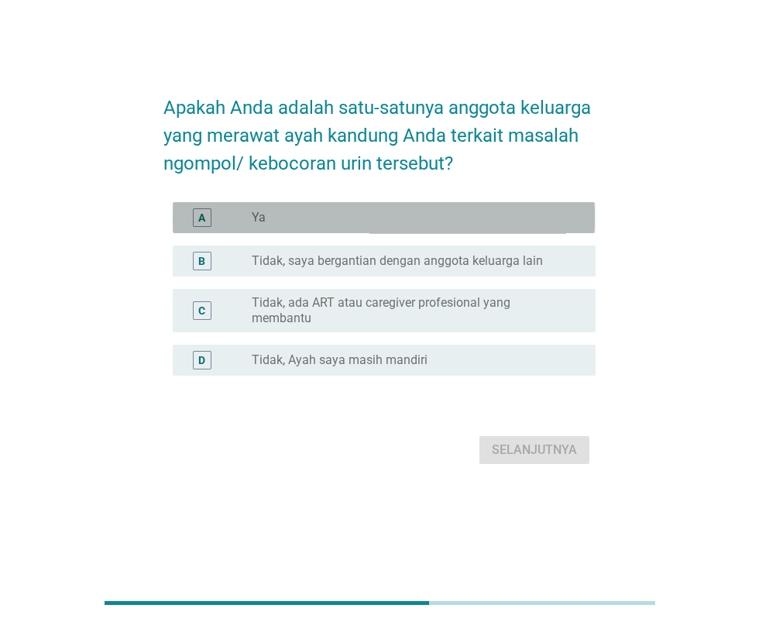
click at [536, 225] on div "tombol radio tidak dicentang Ya" at bounding box center [411, 217] width 319 height 15
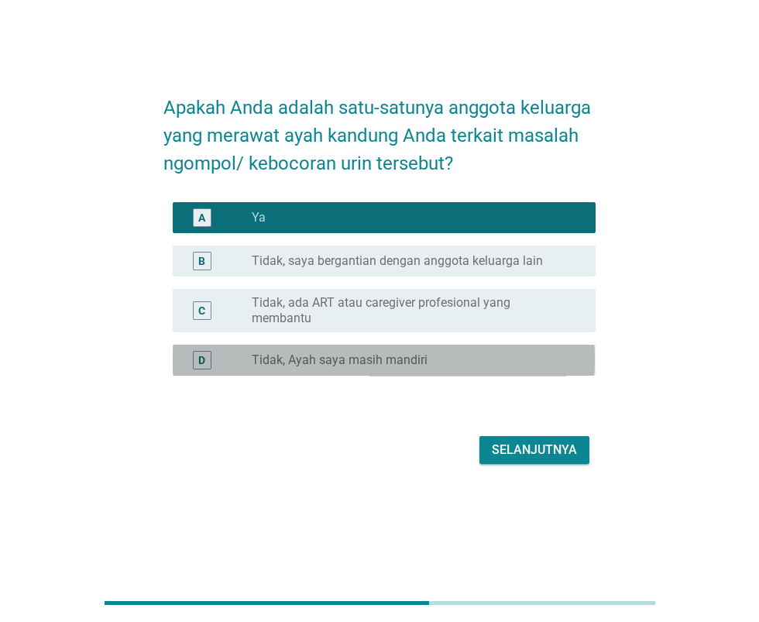
click at [493, 368] on div "tombol radio tidak dicentang Tidak, Ayah saya masih mandiri" at bounding box center [411, 359] width 319 height 15
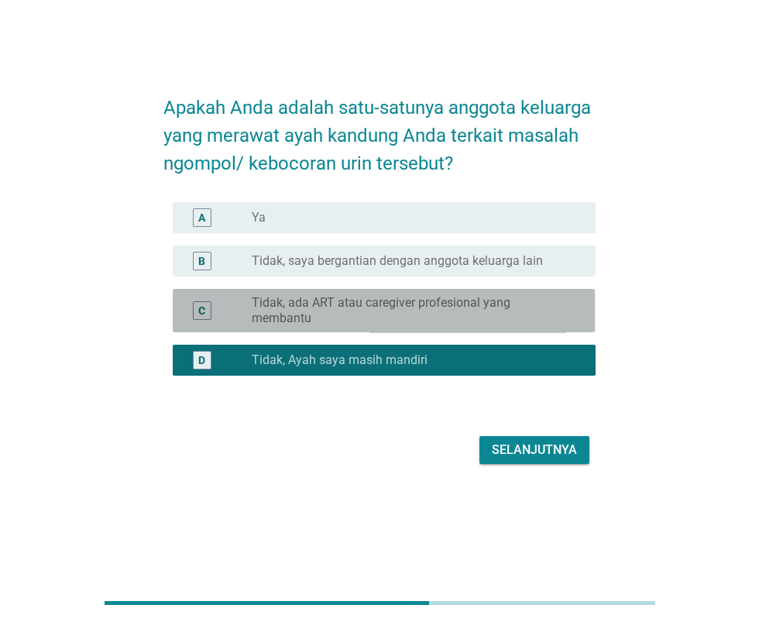
click at [493, 325] on font "Tidak, ada ART atau caregiver profesional yang membantu" at bounding box center [381, 310] width 259 height 30
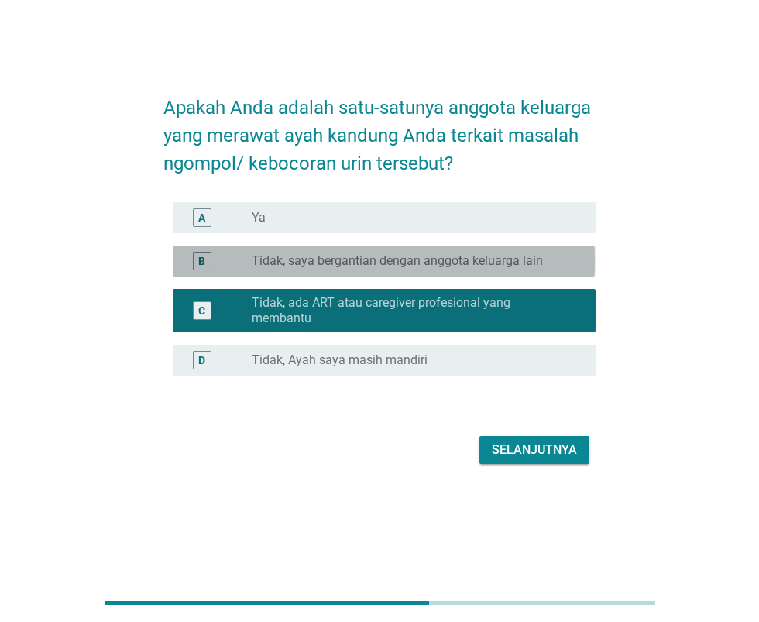
click at [524, 268] on font "Tidak, saya bergantian dengan anggota keluarga lain" at bounding box center [397, 260] width 291 height 15
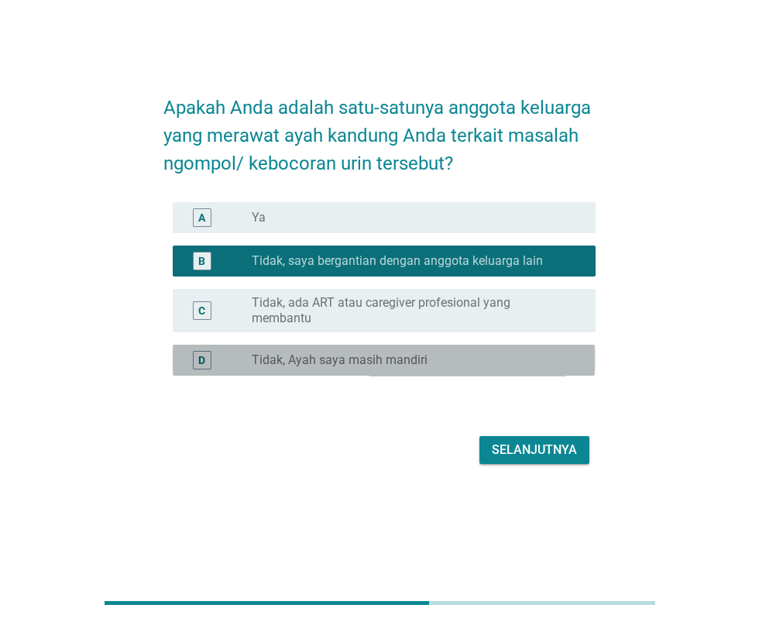
click at [503, 368] on div "tombol radio tidak dicentang Tidak, Ayah saya masih mandiri" at bounding box center [411, 359] width 319 height 15
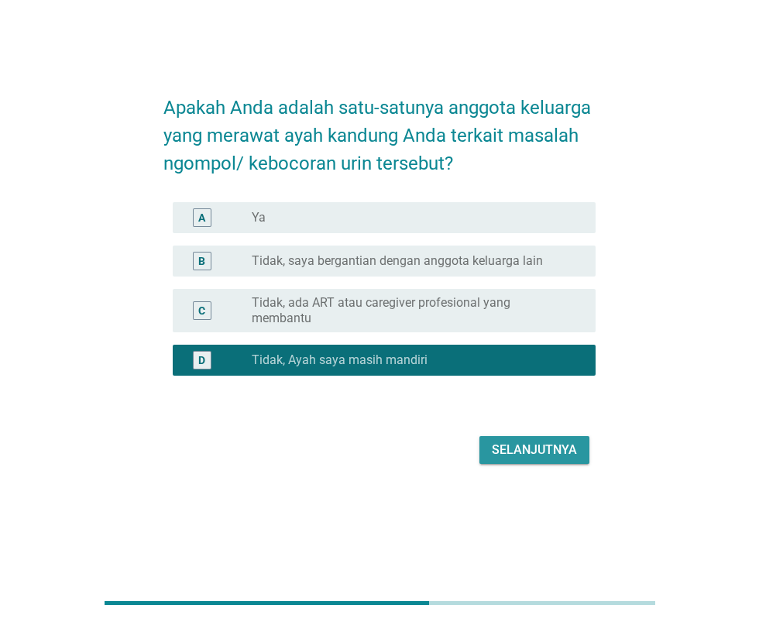
click at [531, 457] on font "Selanjutnya" at bounding box center [534, 449] width 85 height 15
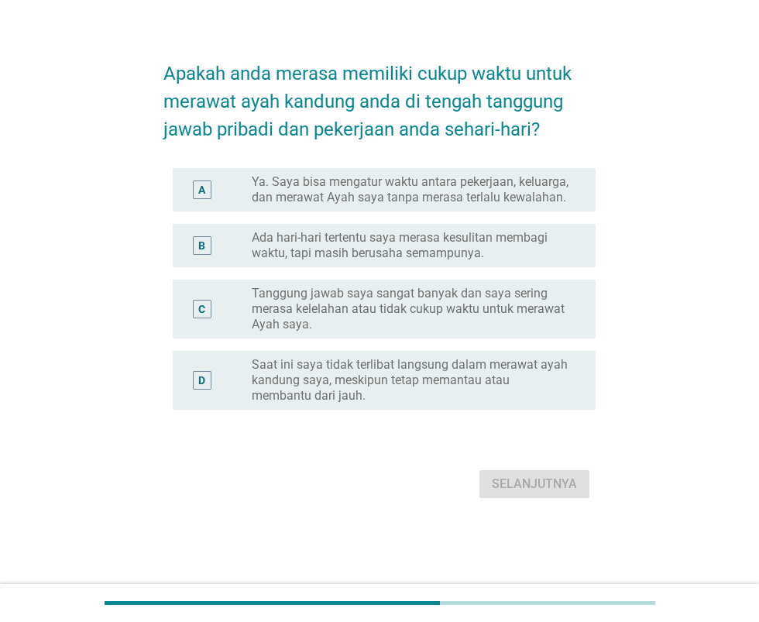
scroll to position [0, 0]
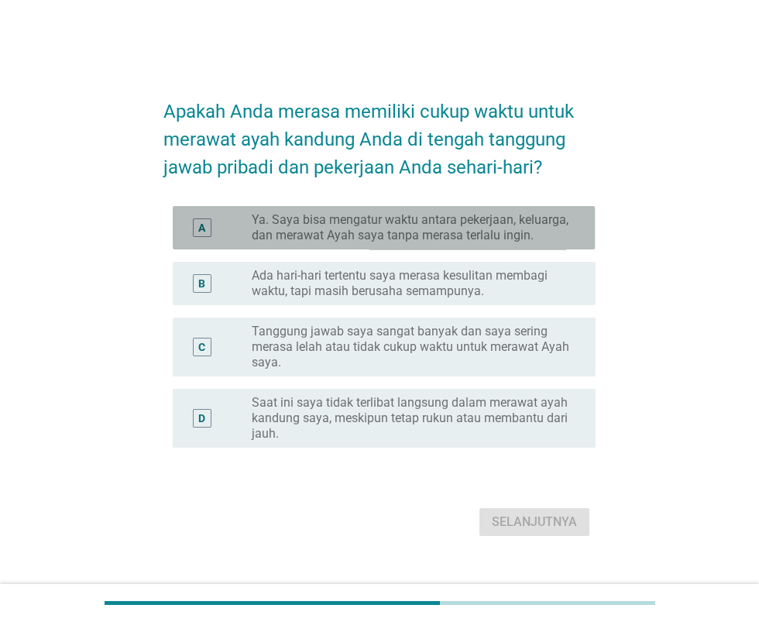
click at [529, 242] on font "Ya. Saya bisa mengatur waktu antara pekerjaan, keluarga, dan merawat Ayah saya …" at bounding box center [410, 227] width 317 height 30
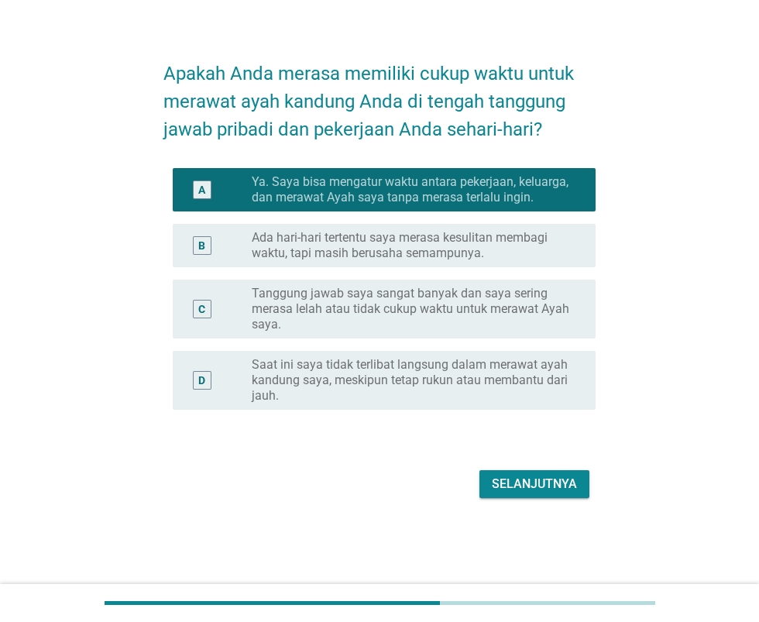
scroll to position [151, 0]
click at [537, 476] on font "Selanjutnya" at bounding box center [534, 483] width 85 height 15
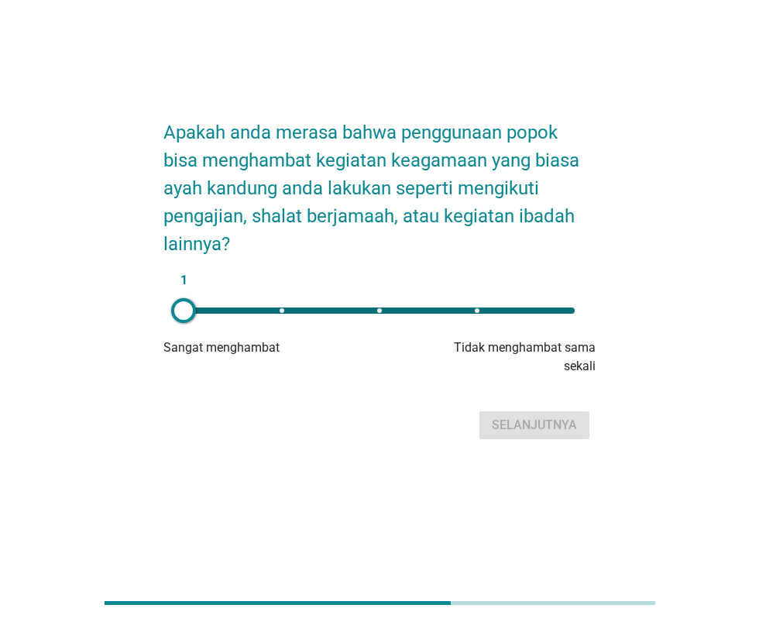
scroll to position [0, 0]
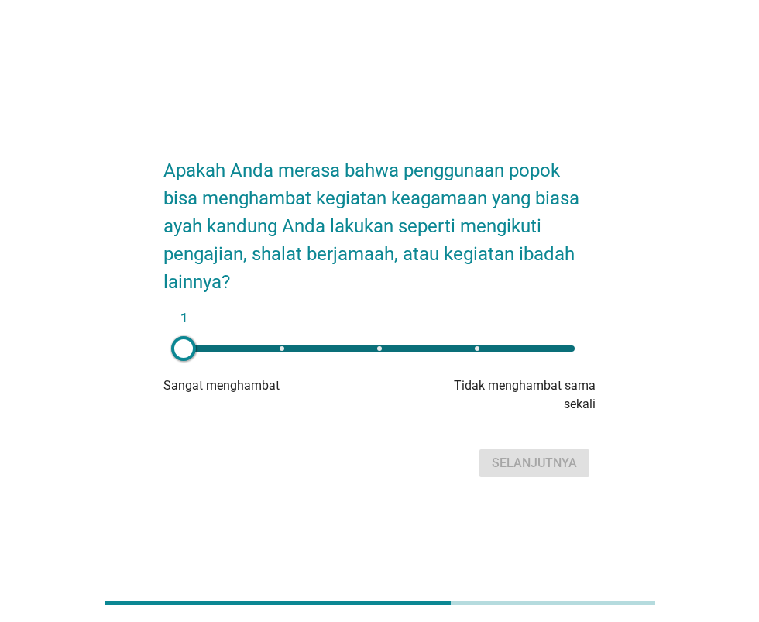
click at [492, 364] on div "1" at bounding box center [379, 348] width 416 height 31
click at [549, 470] on font "Selanjutnya" at bounding box center [534, 463] width 85 height 15
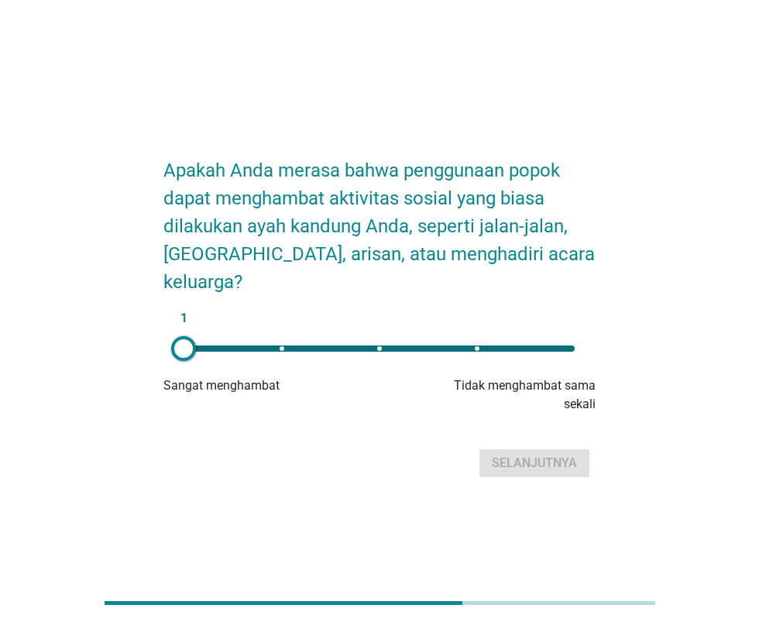
click at [501, 352] on div "1" at bounding box center [379, 349] width 391 height 6
type input "4"
click at [552, 470] on font "Selanjutnya" at bounding box center [534, 463] width 85 height 15
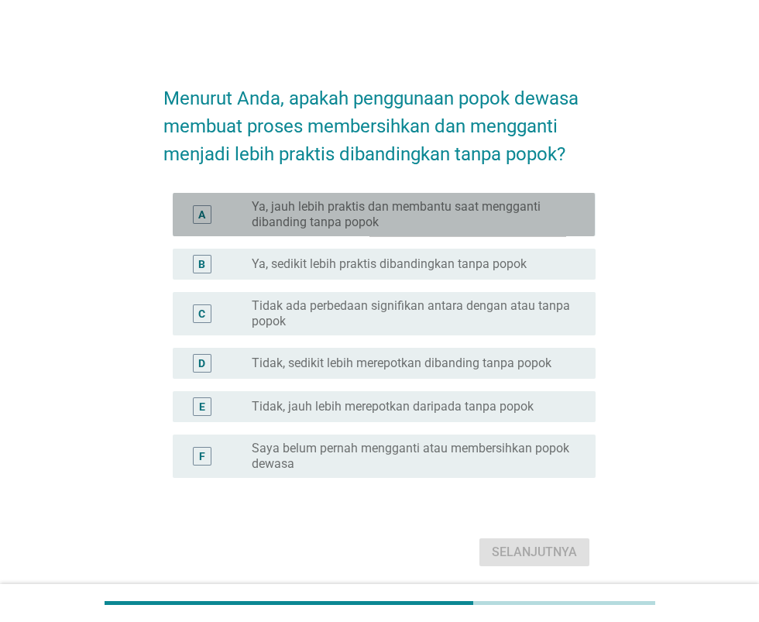
click at [529, 230] on font "Ya, jauh lebih praktis dan membantu saat mengganti dibanding tanpa popok" at bounding box center [411, 214] width 319 height 31
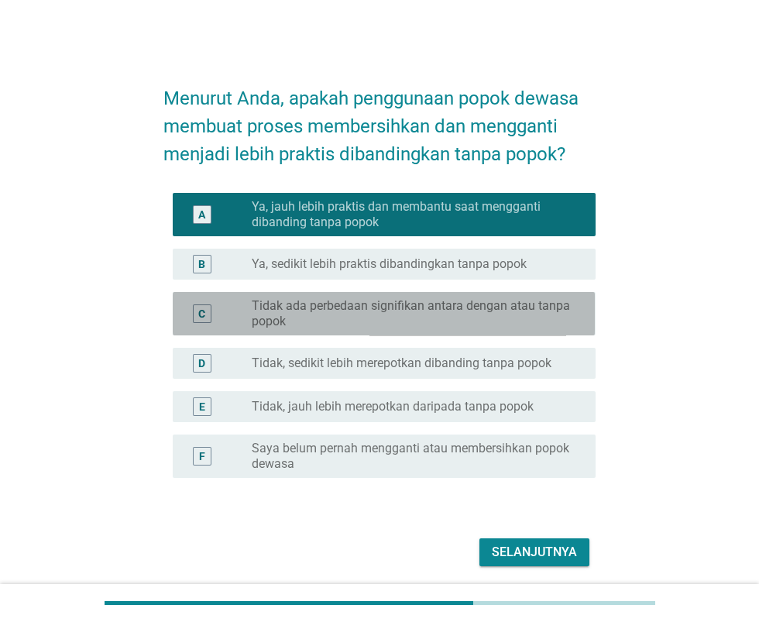
click at [498, 328] on font "Tidak ada perbedaan signifikan antara dengan atau tanpa popok" at bounding box center [411, 313] width 318 height 30
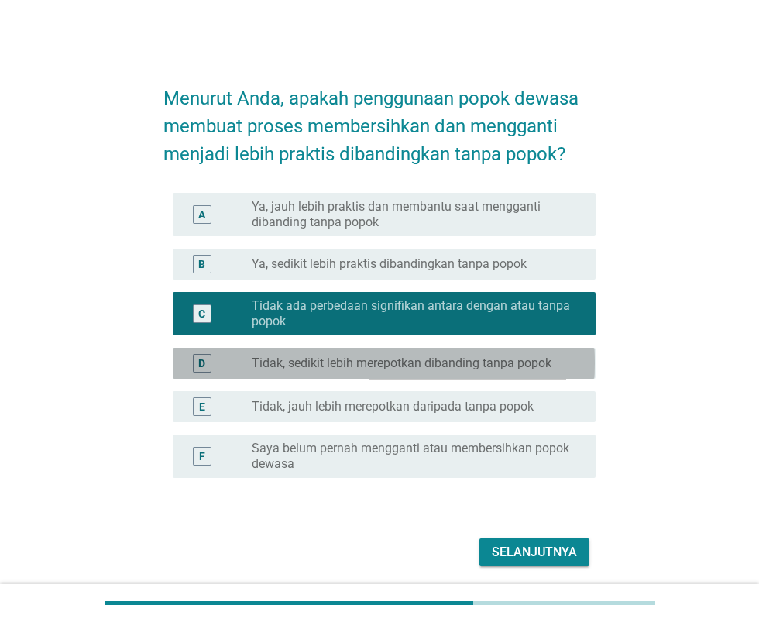
click at [470, 370] on font "Tidak, sedikit lebih merepotkan dibanding tanpa popok" at bounding box center [402, 363] width 300 height 15
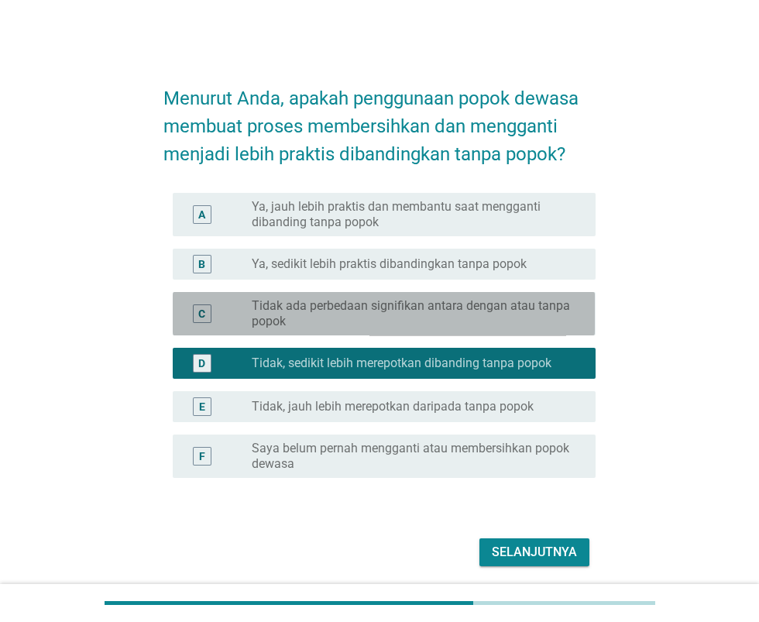
click at [490, 328] on font "Tidak ada perbedaan signifikan antara dengan atau tanpa popok" at bounding box center [411, 313] width 318 height 30
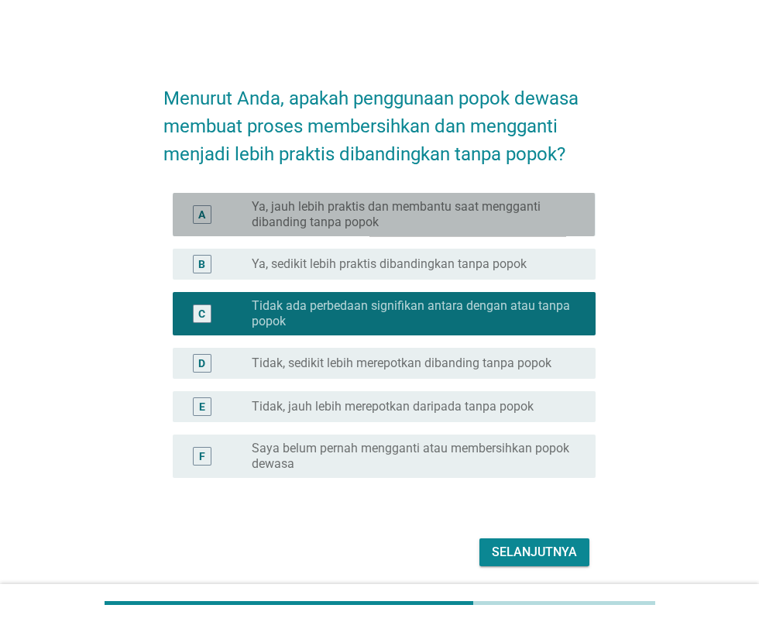
click at [503, 230] on font "Ya, jauh lebih praktis dan membantu saat mengganti dibanding tanpa popok" at bounding box center [411, 214] width 319 height 31
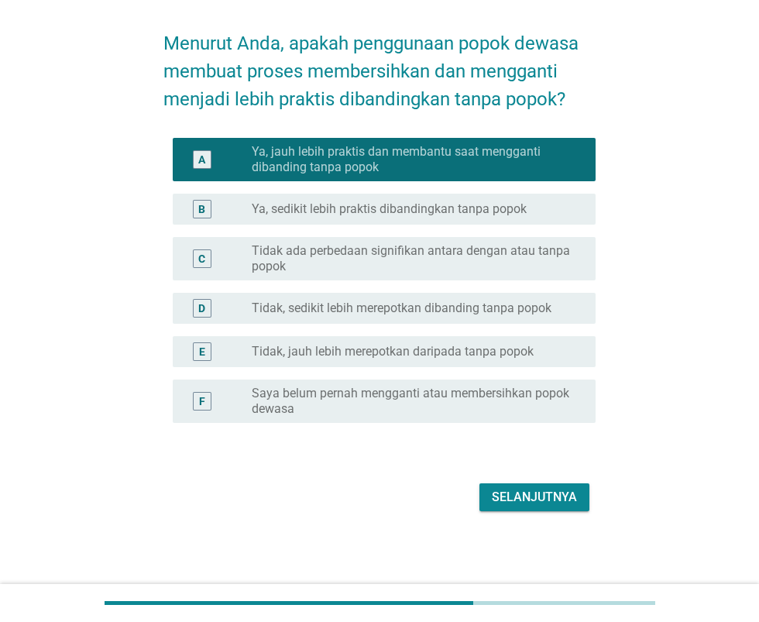
scroll to position [156, 0]
click at [521, 490] on font "Selanjutnya" at bounding box center [534, 497] width 85 height 15
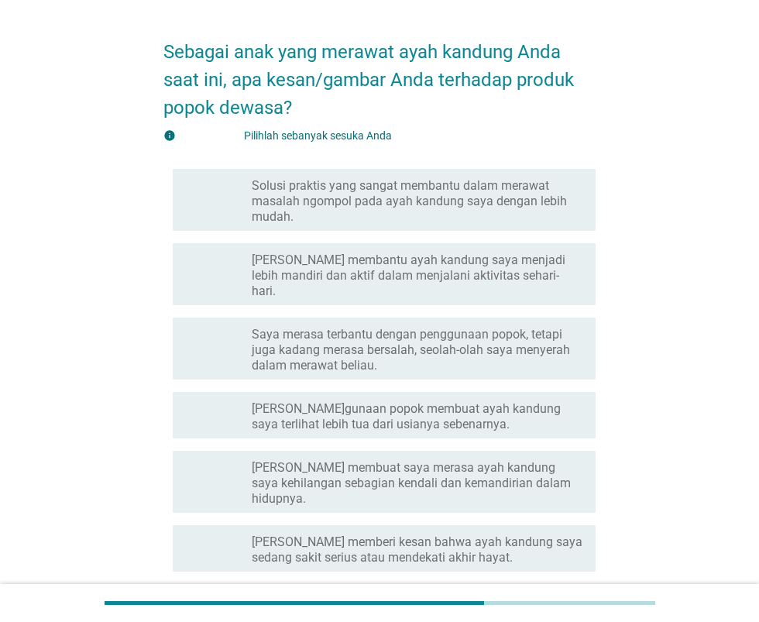
scroll to position [49, 0]
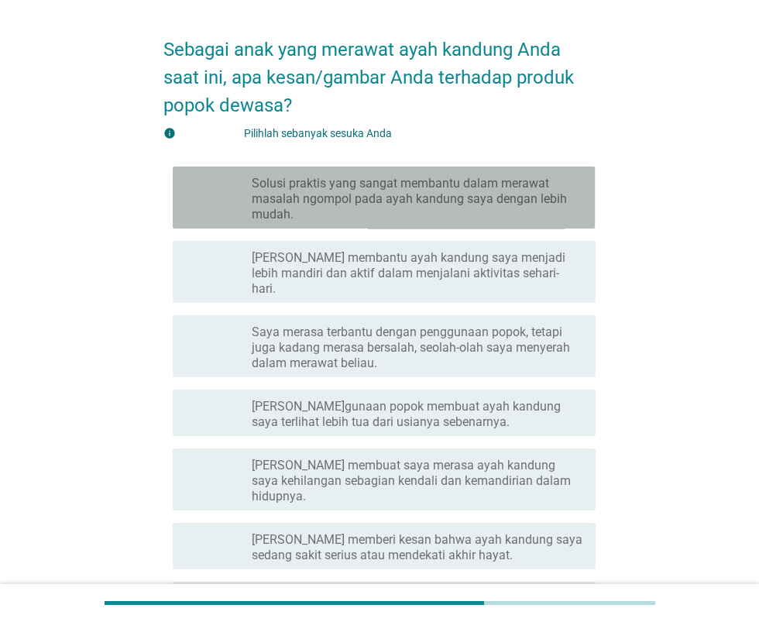
click at [532, 198] on font "Solusi praktis yang sangat membantu dalam merawat masalah ngompol pada ayah kan…" at bounding box center [409, 199] width 315 height 46
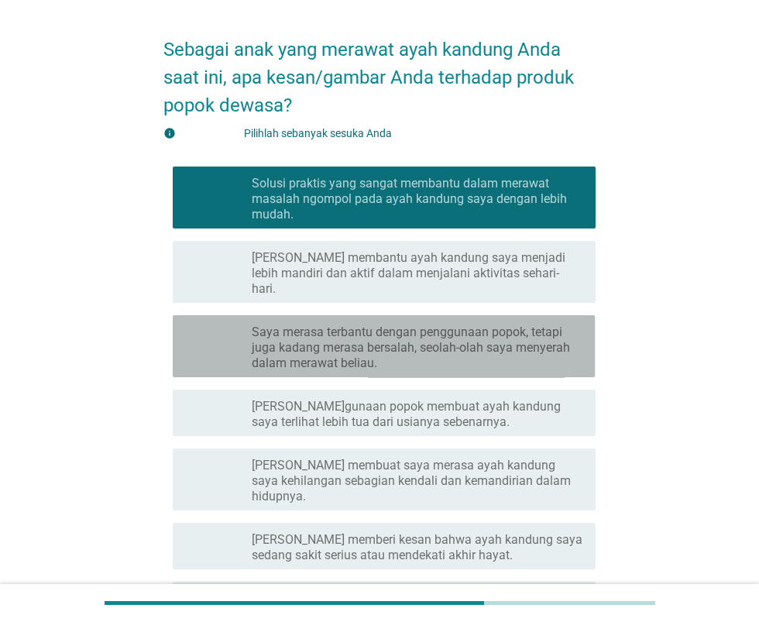
click at [504, 337] on font "Saya merasa terbantu dengan penggunaan popok, tetapi juga kadang merasa bersala…" at bounding box center [411, 348] width 318 height 46
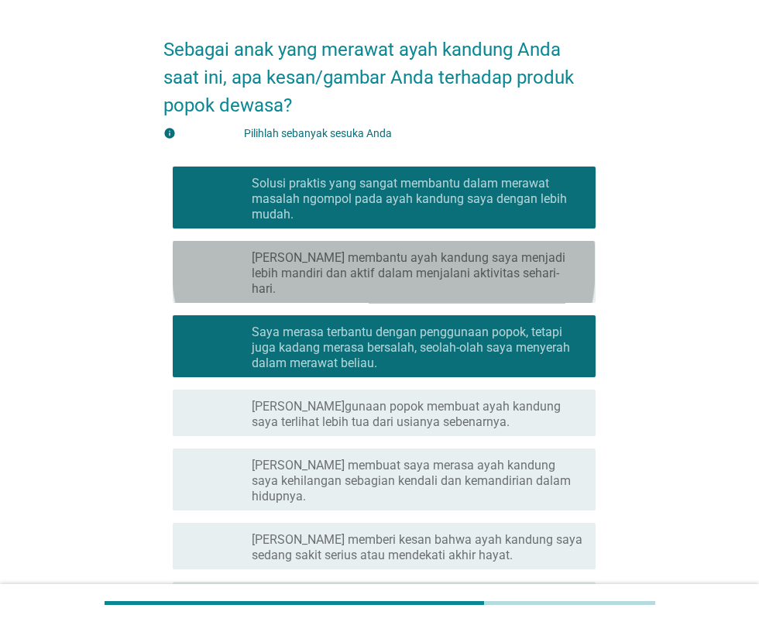
click at [537, 267] on font "[PERSON_NAME] membantu ayah kandung saya menjadi lebih mandiri dan aktif dalam …" at bounding box center [418, 273] width 332 height 46
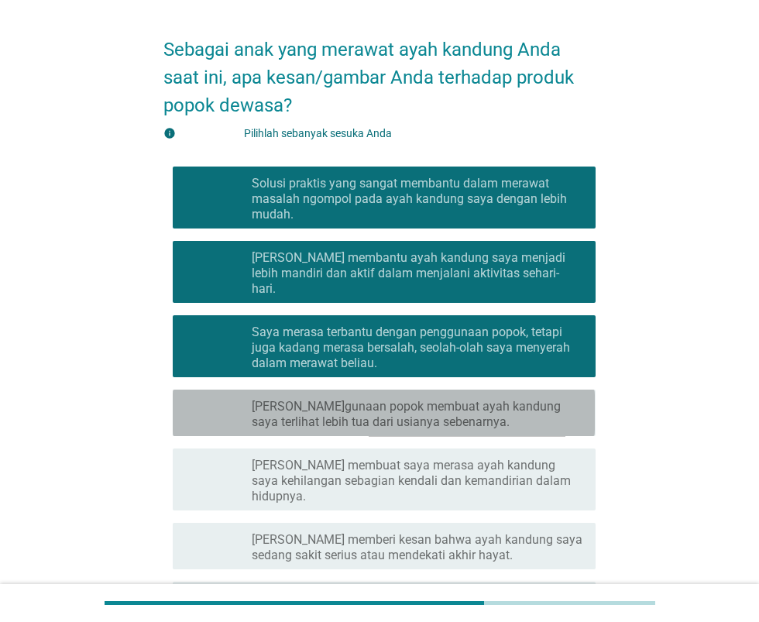
click at [481, 403] on font "[PERSON_NAME]gunaan popok membuat ayah kandung saya terlihat lebih tua dari usi…" at bounding box center [418, 414] width 332 height 31
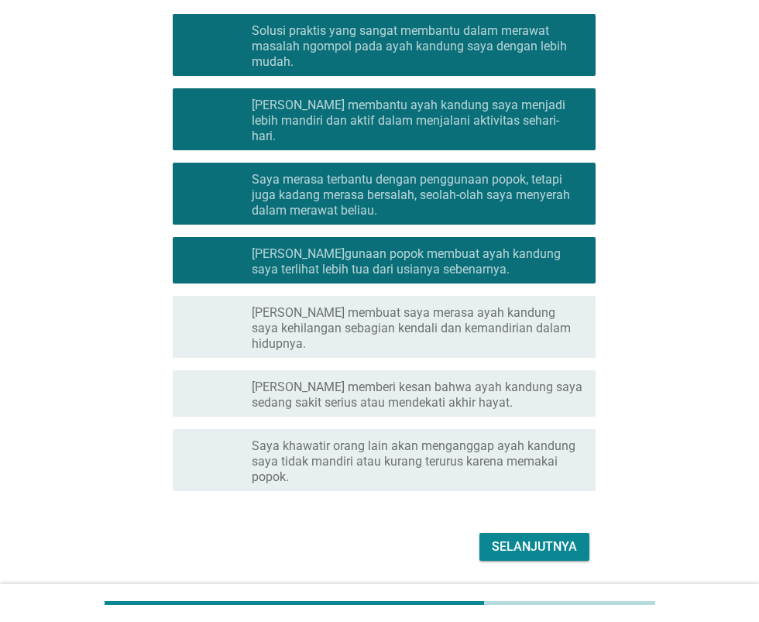
scroll to position [202, 0]
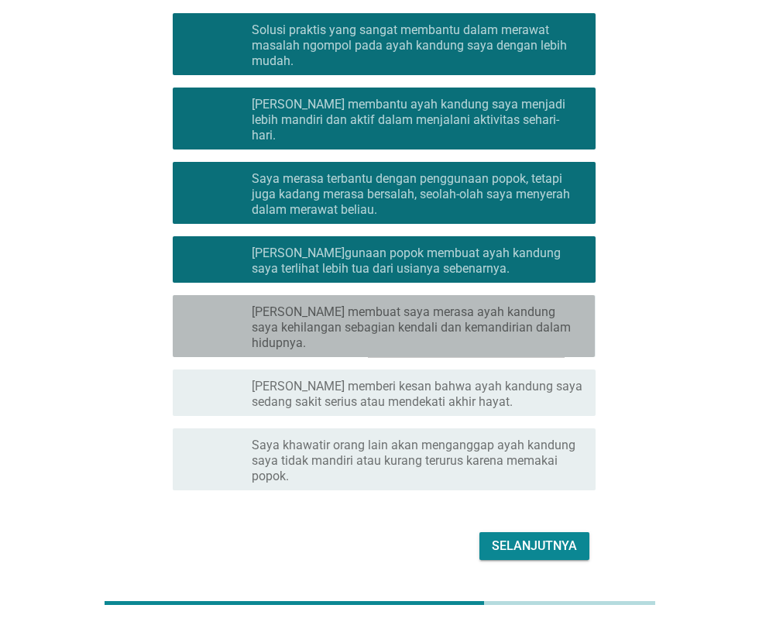
click at [514, 317] on font "[PERSON_NAME] membuat saya merasa ayah kandung saya kehilangan sebagian kendali…" at bounding box center [411, 327] width 319 height 46
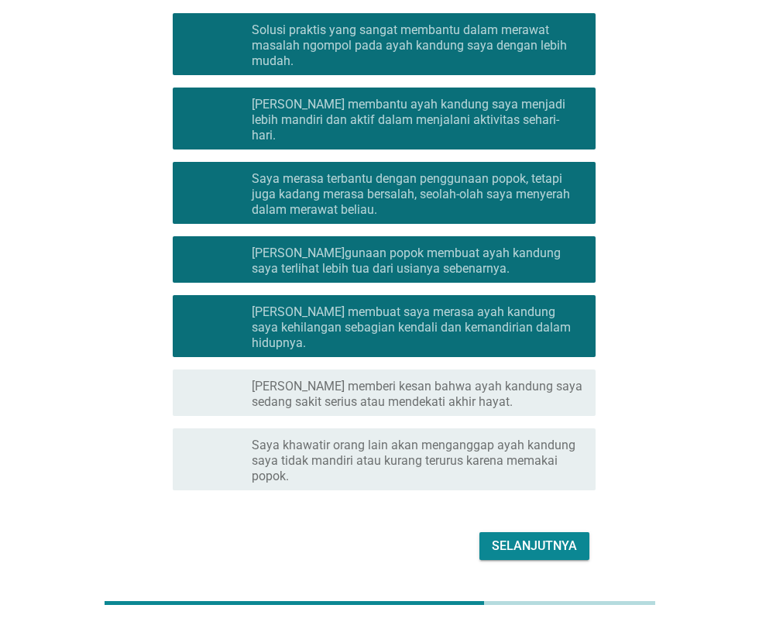
click at [485, 392] on font "[PERSON_NAME] memberi kesan bahwa ayah kandung saya sedang sakit serius atau me…" at bounding box center [418, 394] width 332 height 31
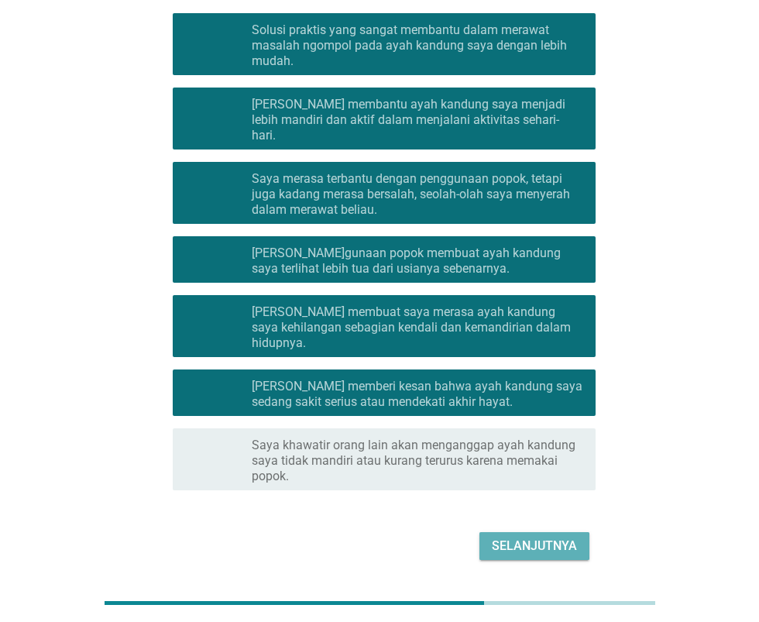
click at [538, 537] on font "Selanjutnya" at bounding box center [534, 546] width 85 height 19
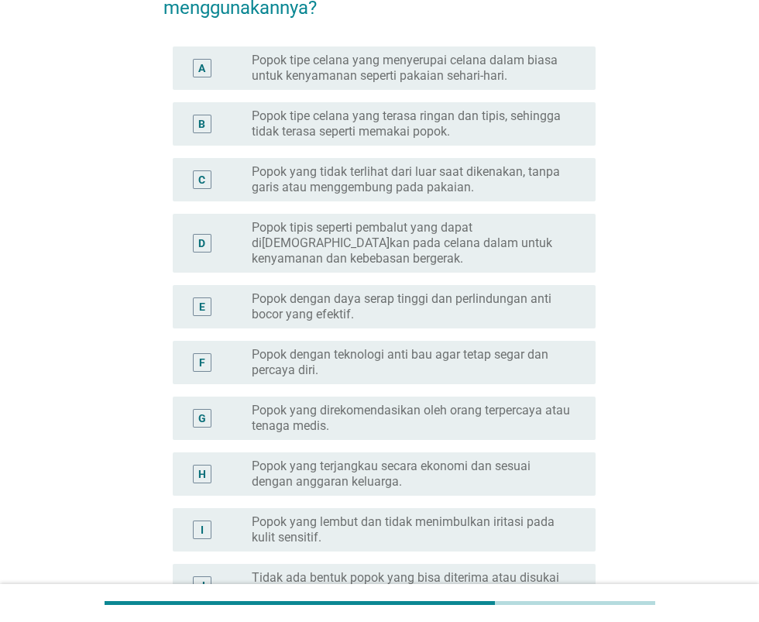
scroll to position [0, 0]
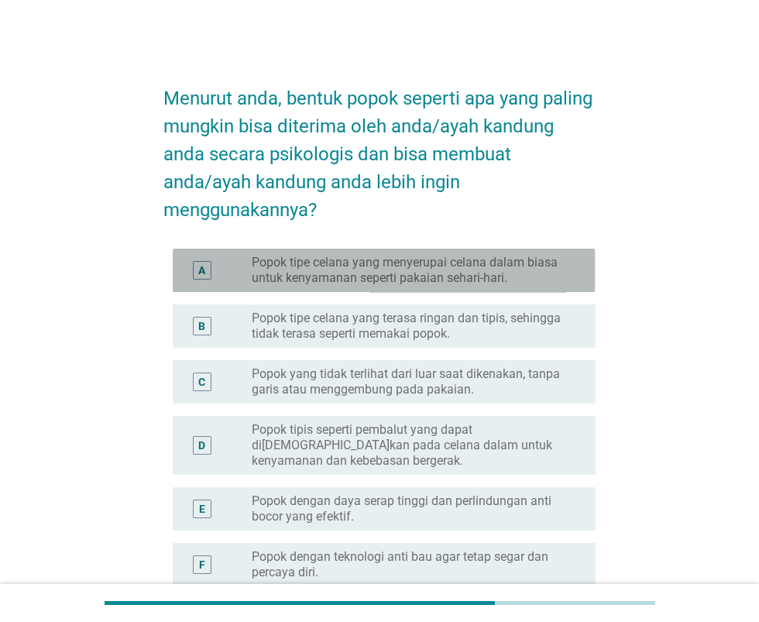
click at [525, 280] on font "Popok tipe celana yang menyerupai celana dalam biasa untuk kenyamanan seperti p…" at bounding box center [411, 270] width 319 height 31
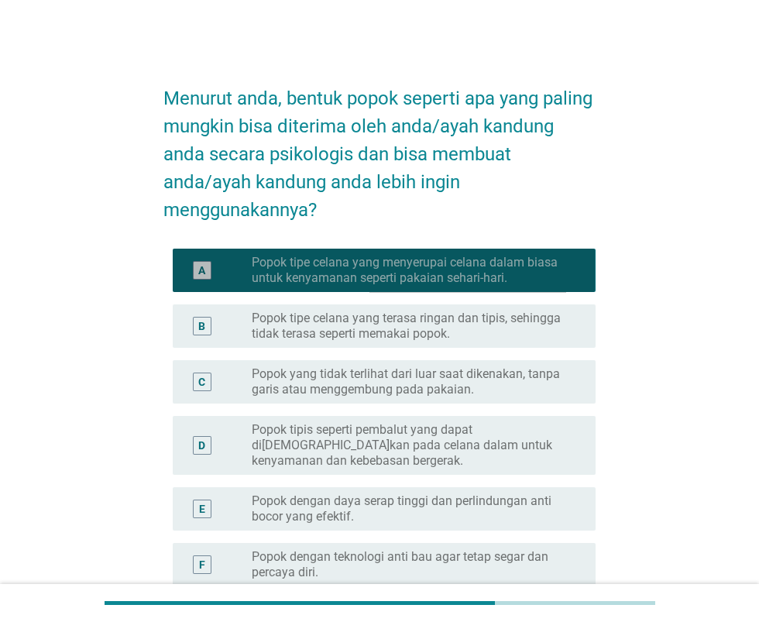
click at [495, 332] on font "Popok tipe celana yang terasa ringan dan tipis, sehingga tidak terasa seperti m…" at bounding box center [411, 326] width 319 height 31
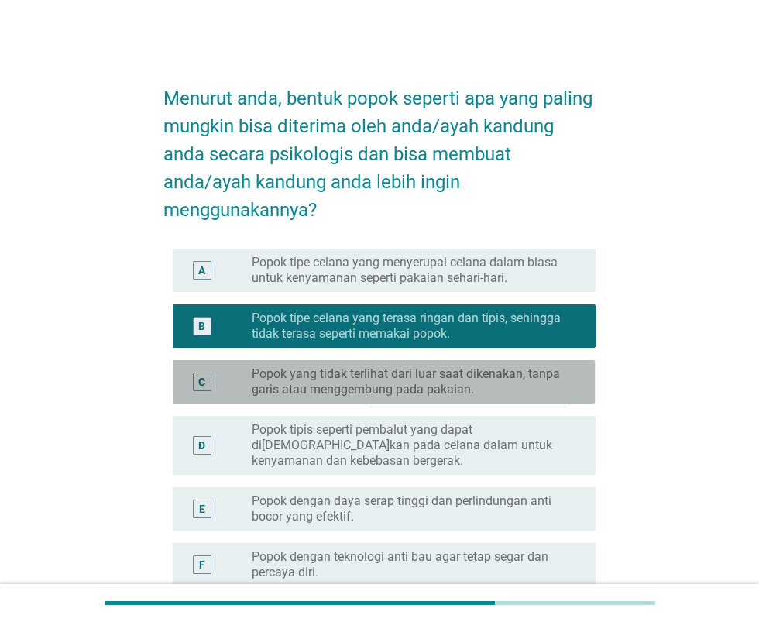
click at [476, 388] on font "Popok yang tidak terlihat dari luar saat dikenakan, tanpa garis atau menggembun…" at bounding box center [411, 381] width 319 height 31
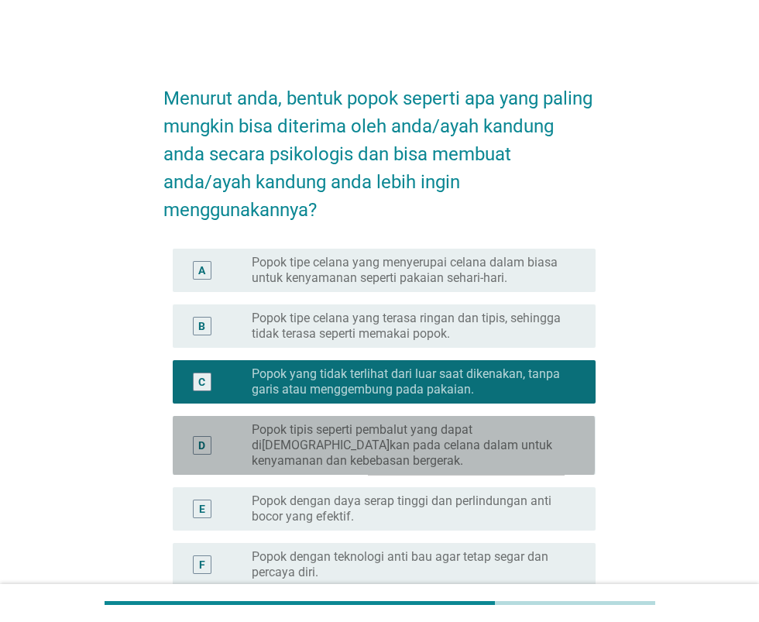
click at [466, 440] on font "Popok tipis seperti pembalut yang dapat di[DEMOGRAPHIC_DATA]kan pada celana dal…" at bounding box center [402, 445] width 301 height 46
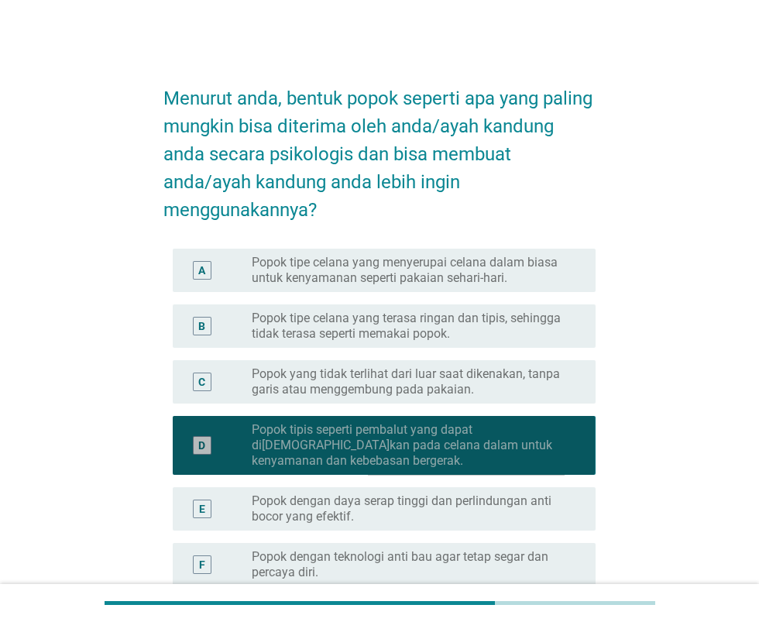
click at [481, 330] on font "Popok tipe celana yang terasa ringan dan tipis, sehingga tidak terasa seperti m…" at bounding box center [411, 326] width 319 height 31
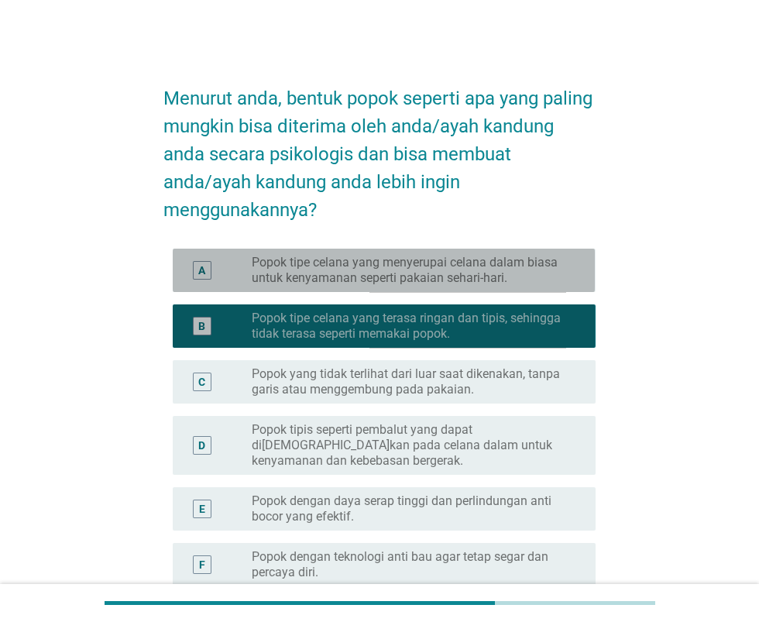
click at [503, 282] on font "Popok tipe celana yang menyerupai celana dalam biasa untuk kenyamanan seperti p…" at bounding box center [405, 270] width 306 height 30
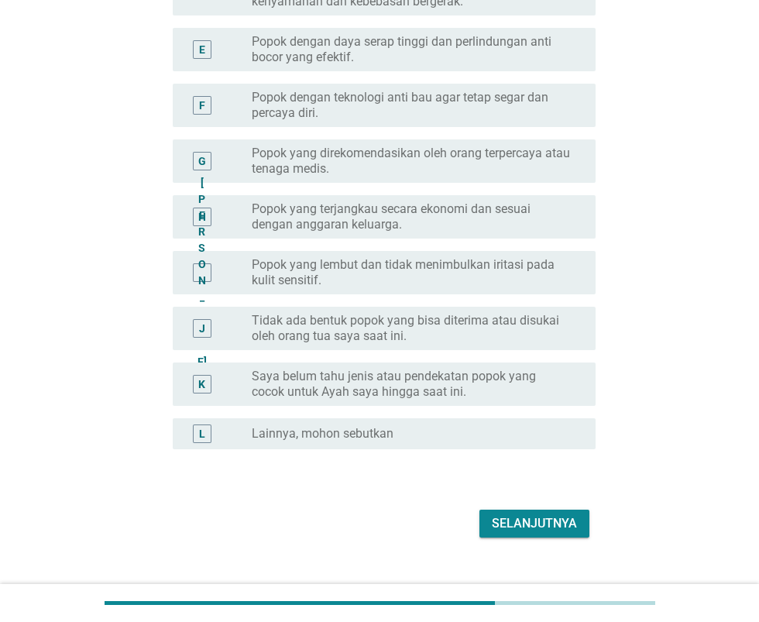
scroll to position [485, 0]
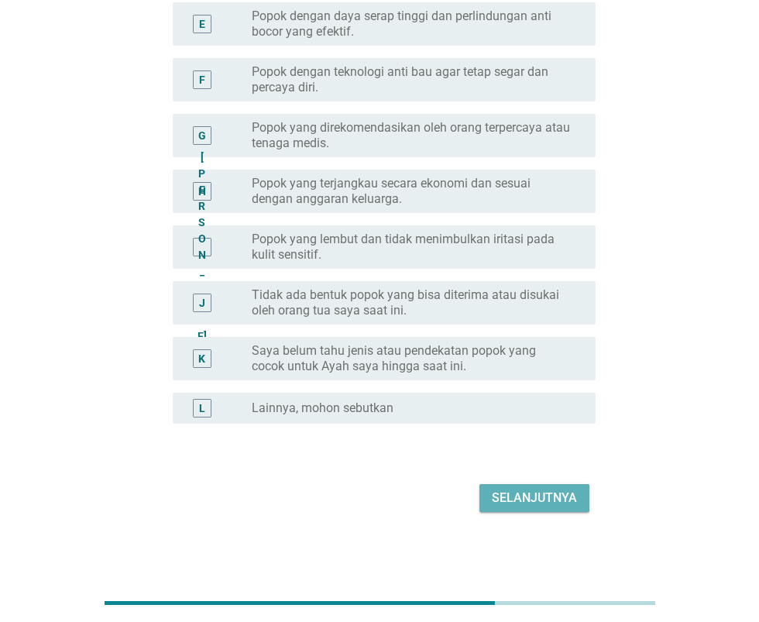
click at [549, 501] on font "Selanjutnya" at bounding box center [534, 497] width 85 height 15
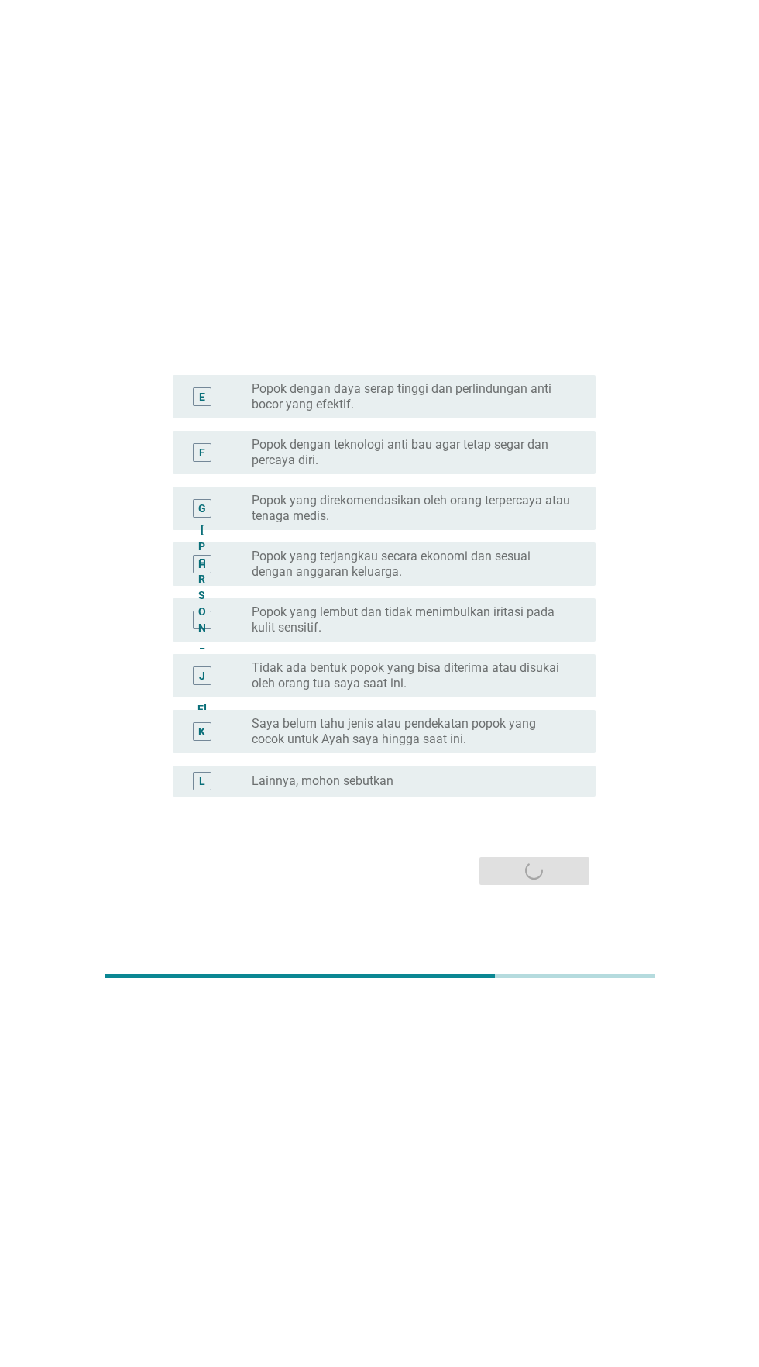
scroll to position [0, 0]
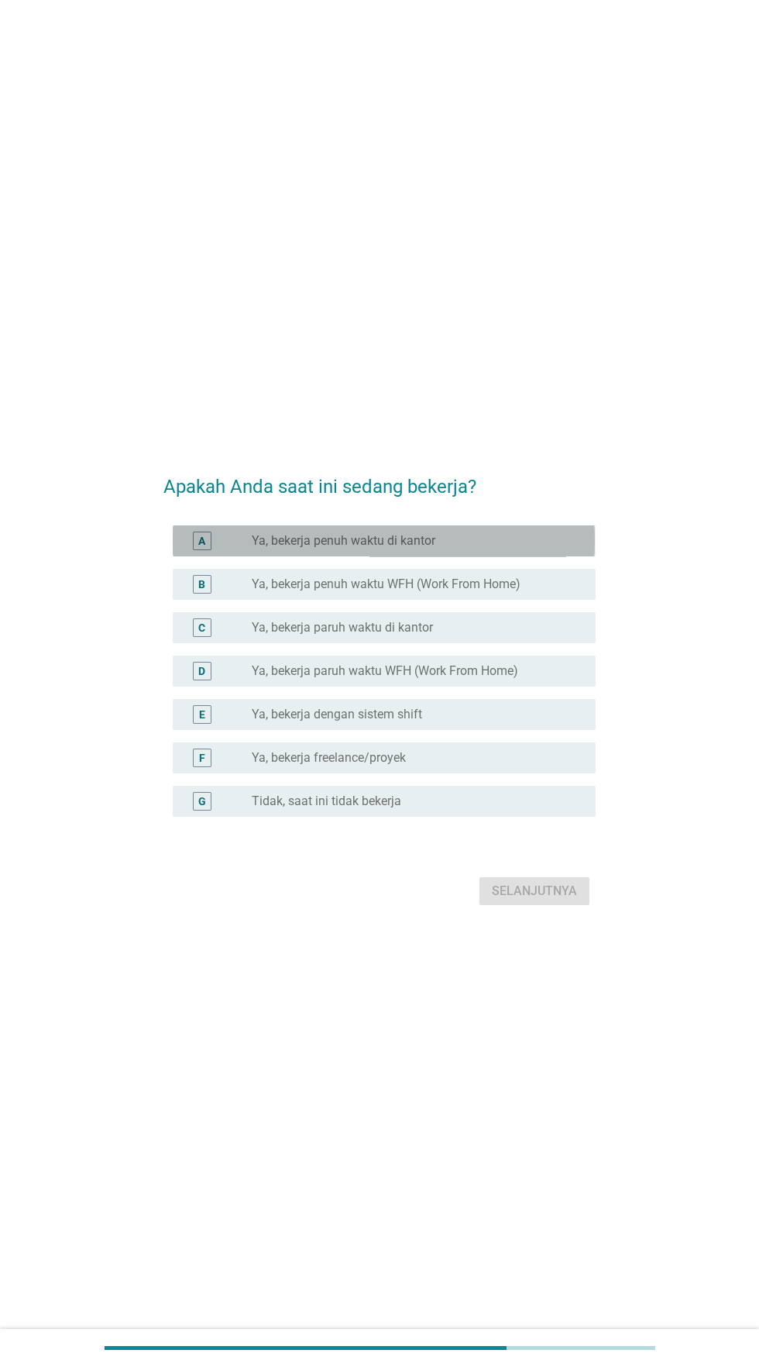
click at [514, 548] on div "tombol radio tidak dicentang Ya, bekerja penuh waktu di kantor" at bounding box center [411, 540] width 319 height 15
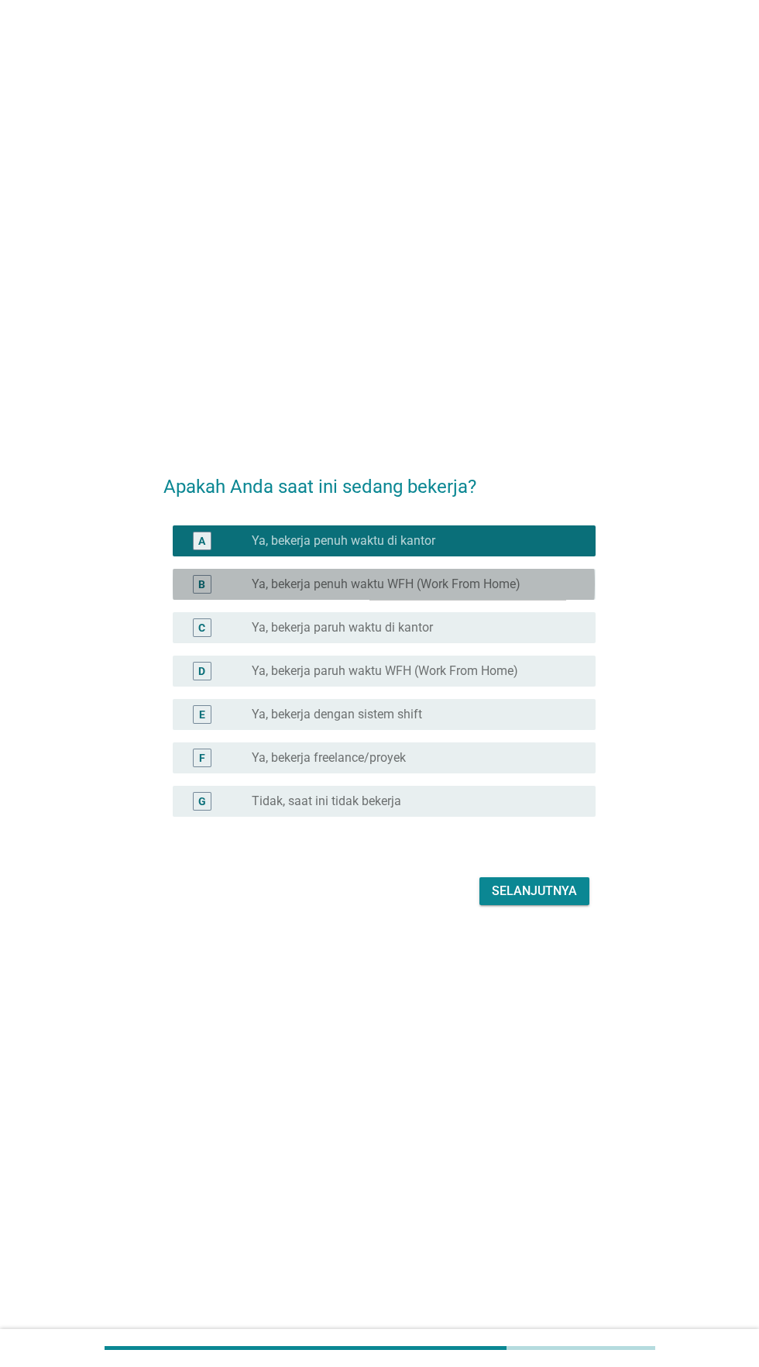
click at [521, 591] on font "Ya, bekerja penuh waktu WFH (Work From Home)" at bounding box center [386, 583] width 269 height 15
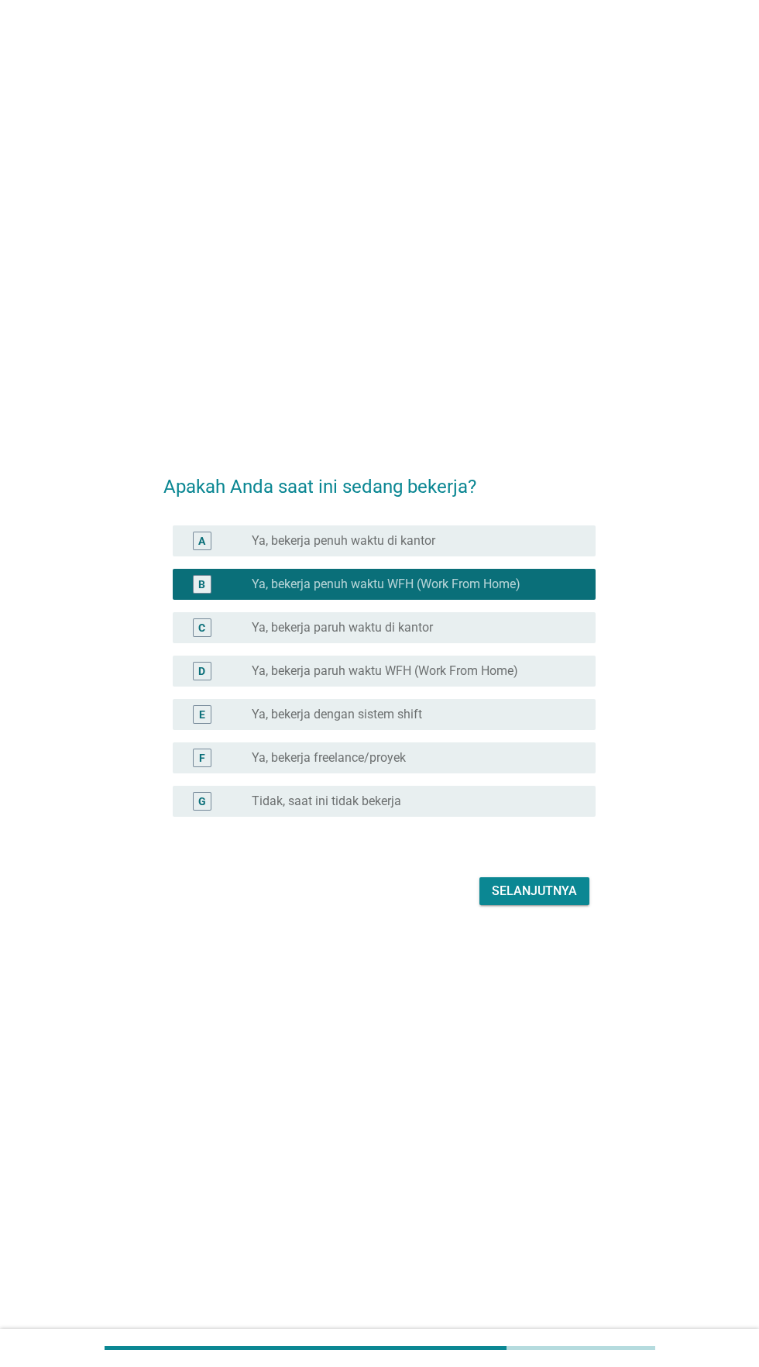
click at [495, 635] on div "tombol radio tidak dicentang Ya, bekerja paruh waktu di kantor" at bounding box center [411, 627] width 319 height 15
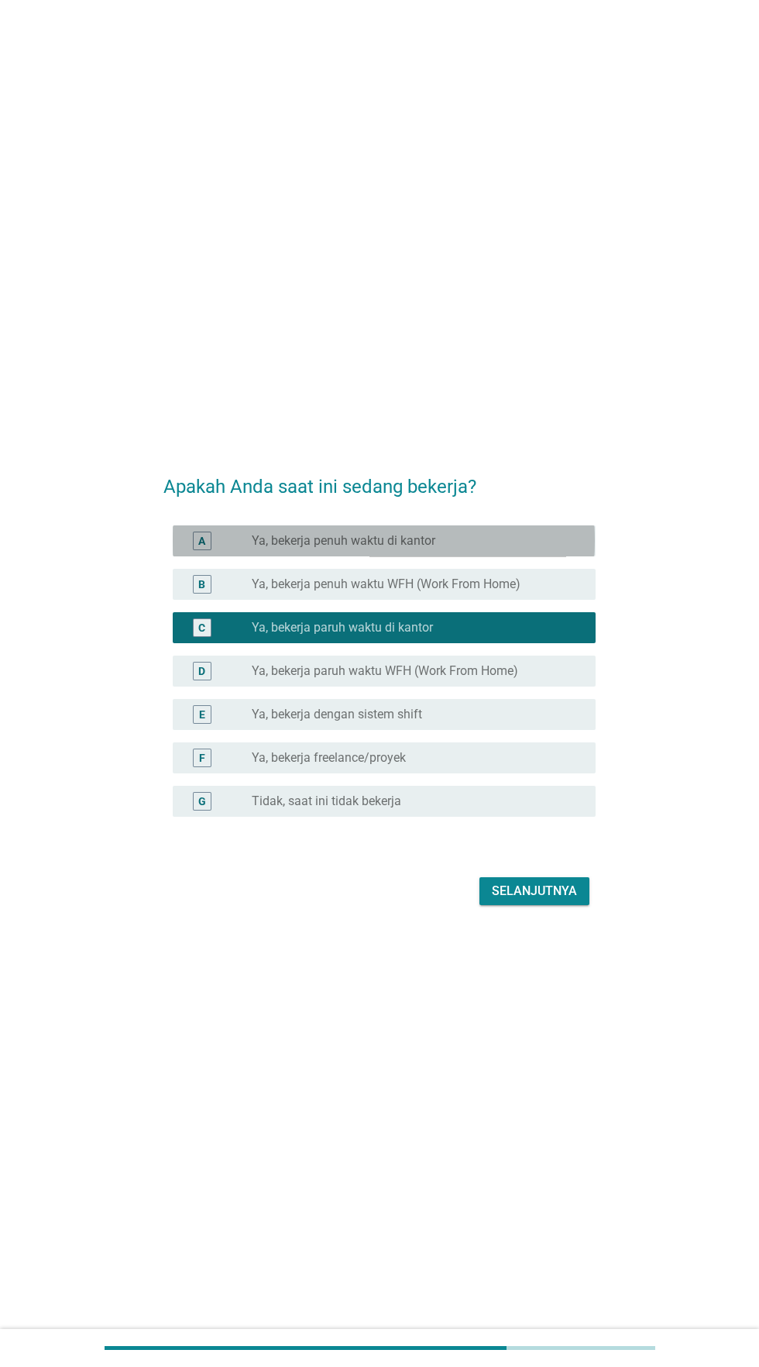
click at [499, 548] on div "tombol radio tidak dicentang Ya, bekerja penuh waktu di kantor" at bounding box center [411, 540] width 319 height 15
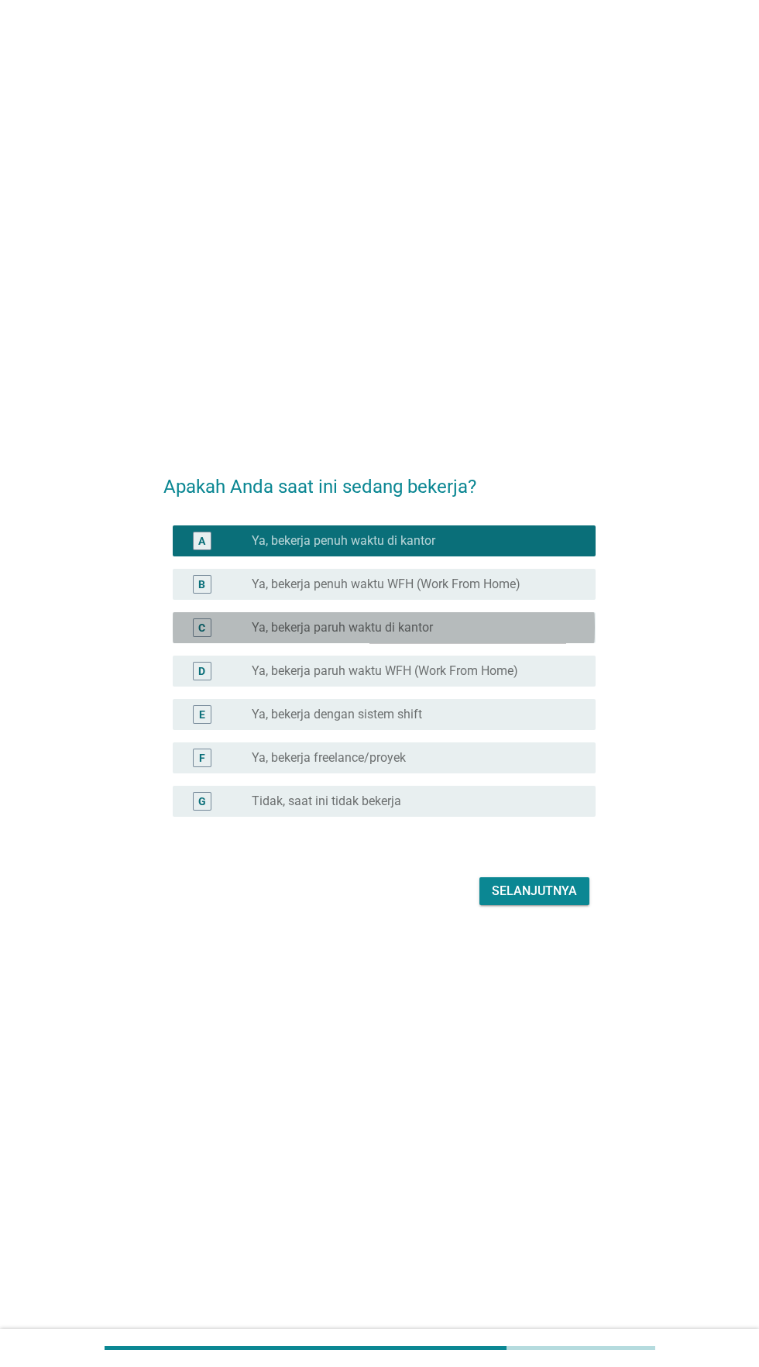
click at [485, 635] on div "tombol radio tidak dicentang Ya, bekerja paruh waktu di kantor" at bounding box center [411, 627] width 319 height 15
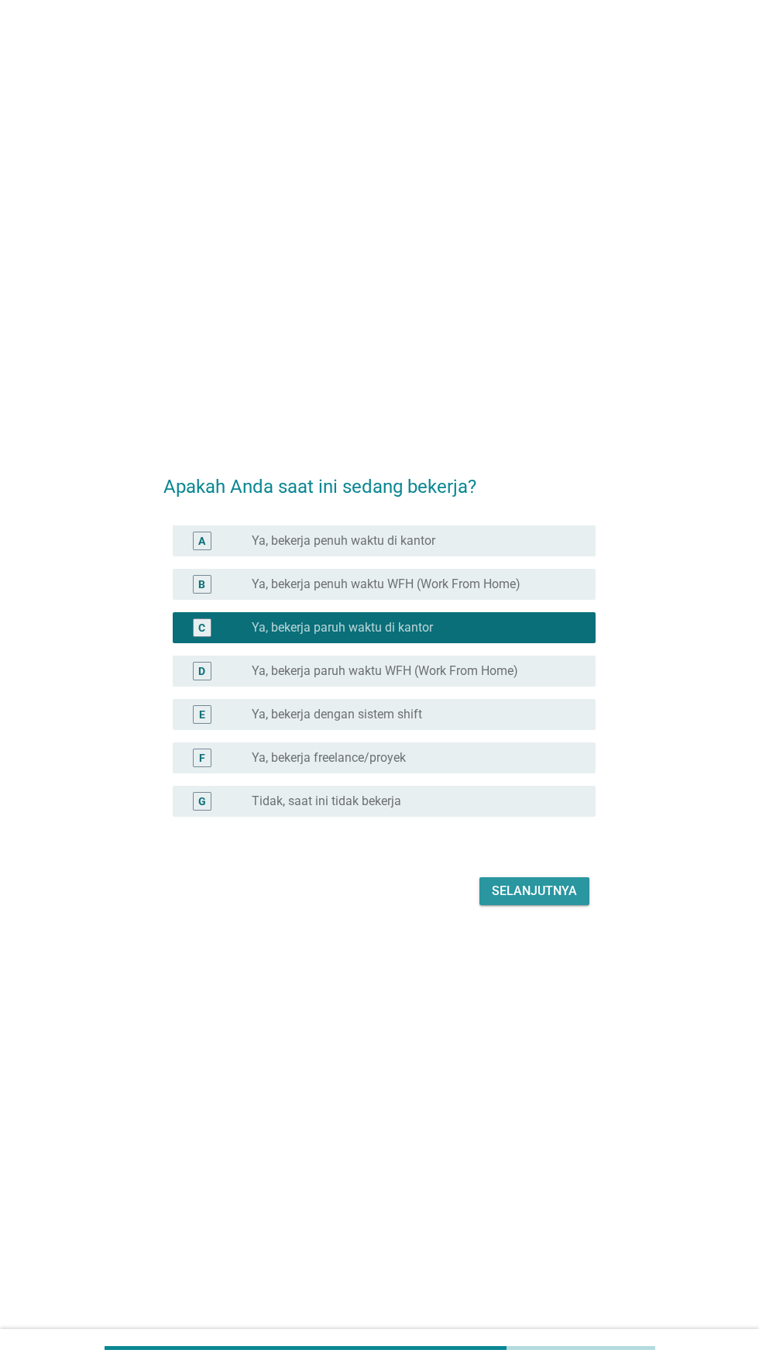
click at [535, 898] on font "Selanjutnya" at bounding box center [534, 890] width 85 height 15
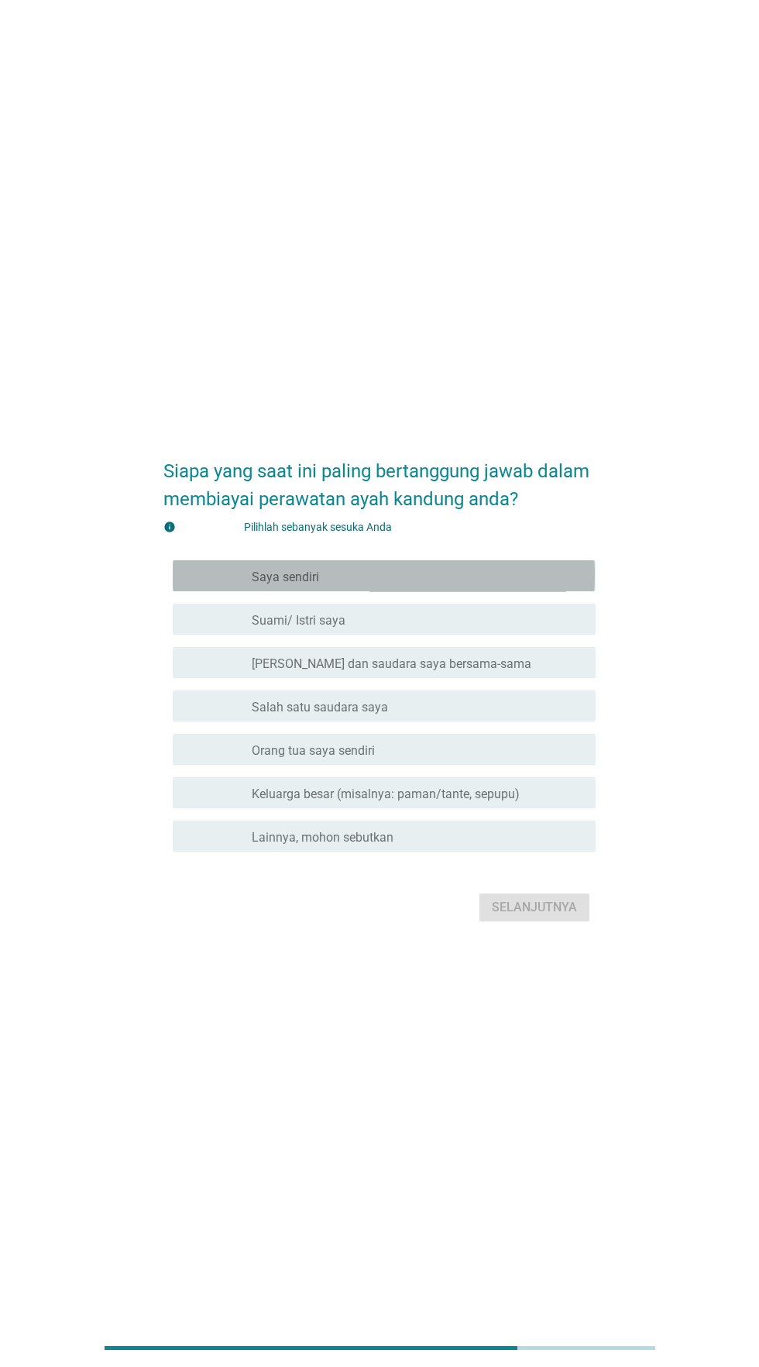
click at [505, 585] on div "garis besar kotak centang kosong Saya sendiri" at bounding box center [418, 575] width 332 height 19
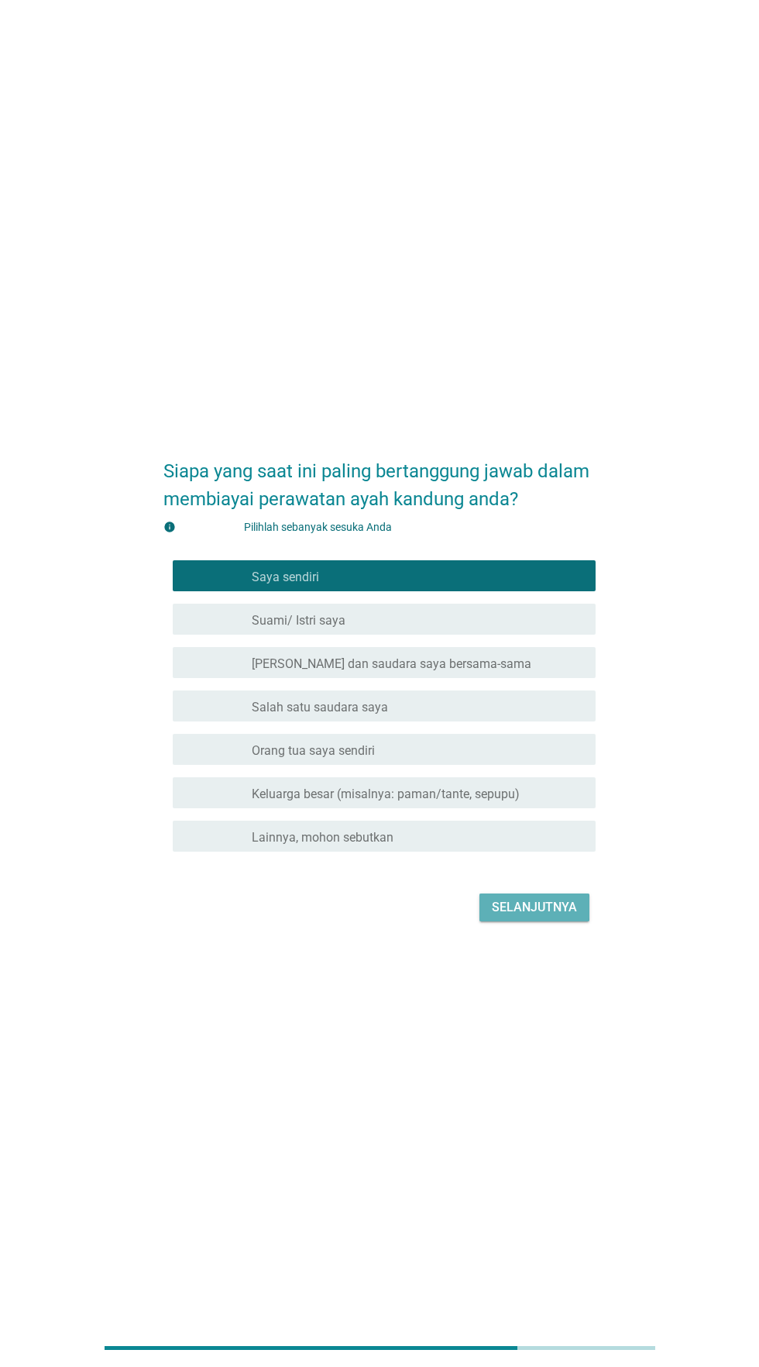
click at [513, 914] on font "Selanjutnya" at bounding box center [534, 906] width 85 height 15
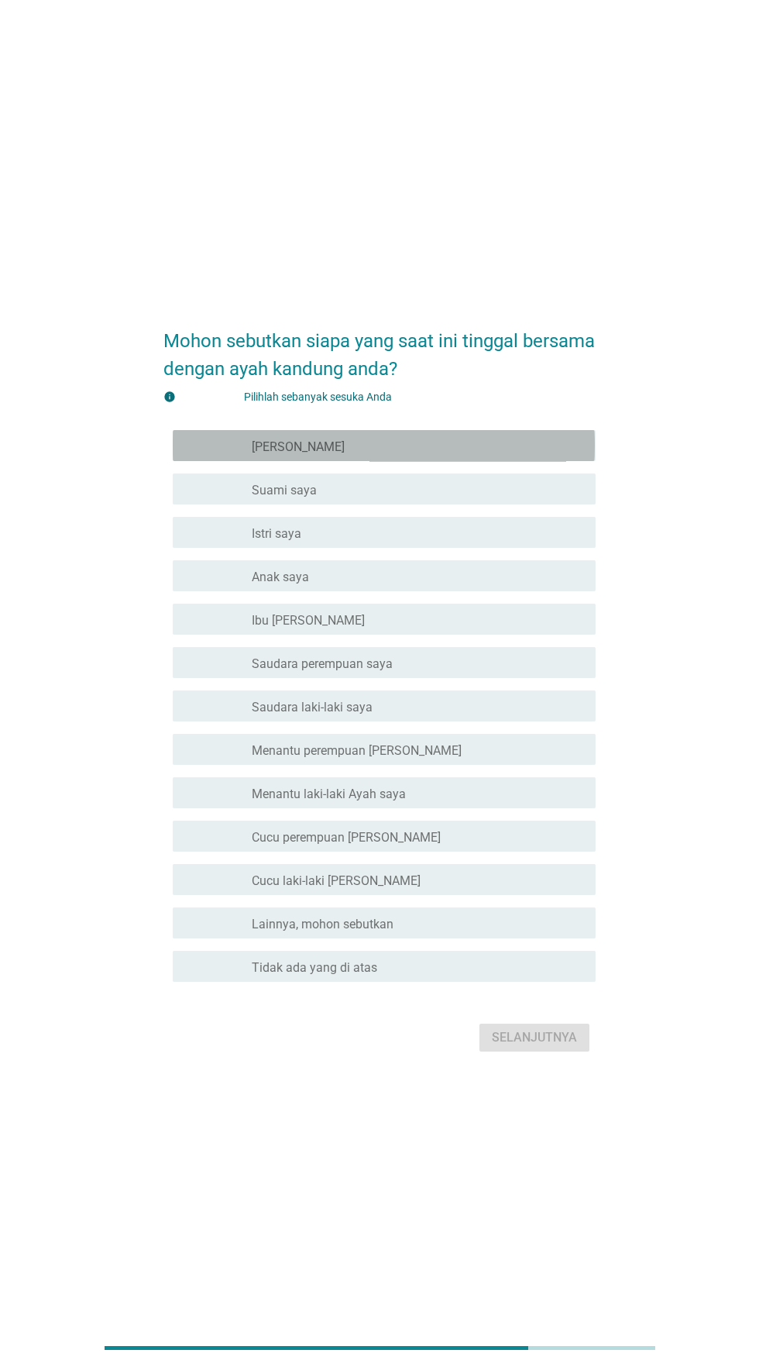
click at [499, 455] on div "garis besar kotak centang kosong Saya" at bounding box center [418, 445] width 332 height 19
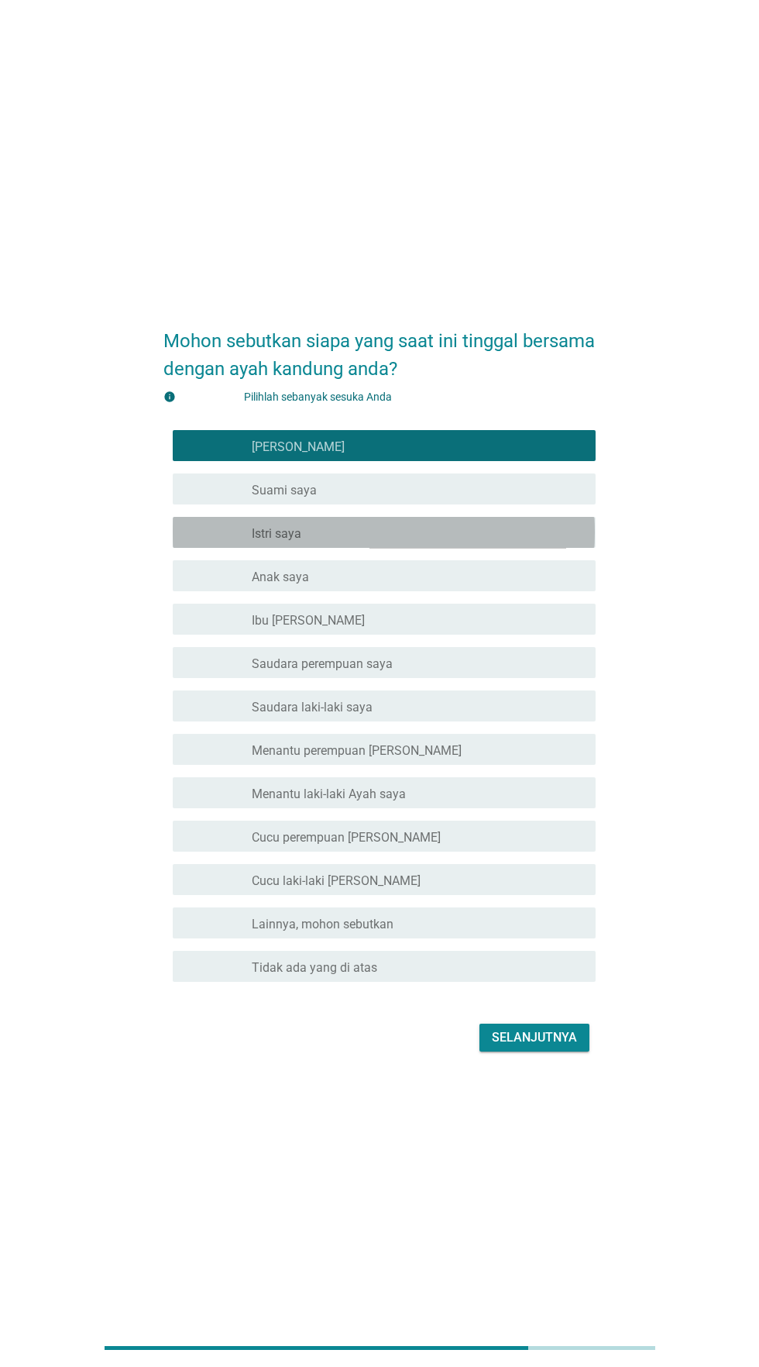
click at [473, 542] on div "garis besar kotak centang kosong Istri saya" at bounding box center [418, 532] width 332 height 19
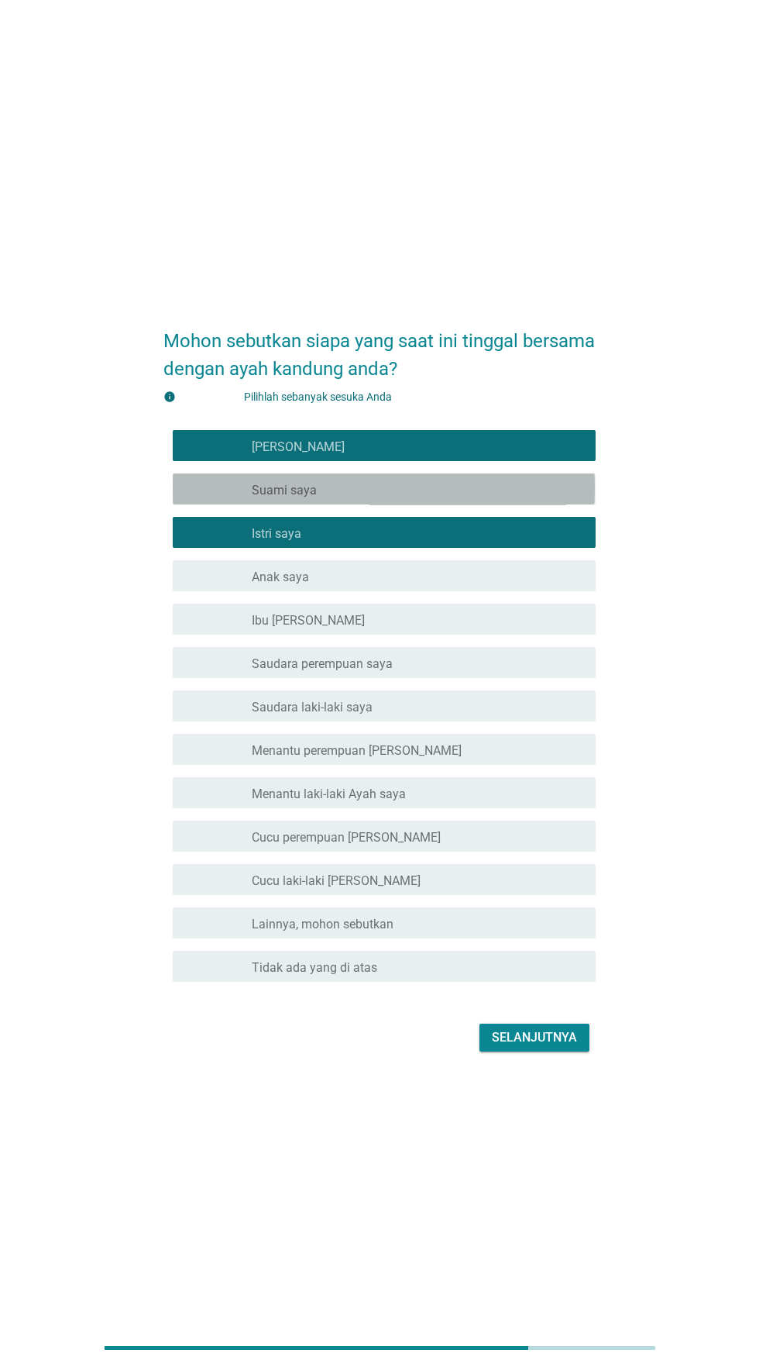
click at [473, 498] on div "garis besar kotak centang kosong Suami saya" at bounding box center [418, 489] width 332 height 19
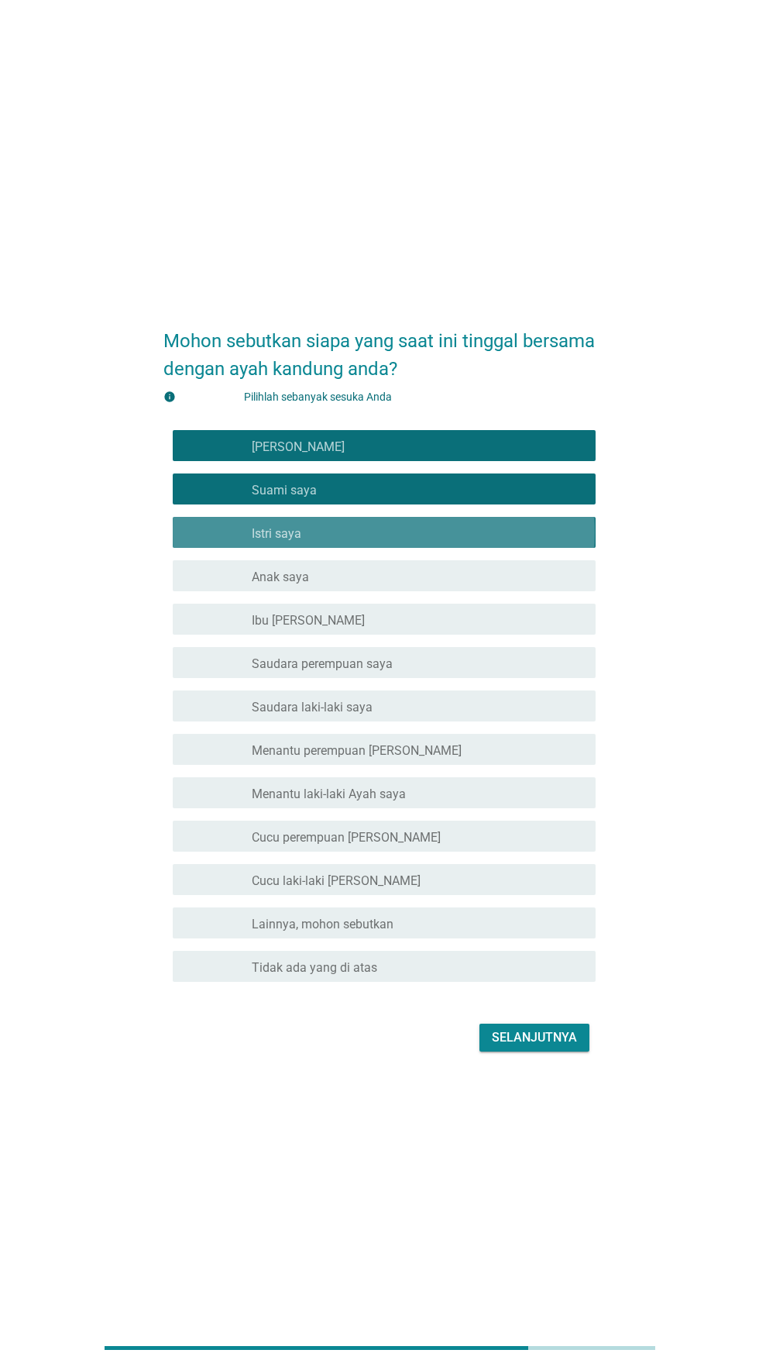
click at [449, 542] on div "garis besar kotak centang kosong Istri saya" at bounding box center [418, 532] width 332 height 19
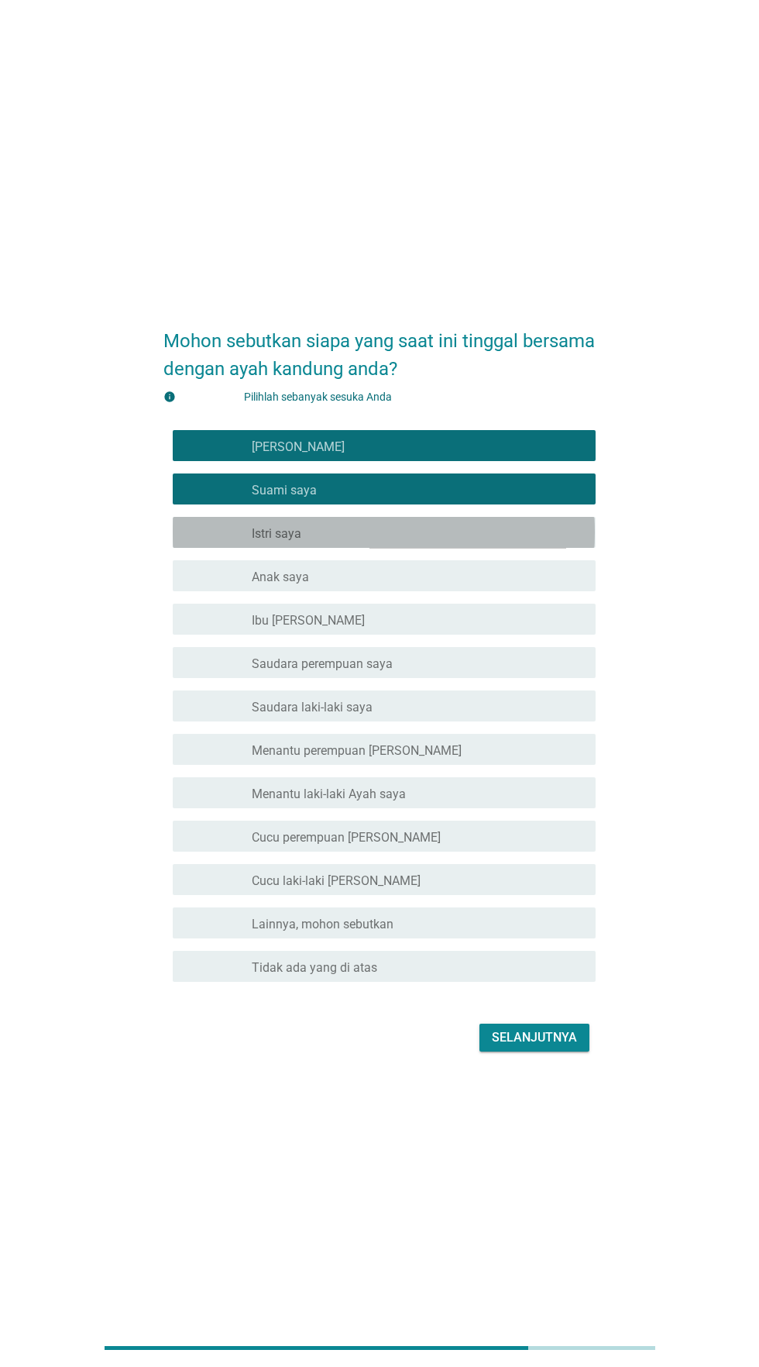
click at [483, 542] on div "garis besar kotak centang kosong Istri saya" at bounding box center [418, 532] width 332 height 19
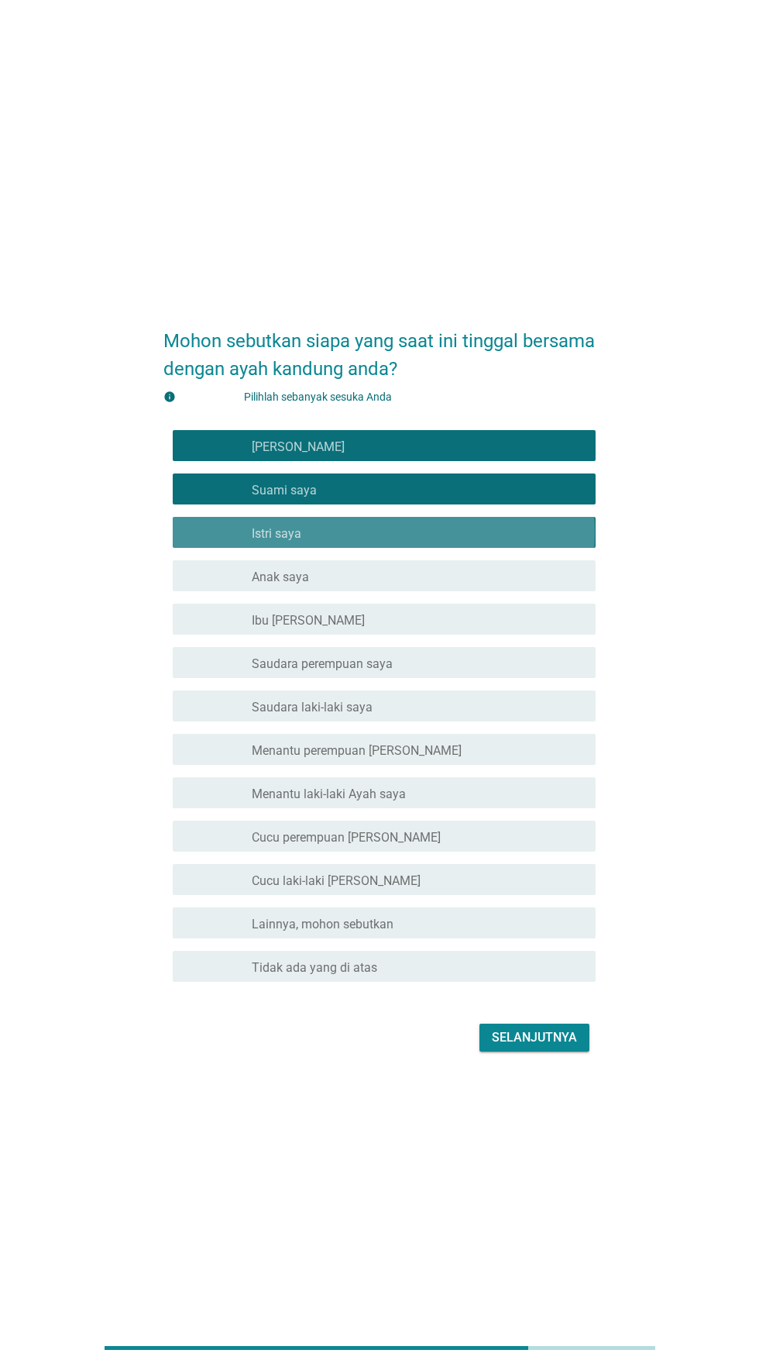
click at [451, 542] on div "garis besar kotak centang kosong Istri saya" at bounding box center [418, 532] width 332 height 19
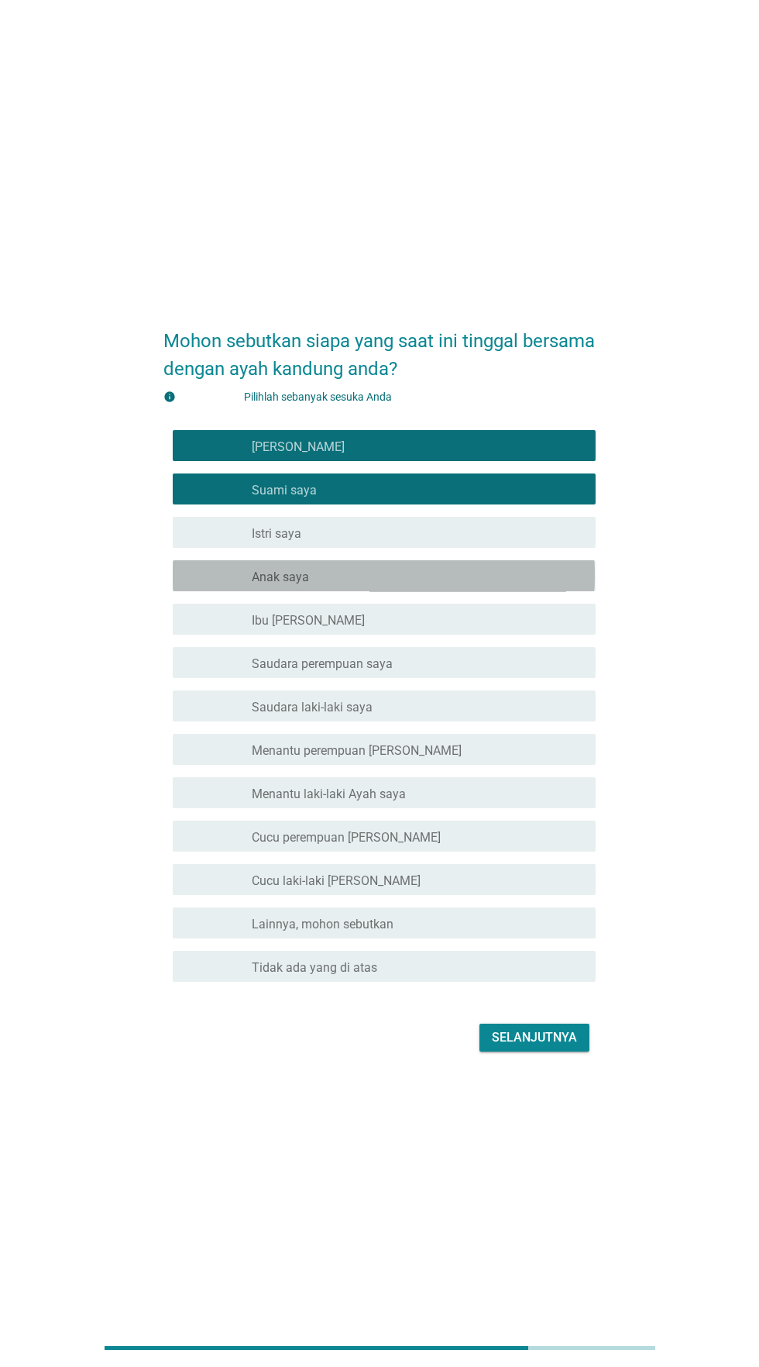
click at [455, 585] on div "garis besar kotak centang kosong Anak saya" at bounding box center [418, 575] width 332 height 19
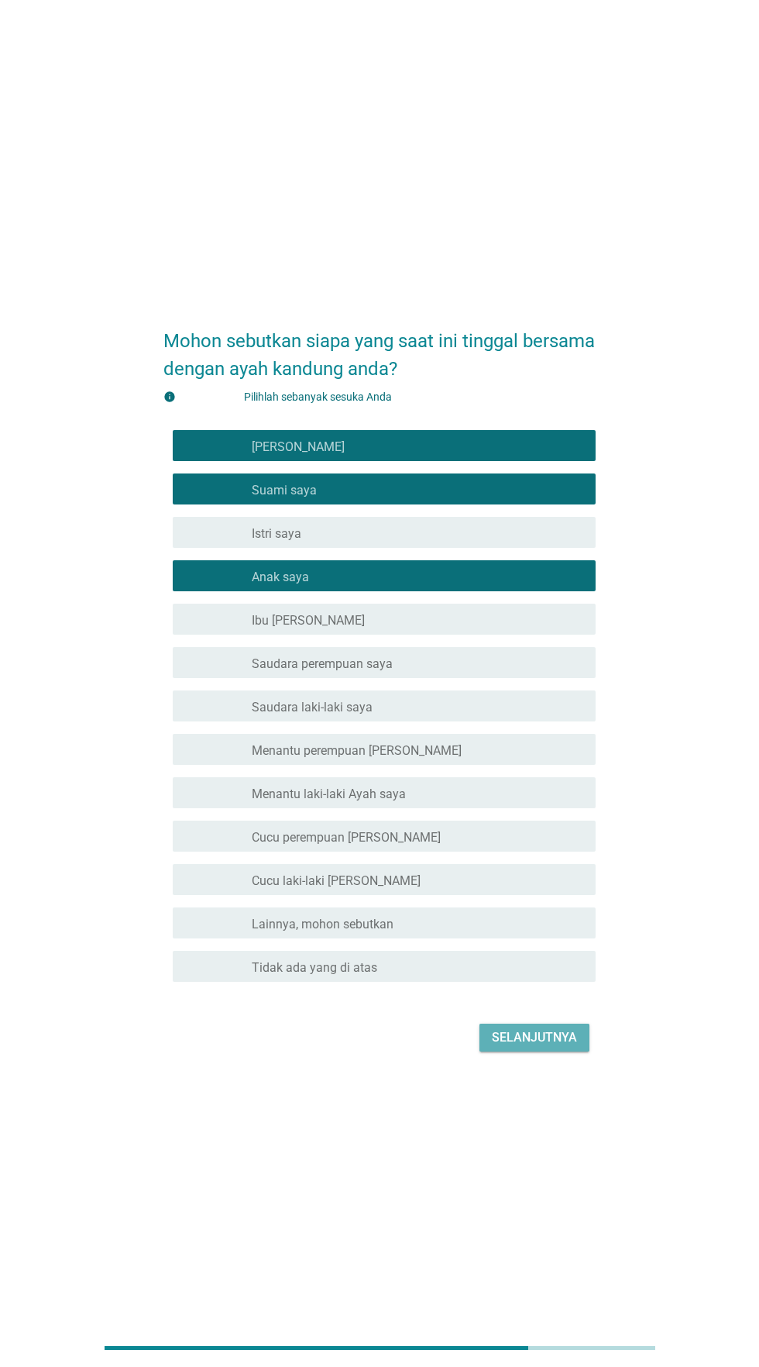
click at [537, 1044] on font "Selanjutnya" at bounding box center [534, 1037] width 85 height 15
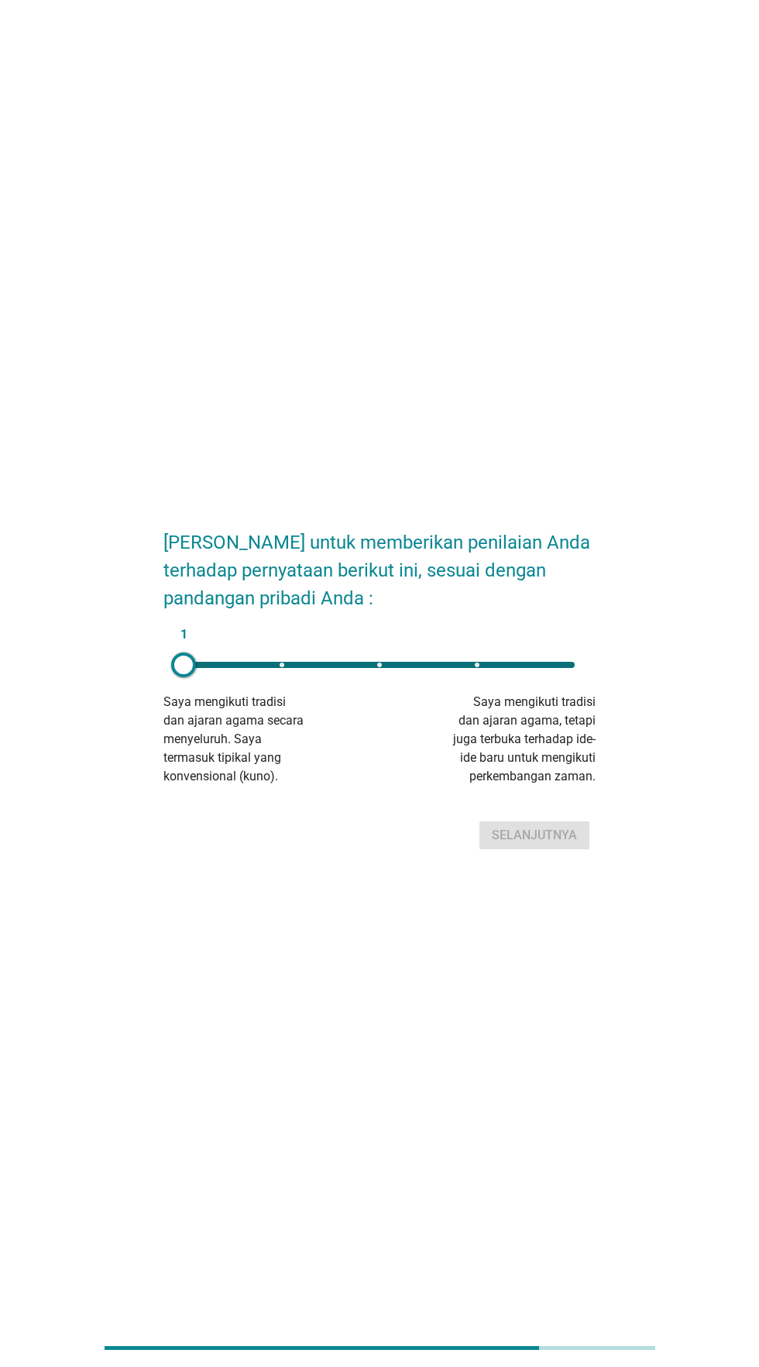
click at [529, 668] on div "1" at bounding box center [379, 665] width 391 height 6
click at [485, 668] on div "1" at bounding box center [379, 665] width 391 height 6
click at [551, 842] on font "Selanjutnya" at bounding box center [534, 834] width 85 height 15
click at [498, 668] on div "1" at bounding box center [379, 665] width 391 height 6
type input "4"
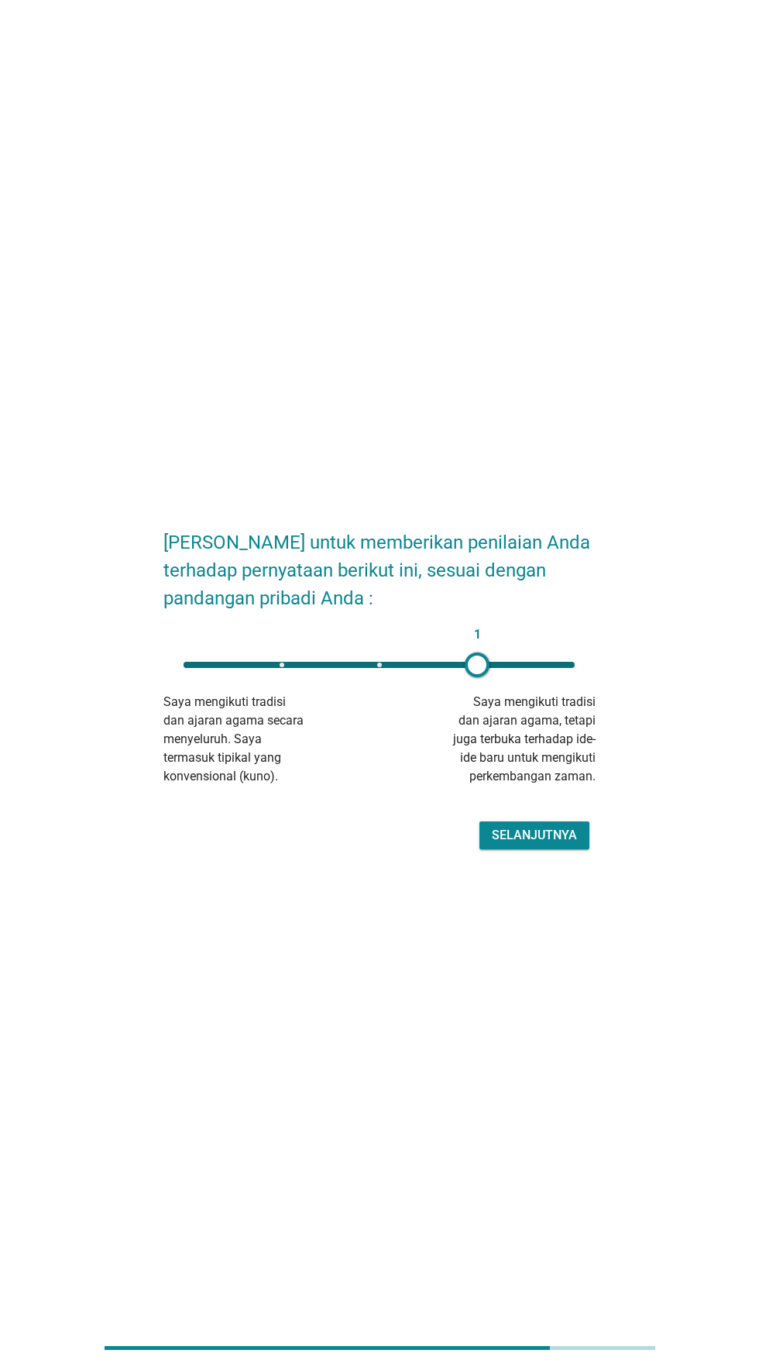
click at [567, 978] on div "[PERSON_NAME] untuk memberikan penilaian Anda terhadap pernyataan berikut ini, …" at bounding box center [379, 683] width 759 height 1367
click at [544, 842] on font "Selanjutnya" at bounding box center [534, 834] width 85 height 15
